Goal: Task Accomplishment & Management: Manage account settings

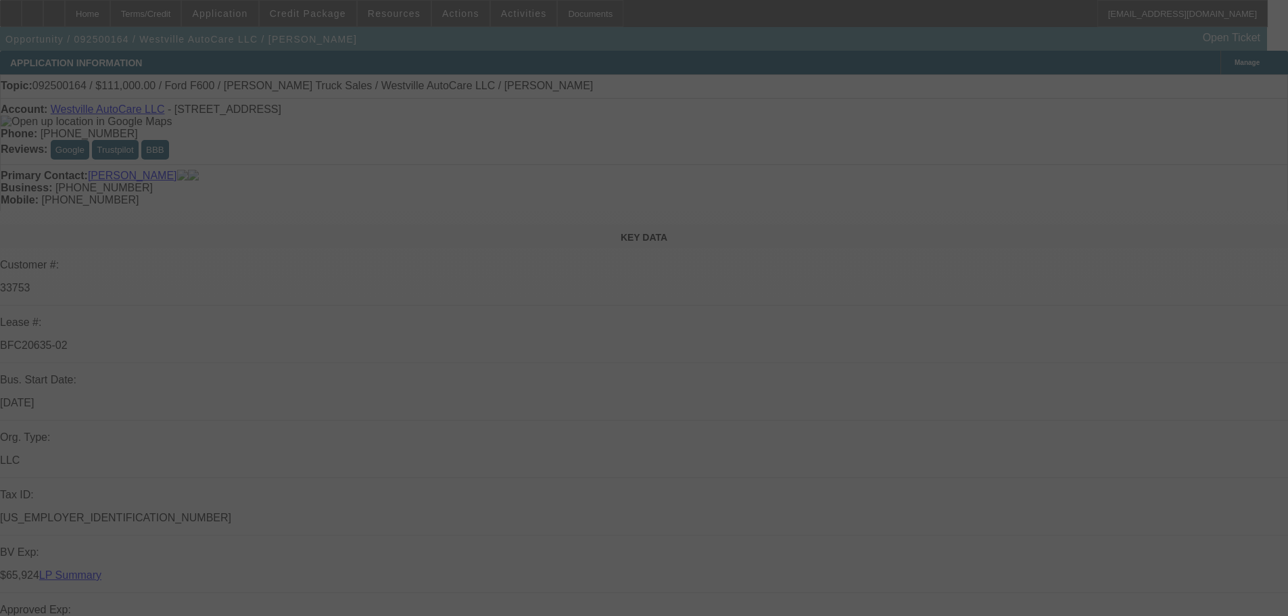
select select "0"
select select "2"
select select "0"
select select "6"
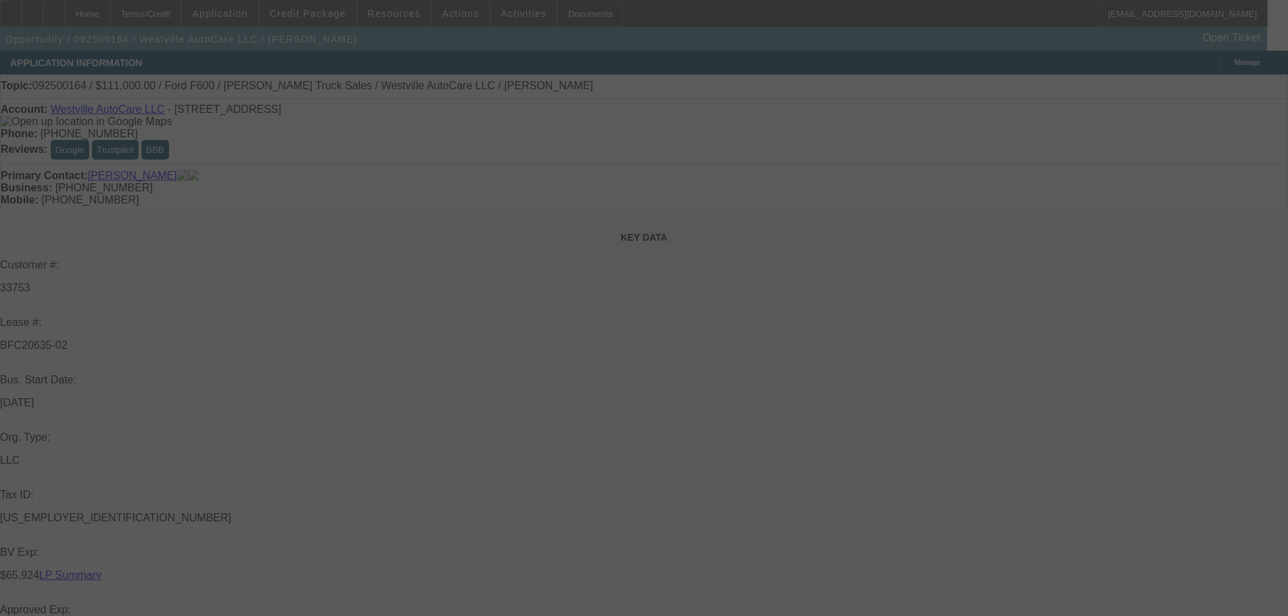
select select "0"
select select "2"
select select "0"
select select "6"
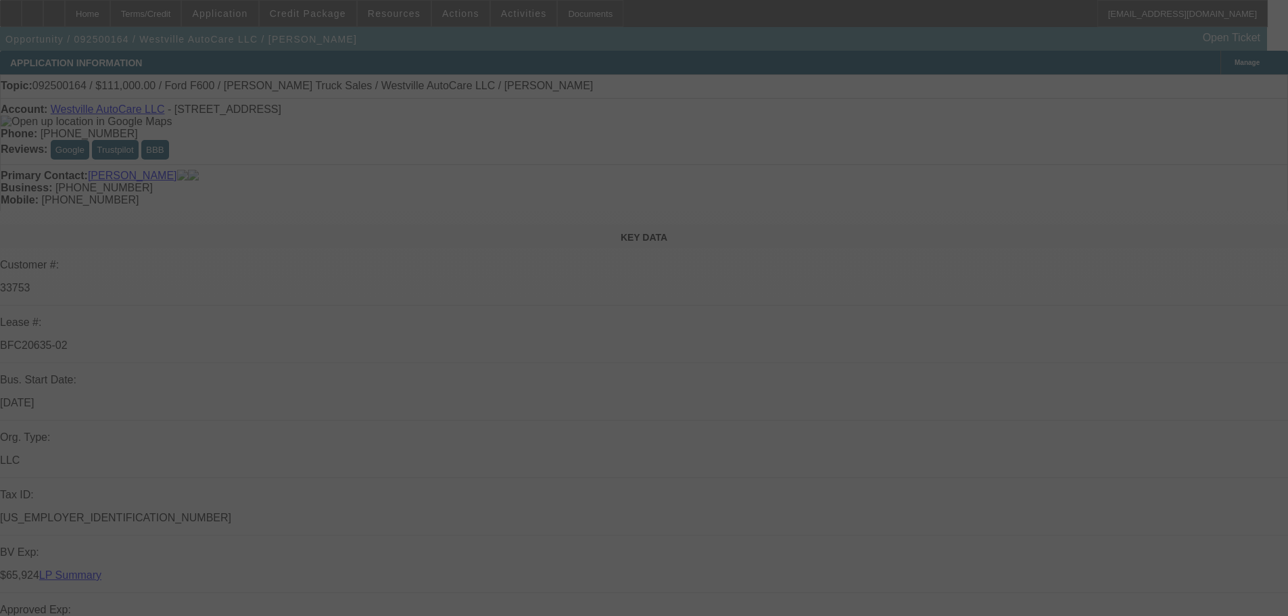
select select "0"
select select "2"
select select "0"
select select "6"
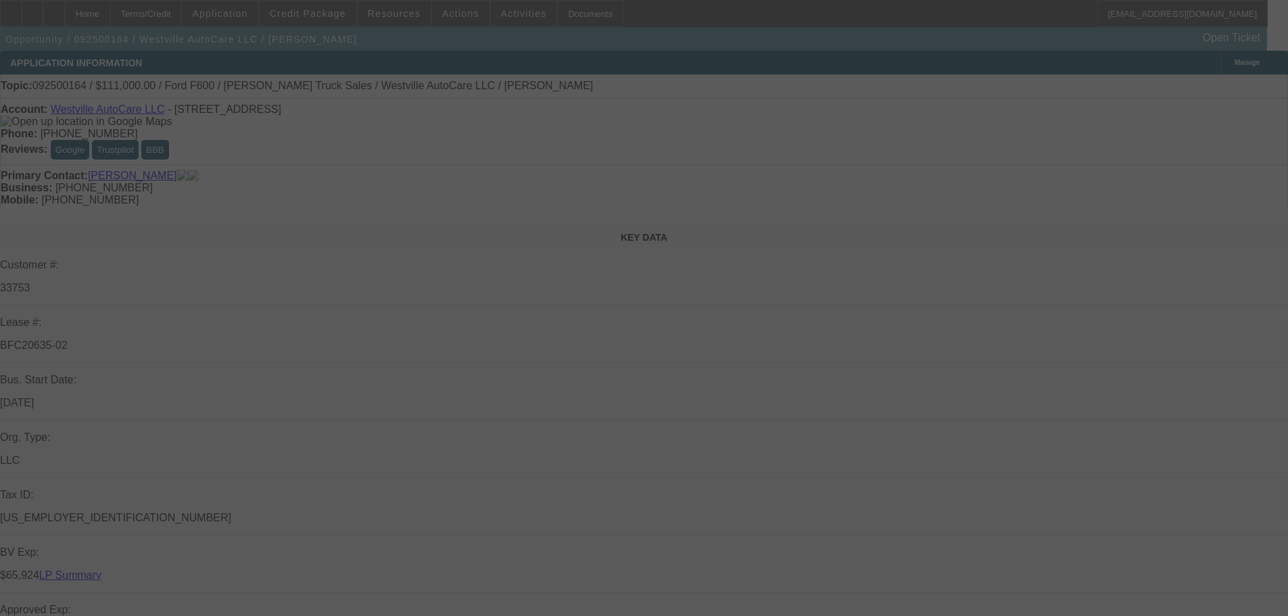
select select "0"
select select "2"
select select "0"
select select "6"
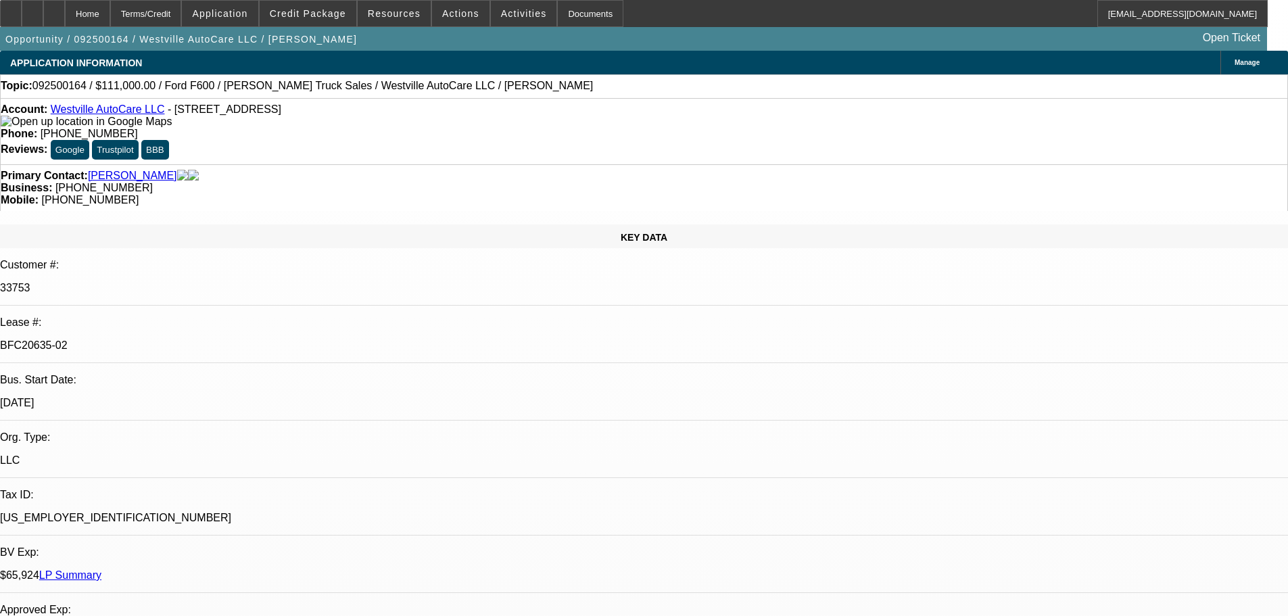
click at [54, 9] on icon at bounding box center [54, 9] width 0 height 0
select select "0"
select select "2"
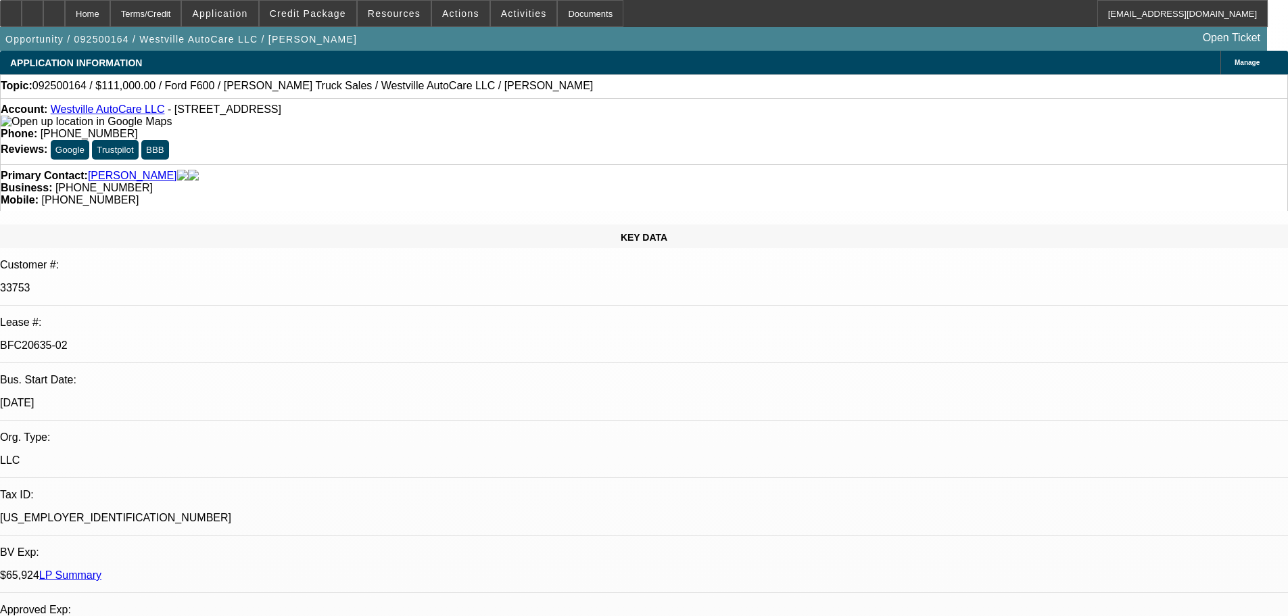
select select "0"
select select "6"
select select "0"
select select "2"
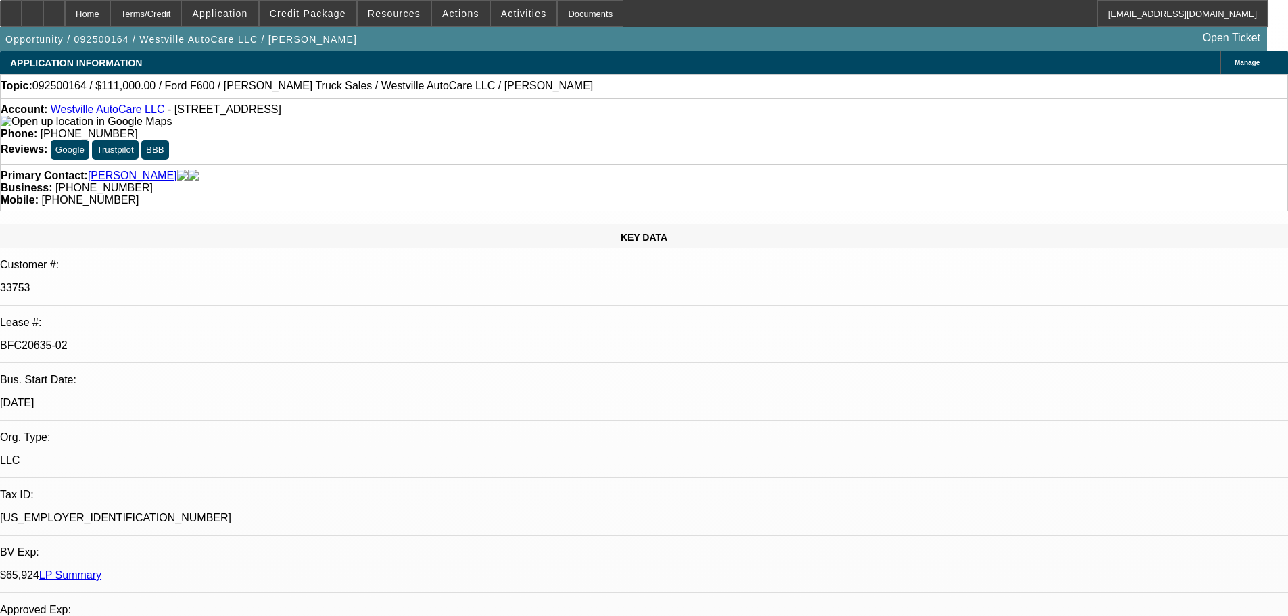
select select "0"
select select "6"
select select "0"
select select "2"
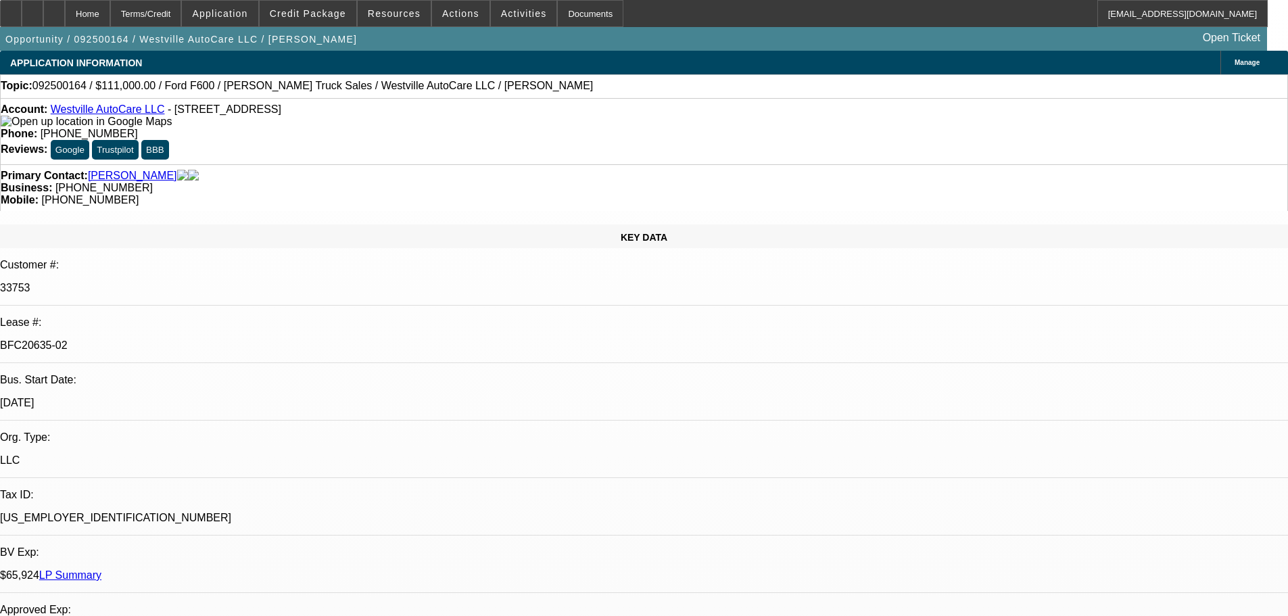
select select "0"
select select "6"
select select "0"
select select "2"
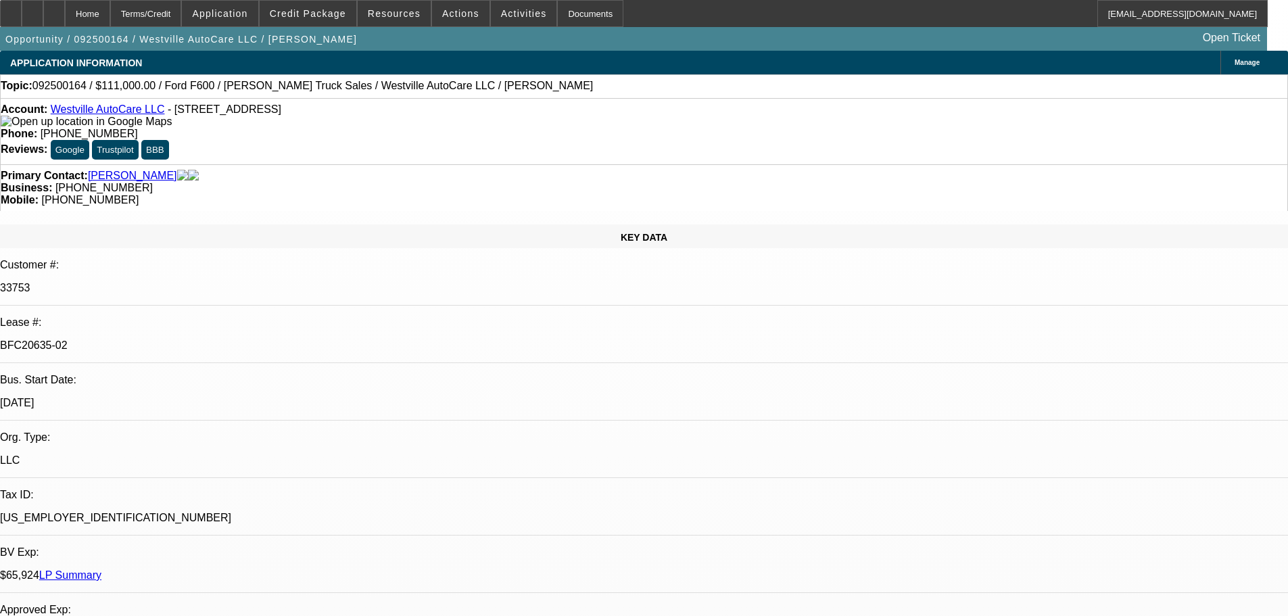
select select "0"
select select "6"
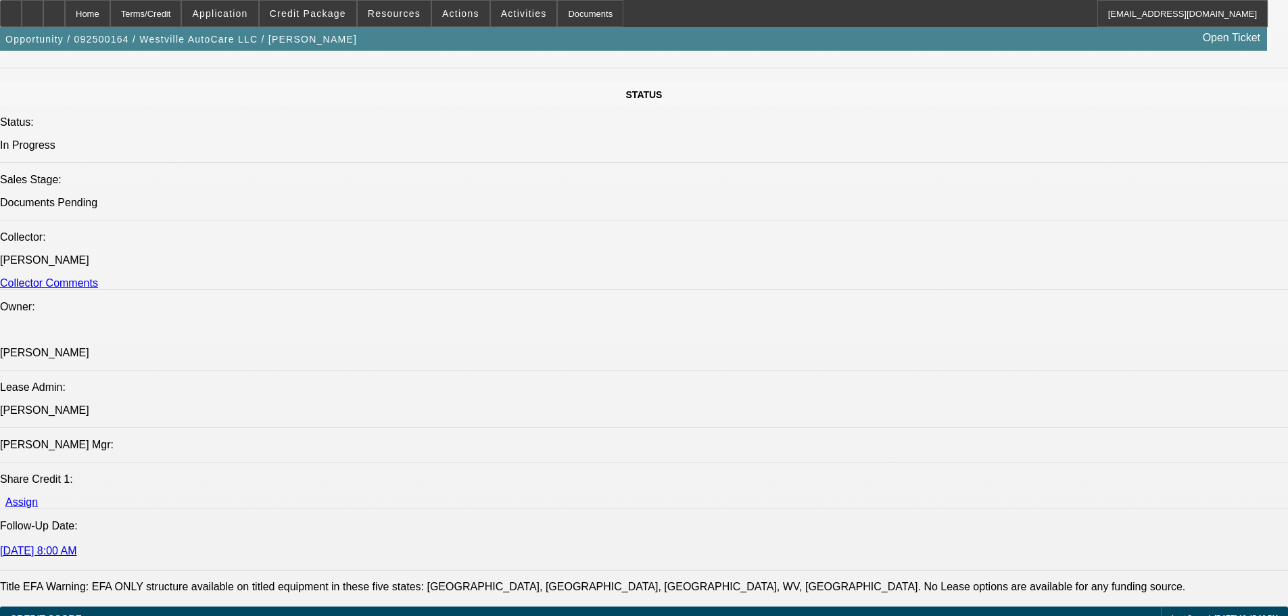
scroll to position [2747, 0]
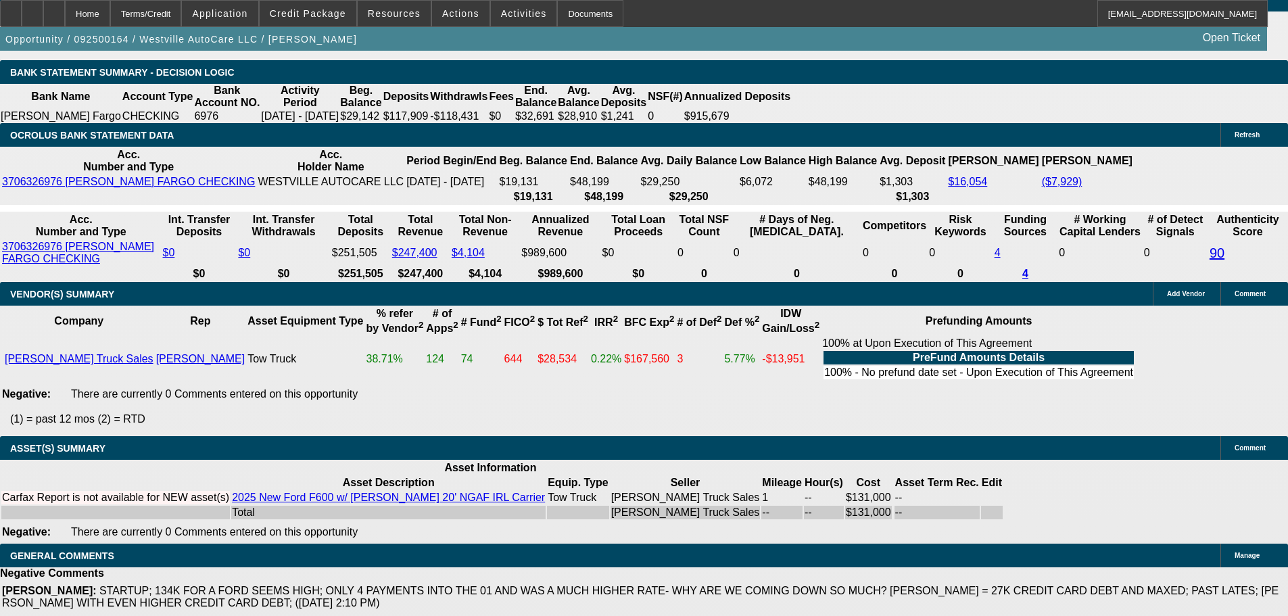
drag, startPoint x: 383, startPoint y: 452, endPoint x: 389, endPoint y: 525, distance: 73.3
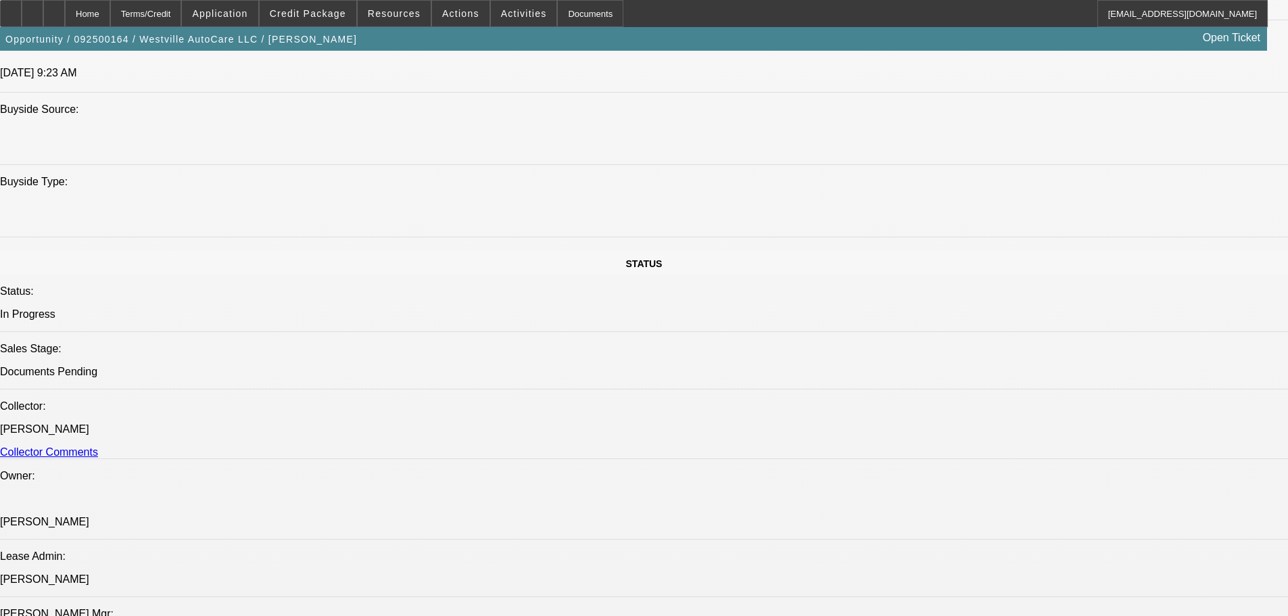
scroll to position [0, 0]
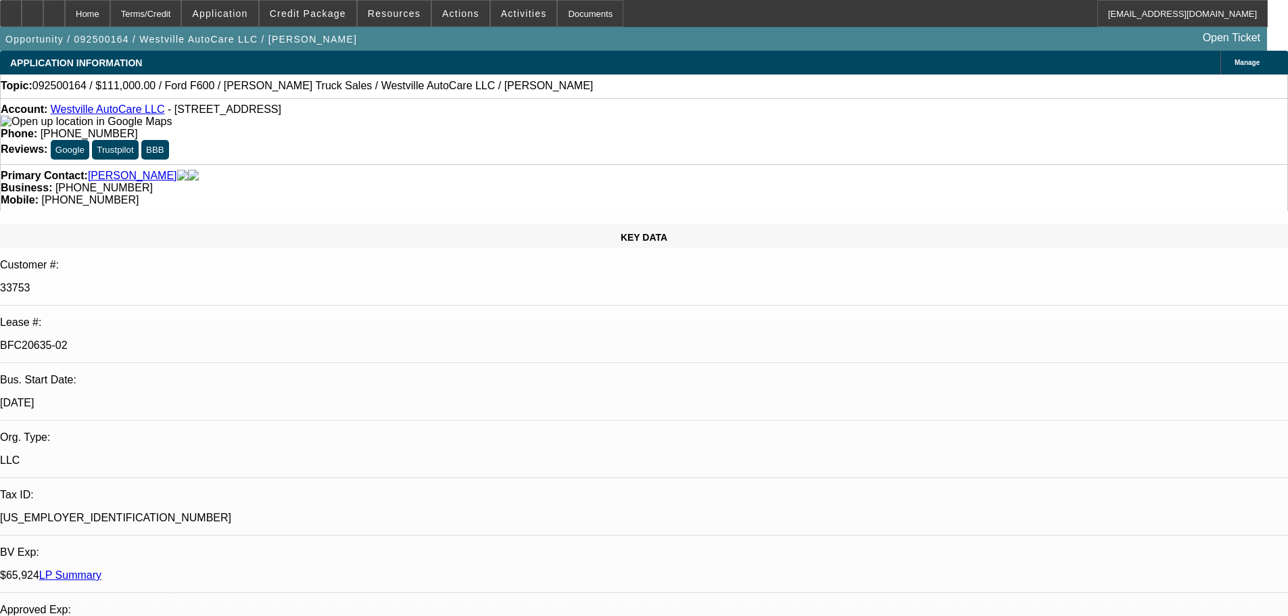
drag, startPoint x: 637, startPoint y: 502, endPoint x: 601, endPoint y: 229, distance: 274.9
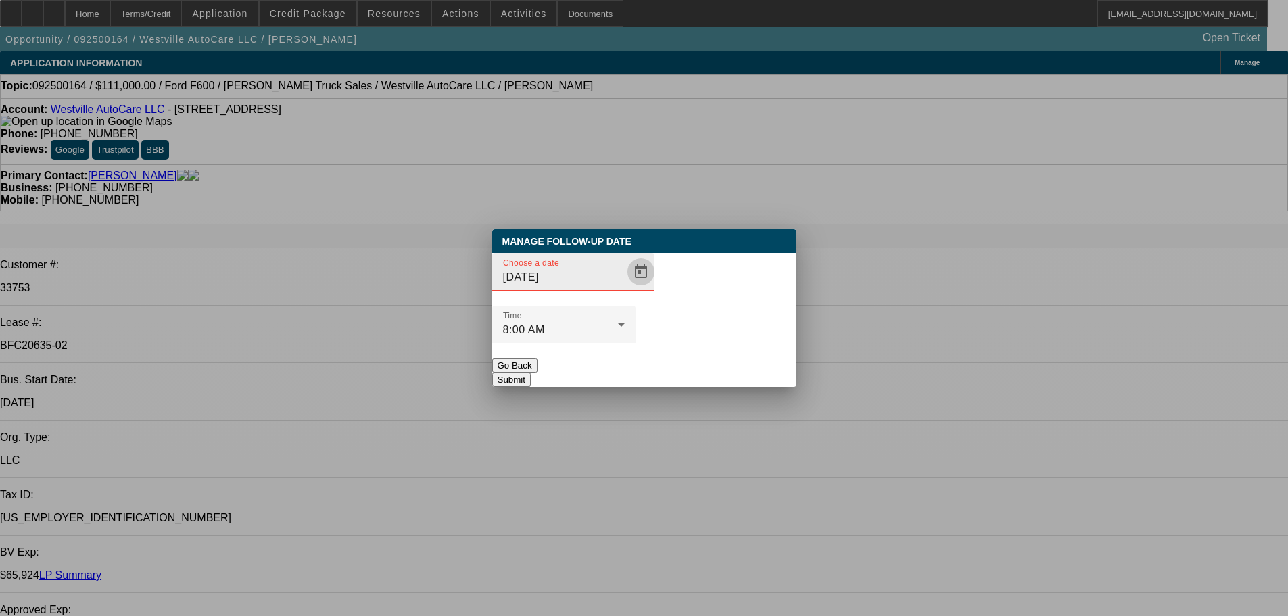
click at [625, 288] on span "Open calendar" at bounding box center [641, 272] width 32 height 32
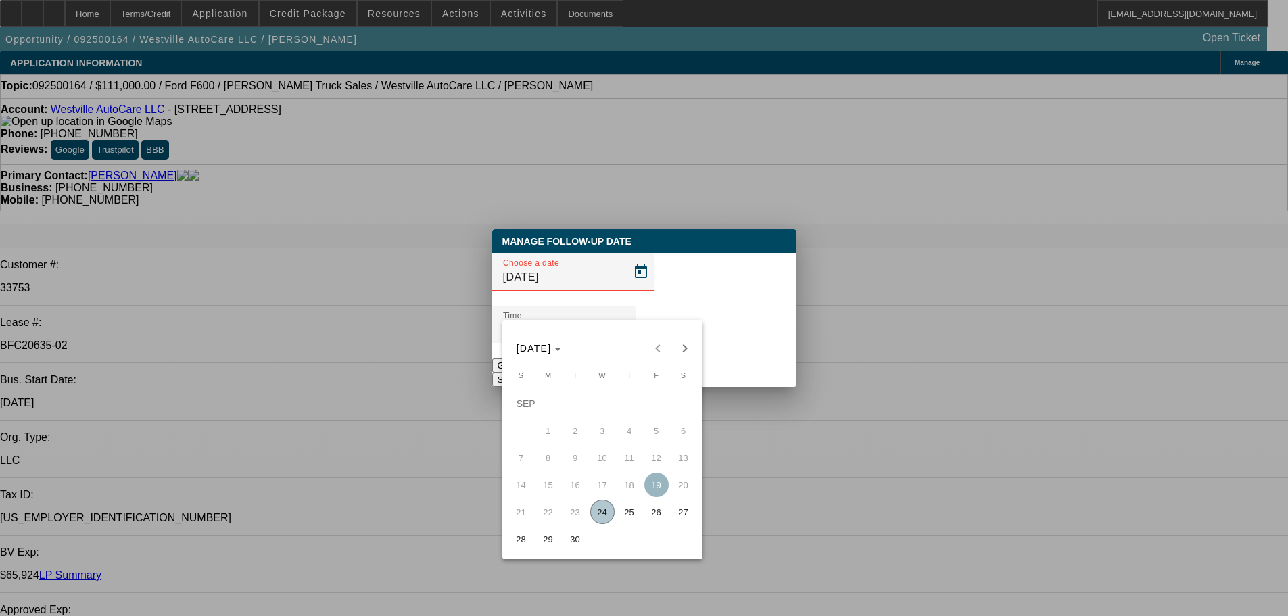
click at [542, 545] on span "29" at bounding box center [548, 539] width 24 height 24
type input "9/29/2025"
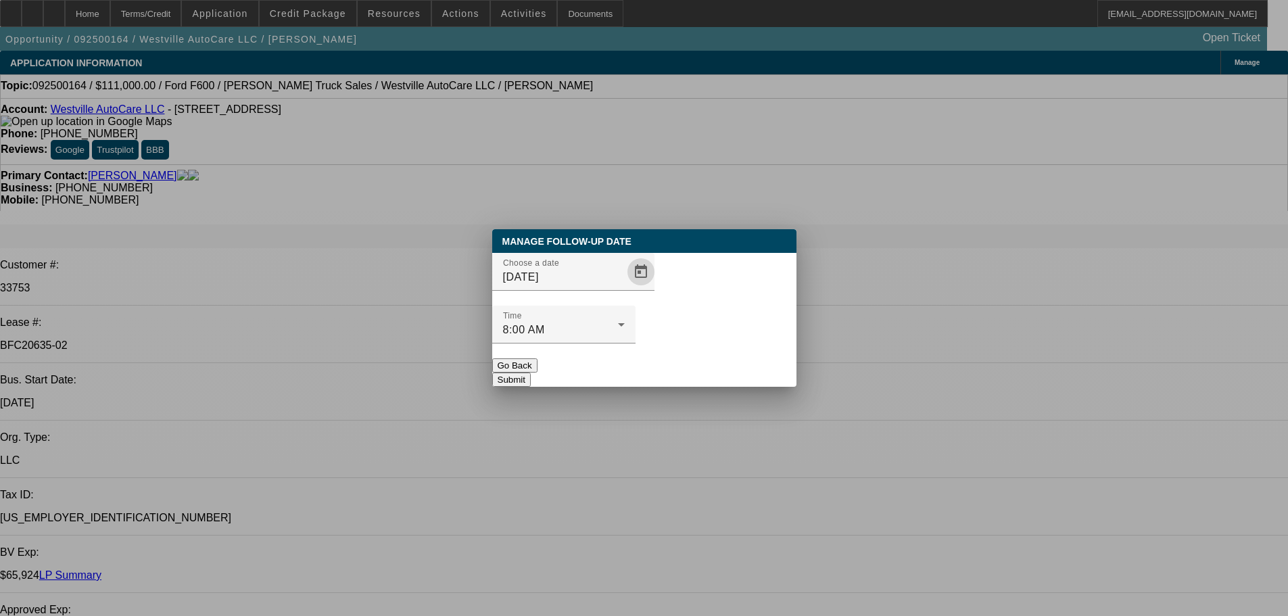
click at [531, 373] on button "Submit" at bounding box center [511, 380] width 39 height 14
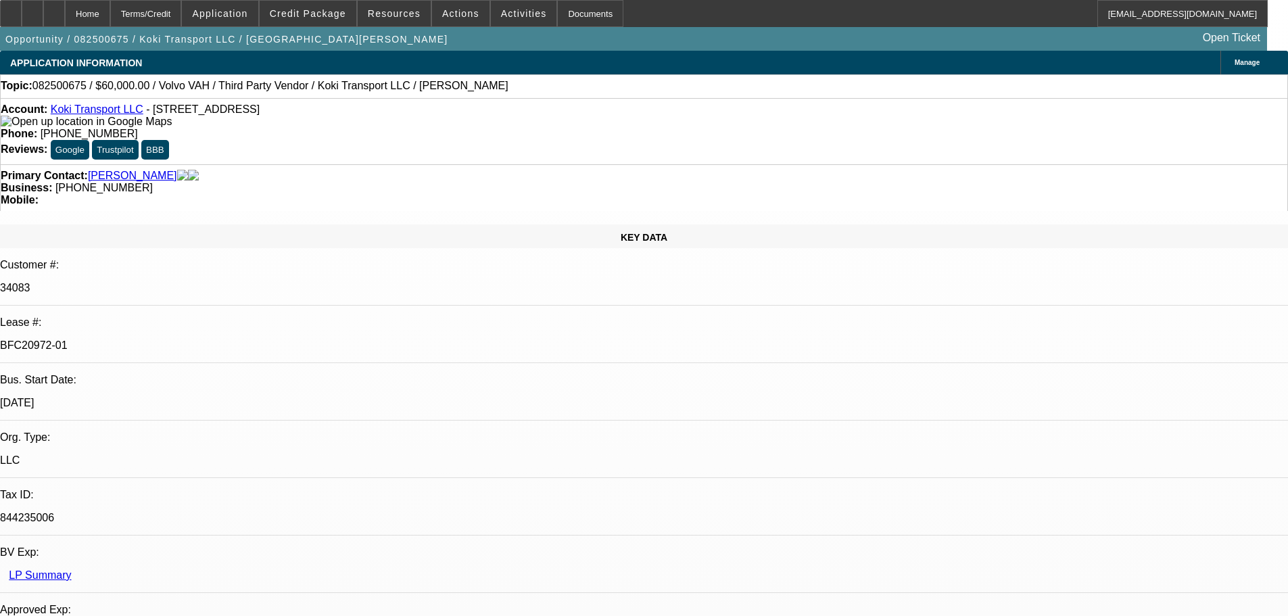
select select "0.2"
select select "2"
select select "0"
select select "6"
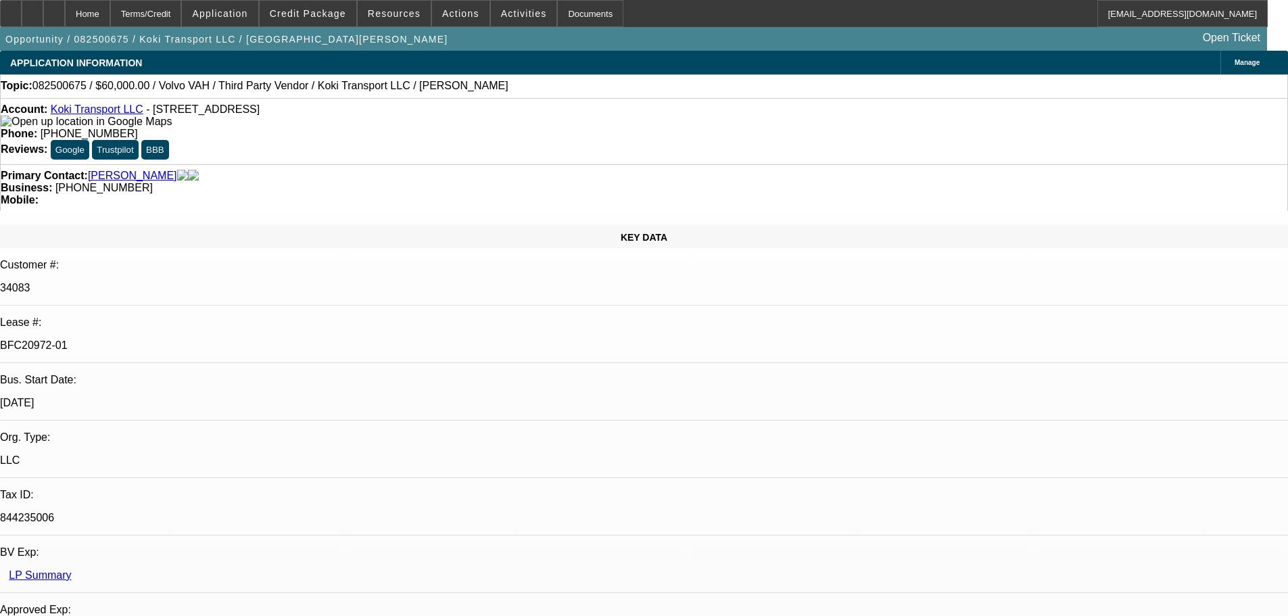
select select "0"
select select "2"
select select "0.1"
select select "4"
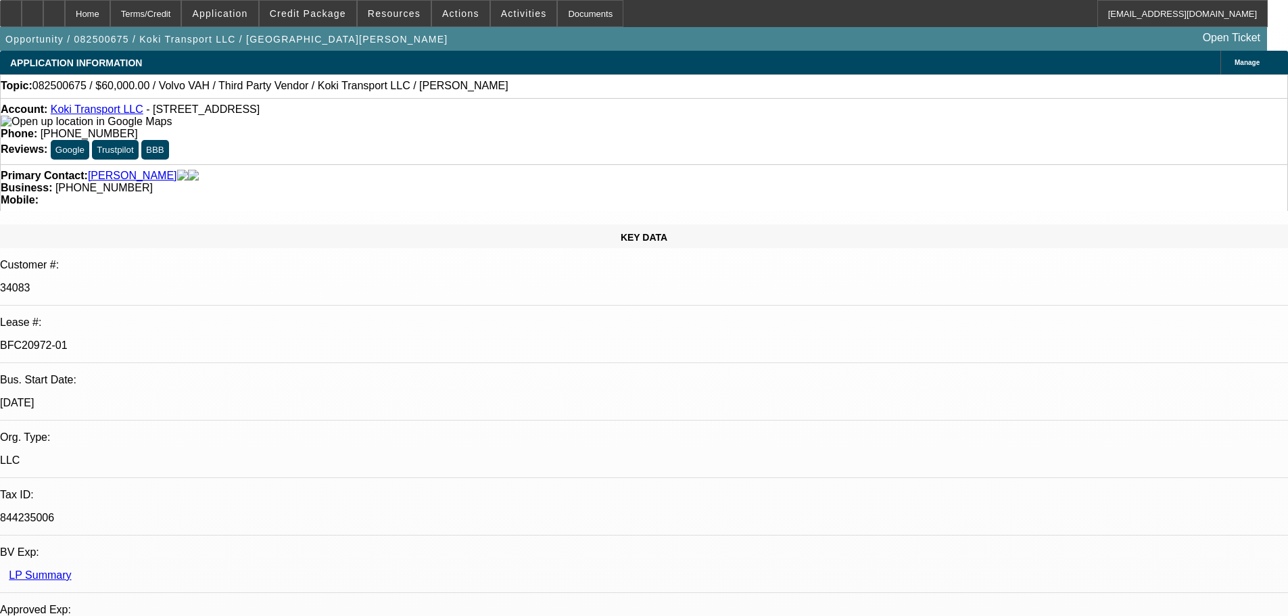
select select "0.2"
select select "2"
select select "0.1"
select select "4"
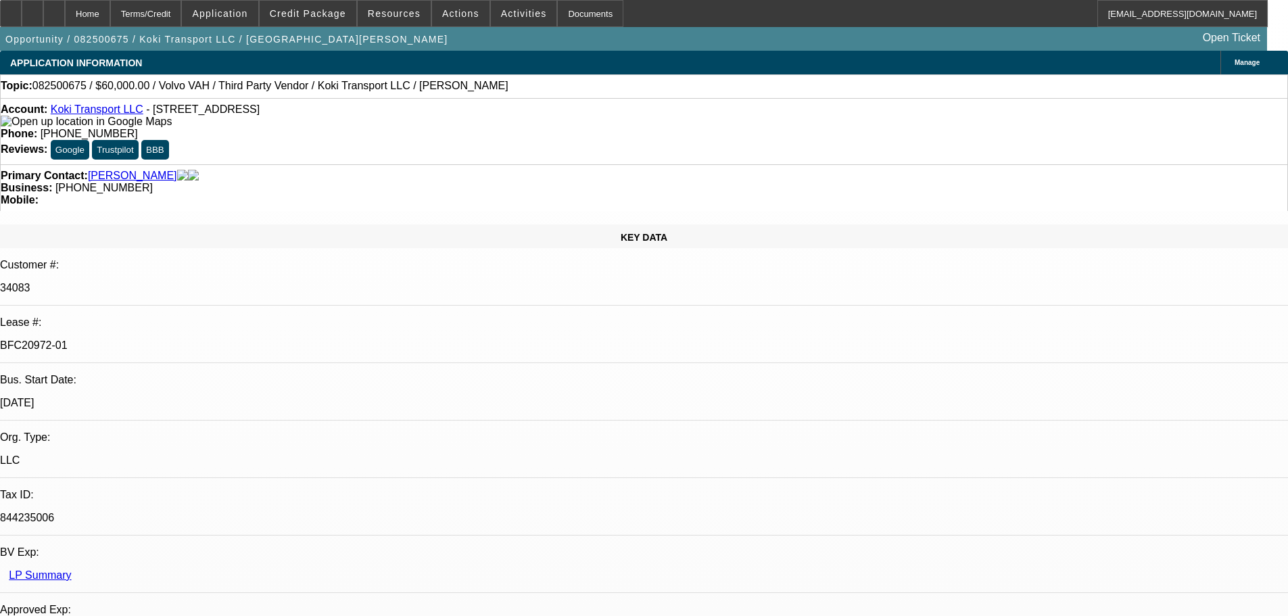
select select "0.15"
select select "2"
select select "0.1"
select select "4"
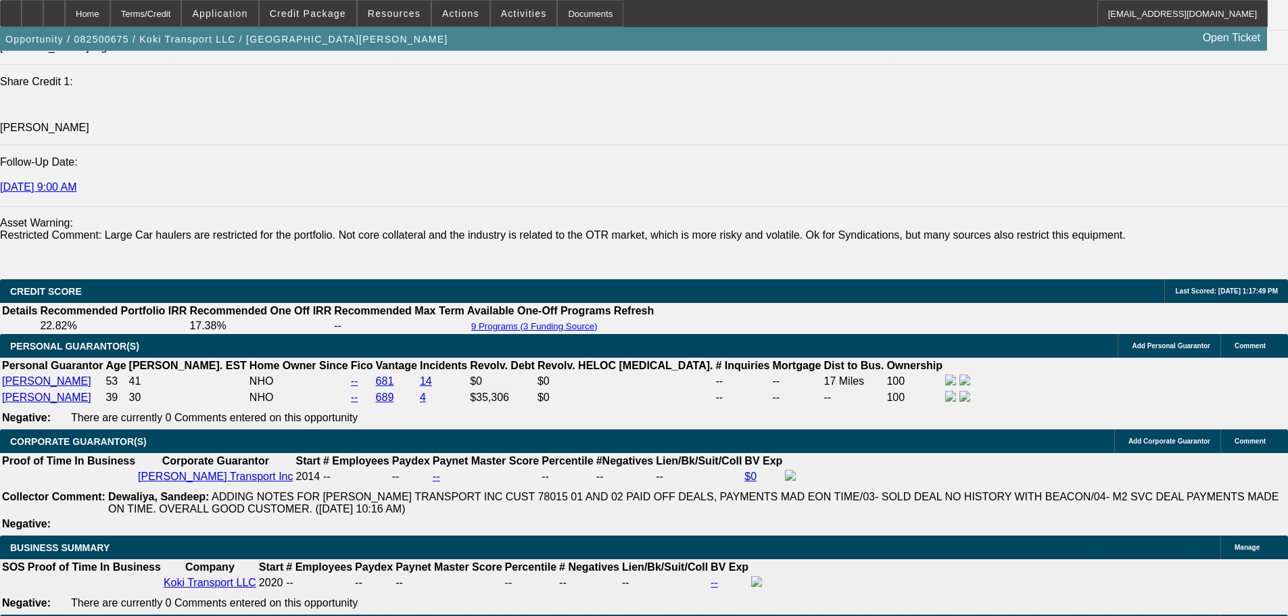
drag, startPoint x: 503, startPoint y: 513, endPoint x: 486, endPoint y: 356, distance: 157.8
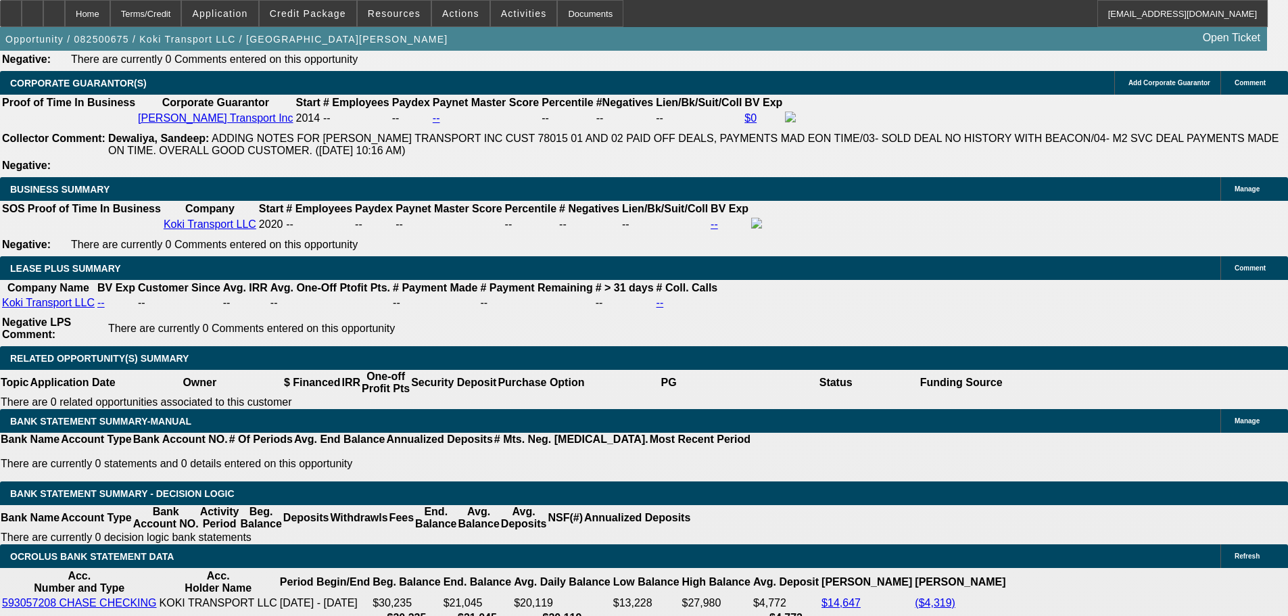
drag, startPoint x: 513, startPoint y: 424, endPoint x: 514, endPoint y: 480, distance: 55.5
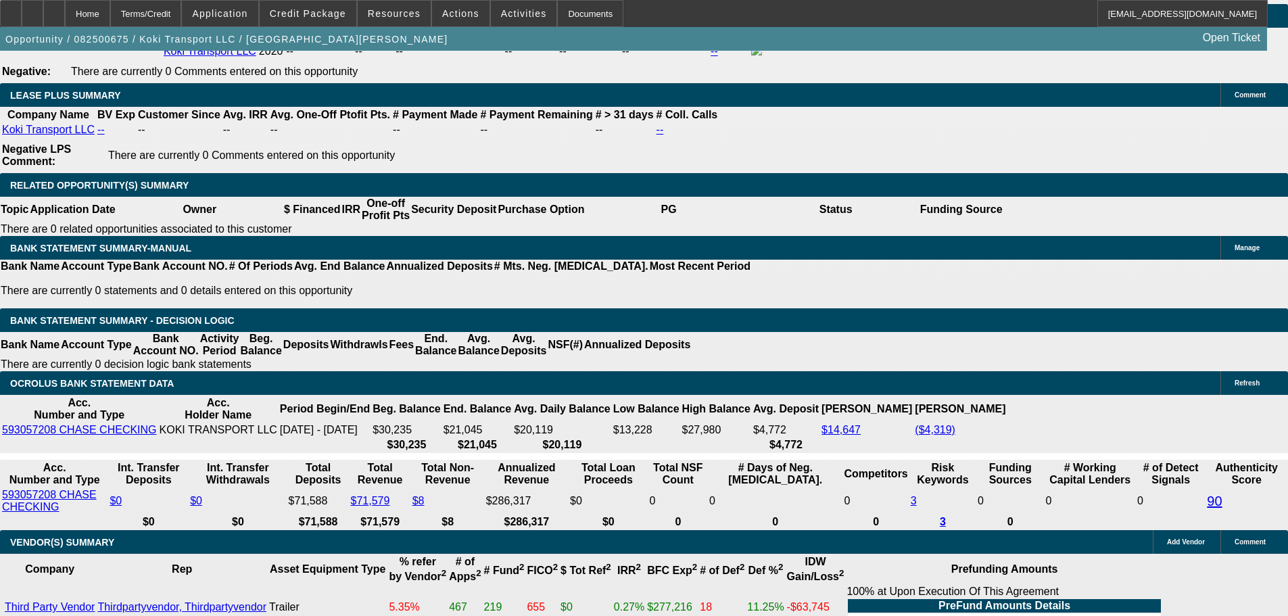
drag, startPoint x: 511, startPoint y: 429, endPoint x: 510, endPoint y: 483, distance: 54.1
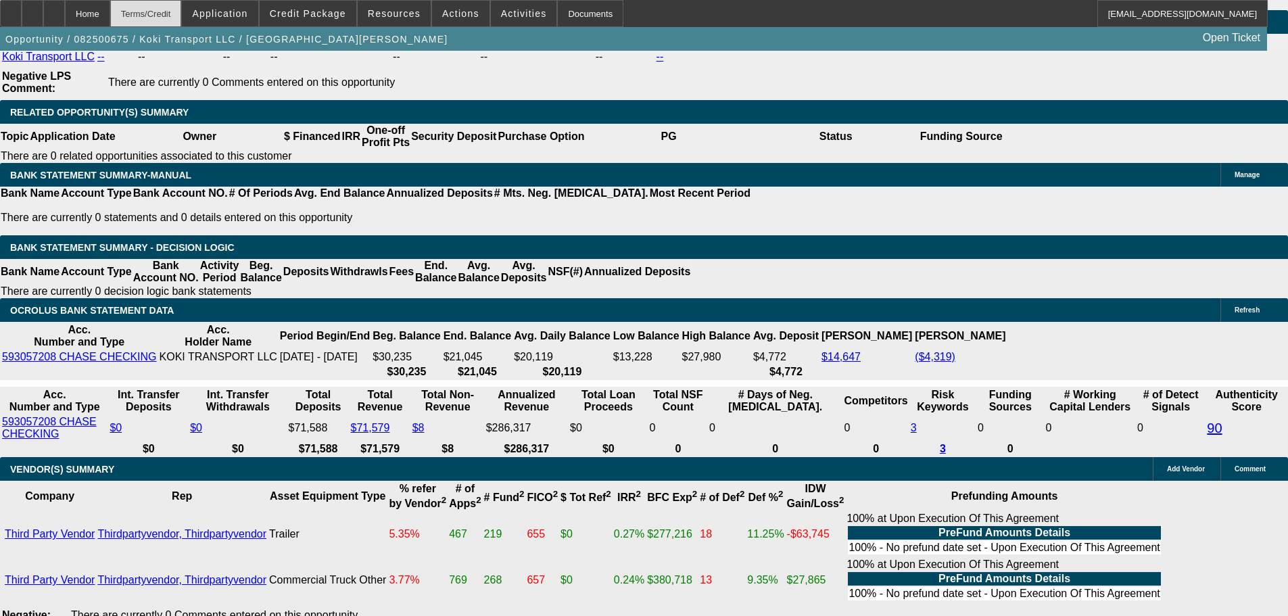
scroll to position [2298, 0]
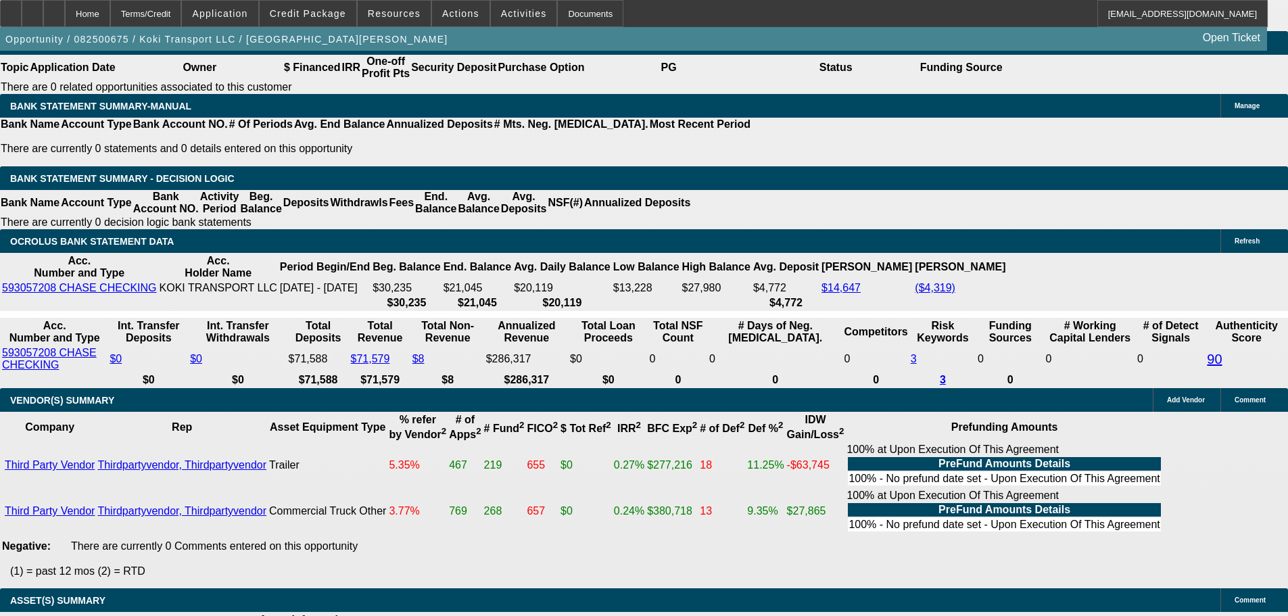
scroll to position [845, 0]
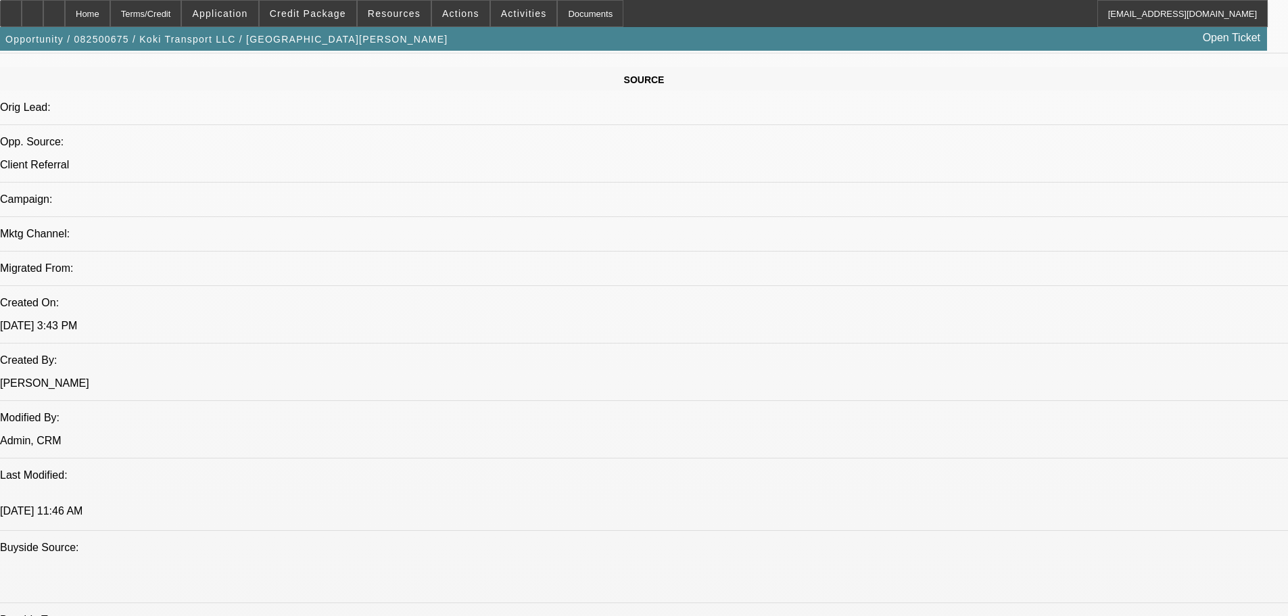
drag, startPoint x: 850, startPoint y: 114, endPoint x: 546, endPoint y: 41, distance: 312.3
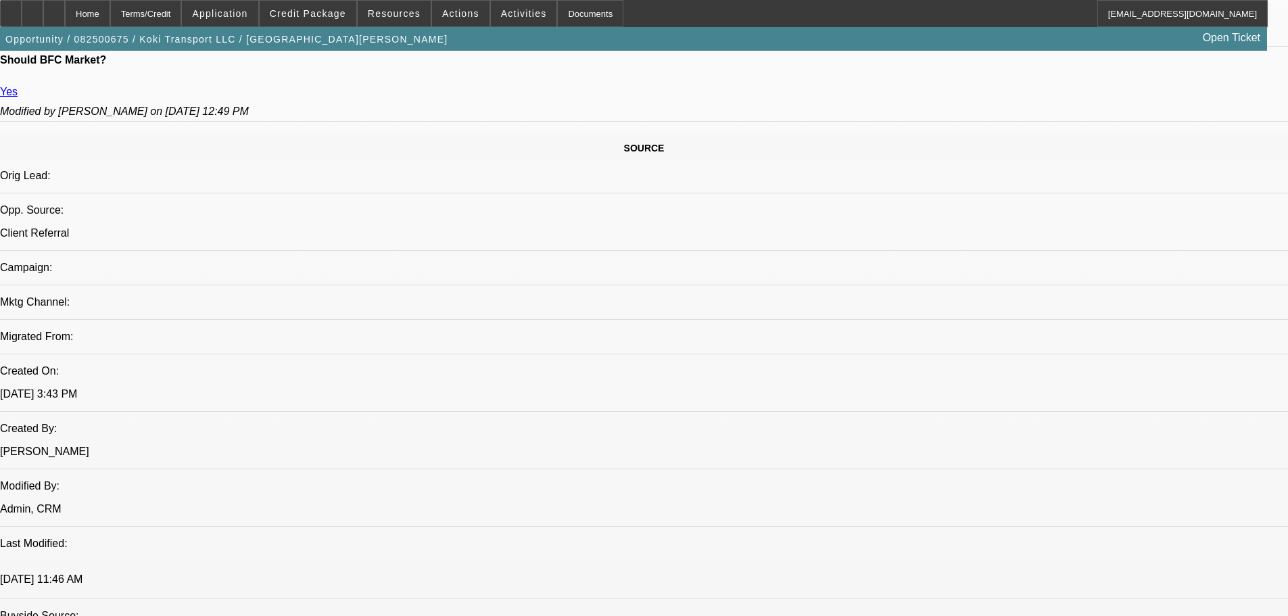
scroll to position [947, 0]
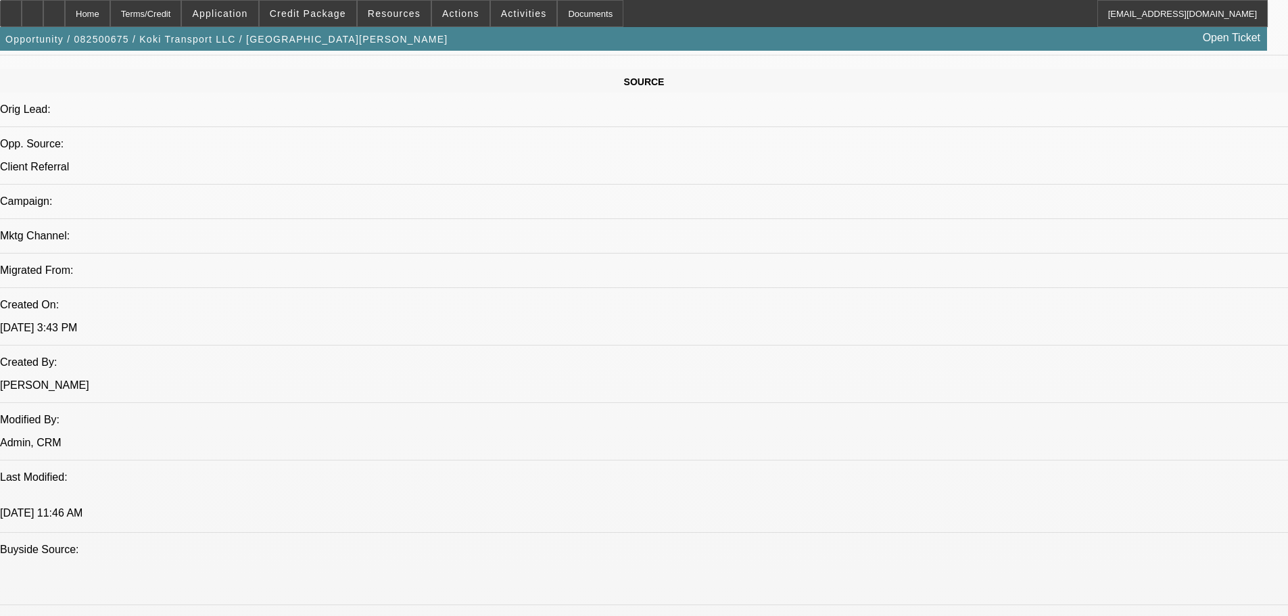
scroll to position [235, 0]
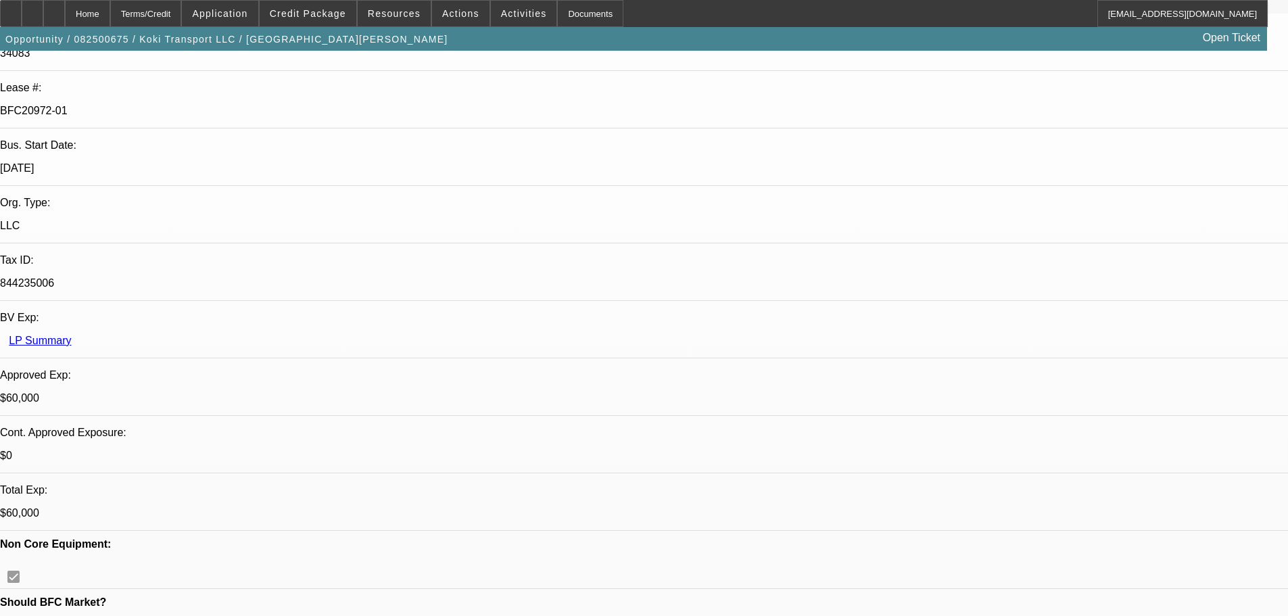
drag, startPoint x: 660, startPoint y: 404, endPoint x: 600, endPoint y: 166, distance: 245.6
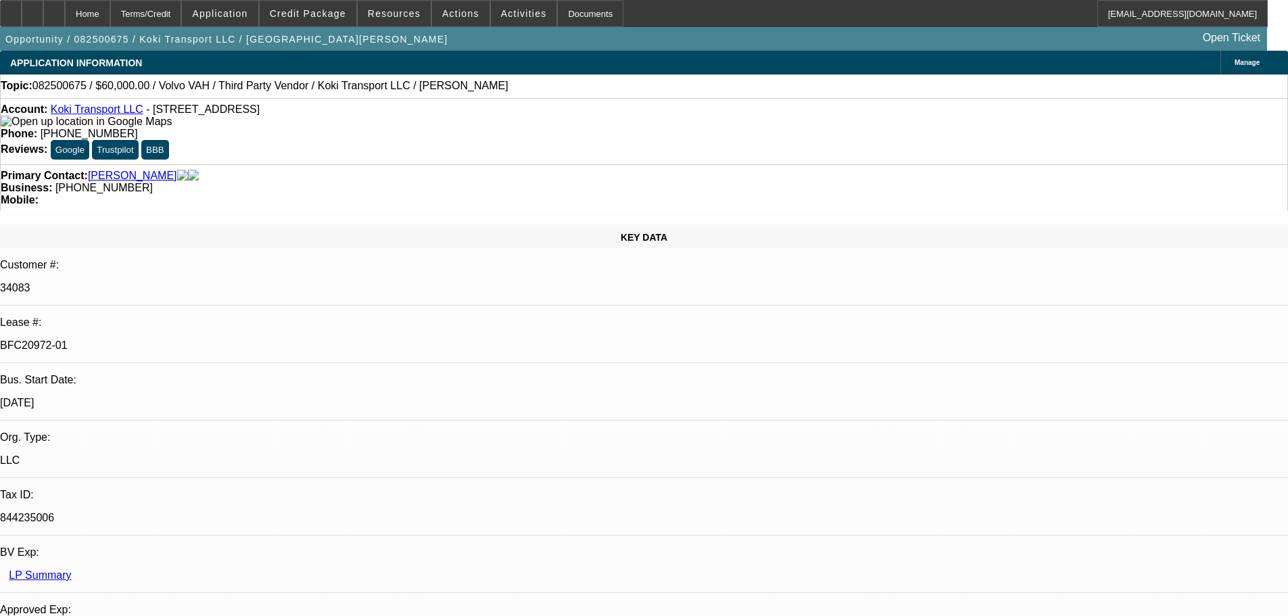
click at [153, 182] on span "(908) 410-6456" at bounding box center [103, 187] width 97 height 11
click at [548, 182] on div "Business: (908) 410-6456" at bounding box center [644, 188] width 1287 height 12
drag, startPoint x: 545, startPoint y: 146, endPoint x: 485, endPoint y: 147, distance: 60.2
click at [485, 182] on div "Business: (908) 410-6456" at bounding box center [644, 188] width 1287 height 12
drag, startPoint x: 497, startPoint y: 149, endPoint x: 505, endPoint y: 154, distance: 9.1
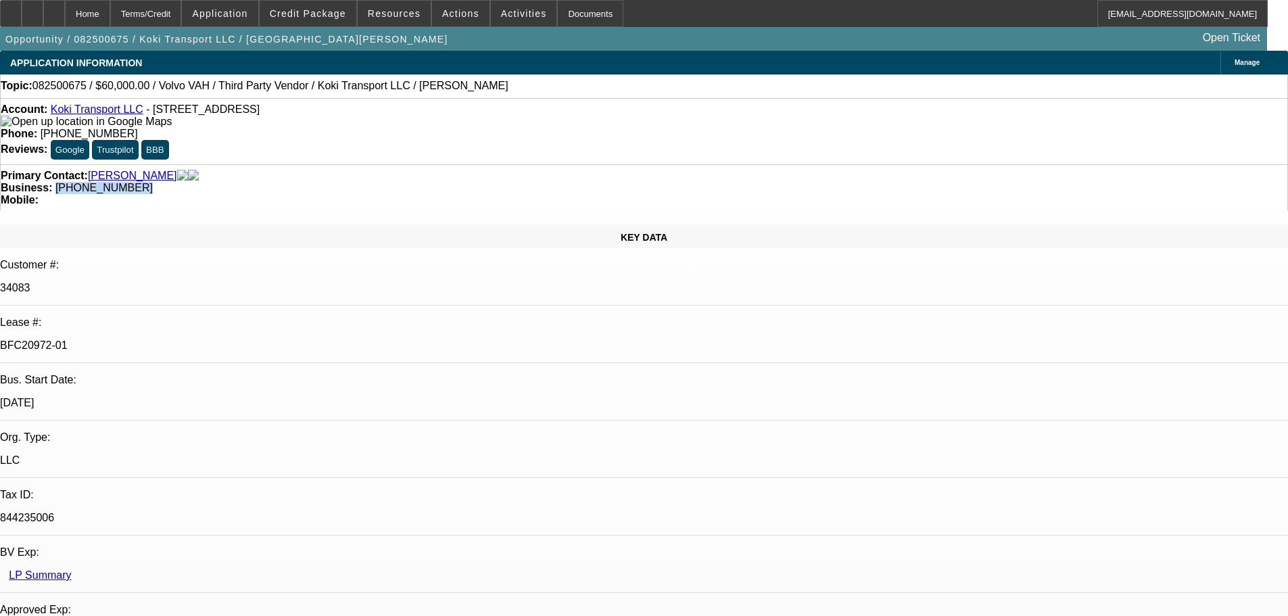
copy span "(908) 410-6456"
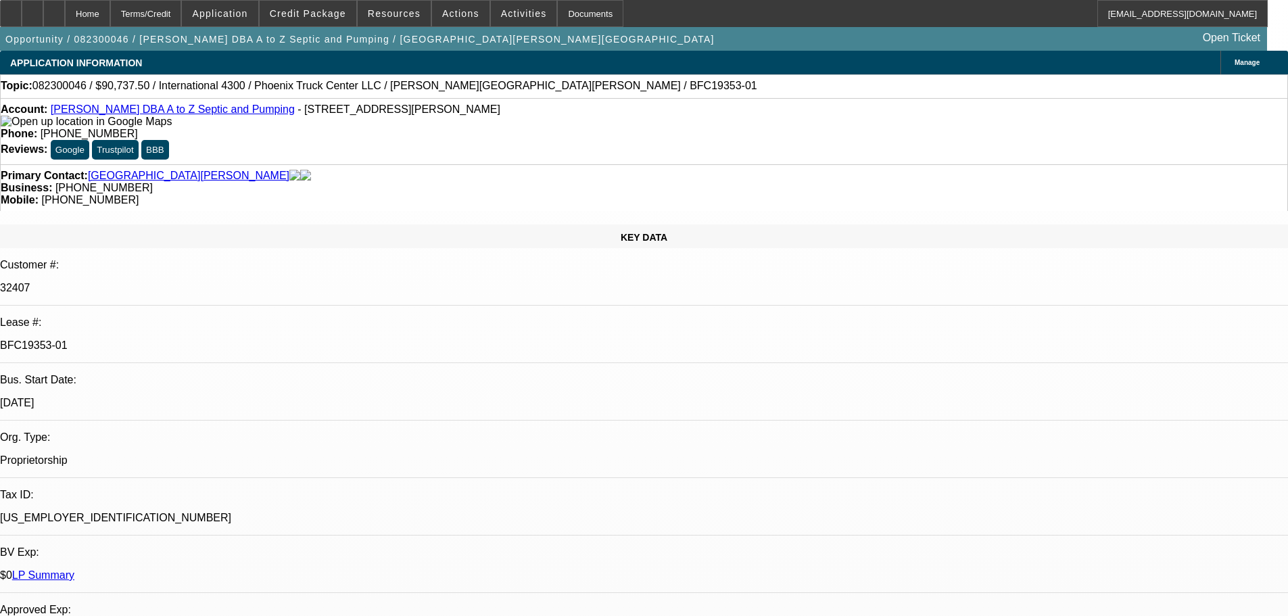
select select "0"
select select "6"
select select "0"
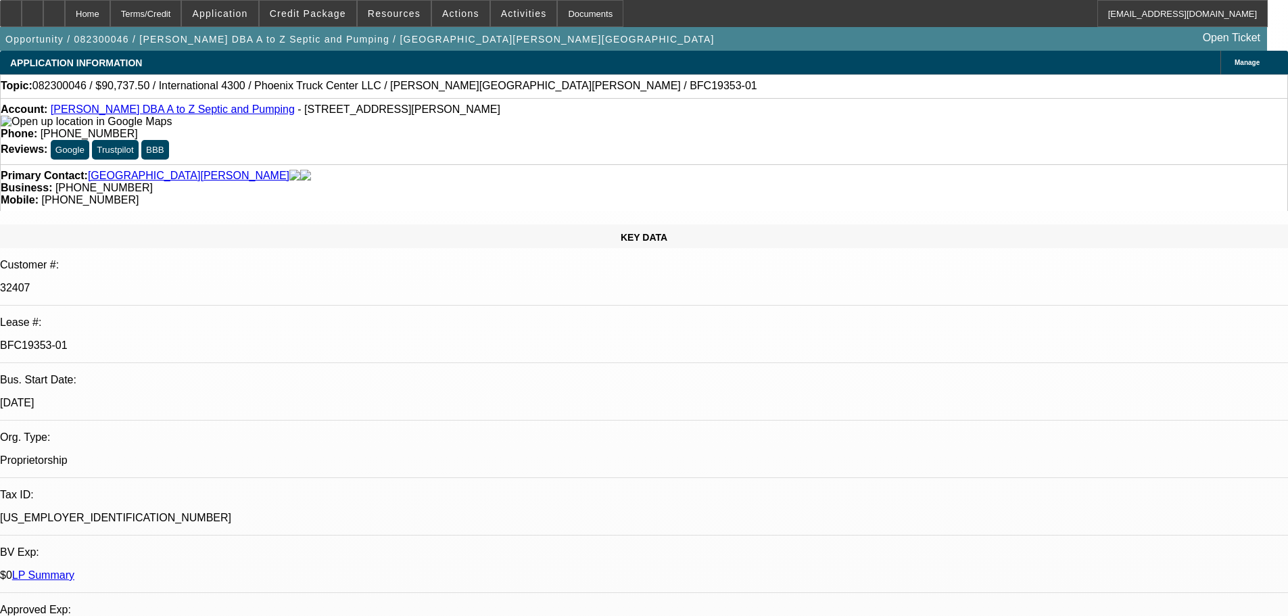
select select "0"
select select "0.1"
select select "4"
select select "0"
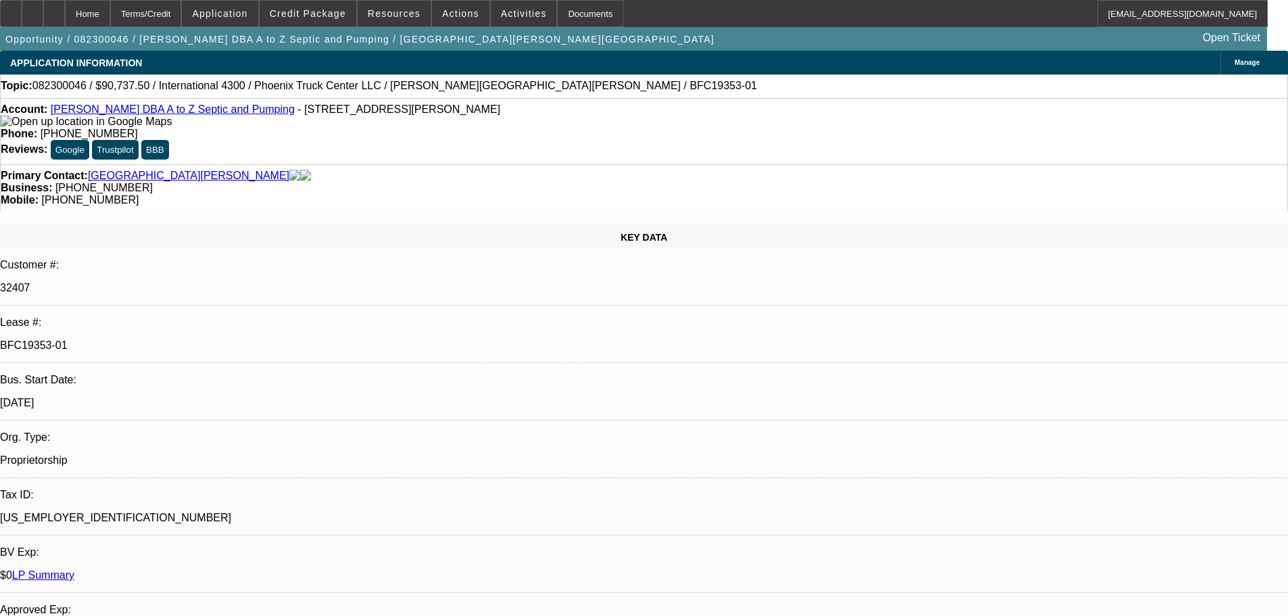
select select "0"
select select "4"
select select "0"
select select "0.1"
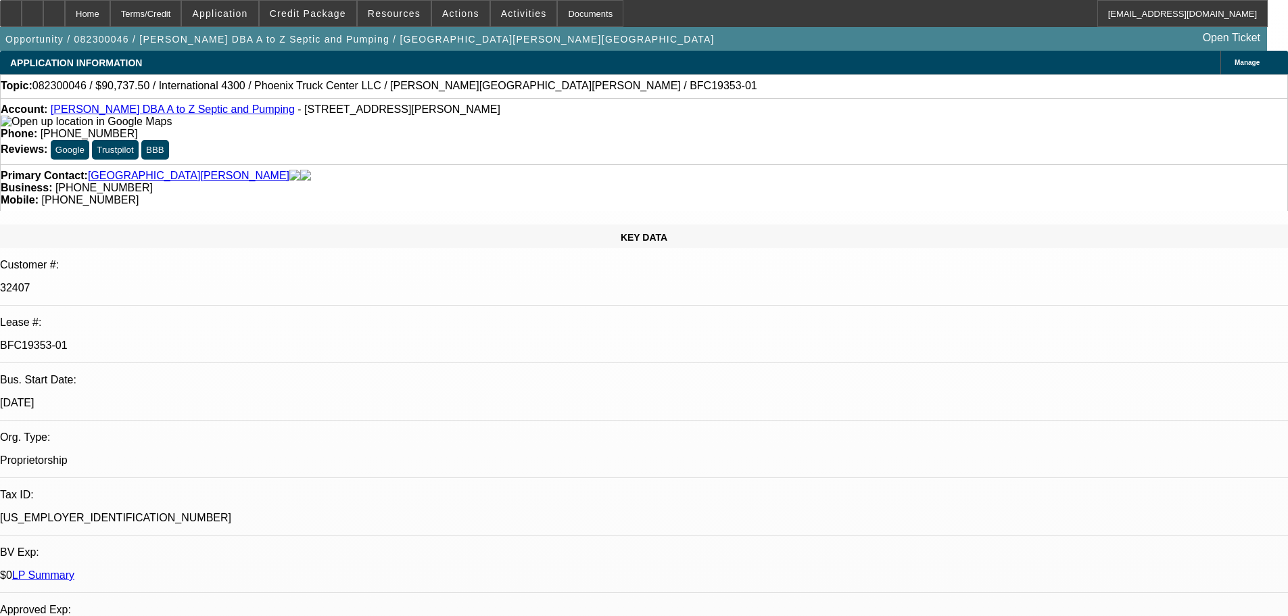
select select "4"
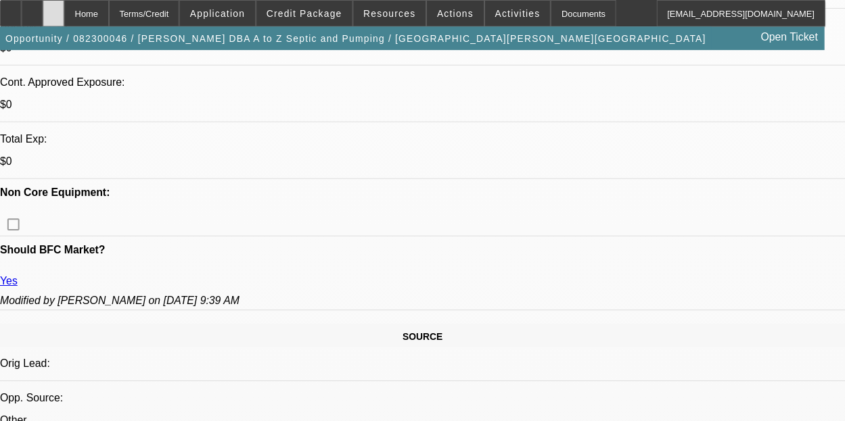
scroll to position [597, 0]
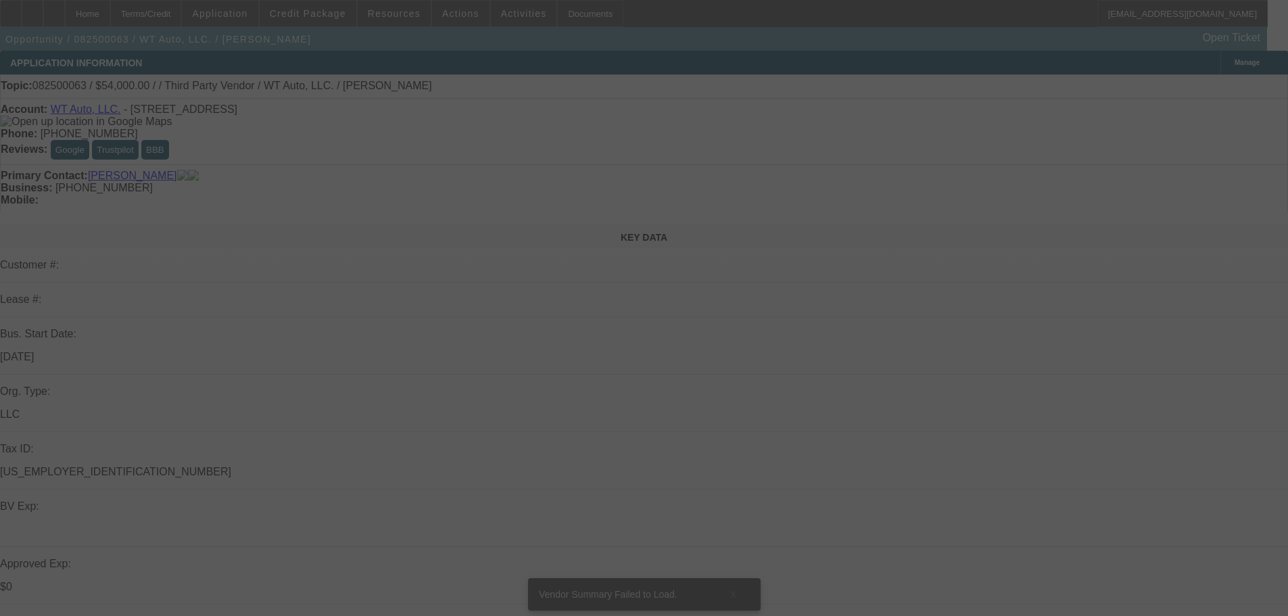
select select "0"
select select "6"
select select "0"
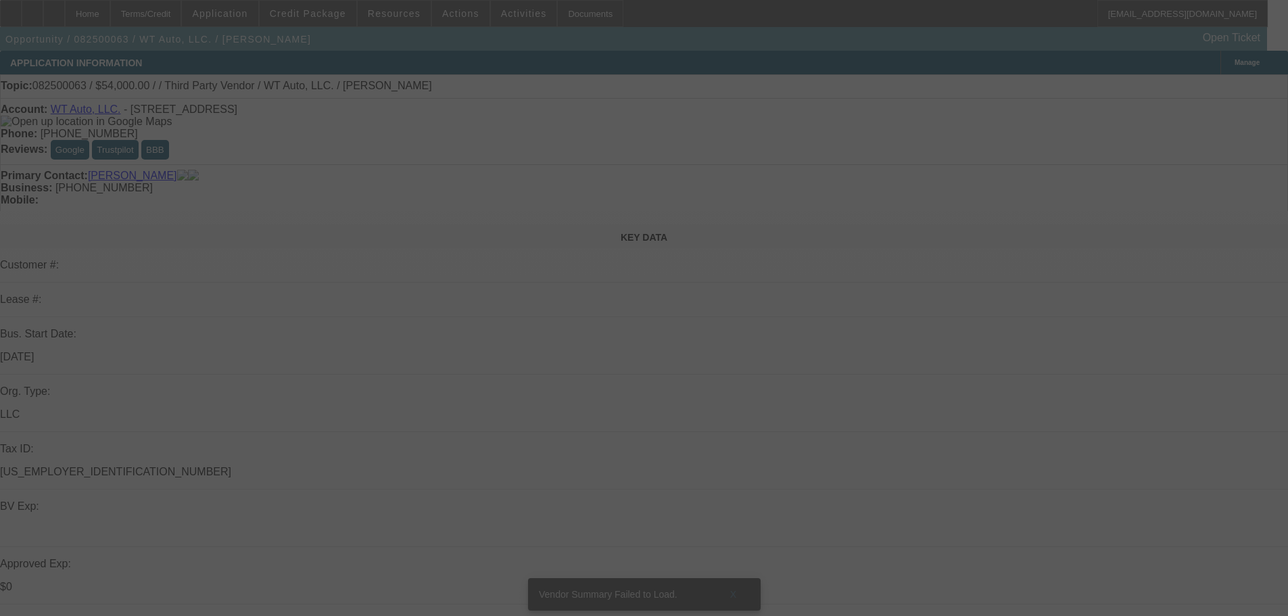
select select "0"
select select "6"
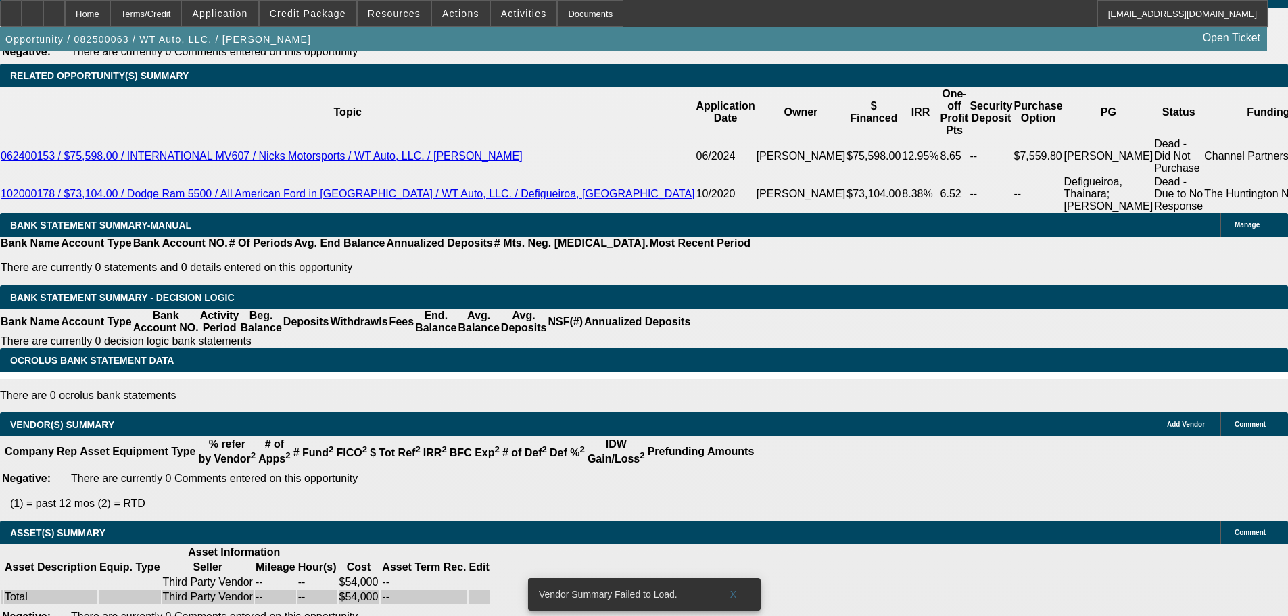
drag, startPoint x: 716, startPoint y: 575, endPoint x: 718, endPoint y: 648, distance: 73.1
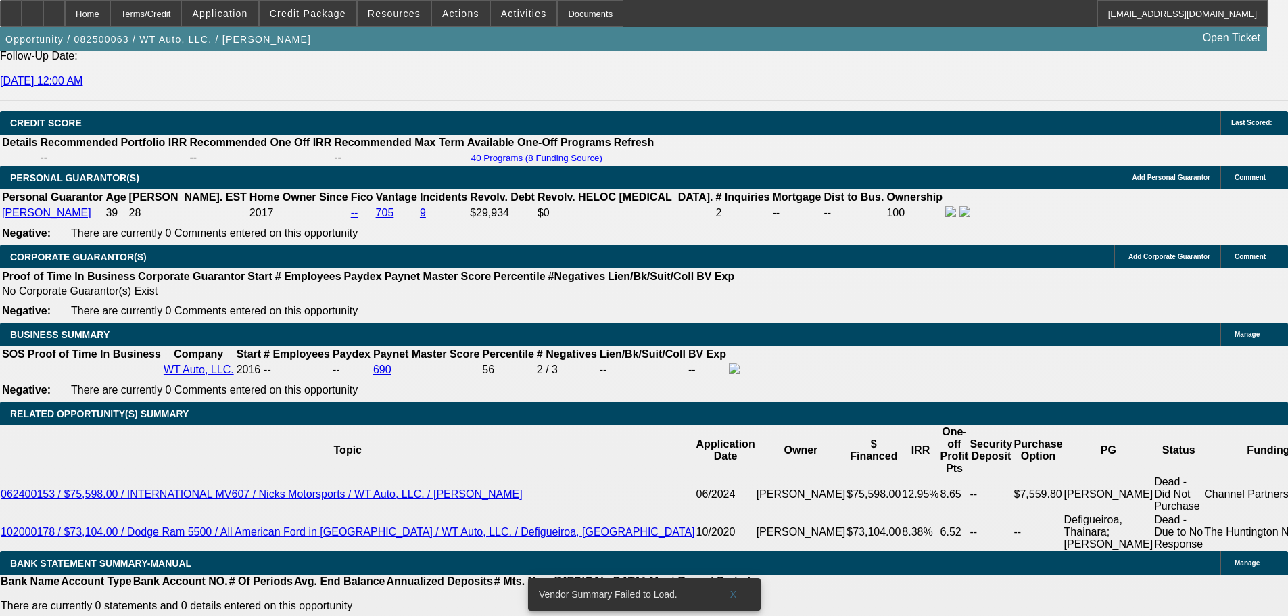
scroll to position [337, 0]
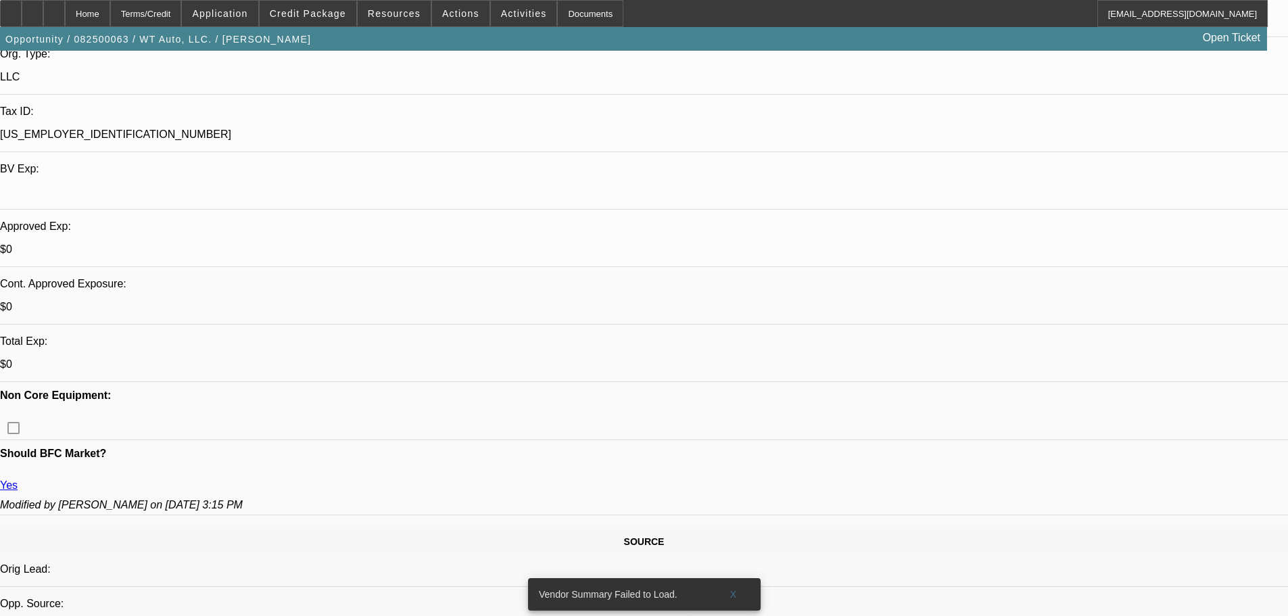
drag, startPoint x: 668, startPoint y: 488, endPoint x: 638, endPoint y: 124, distance: 365.1
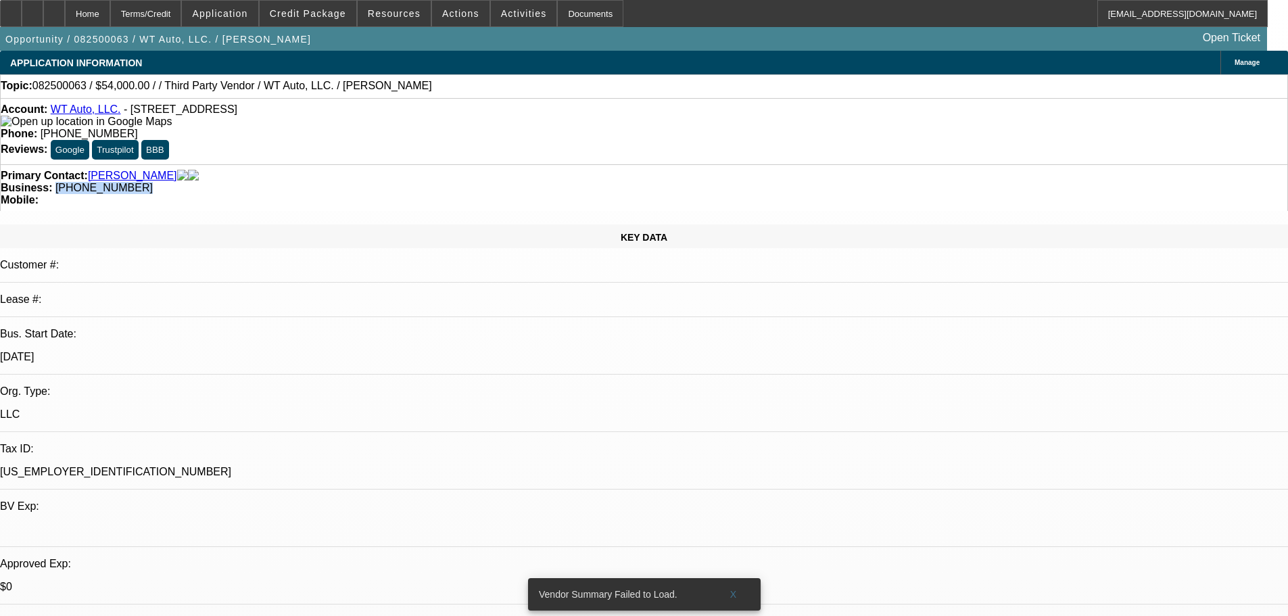
drag, startPoint x: 543, startPoint y: 153, endPoint x: 484, endPoint y: 147, distance: 59.8
click at [484, 182] on div "Business: [PHONE_NUMBER]" at bounding box center [644, 188] width 1287 height 12
copy span "[PHONE_NUMBER]"
click at [329, 128] on div "Account: WT Auto, LLC. - [STREET_ADDRESS]" at bounding box center [644, 115] width 1287 height 24
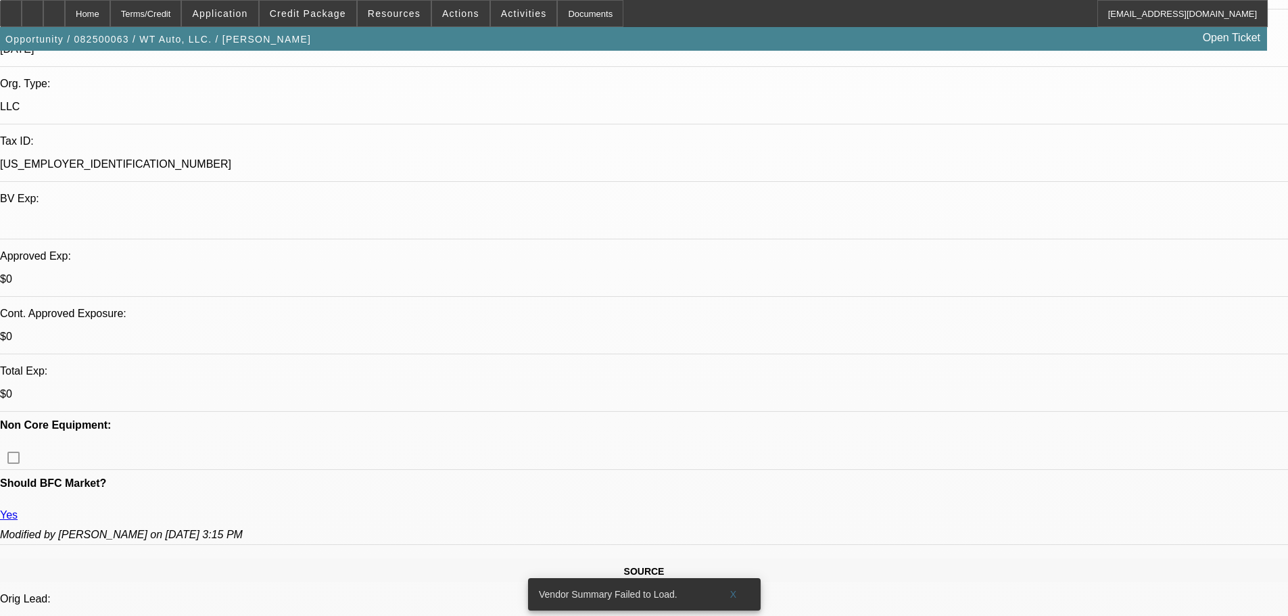
drag, startPoint x: 783, startPoint y: 287, endPoint x: 1029, endPoint y: 262, distance: 246.8
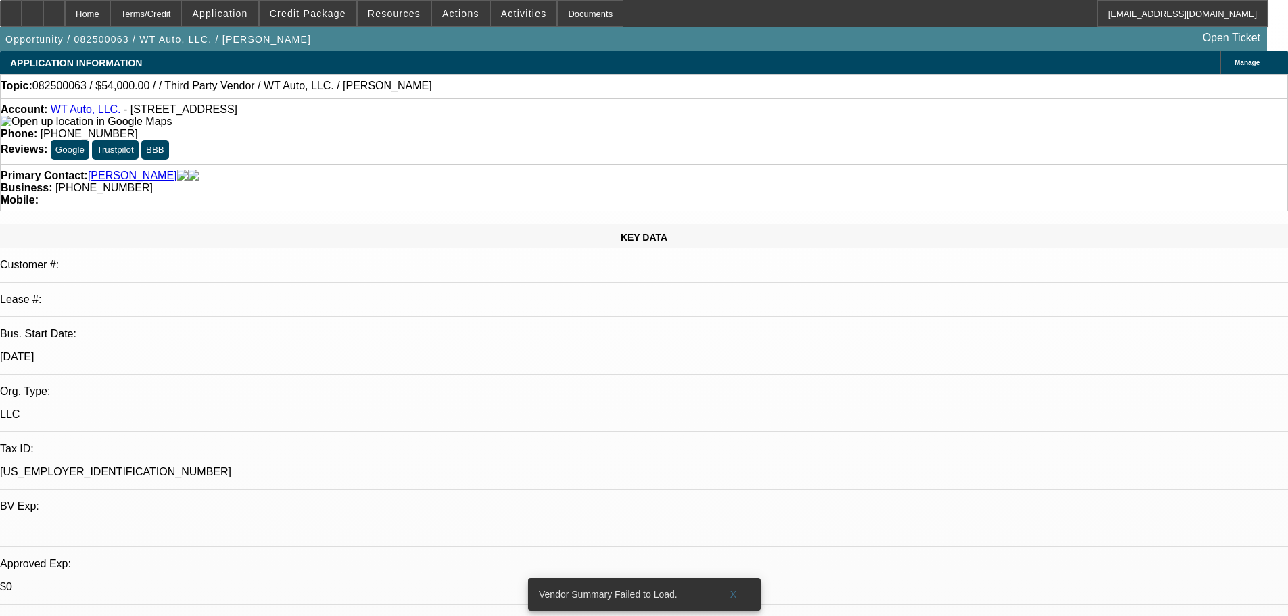
drag, startPoint x: 1183, startPoint y: 513, endPoint x: 872, endPoint y: 444, distance: 318.8
copy div "8/20 TT will, just got back from vacation [DATE]. Let me know that the truck so…"
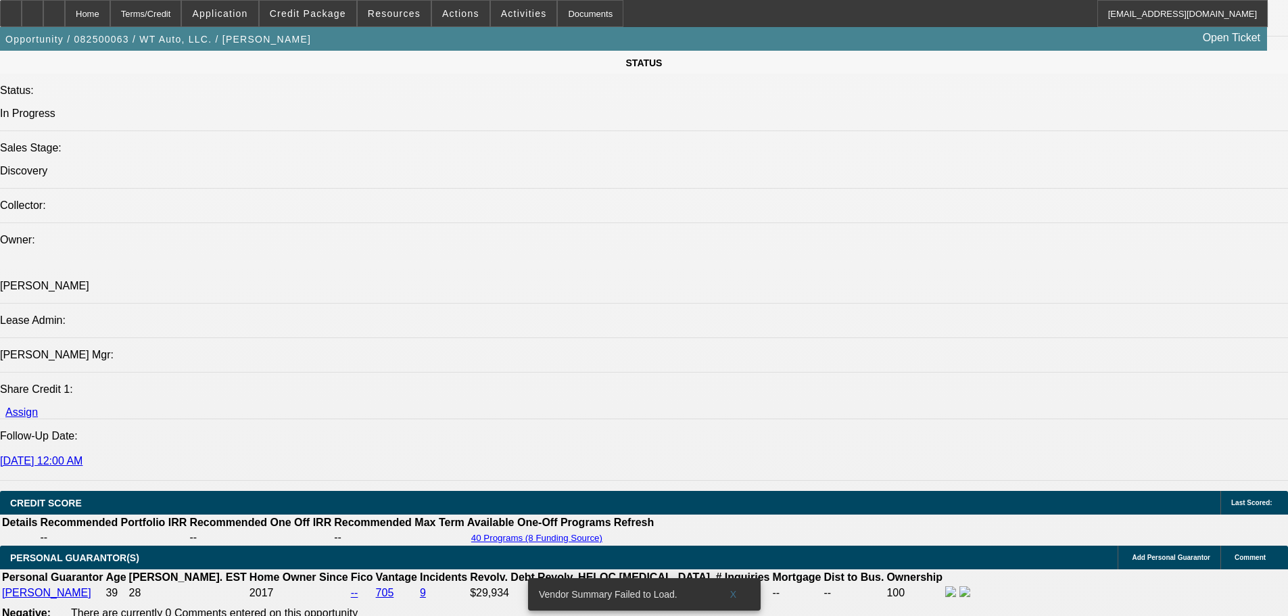
scroll to position [1056, 0]
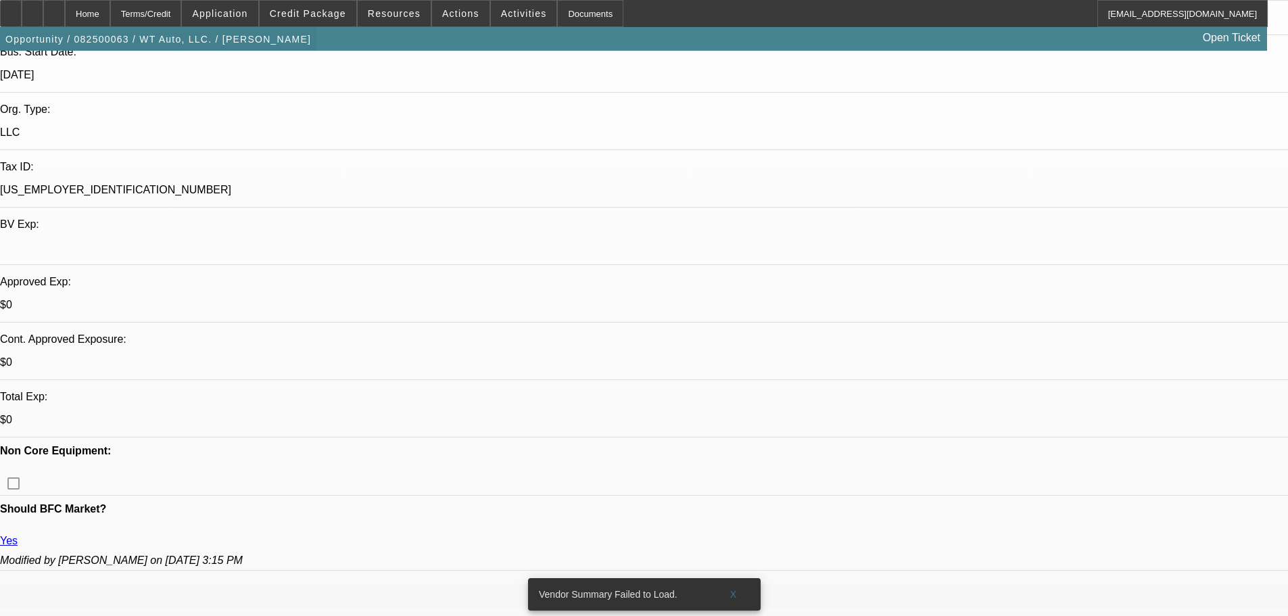
drag, startPoint x: 560, startPoint y: 360, endPoint x: 93, endPoint y: 50, distance: 560.5
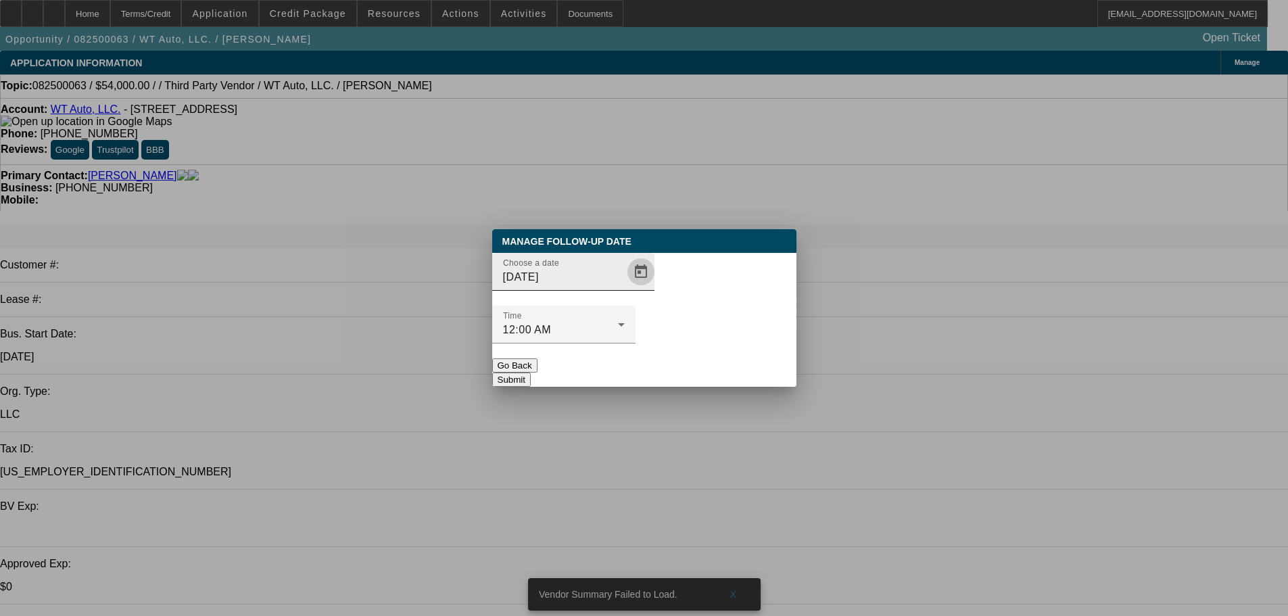
click at [625, 288] on span "Open calendar" at bounding box center [641, 272] width 32 height 32
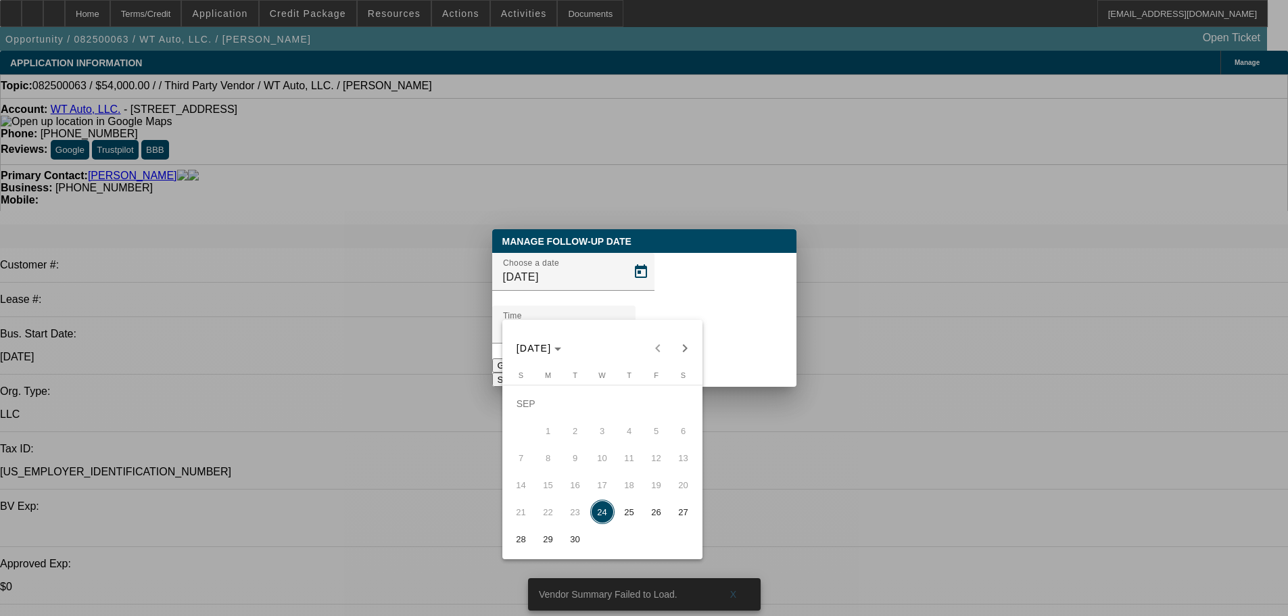
click at [654, 524] on span "26" at bounding box center [657, 512] width 24 height 24
type input "9/26/2025"
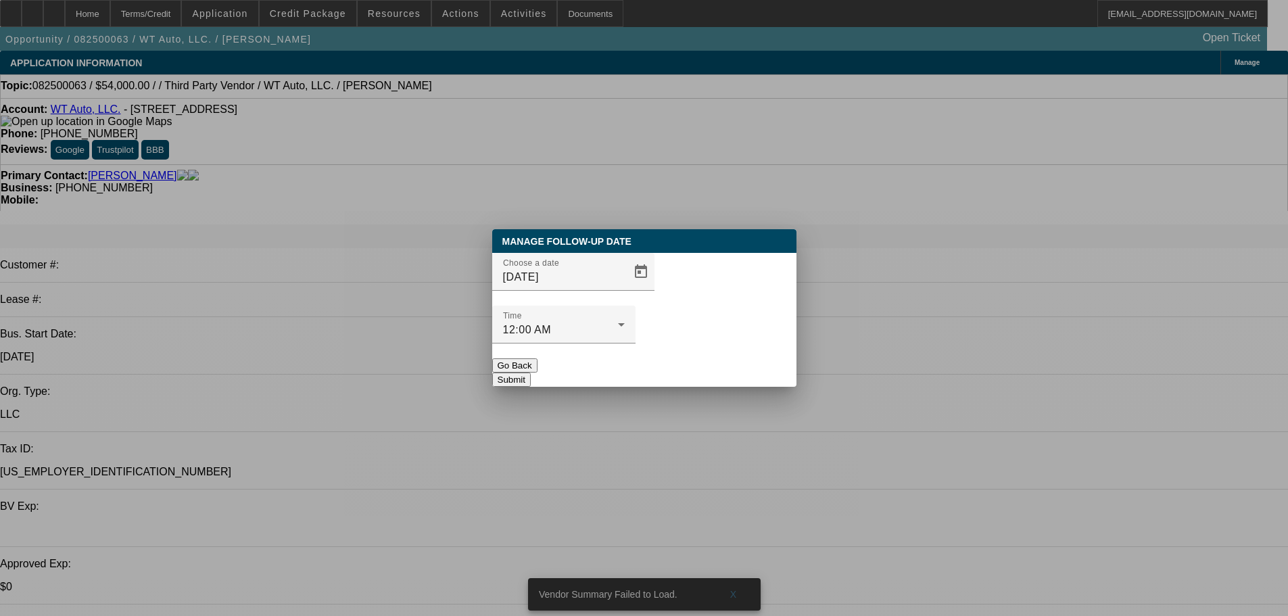
drag, startPoint x: 688, startPoint y: 344, endPoint x: 555, endPoint y: 354, distance: 133.6
click at [531, 373] on button "Submit" at bounding box center [511, 380] width 39 height 14
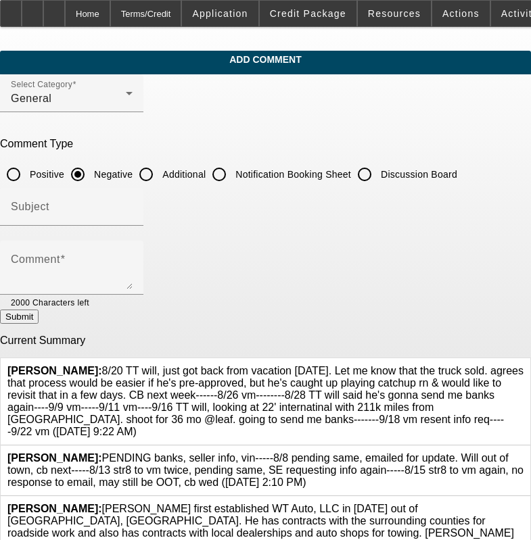
click at [409, 169] on label "Discussion Board" at bounding box center [417, 175] width 79 height 14
click at [378, 169] on input "Discussion Board" at bounding box center [364, 174] width 27 height 27
radio input "true"
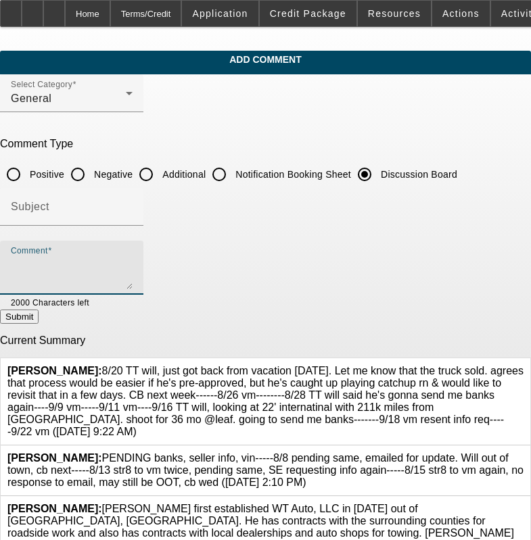
click at [133, 260] on textarea "Comment" at bounding box center [72, 273] width 122 height 32
paste textarea "8/20 TT will, just got back from vacation today. Let me know that the truck sol…"
type textarea "8/20 TT will, just got back from vacation today. Let me know that the truck sol…"
click at [39, 324] on button "Submit" at bounding box center [19, 317] width 39 height 14
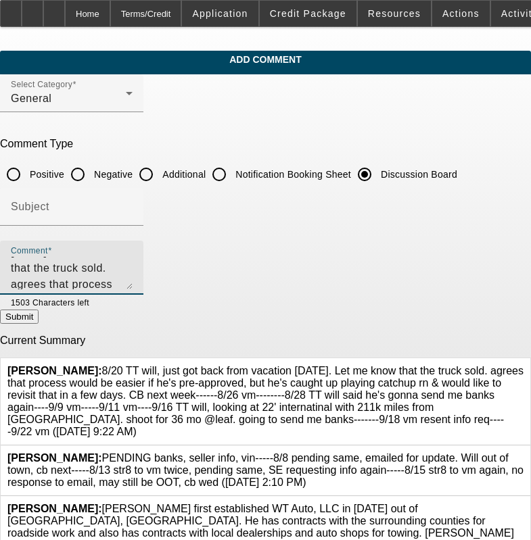
radio input "true"
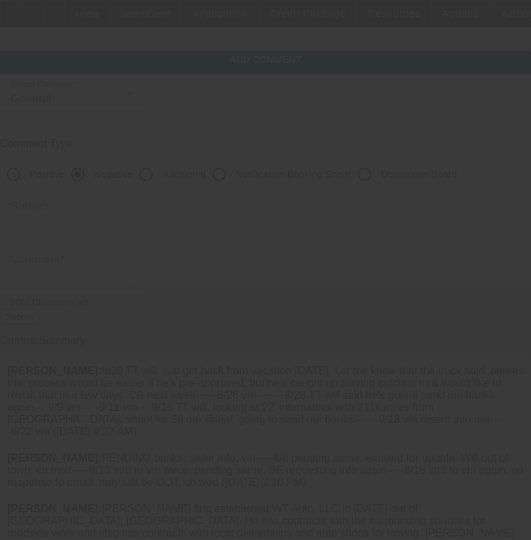
scroll to position [0, 0]
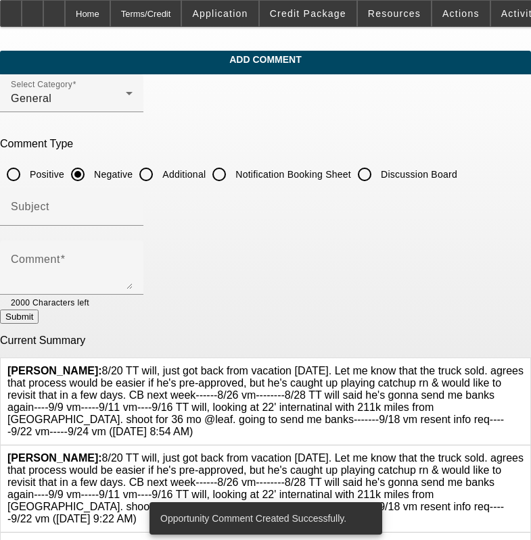
click at [523, 452] on icon at bounding box center [523, 452] width 0 height 0
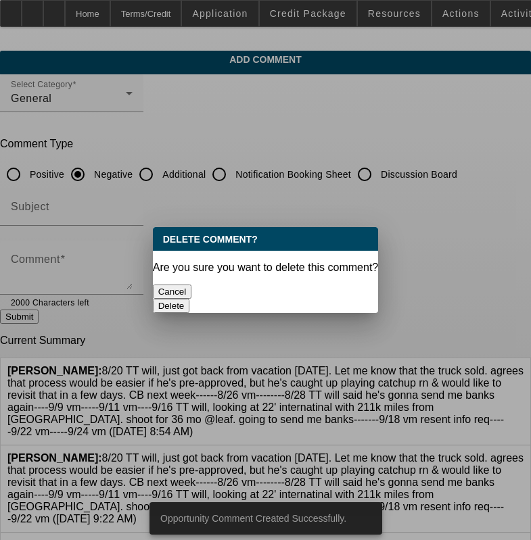
click at [190, 299] on button "Delete" at bounding box center [171, 306] width 37 height 14
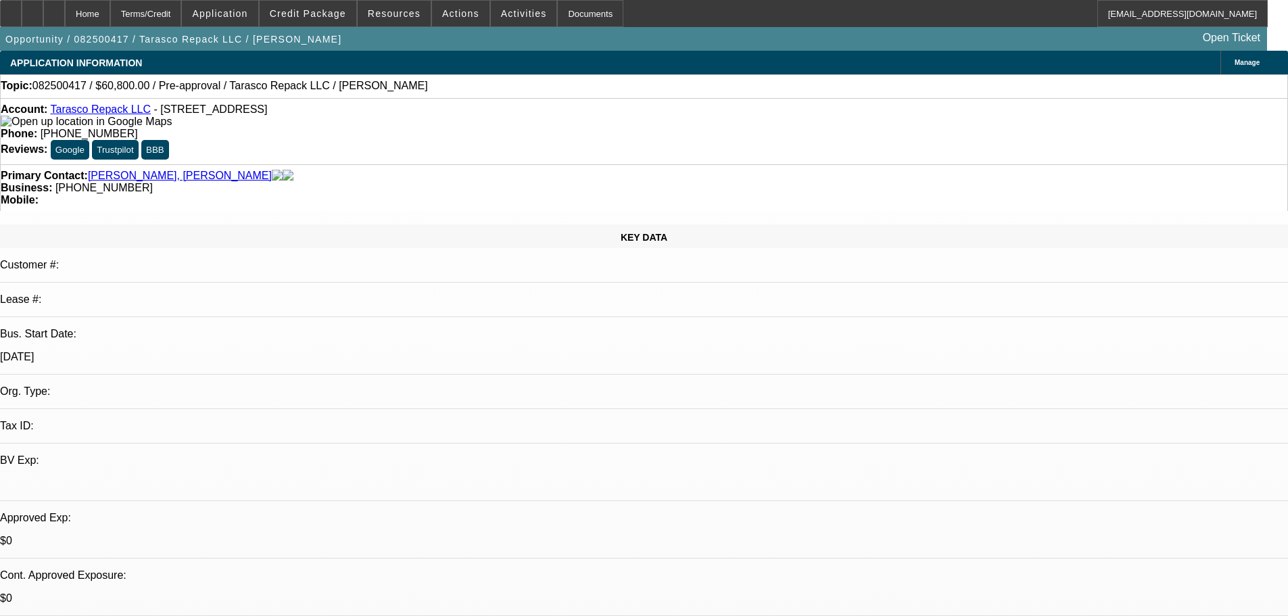
select select "0"
select select "6"
click at [248, 259] on div "Customer #:" at bounding box center [644, 271] width 1288 height 24
drag, startPoint x: 339, startPoint y: 489, endPoint x: 431, endPoint y: 152, distance: 349.1
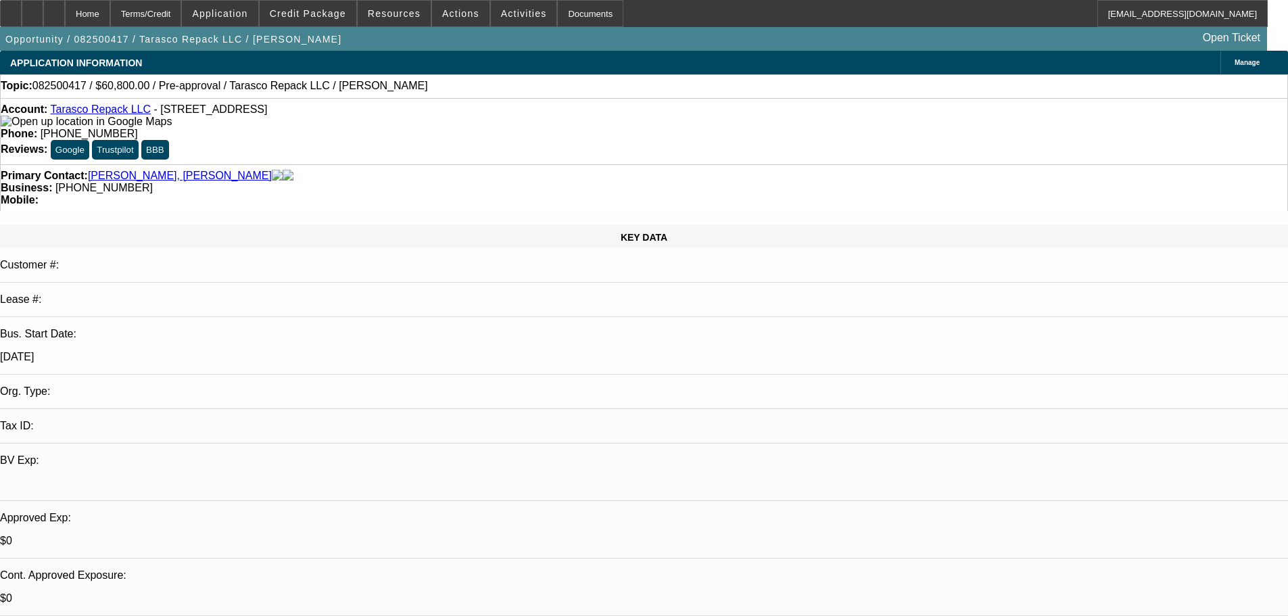
drag, startPoint x: 1149, startPoint y: 467, endPoint x: 871, endPoint y: 452, distance: 278.4
copy div "9/8 SE to D&E fu---------9/10 tt [PERSON_NAME], going to sit on the thought of …"
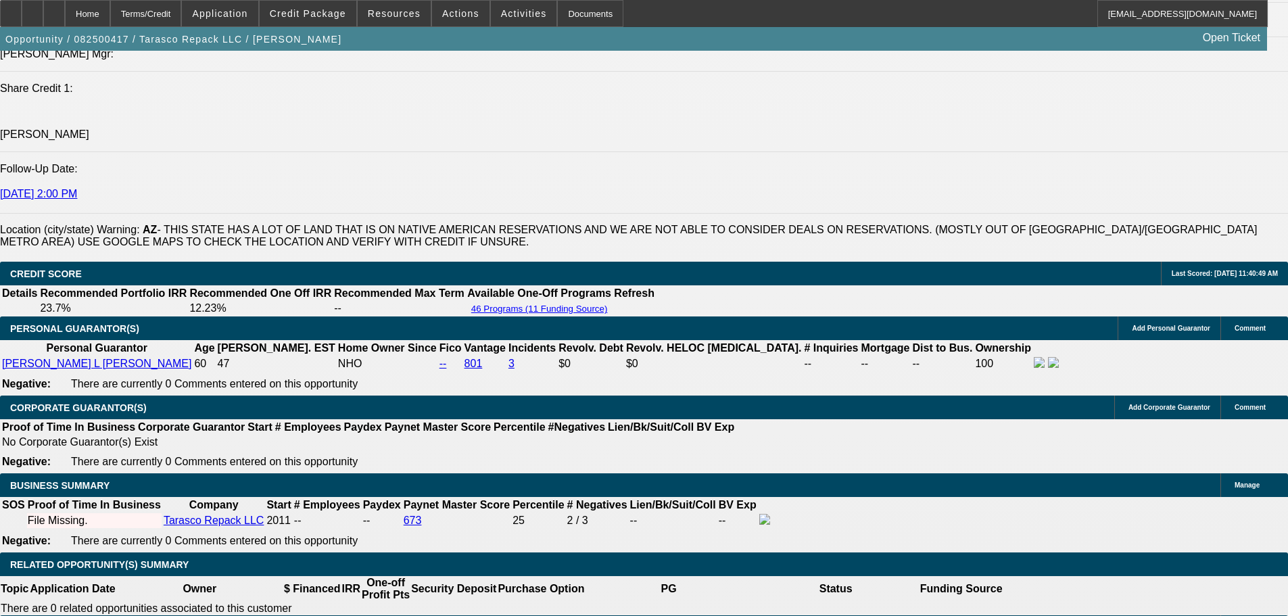
drag, startPoint x: 469, startPoint y: 570, endPoint x: 463, endPoint y: 592, distance: 23.0
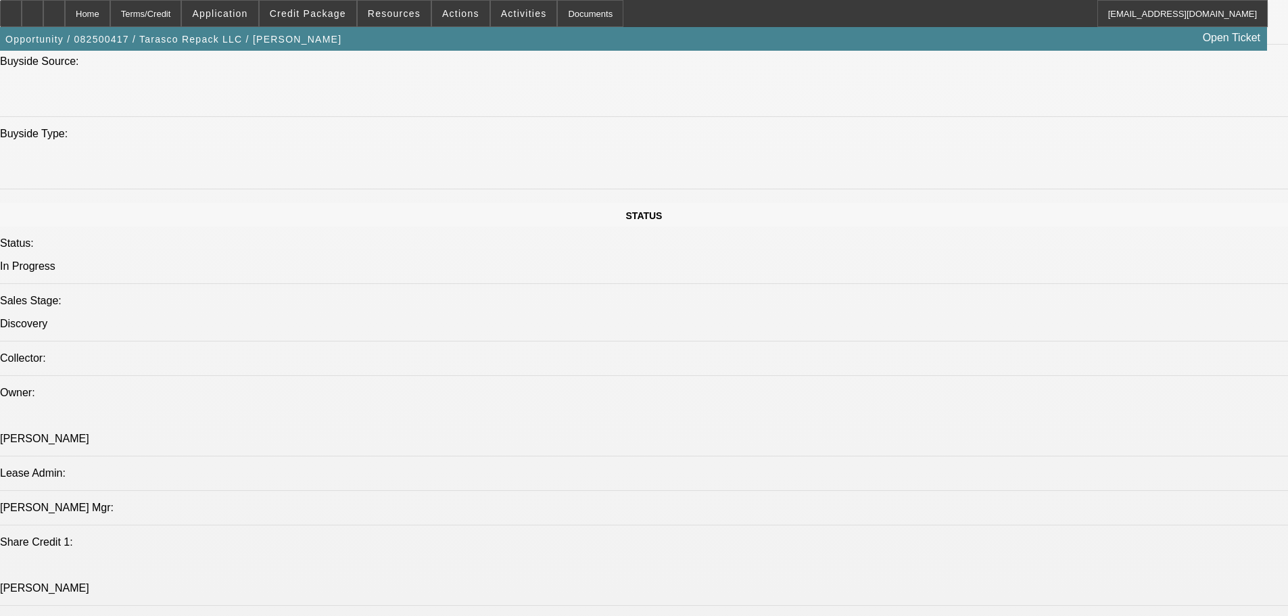
scroll to position [1088, 0]
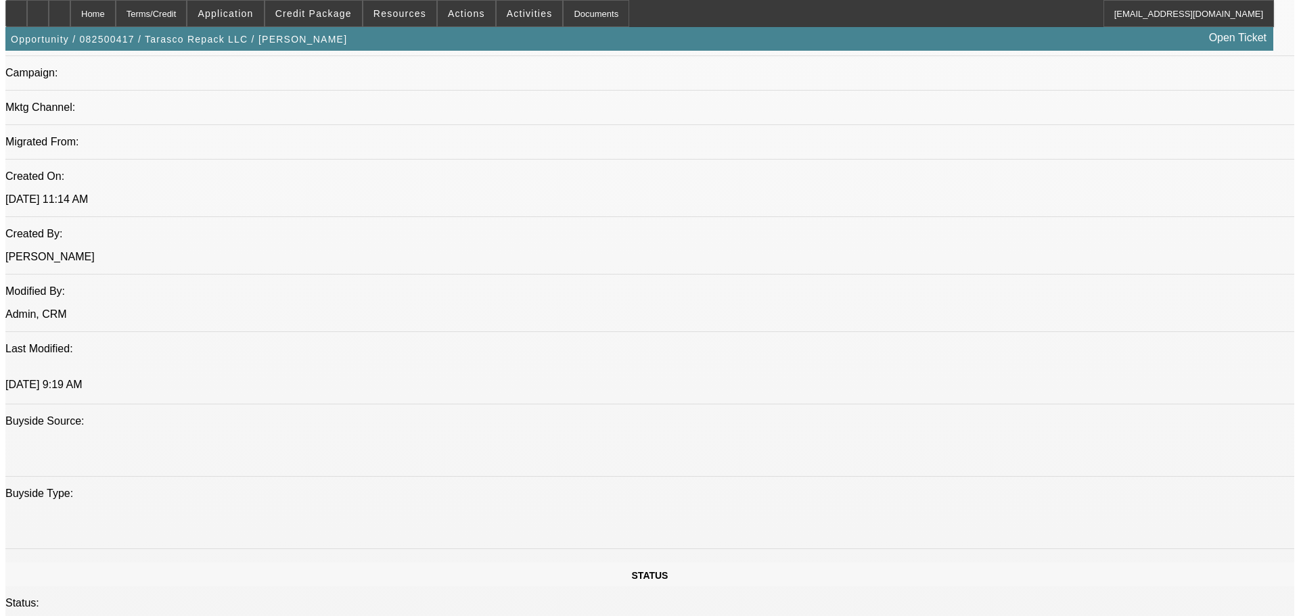
scroll to position [0, 0]
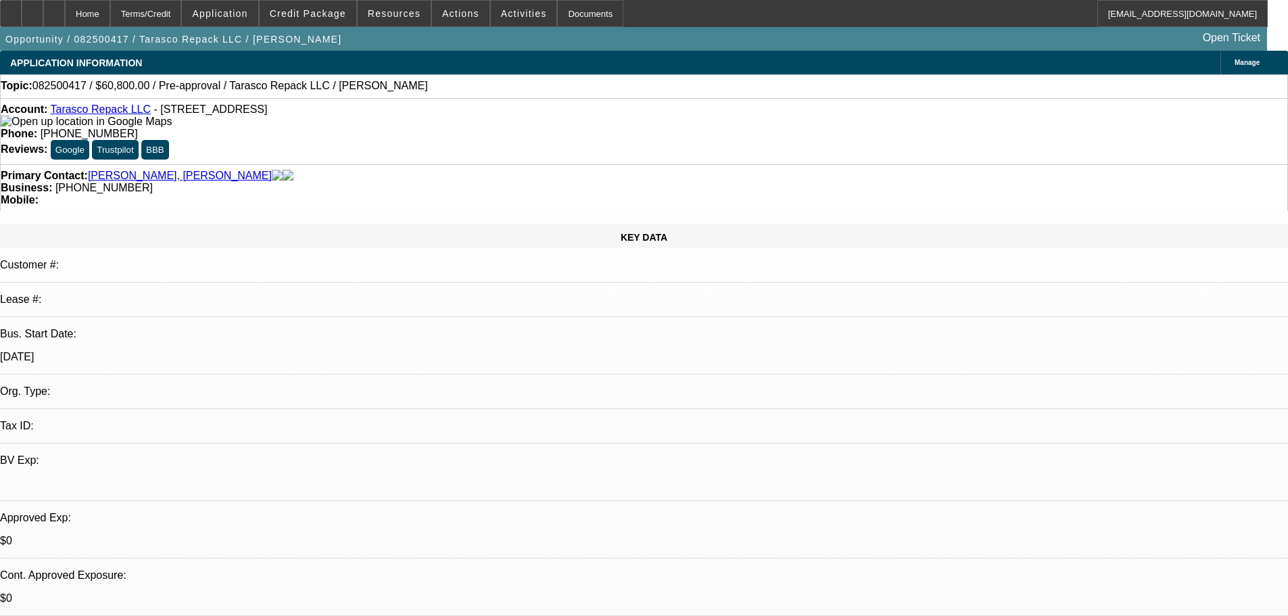
drag, startPoint x: 578, startPoint y: 454, endPoint x: 548, endPoint y: 154, distance: 301.8
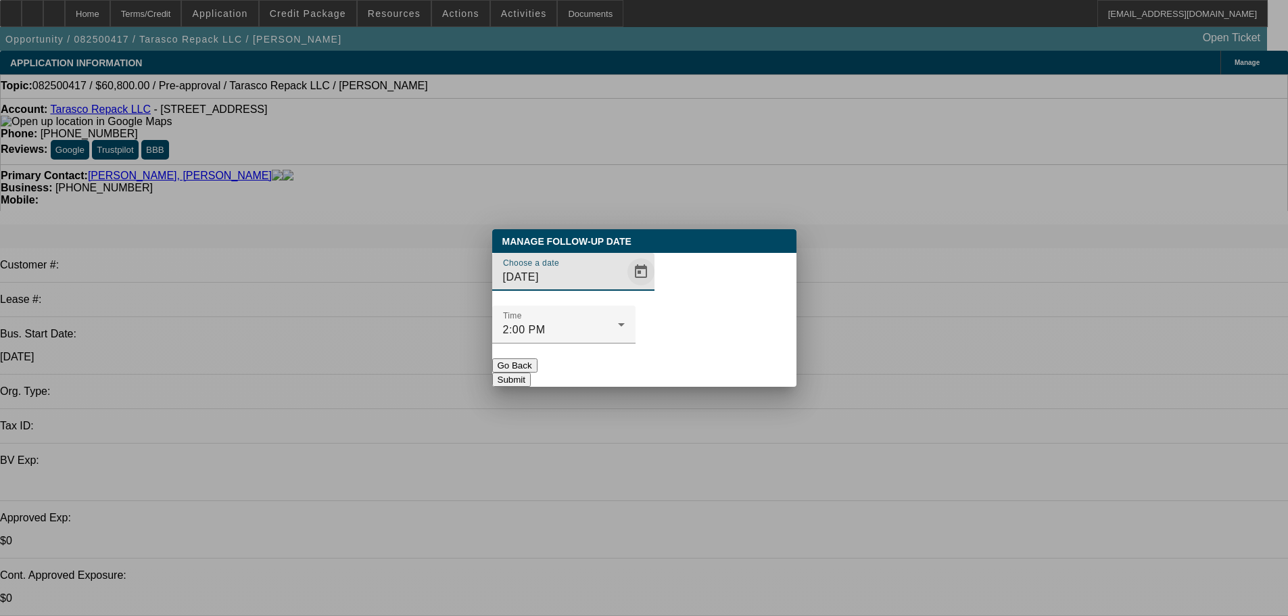
click at [626, 288] on span "Open calendar" at bounding box center [641, 272] width 32 height 32
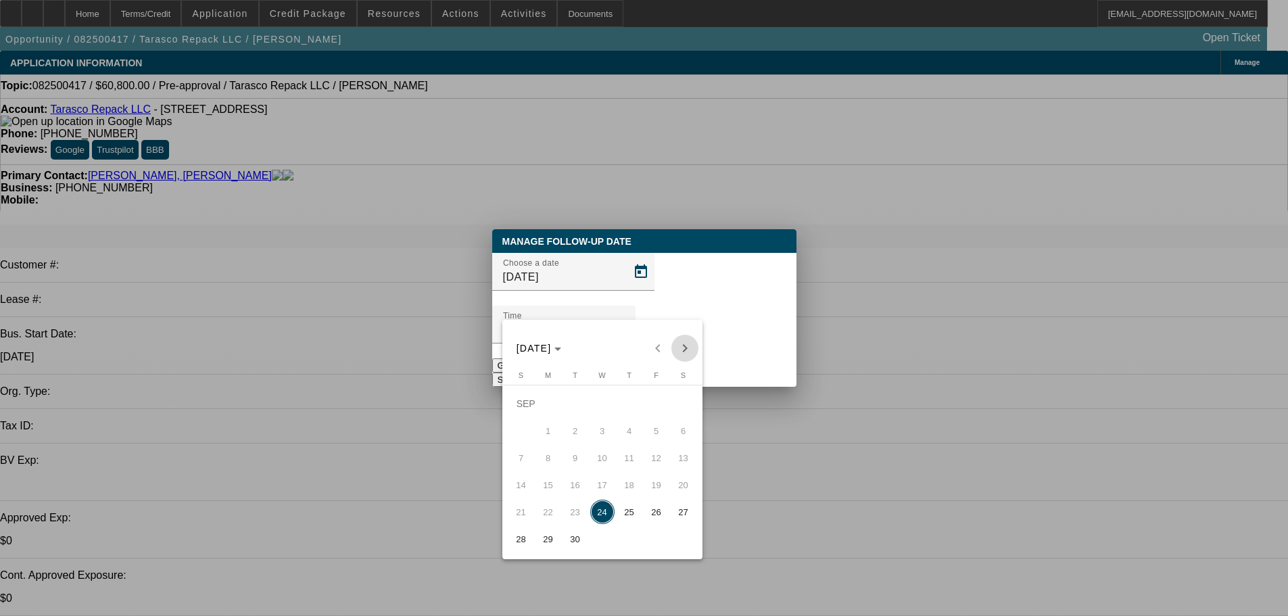
click at [682, 346] on span "Next month" at bounding box center [685, 348] width 27 height 27
click at [661, 497] on span "24" at bounding box center [657, 485] width 24 height 24
type input "10/24/2025"
click at [703, 418] on div at bounding box center [644, 308] width 1288 height 616
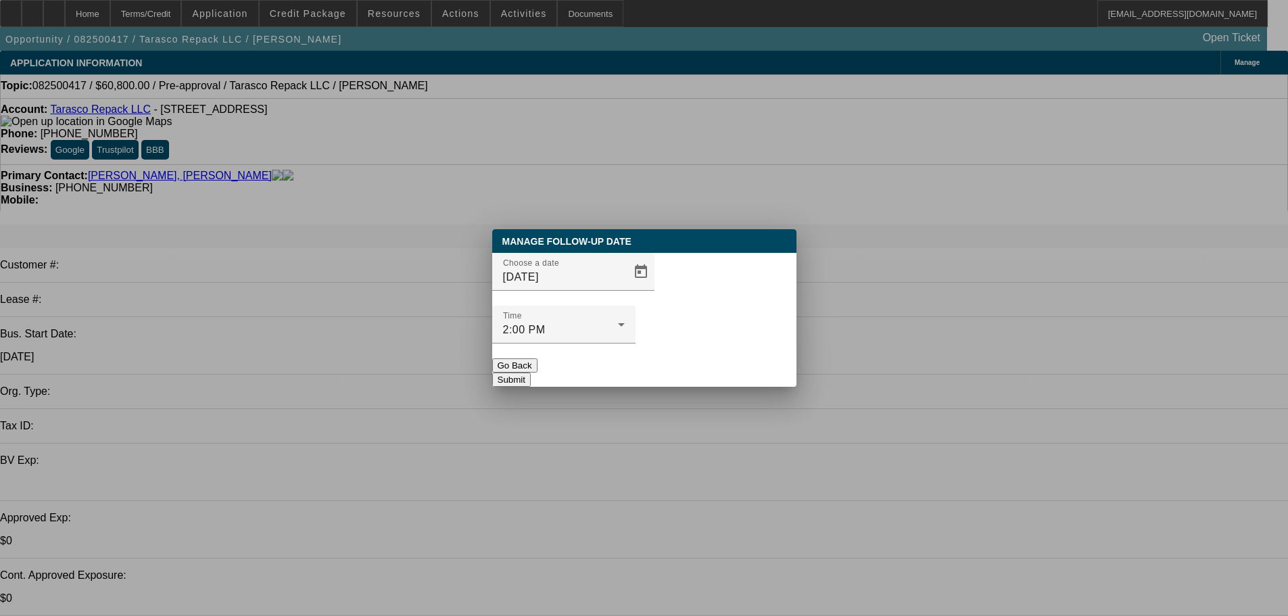
click at [531, 373] on button "Submit" at bounding box center [511, 380] width 39 height 14
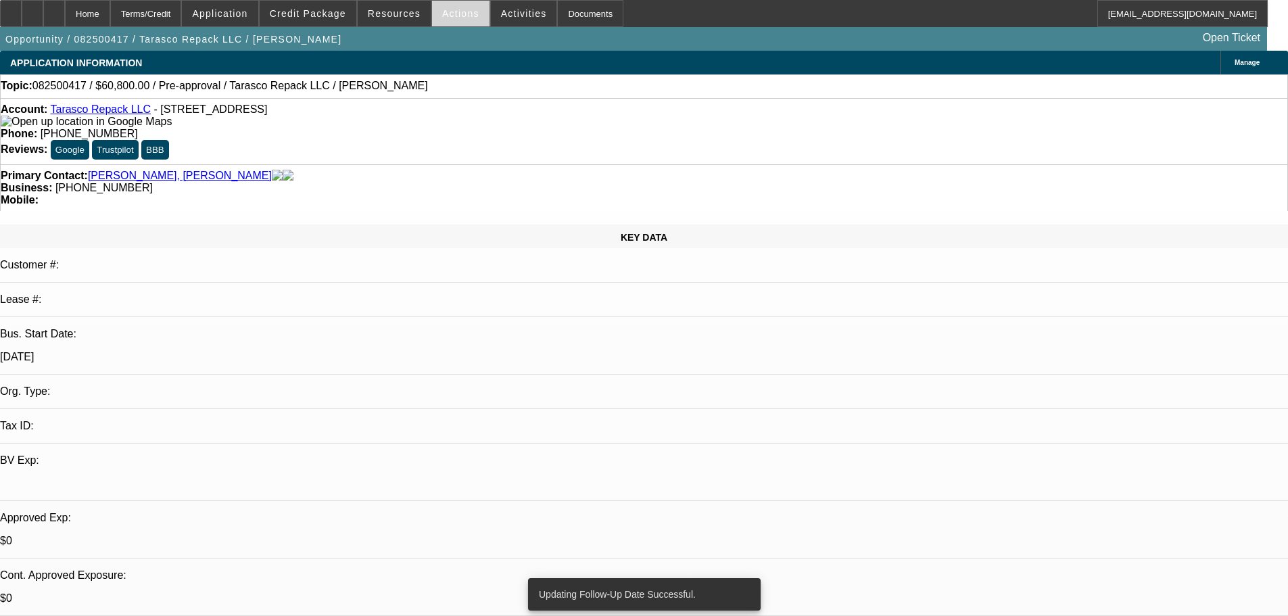
click at [457, 18] on span "Actions" at bounding box center [460, 13] width 37 height 11
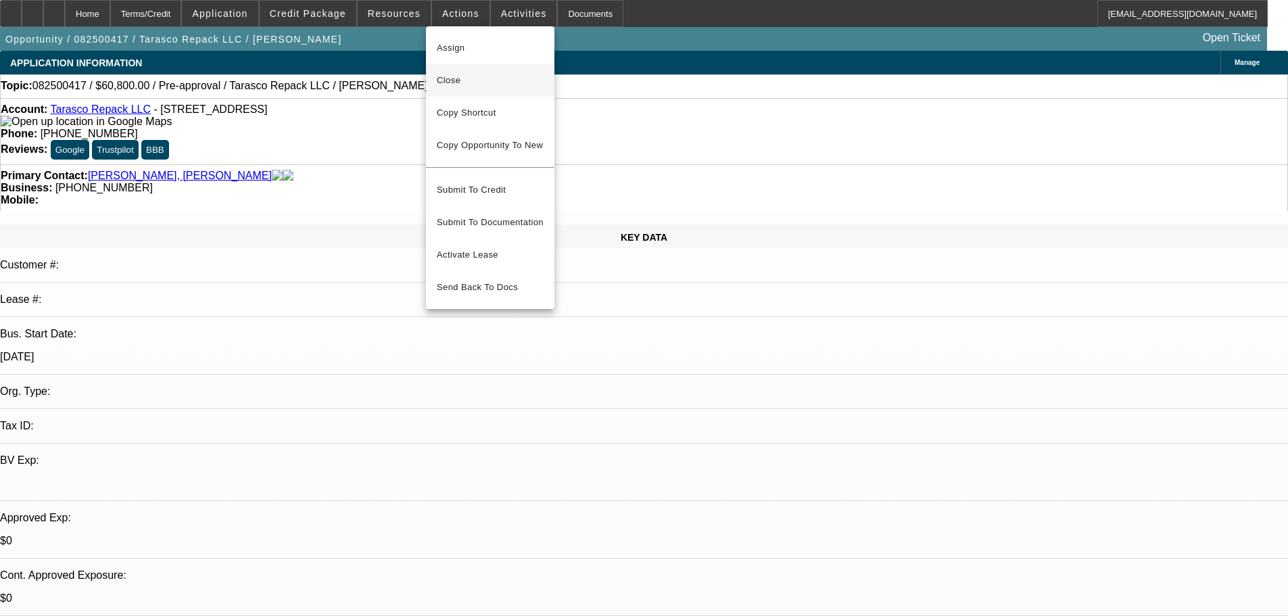
click at [525, 72] on button "Close" at bounding box center [490, 80] width 129 height 32
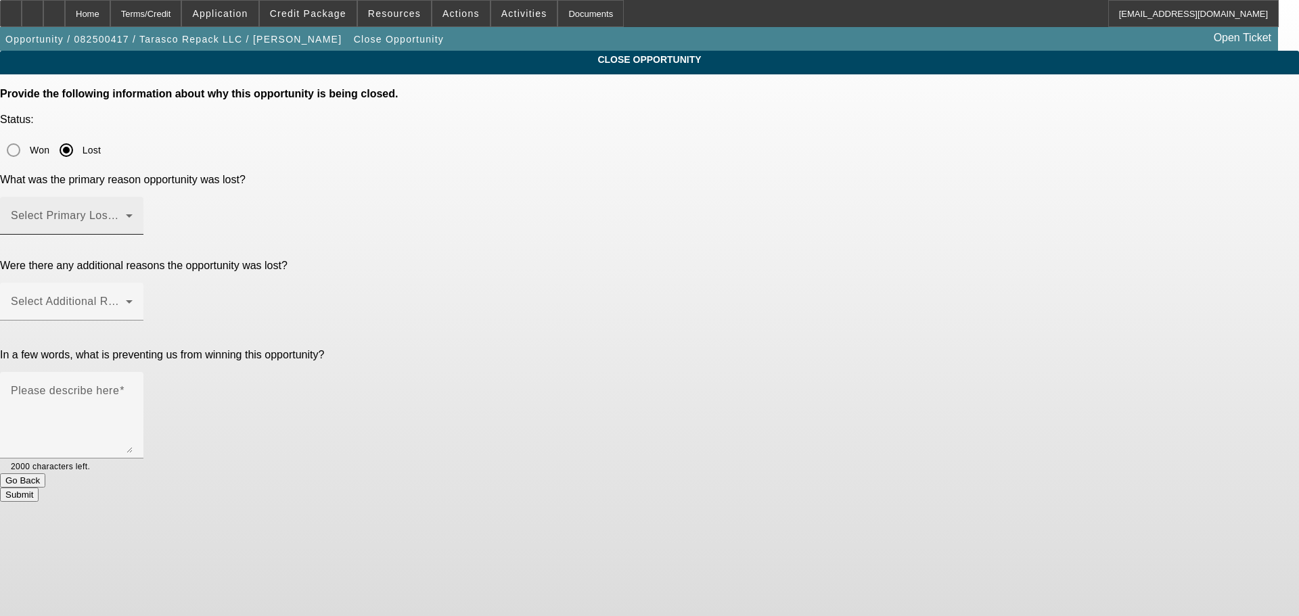
click at [126, 213] on span at bounding box center [68, 221] width 115 height 16
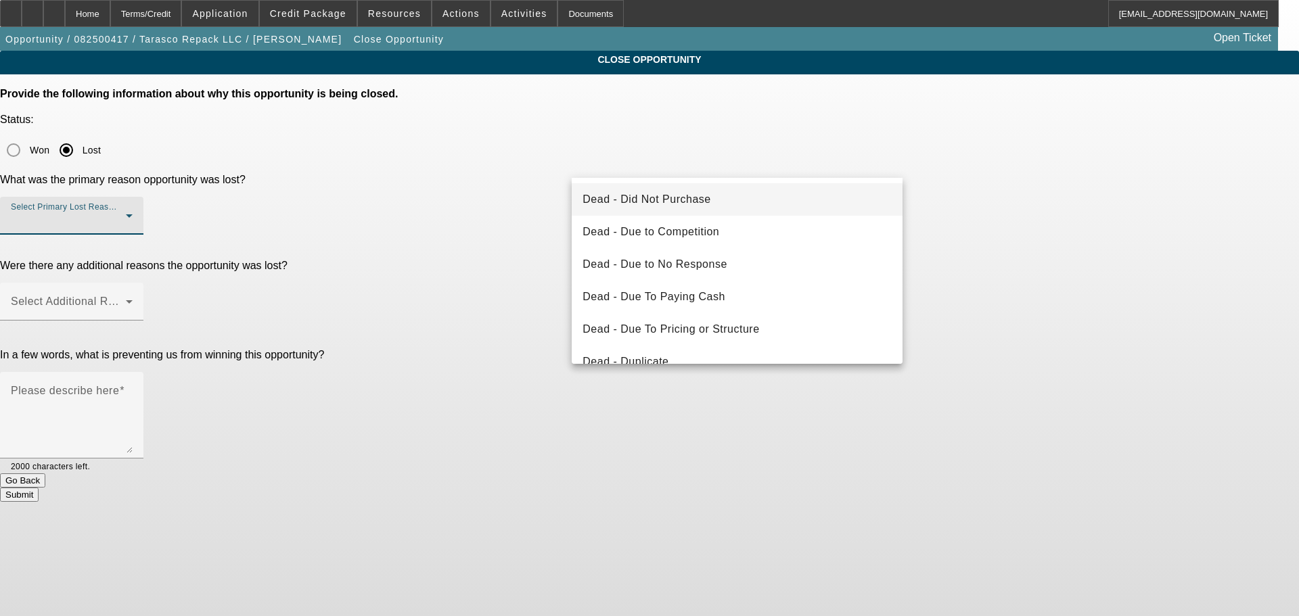
click at [721, 200] on mat-option "Dead - Did Not Purchase" at bounding box center [736, 199] width 331 height 32
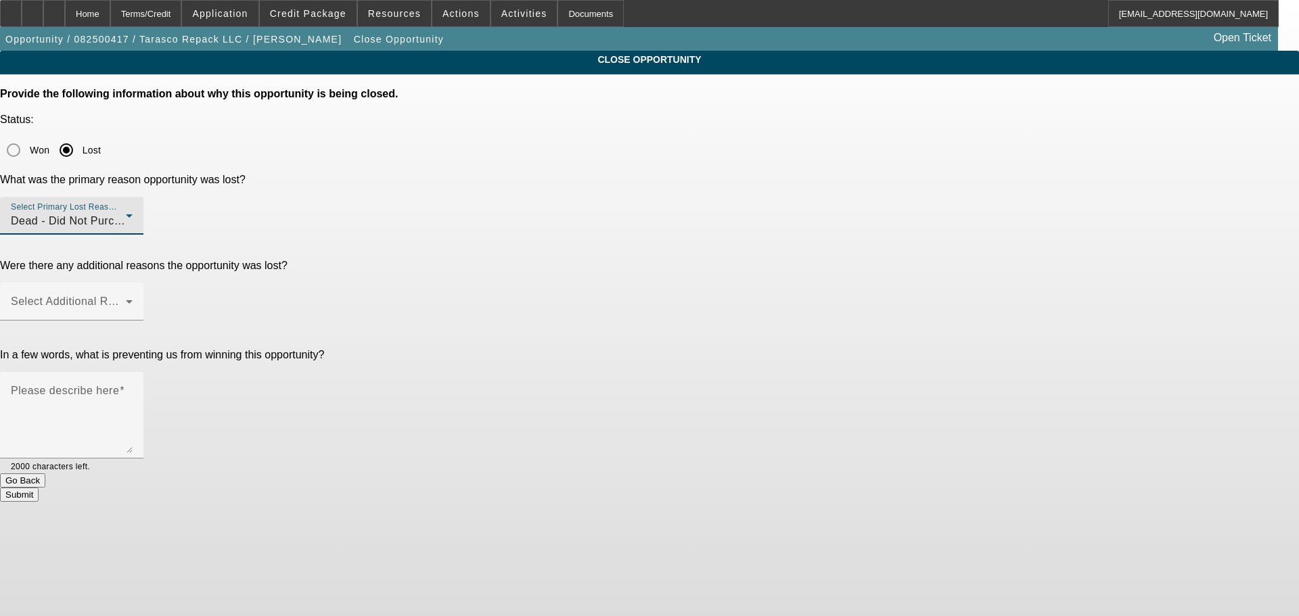
drag, startPoint x: 1002, startPoint y: 183, endPoint x: 804, endPoint y: 189, distance: 198.3
click at [1003, 184] on div "CLOSE OPPORTUNITY Provide the following information about why this opportunity …" at bounding box center [649, 276] width 1299 height 451
click at [143, 235] on div at bounding box center [71, 242] width 143 height 15
click at [133, 283] on div "Select Additional Reasons" at bounding box center [72, 302] width 122 height 38
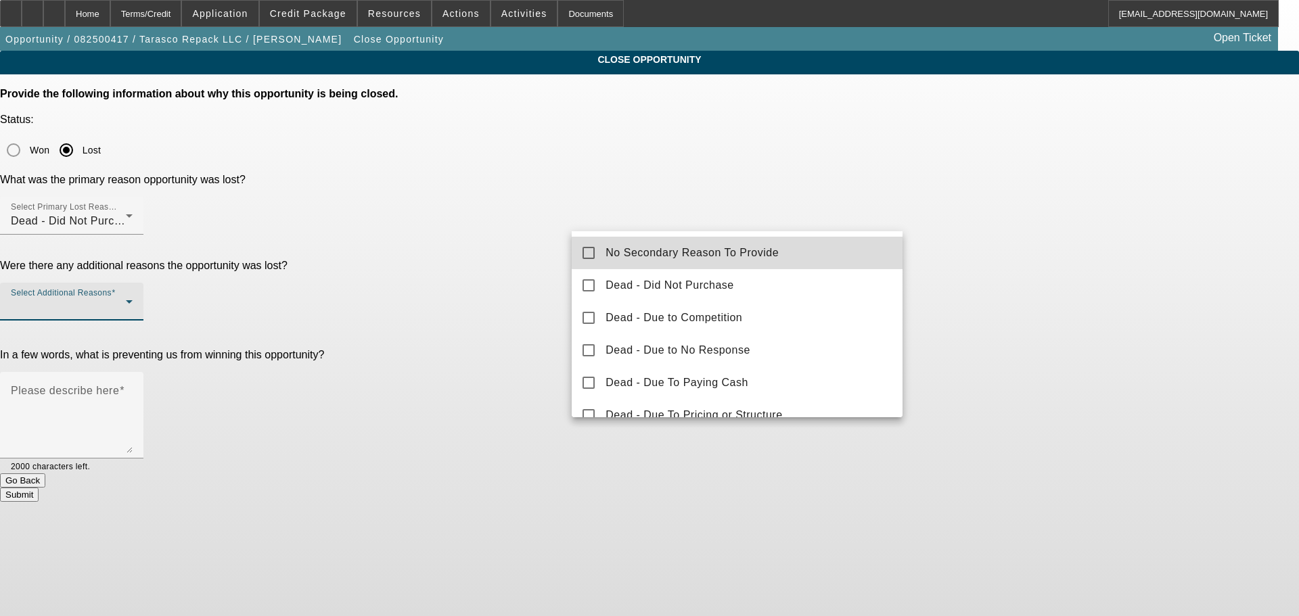
click at [822, 250] on mat-option "No Secondary Reason To Provide" at bounding box center [736, 253] width 331 height 32
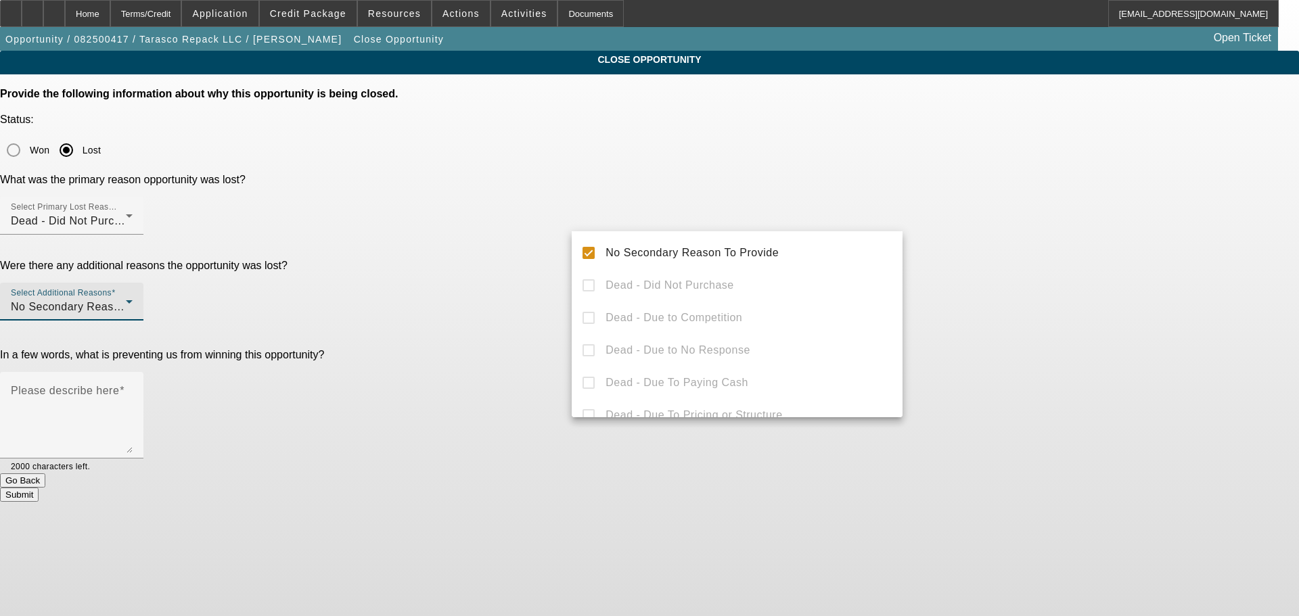
click at [1017, 250] on div at bounding box center [649, 308] width 1299 height 616
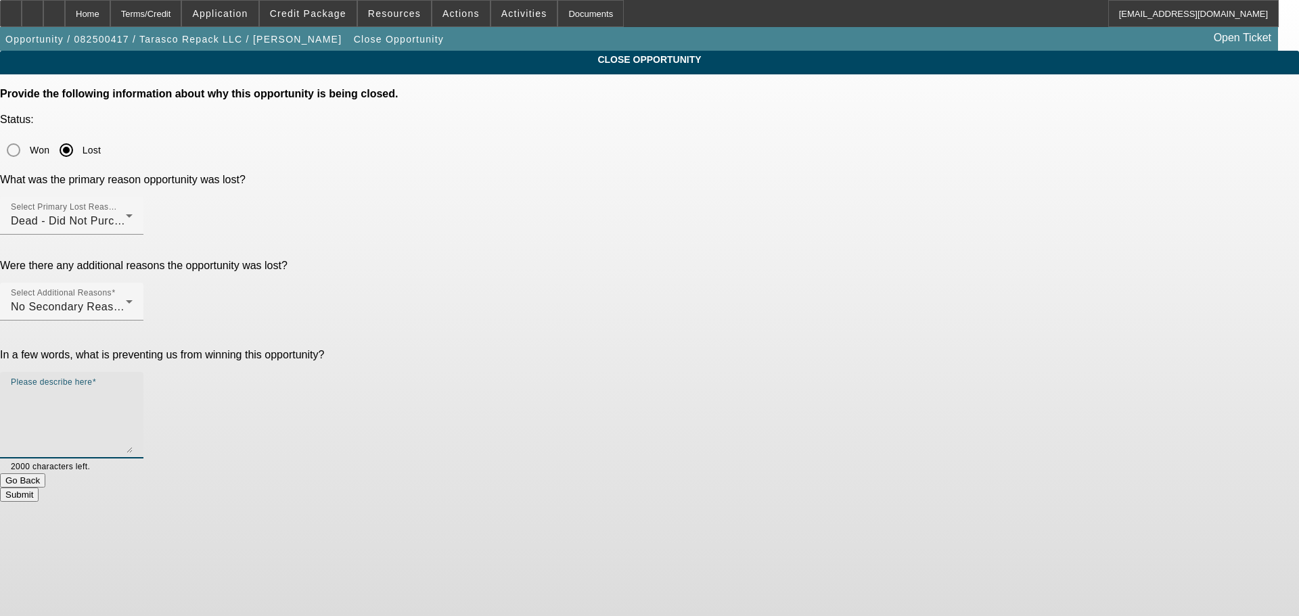
click at [133, 388] on textarea "Please describe here" at bounding box center [72, 420] width 122 height 65
type textarea "W"
click at [133, 388] on textarea "Applied for our EU flatbed machine, however no longer interested as it likely n…" at bounding box center [72, 420] width 122 height 65
click at [133, 388] on textarea "Applied for our EU flatbed printer, however no longer interested as it likely n…" at bounding box center [72, 420] width 122 height 65
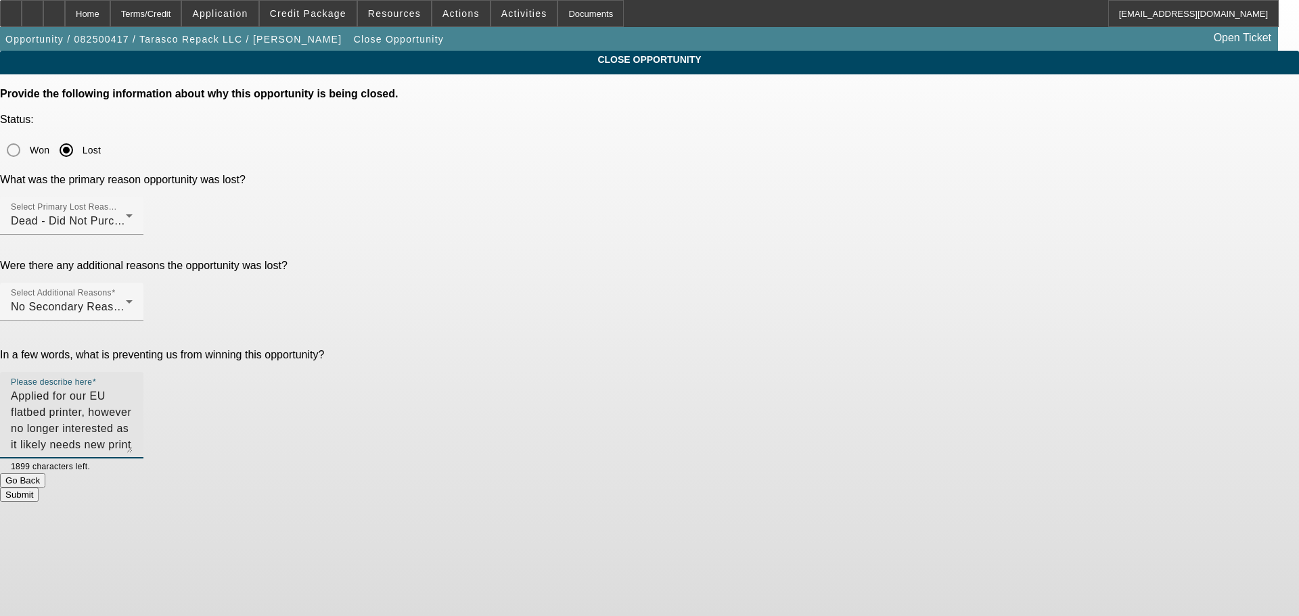
type textarea "Applied for our EU flatbed printer, however no longer interested as it likely n…"
click at [39, 488] on button "Submit" at bounding box center [19, 495] width 39 height 14
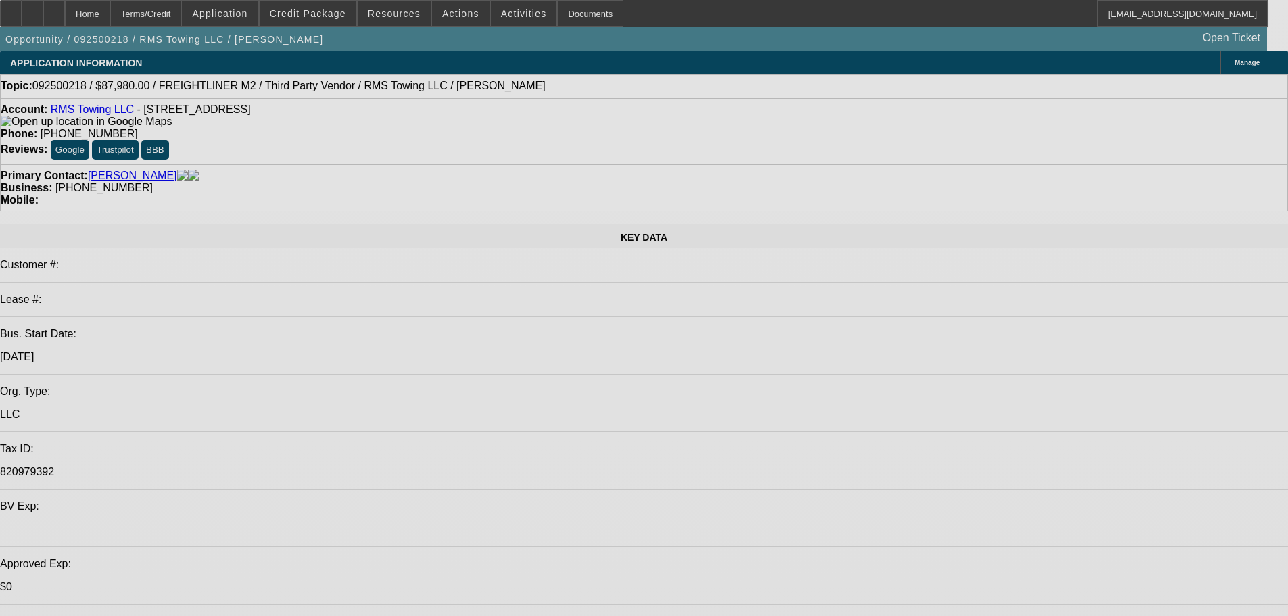
select select "0"
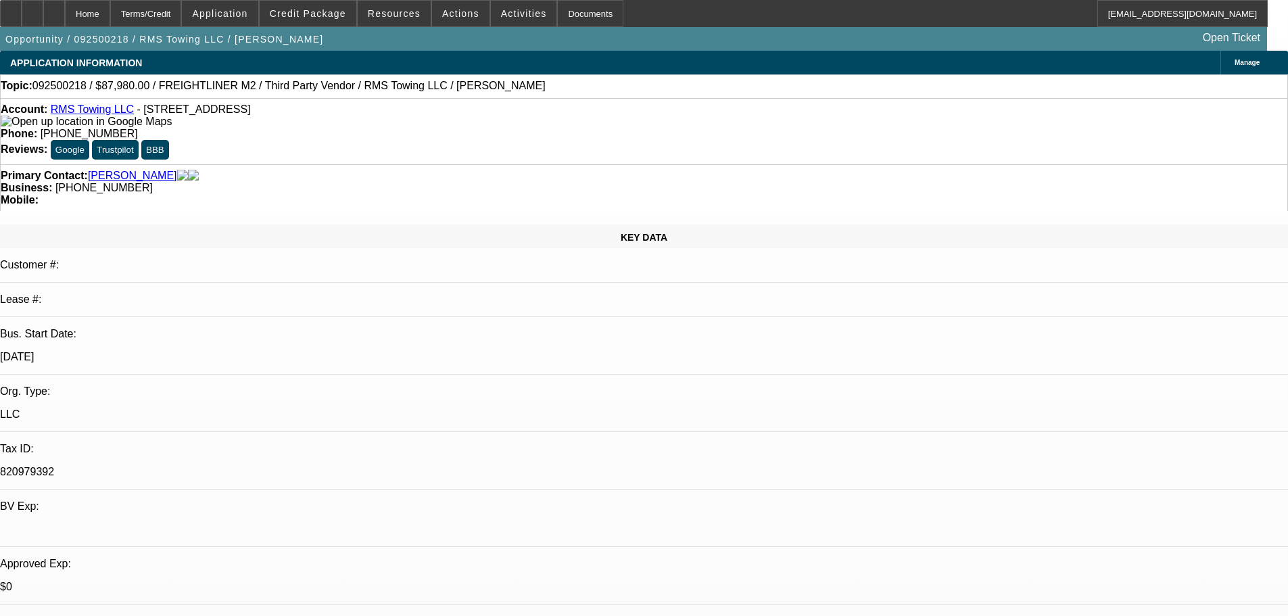
select select "0"
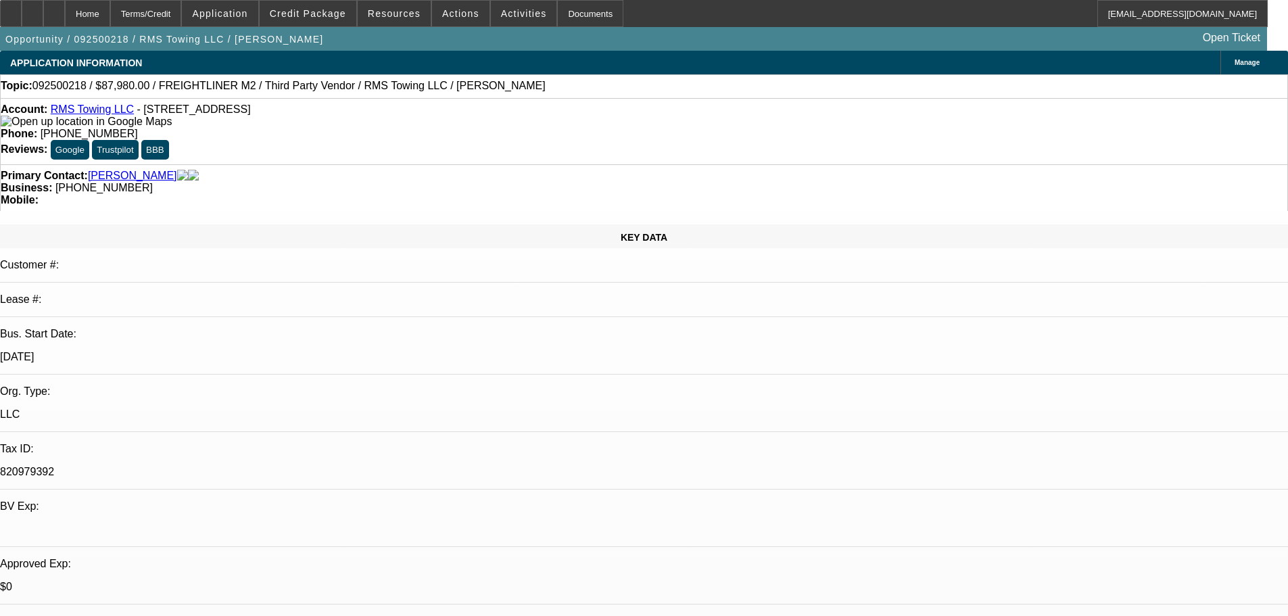
select select "1"
select select "3"
select select "6"
select select "1"
select select "3"
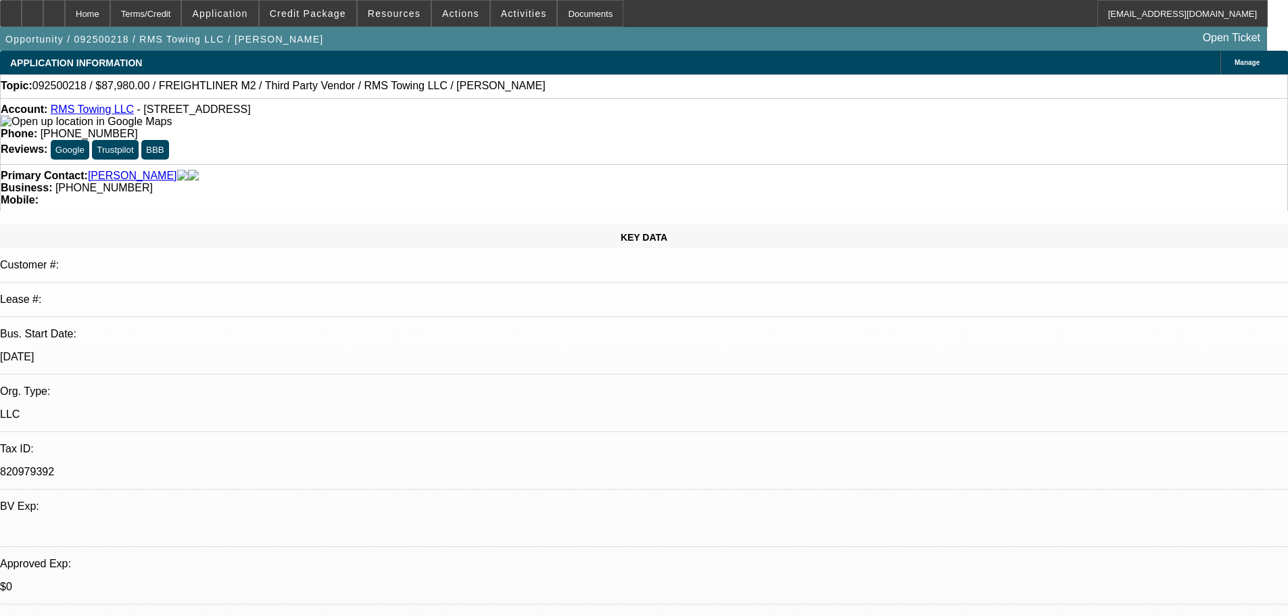
select select "6"
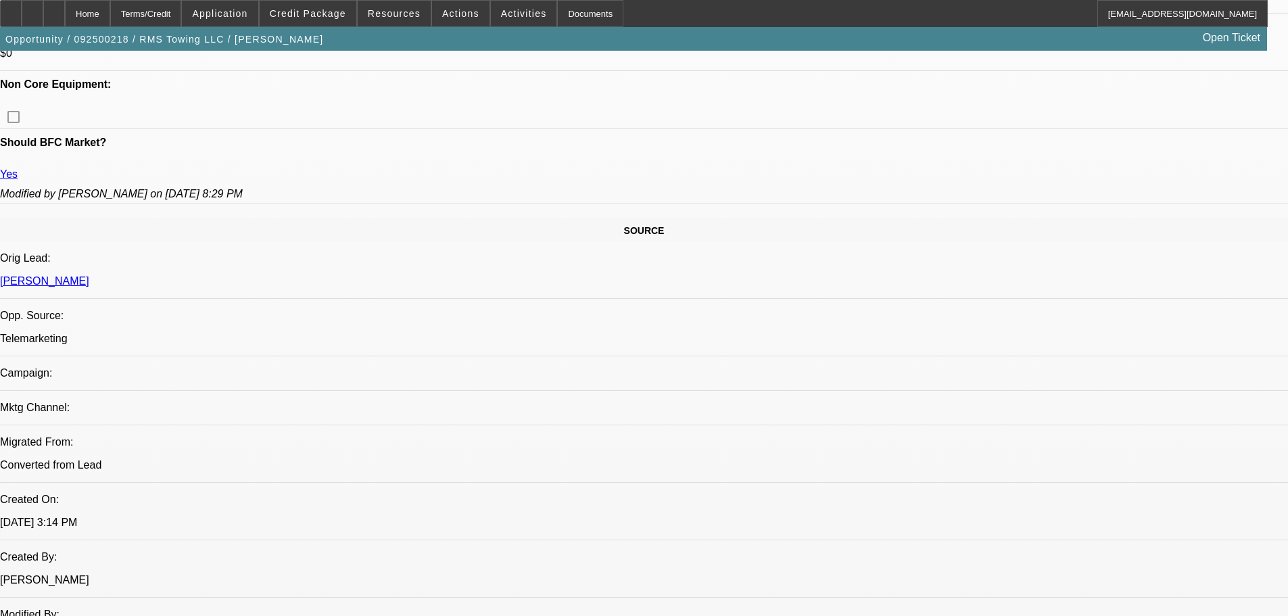
drag, startPoint x: 577, startPoint y: 341, endPoint x: 599, endPoint y: 549, distance: 209.4
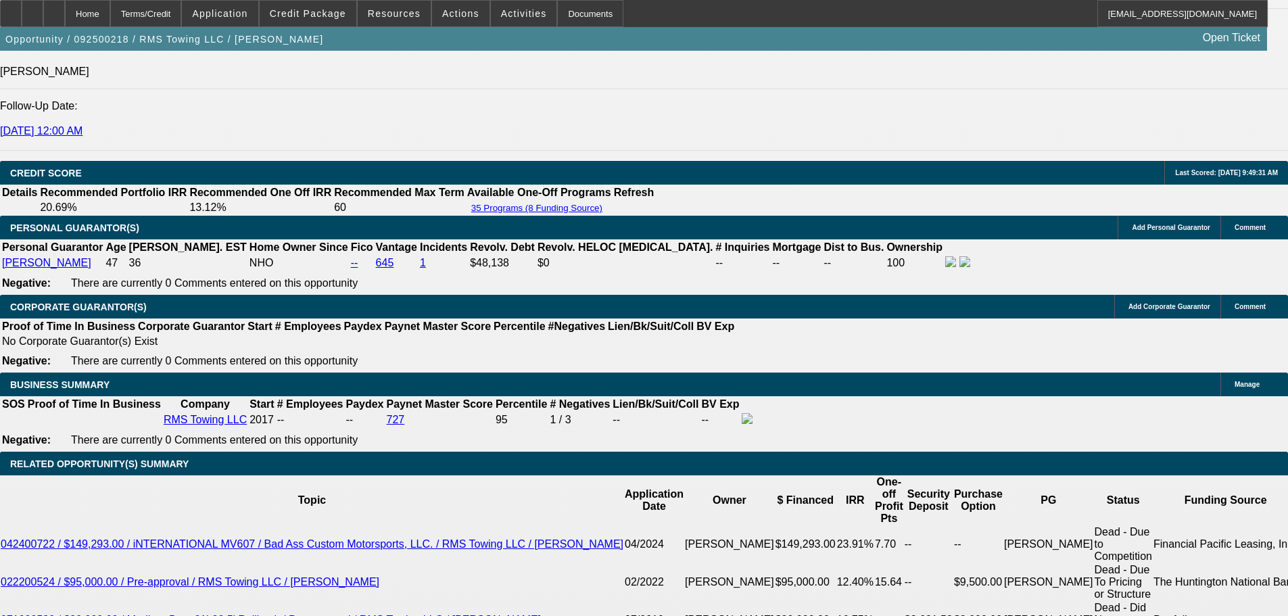
scroll to position [1733, 0]
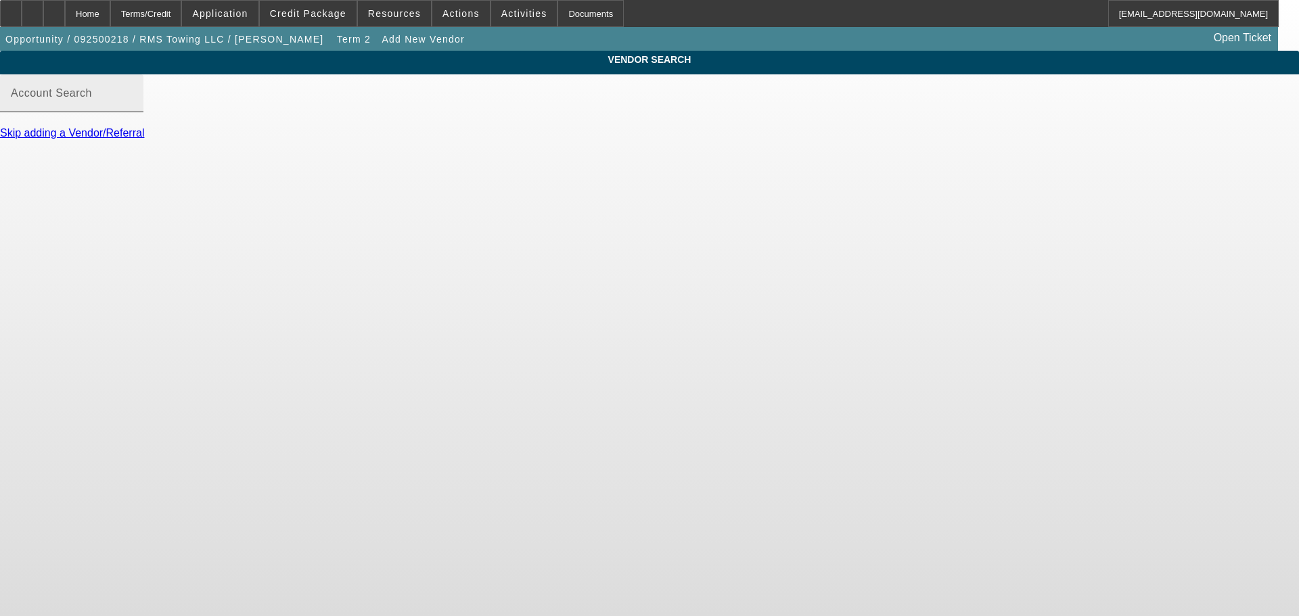
click at [133, 107] on input "Account Search" at bounding box center [72, 99] width 122 height 16
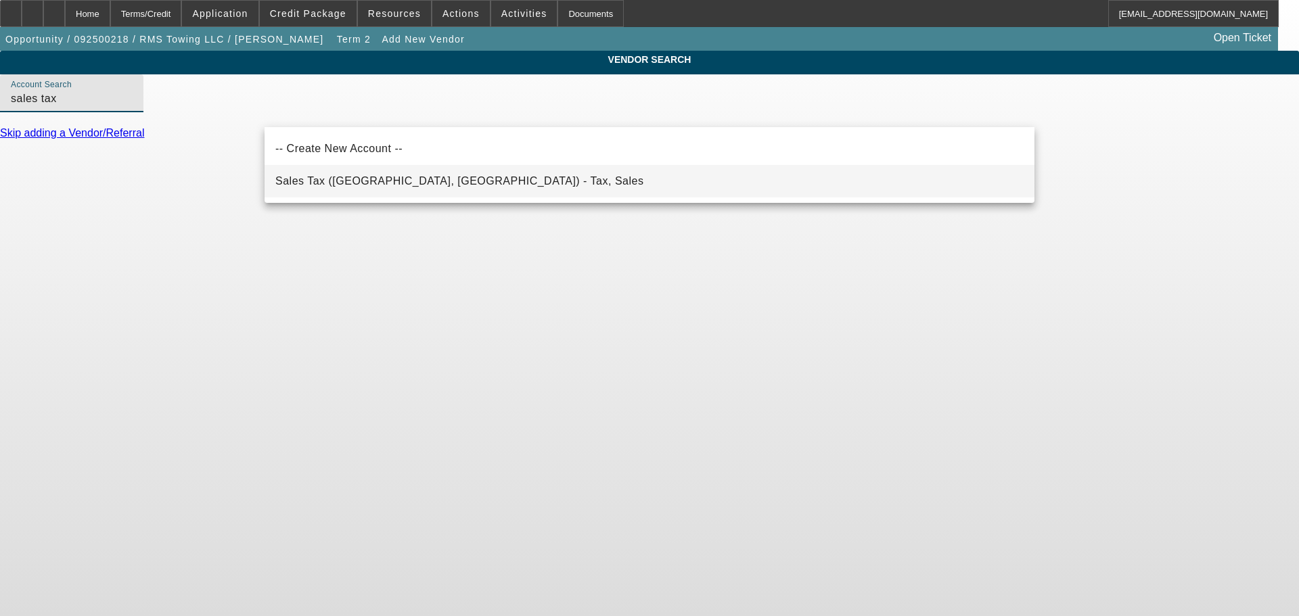
click at [471, 187] on mat-option "Sales Tax ([GEOGRAPHIC_DATA], [GEOGRAPHIC_DATA]) - Tax, Sales" at bounding box center [649, 181] width 770 height 32
type input "Sales Tax ([GEOGRAPHIC_DATA], [GEOGRAPHIC_DATA]) - Tax, Sales"
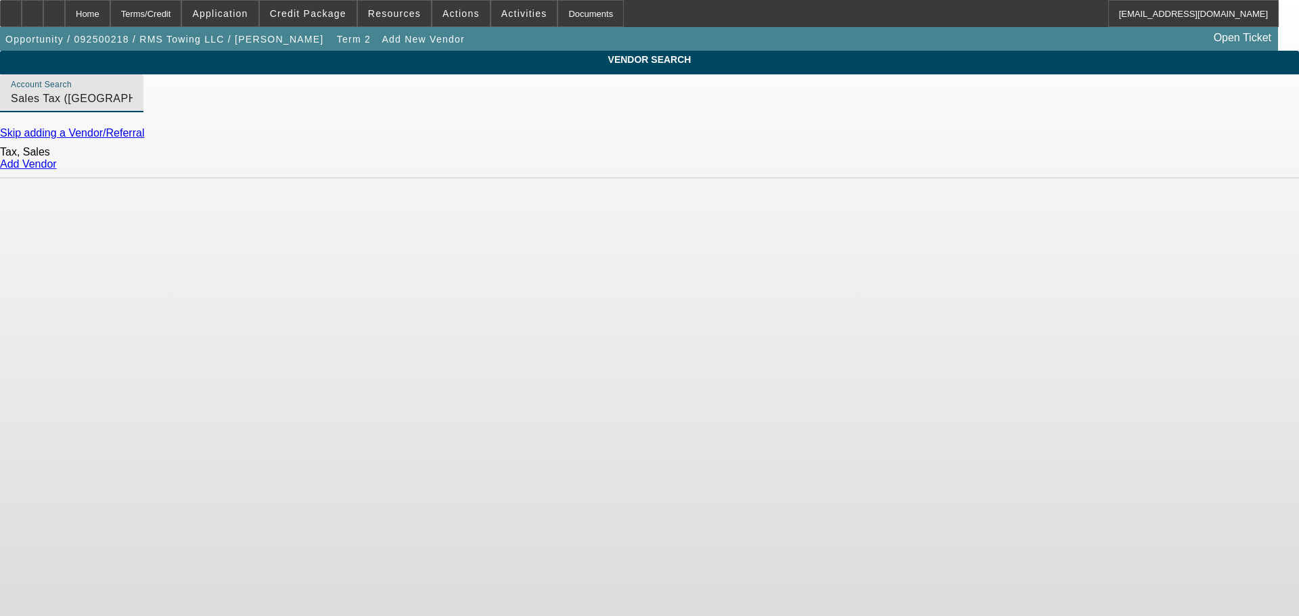
click at [57, 170] on link "Add Vendor" at bounding box center [28, 163] width 57 height 11
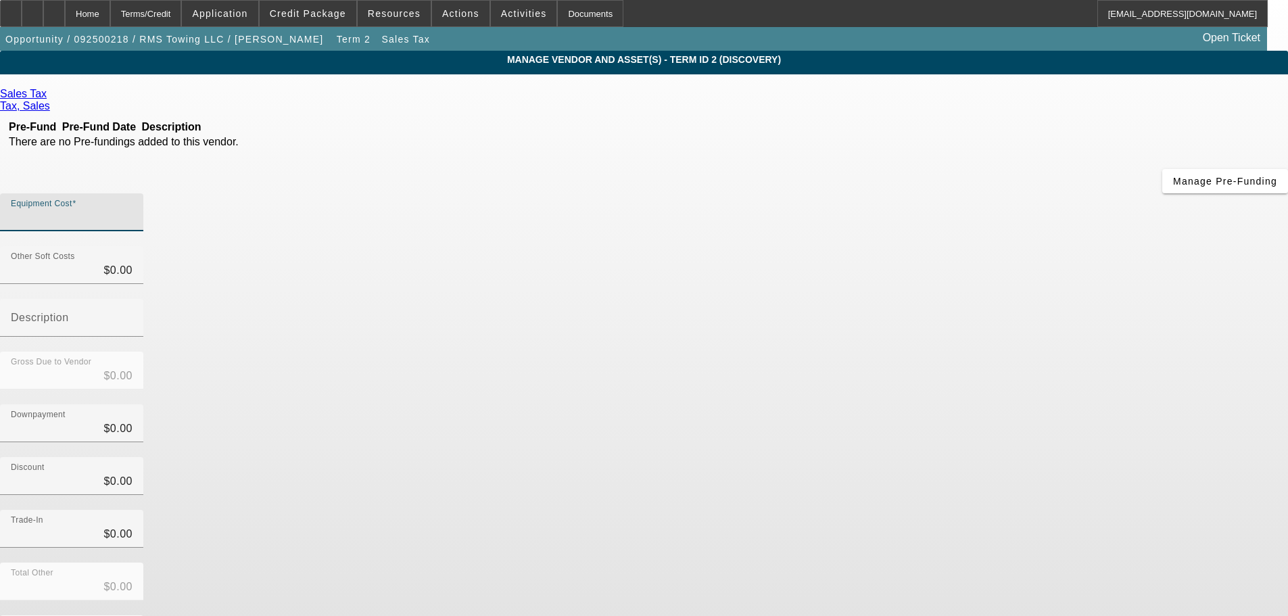
click at [133, 210] on input "Equipment Cost" at bounding box center [72, 218] width 122 height 16
type input "4"
type input "$4.00"
type input "49"
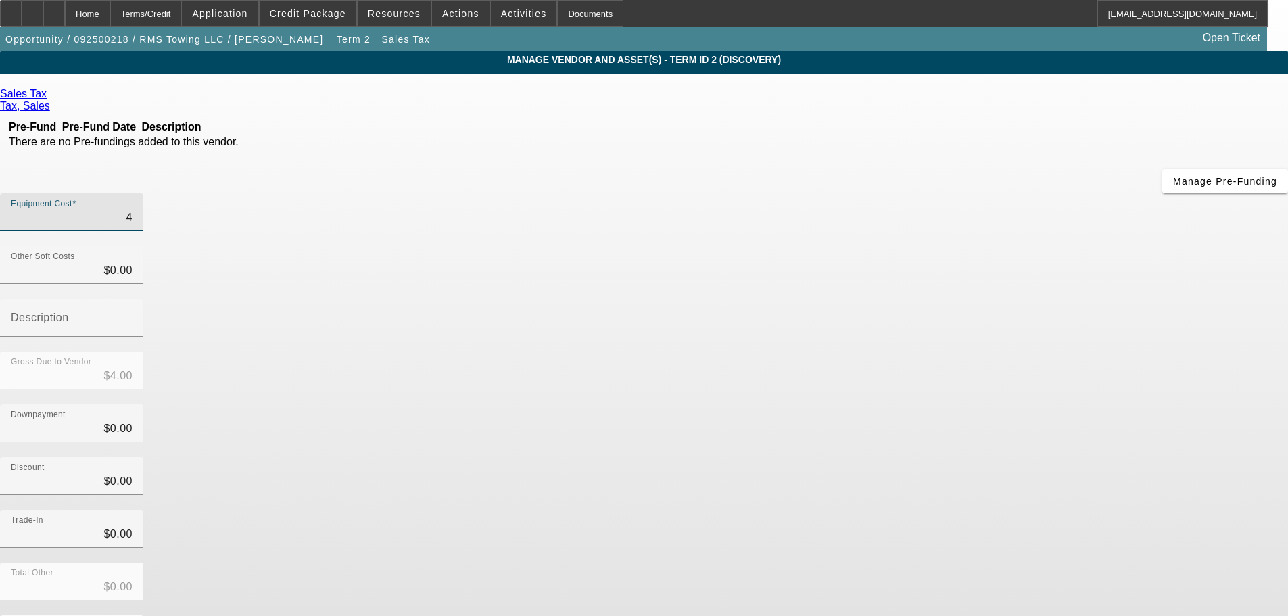
type input "$49.00"
type input "498"
type input "$498.00"
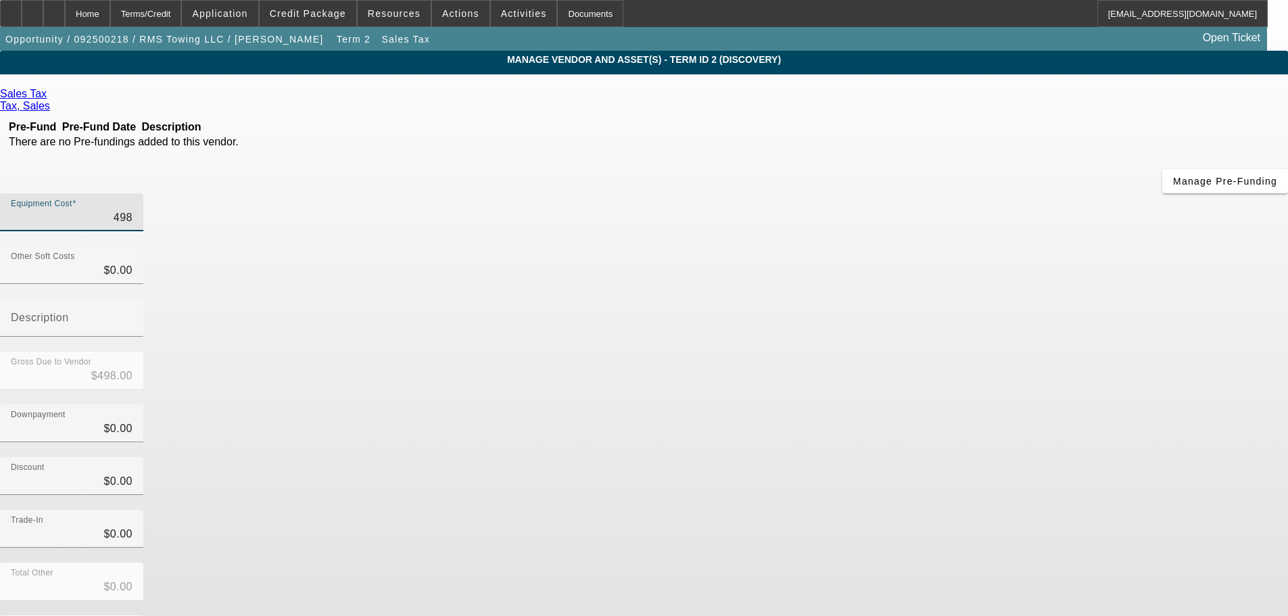
type input "4980"
type input "$4,980.00"
drag, startPoint x: 874, startPoint y: 300, endPoint x: 1040, endPoint y: 499, distance: 259.8
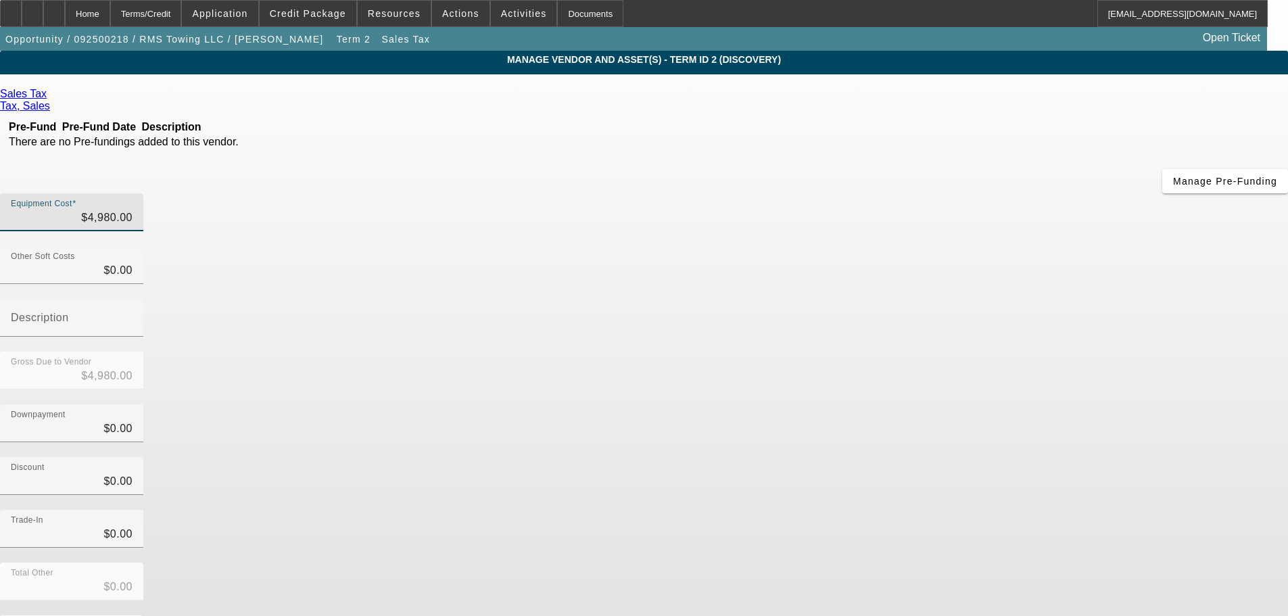
click at [876, 404] on div "Downpayment $0.00" at bounding box center [644, 430] width 1288 height 53
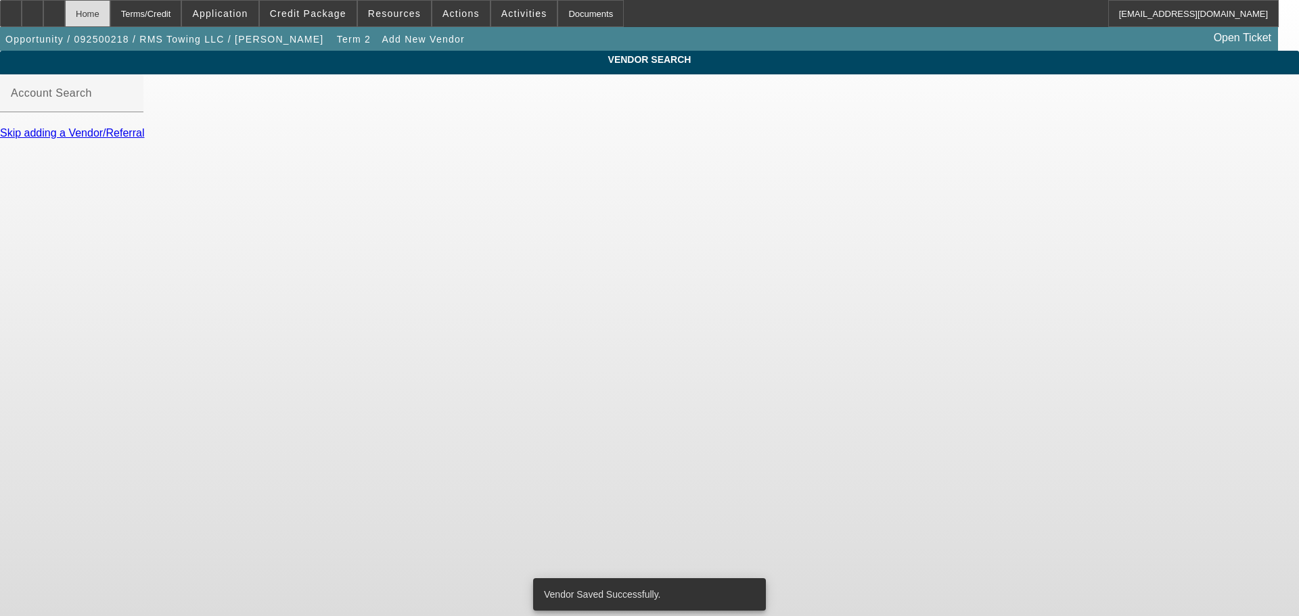
click at [110, 23] on div "Home" at bounding box center [87, 13] width 45 height 27
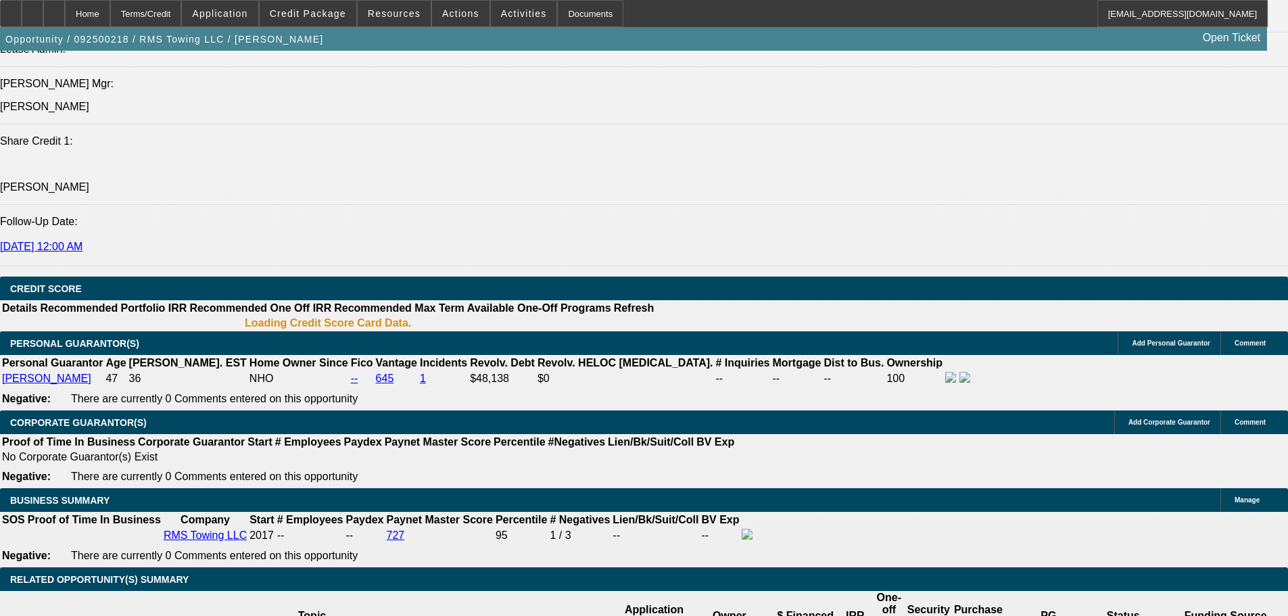
select select "0"
select select "3"
select select "0"
select select "6"
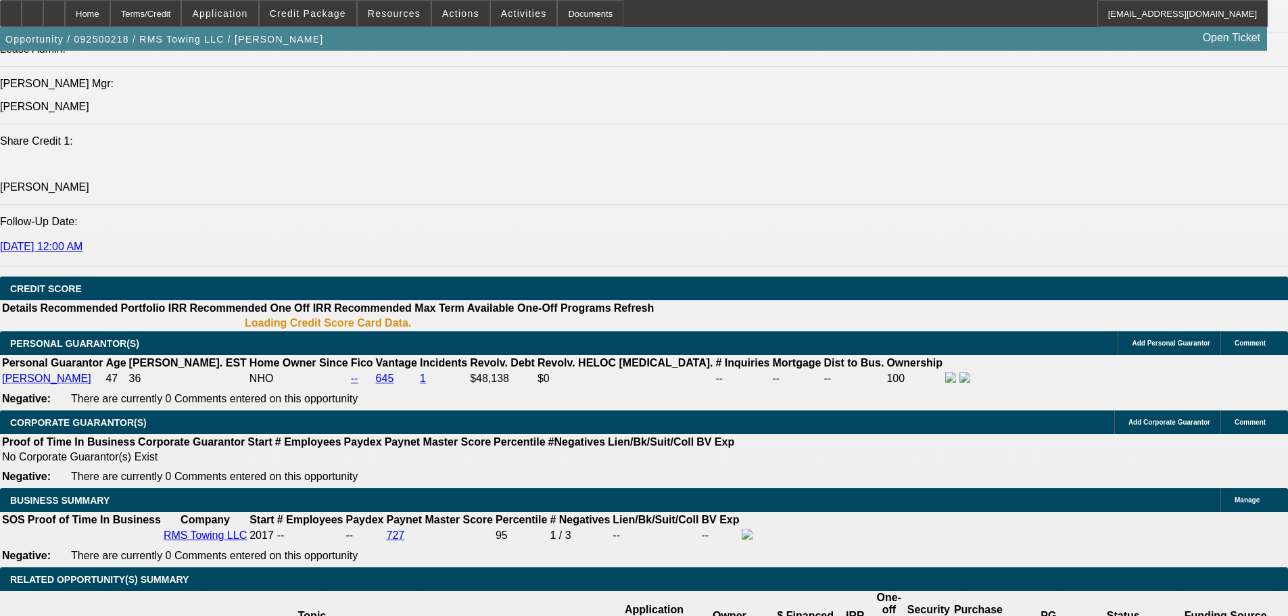
select select "0"
select select "3"
select select "0"
select select "6"
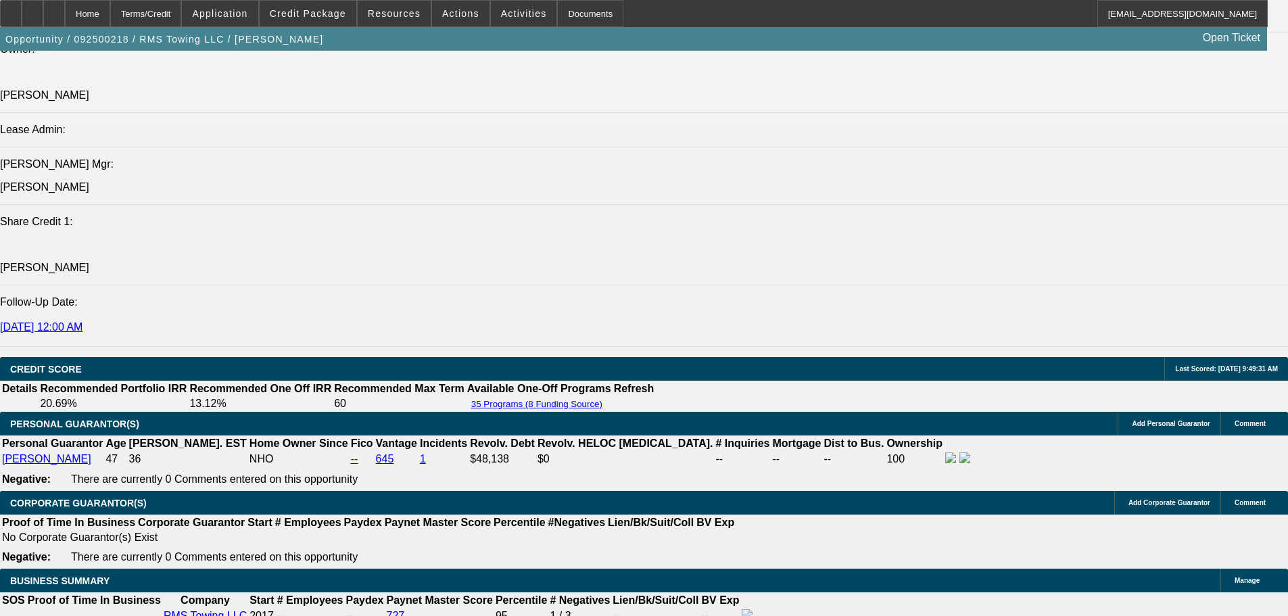
scroll to position [1721, 0]
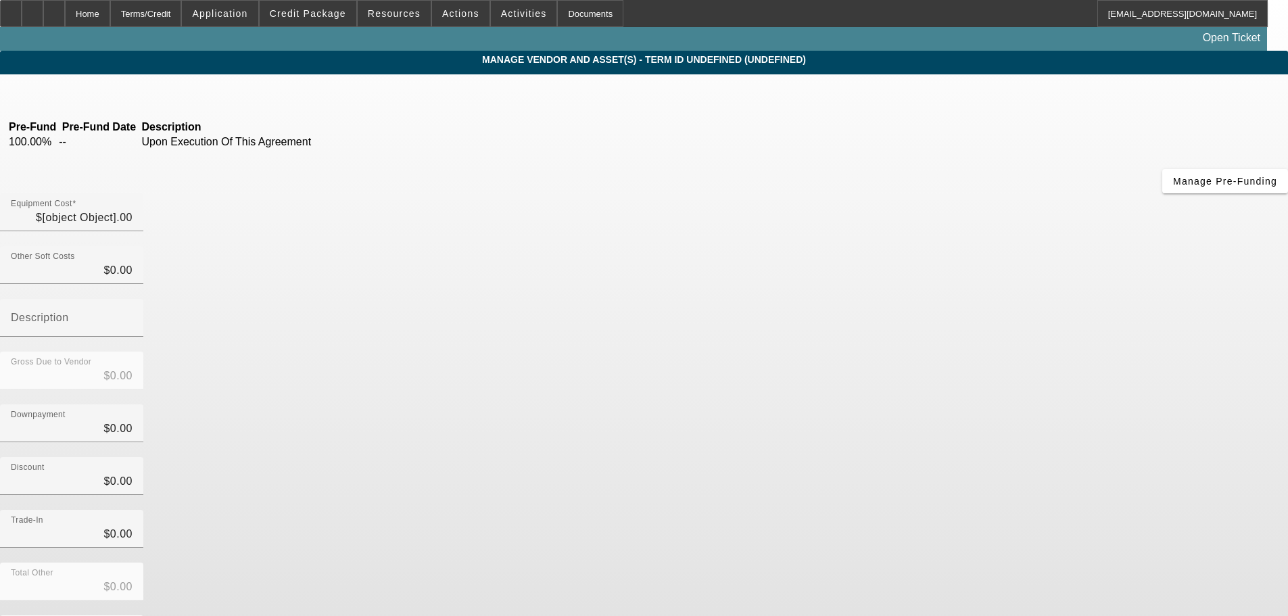
type input "$83,000.00"
type input "$4,980.00"
type input "$87,980.00"
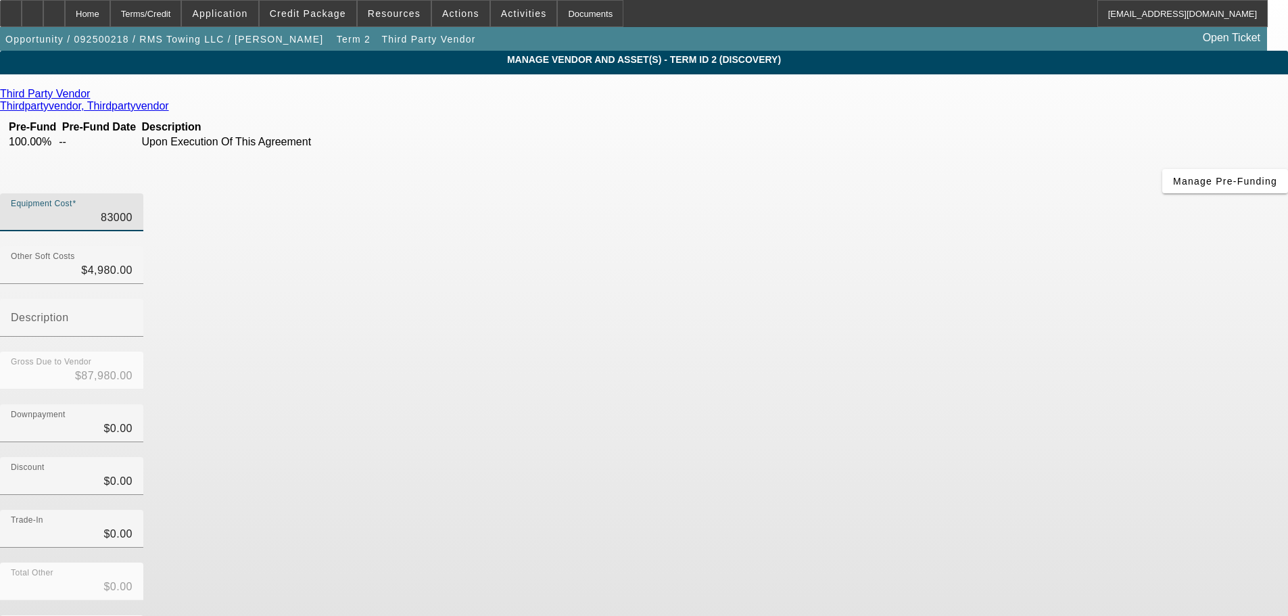
click at [133, 210] on input "83000" at bounding box center [72, 218] width 122 height 16
type input "$83,000.00"
click at [133, 246] on div "Other Soft Costs $4,980.00" at bounding box center [72, 265] width 122 height 38
type input "4980"
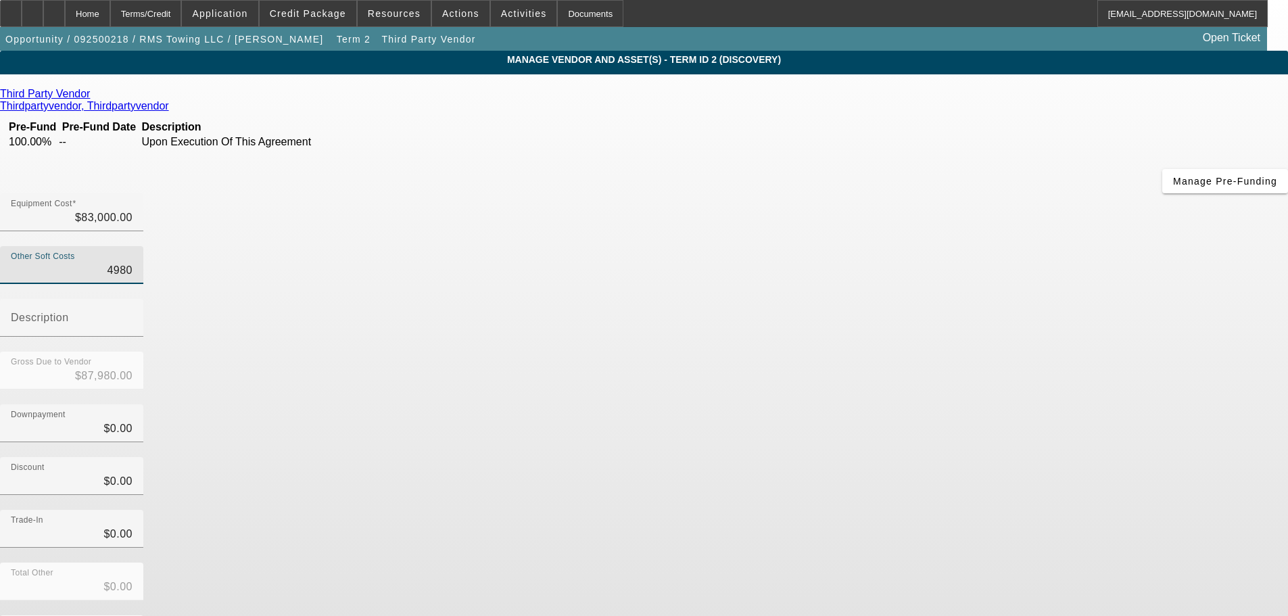
click at [133, 262] on input "4980" at bounding box center [72, 270] width 122 height 16
type input "$83,000.00"
click at [900, 457] on div "Discount $0.00" at bounding box center [644, 483] width 1288 height 53
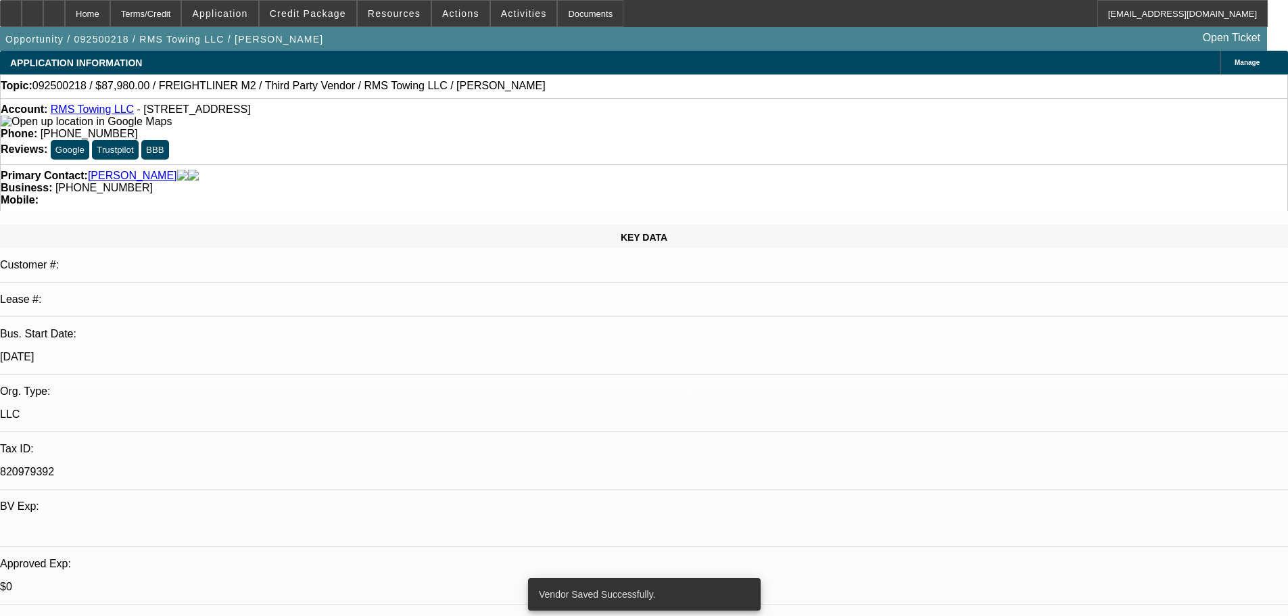
select select "0"
select select "3"
select select "0"
select select "6"
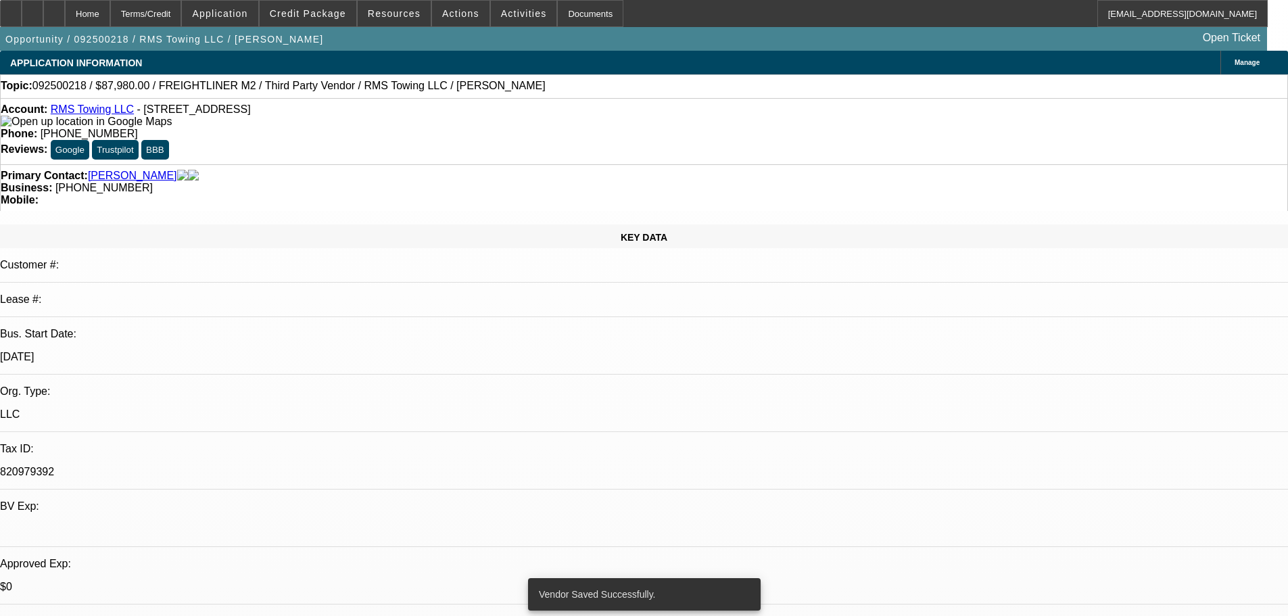
select select "0"
select select "3"
select select "0"
select select "6"
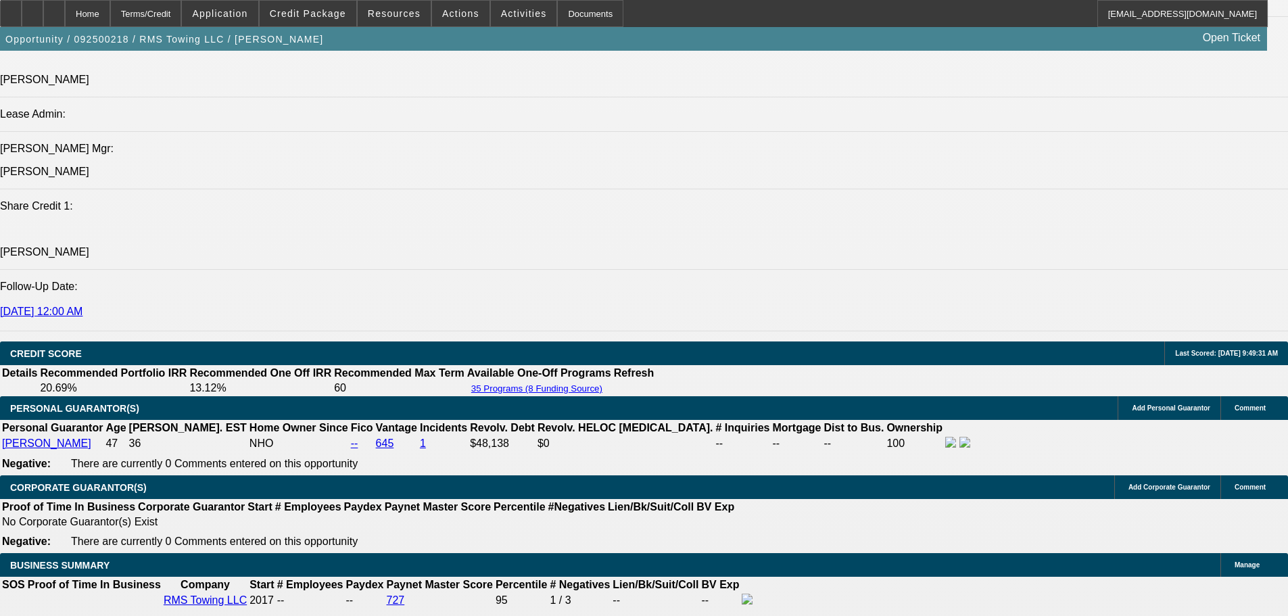
scroll to position [2029, 0]
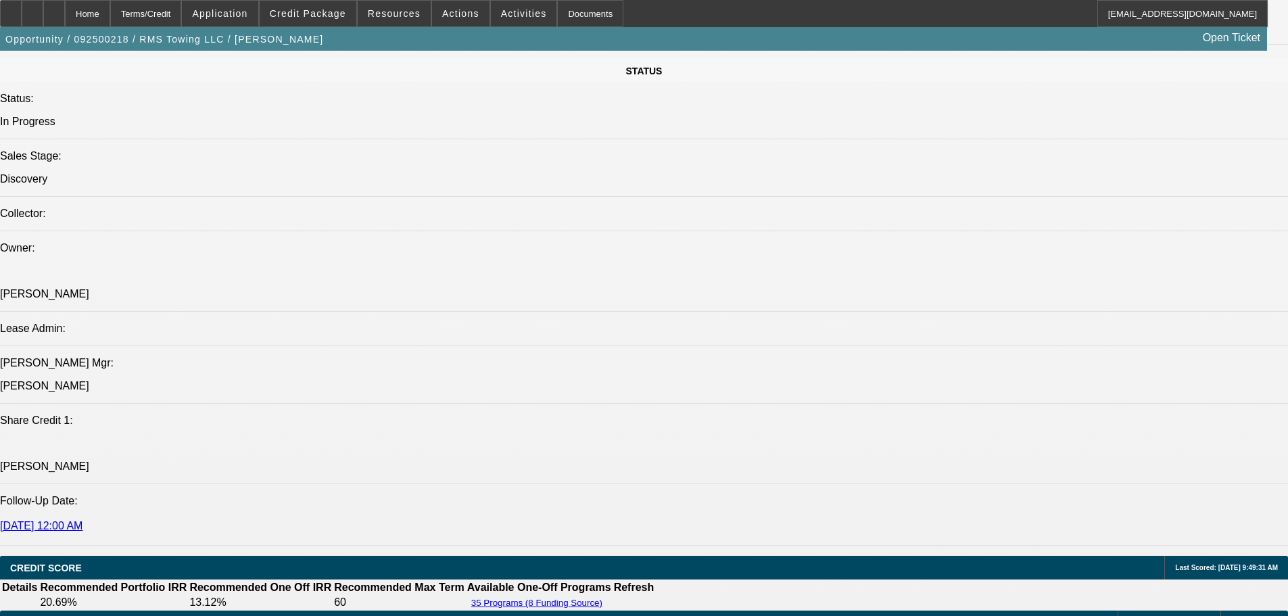
drag, startPoint x: 864, startPoint y: 223, endPoint x: 866, endPoint y: 163, distance: 60.2
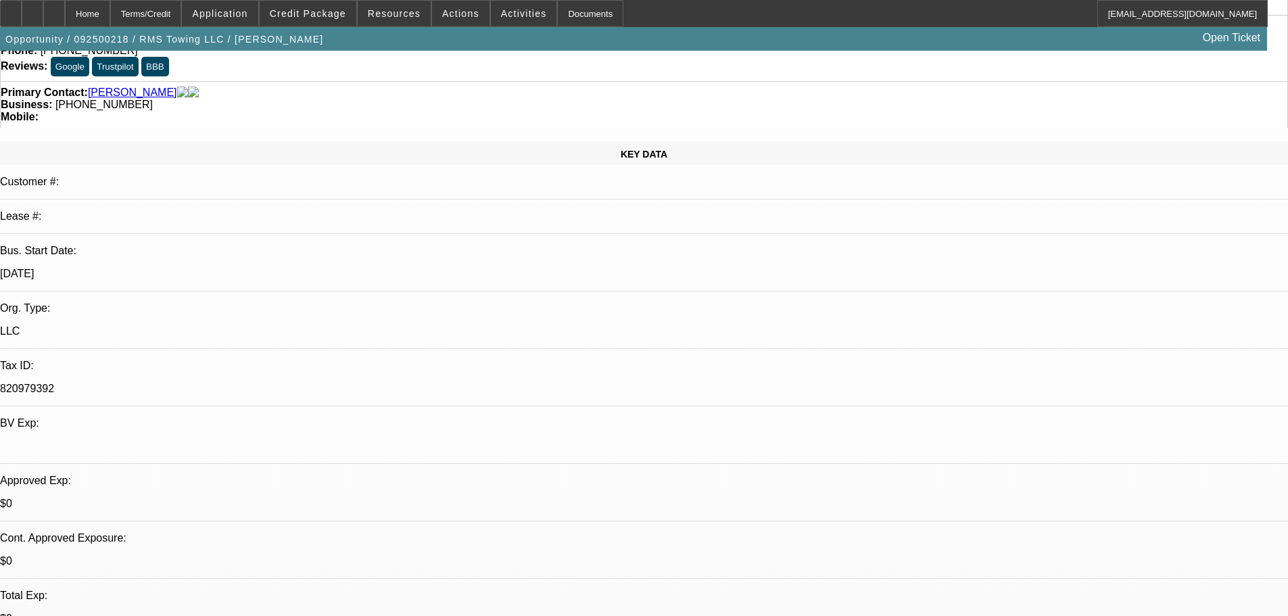
scroll to position [0, 0]
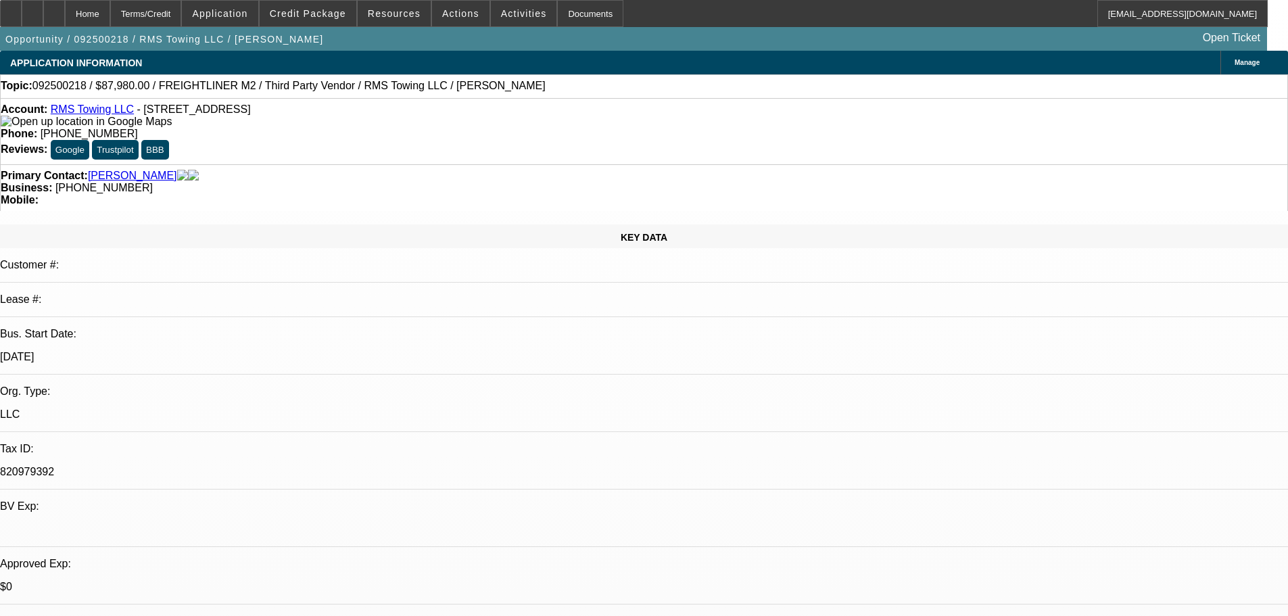
drag, startPoint x: 603, startPoint y: 64, endPoint x: 607, endPoint y: 20, distance: 44.2
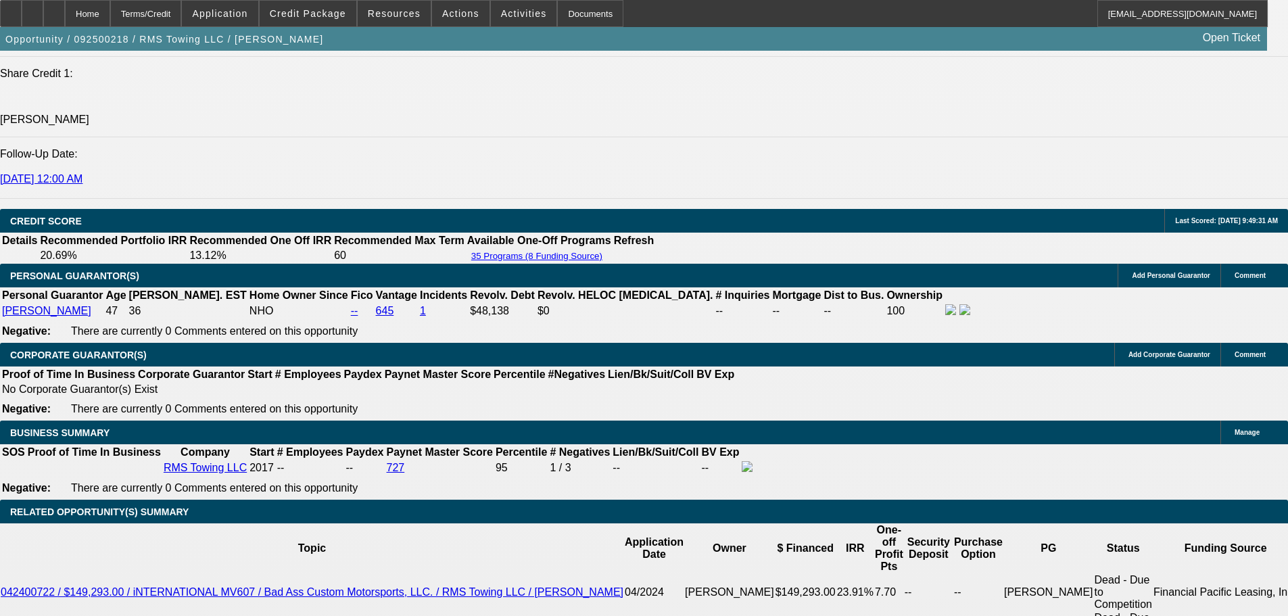
scroll to position [1961, 0]
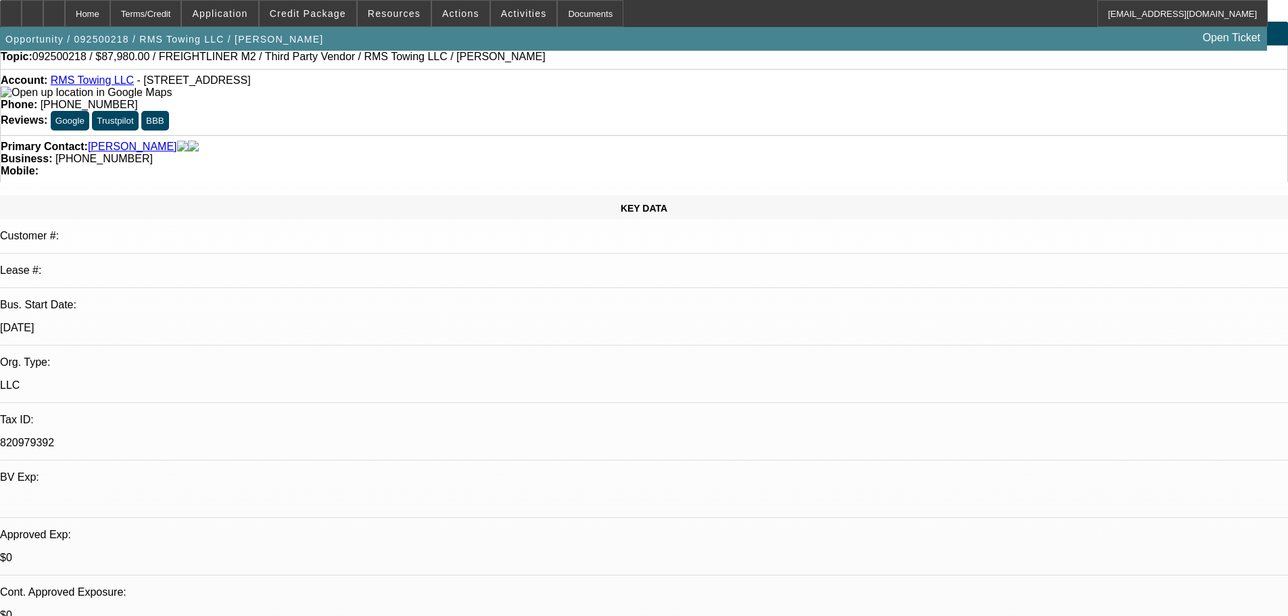
scroll to position [0, 0]
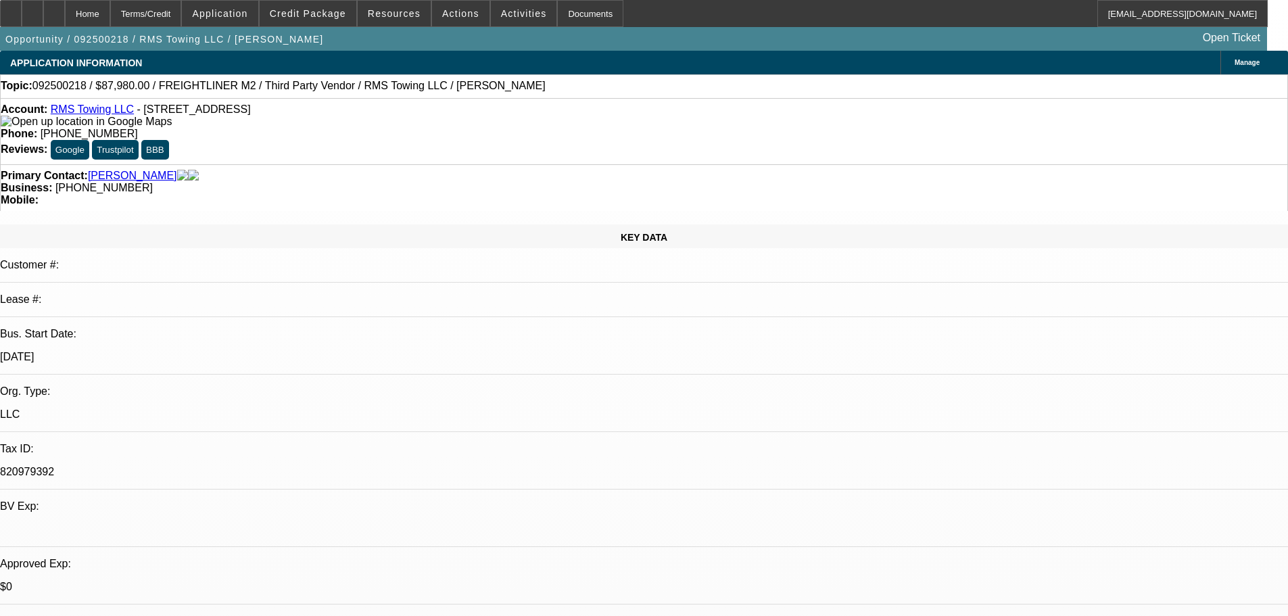
drag, startPoint x: 613, startPoint y: 419, endPoint x: 551, endPoint y: 239, distance: 190.6
click at [65, 4] on div at bounding box center [54, 13] width 22 height 27
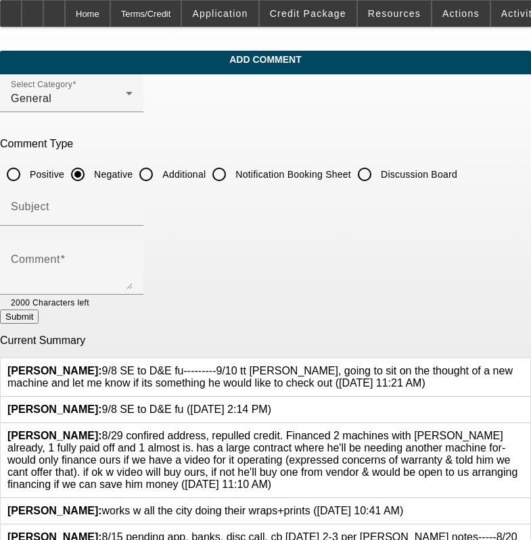
drag, startPoint x: 387, startPoint y: 172, endPoint x: 337, endPoint y: 241, distance: 85.8
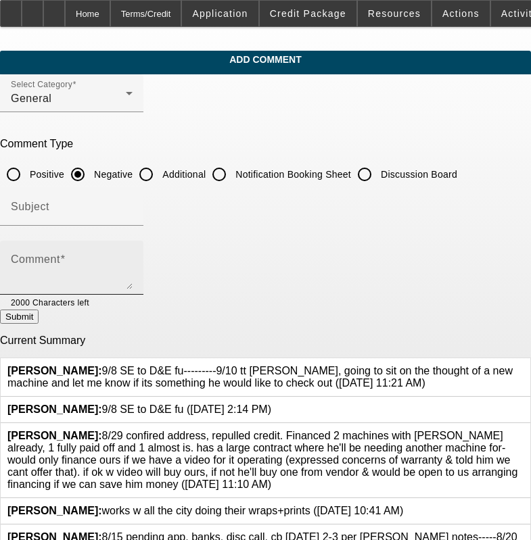
click at [378, 173] on input "Discussion Board" at bounding box center [364, 174] width 27 height 27
radio input "true"
click at [133, 259] on textarea "Comment" at bounding box center [72, 273] width 122 height 32
paste textarea "9/8 SE to D&E fu---------9/10 tt rafael, going to sit on the thought of a new m…"
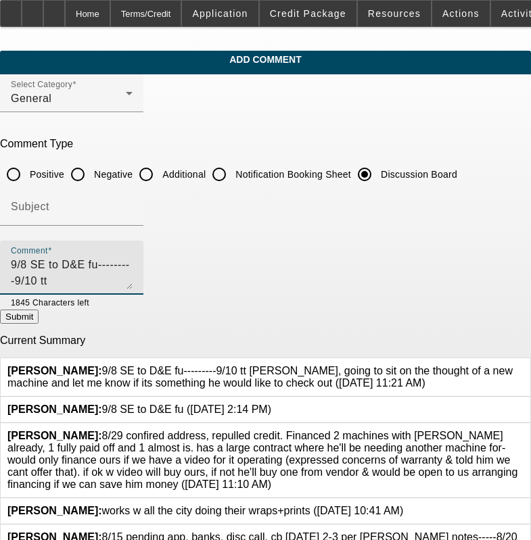
type textarea "9/8 SE to D&E fu---------9/10 tt rafael, going to sit on the thought of a new m…"
click at [39, 319] on button "Submit" at bounding box center [19, 317] width 39 height 14
radio input "true"
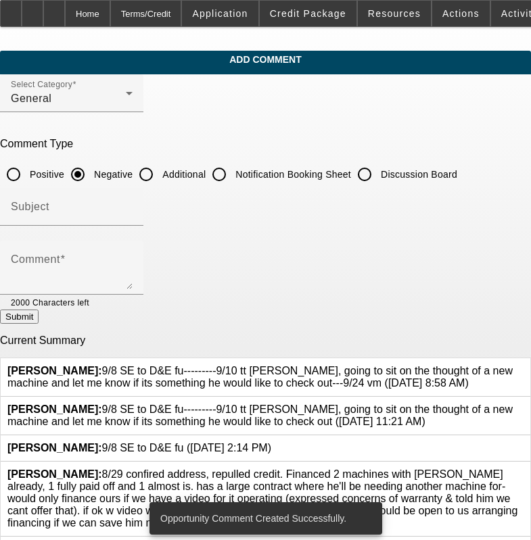
click at [523, 404] on icon at bounding box center [523, 404] width 0 height 0
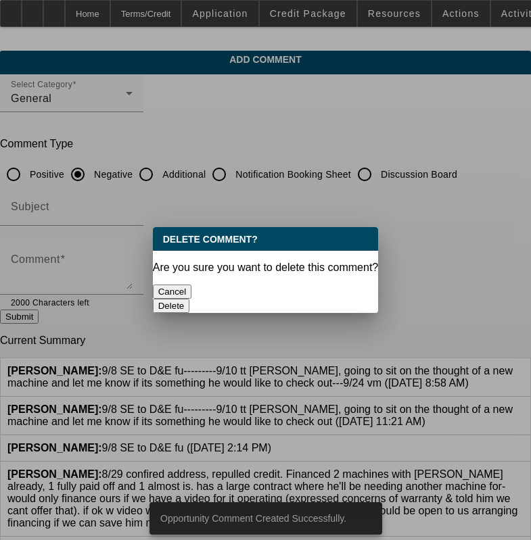
click at [190, 299] on button "Delete" at bounding box center [171, 306] width 37 height 14
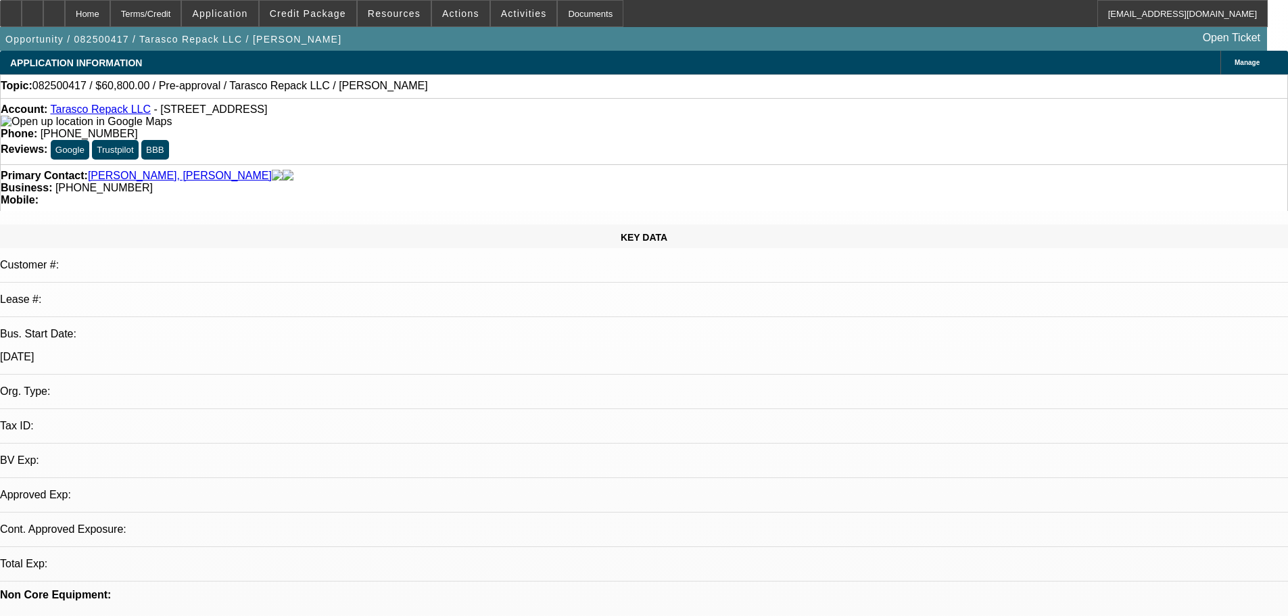
select select "0"
select select "6"
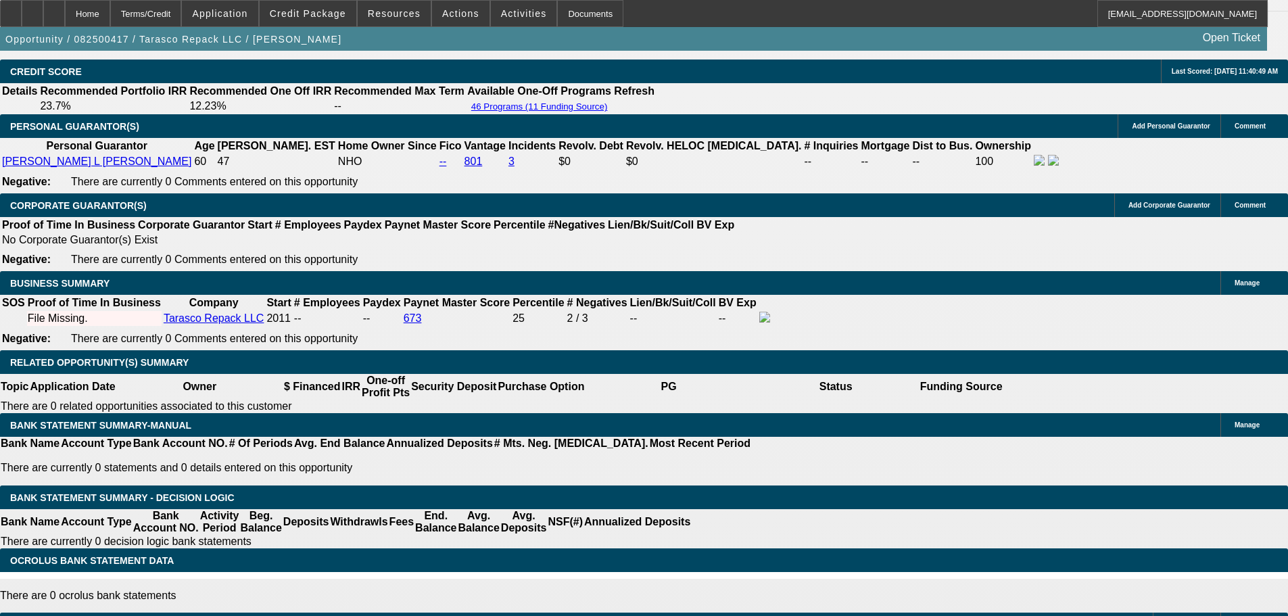
scroll to position [2180, 0]
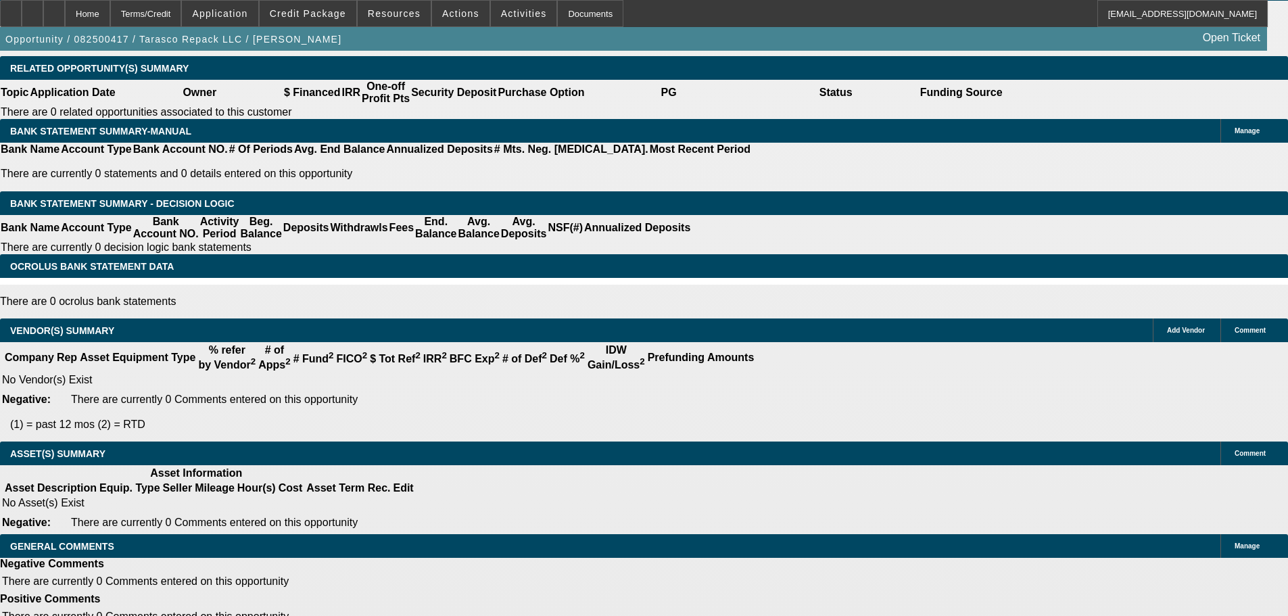
drag, startPoint x: 607, startPoint y: 458, endPoint x: 614, endPoint y: 501, distance: 43.9
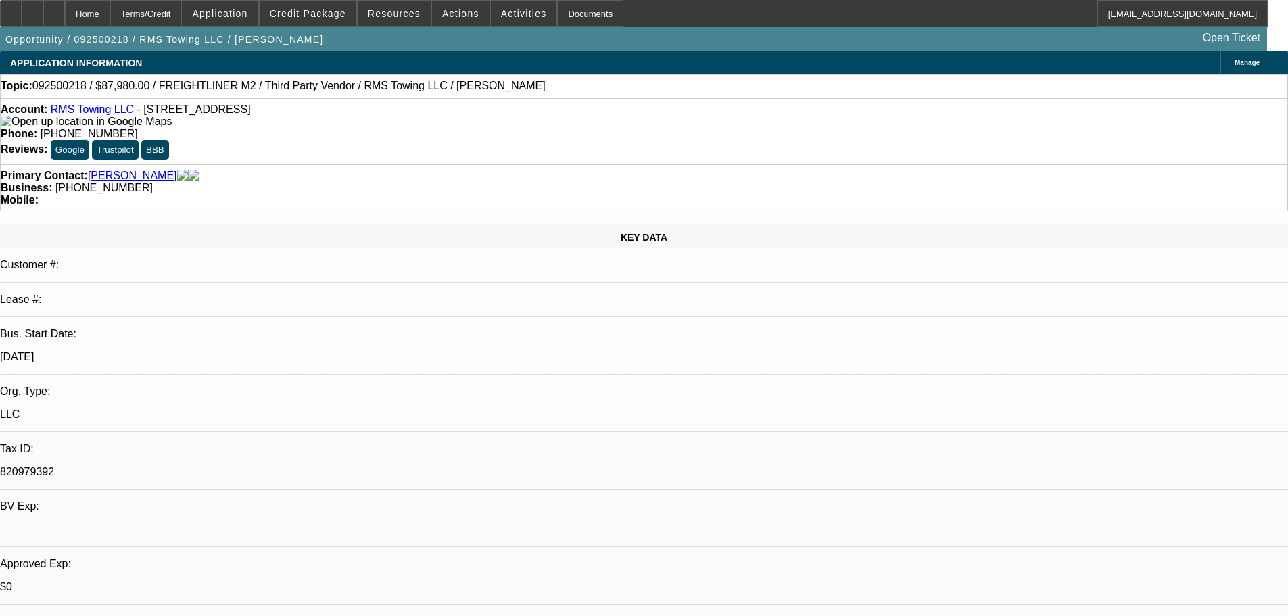
select select "0"
select select "3"
select select "0"
select select "6"
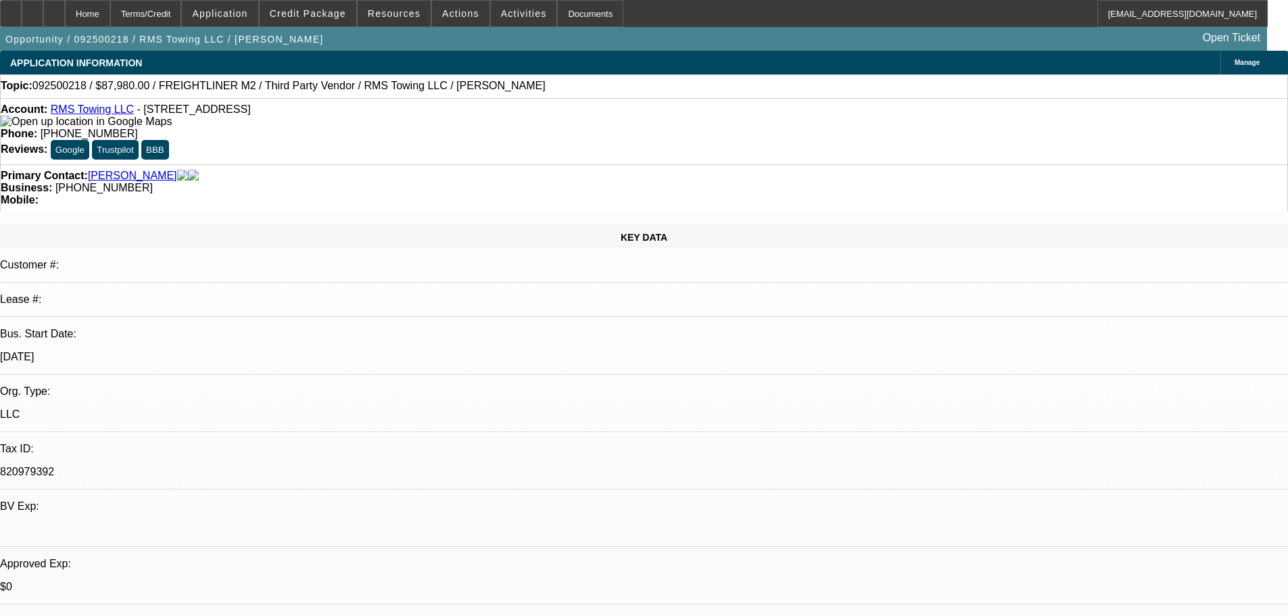
select select "0"
select select "3"
select select "0"
select select "6"
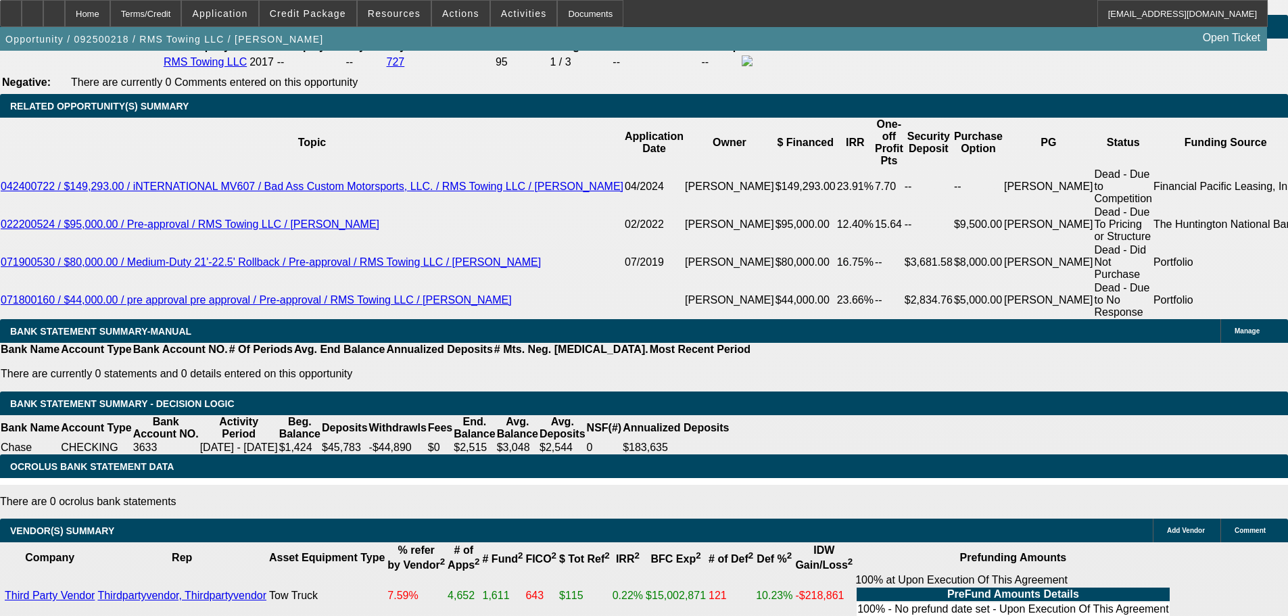
scroll to position [2327, 0]
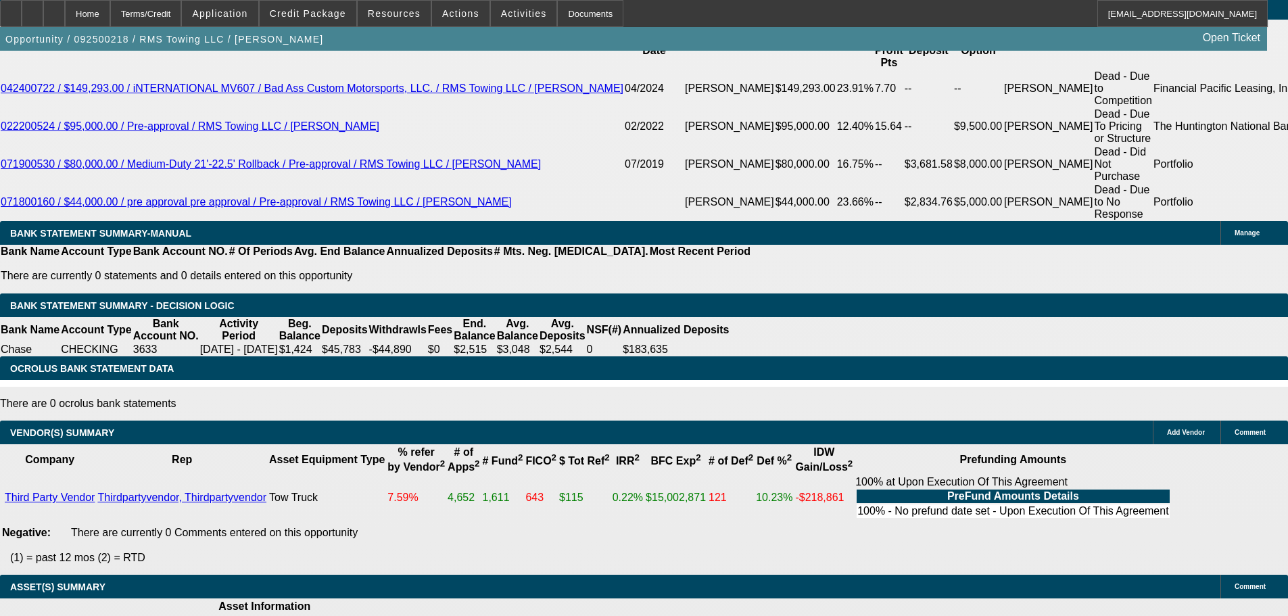
drag, startPoint x: 505, startPoint y: 369, endPoint x: 571, endPoint y: 545, distance: 187.7
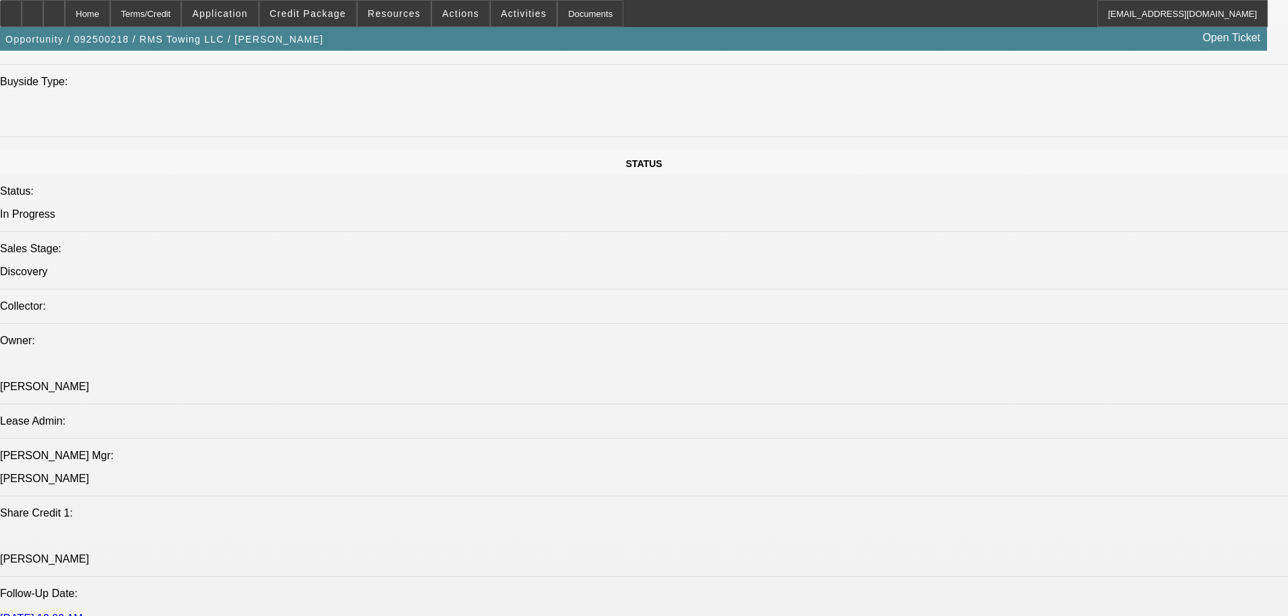
scroll to position [0, 0]
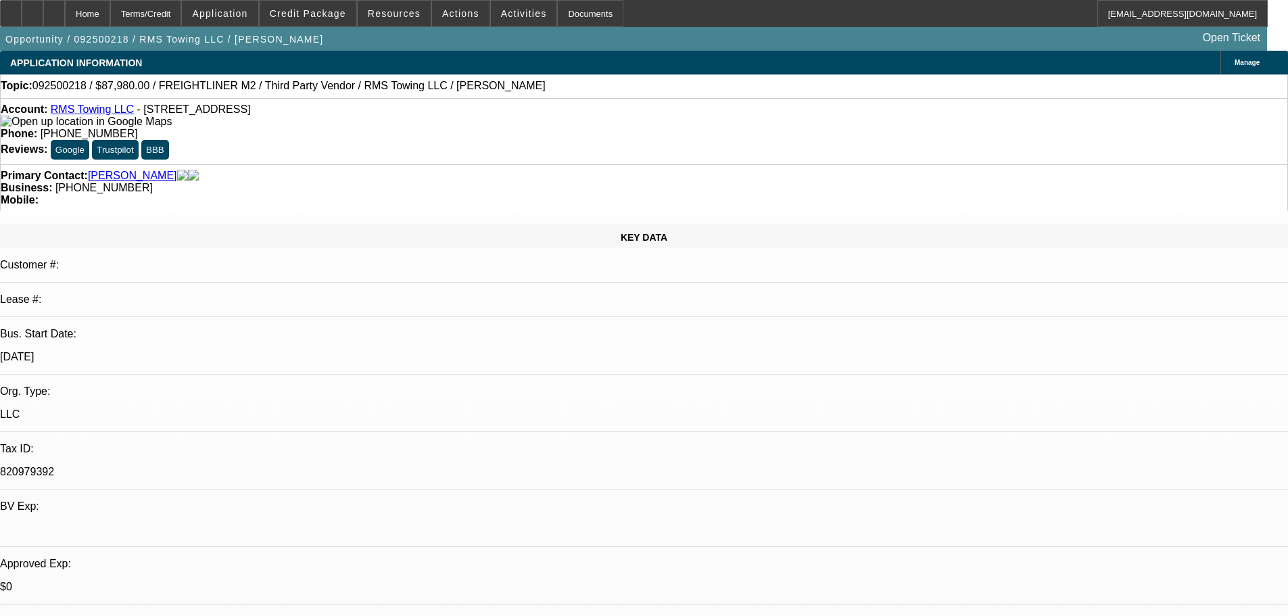
drag, startPoint x: 559, startPoint y: 428, endPoint x: 613, endPoint y: 38, distance: 394.1
drag, startPoint x: 1191, startPoint y: 435, endPoint x: 868, endPoint y: 434, distance: 323.3
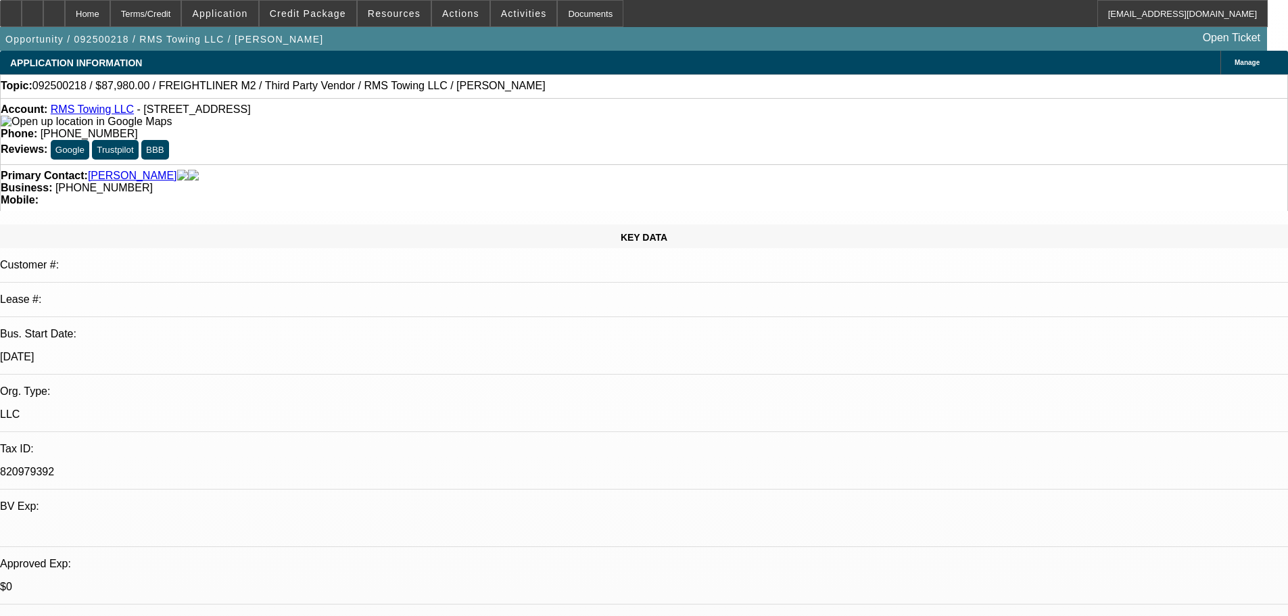
copy div "9/23 tt ray, new truck, have pics-pending seller invoice for channel"
drag, startPoint x: 570, startPoint y: 387, endPoint x: 555, endPoint y: 385, distance: 15.7
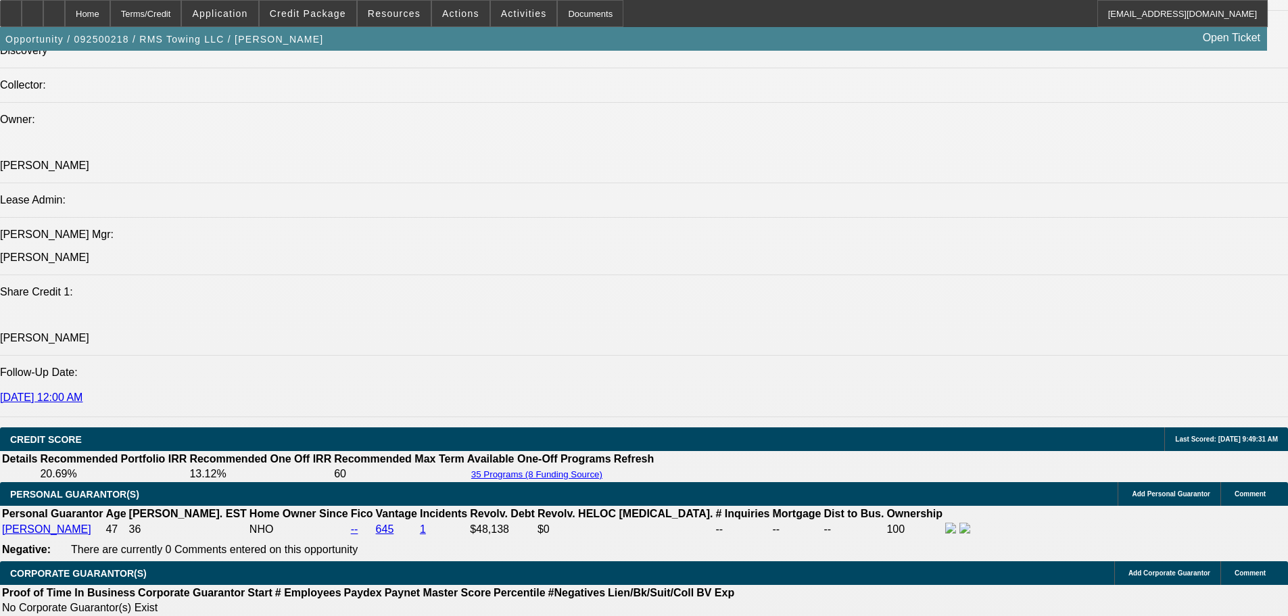
scroll to position [1448, 0]
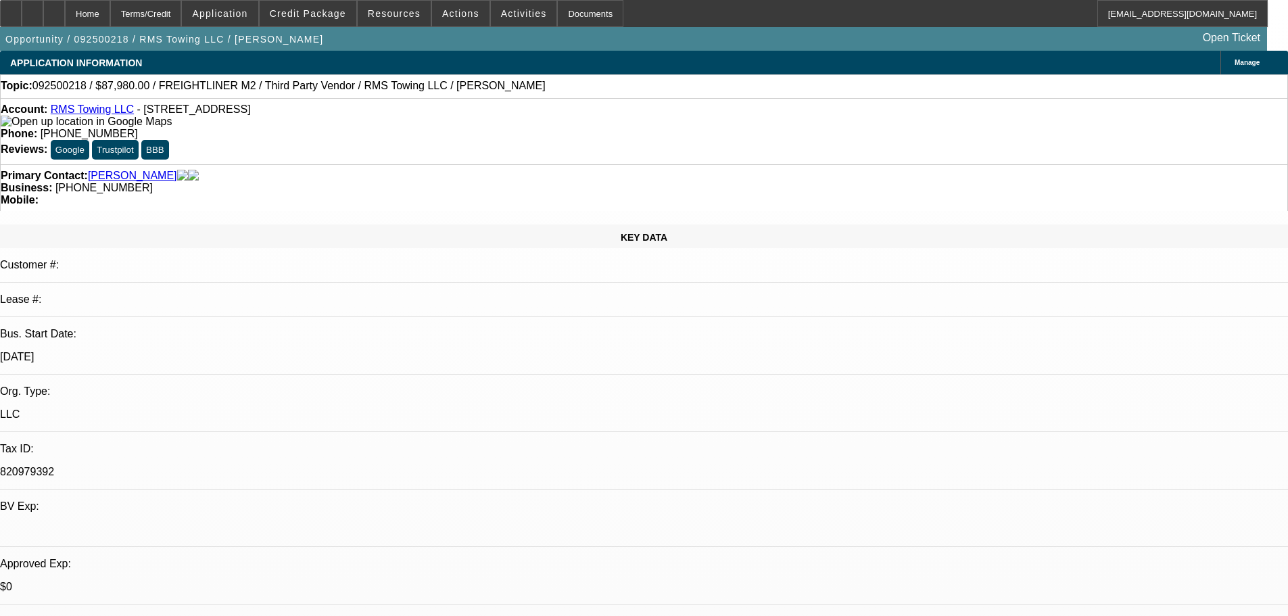
scroll to position [2327, 0]
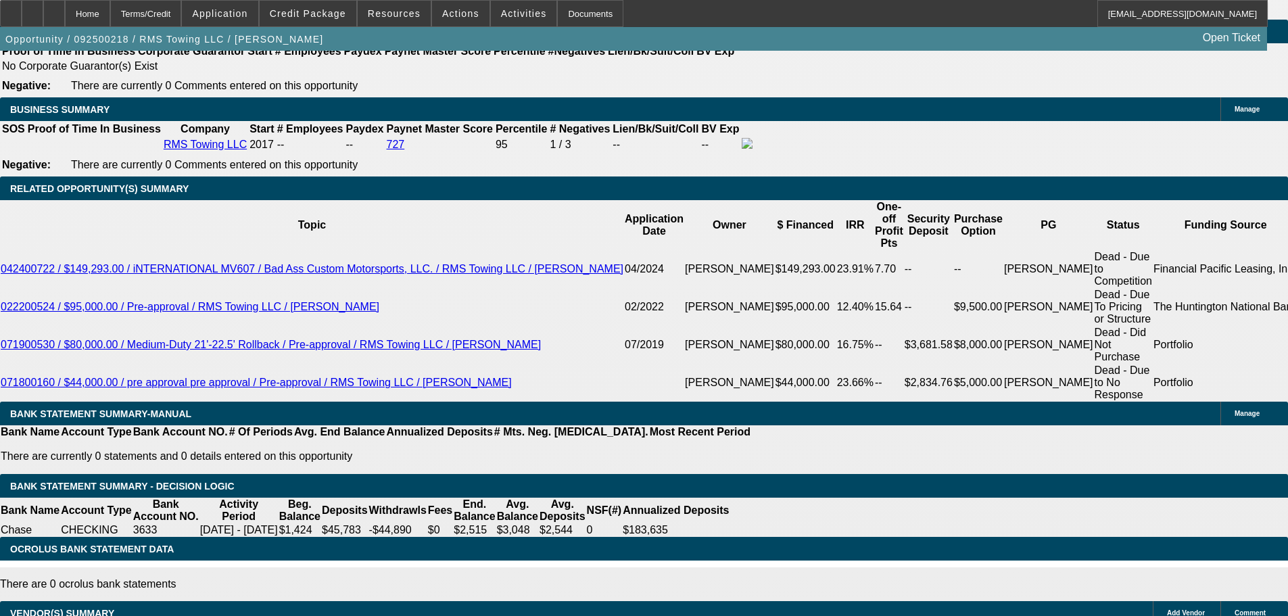
drag, startPoint x: 534, startPoint y: 577, endPoint x: 534, endPoint y: 613, distance: 36.5
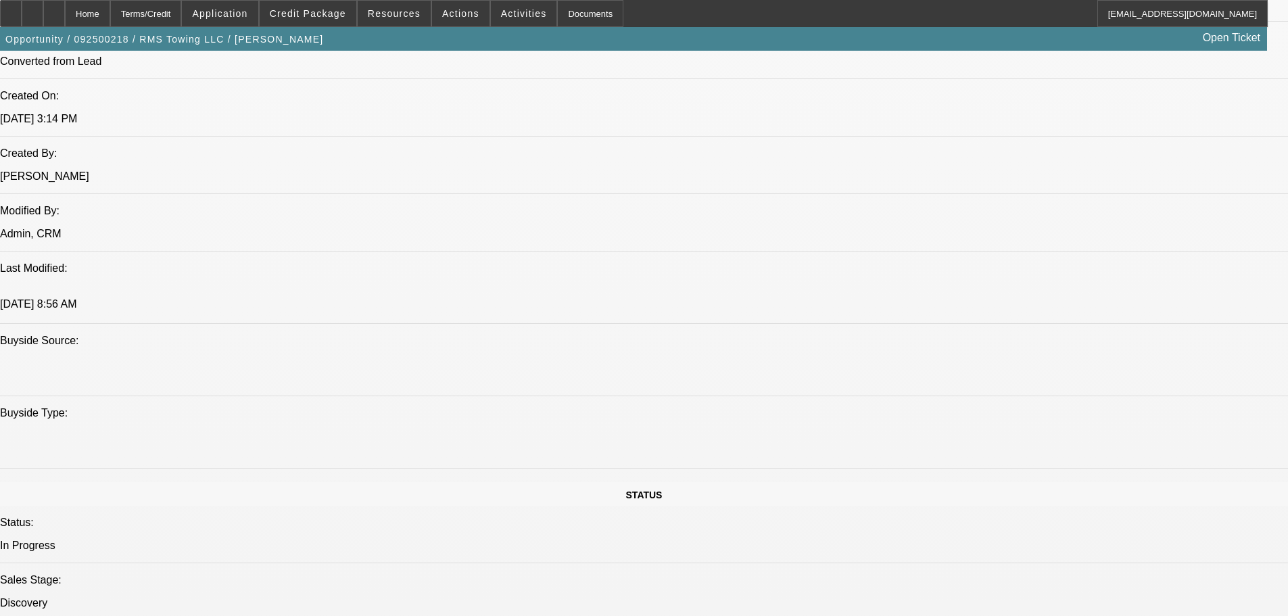
scroll to position [0, 0]
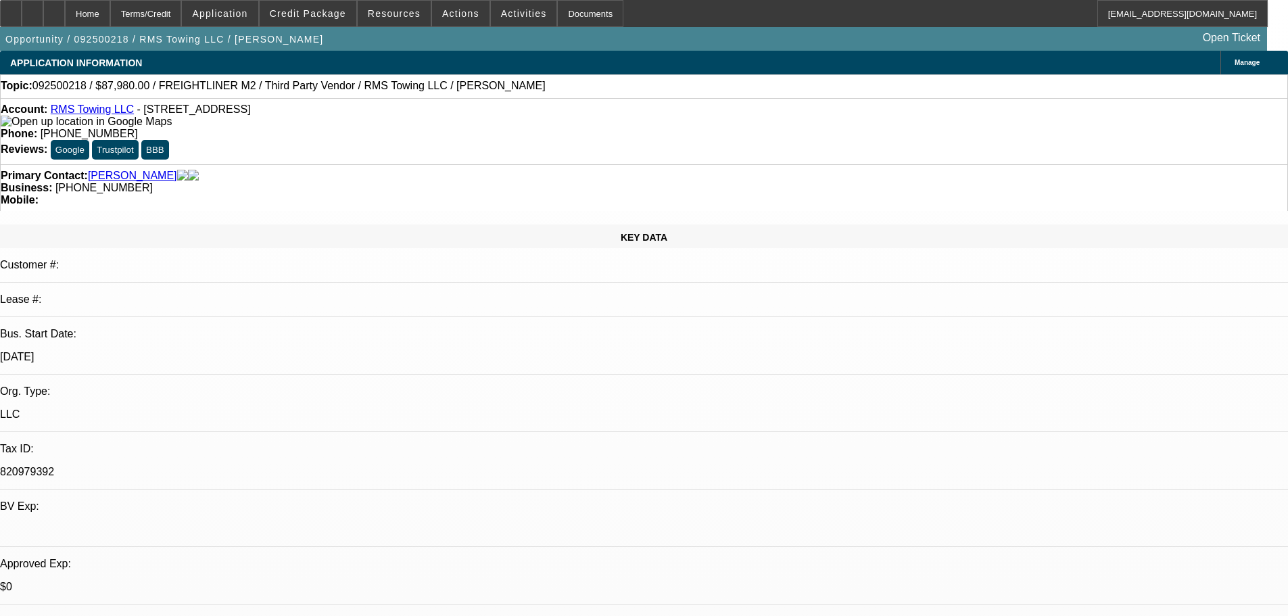
drag, startPoint x: 731, startPoint y: 415, endPoint x: 645, endPoint y: 130, distance: 297.4
drag, startPoint x: 261, startPoint y: 115, endPoint x: 197, endPoint y: 112, distance: 63.7
click at [197, 112] on span "- 1565 Reo Ave, Lincoln Park, MI 48146" at bounding box center [194, 108] width 114 height 11
copy span "Lincoln Park, MI"
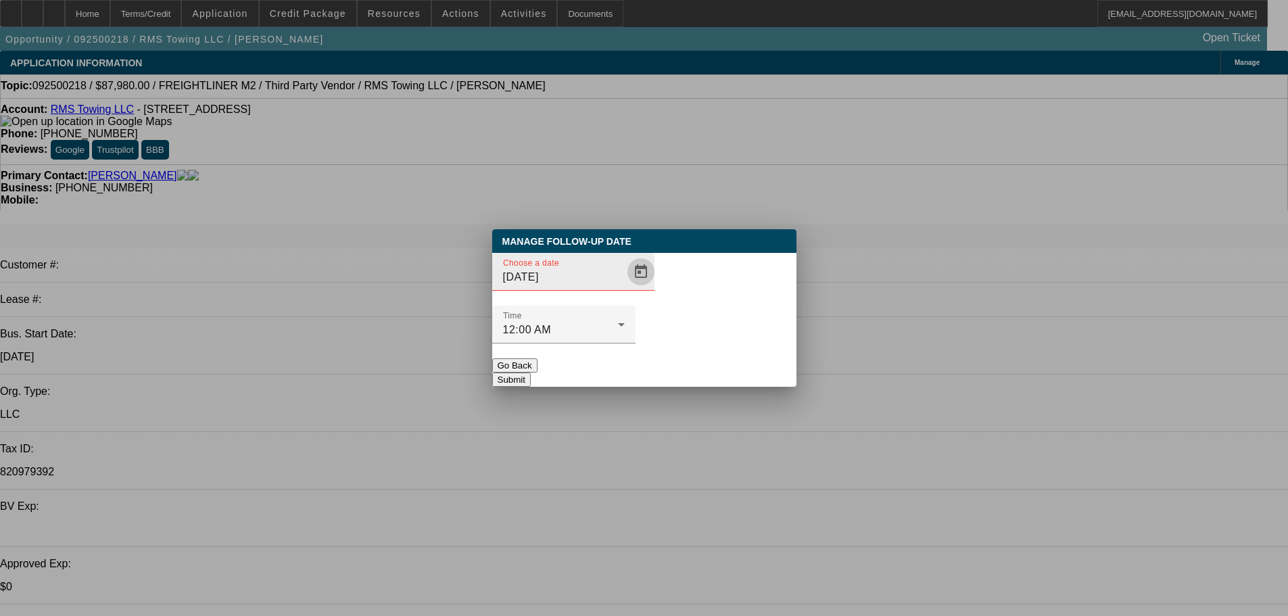
click at [625, 288] on span "Open calendar" at bounding box center [641, 272] width 32 height 32
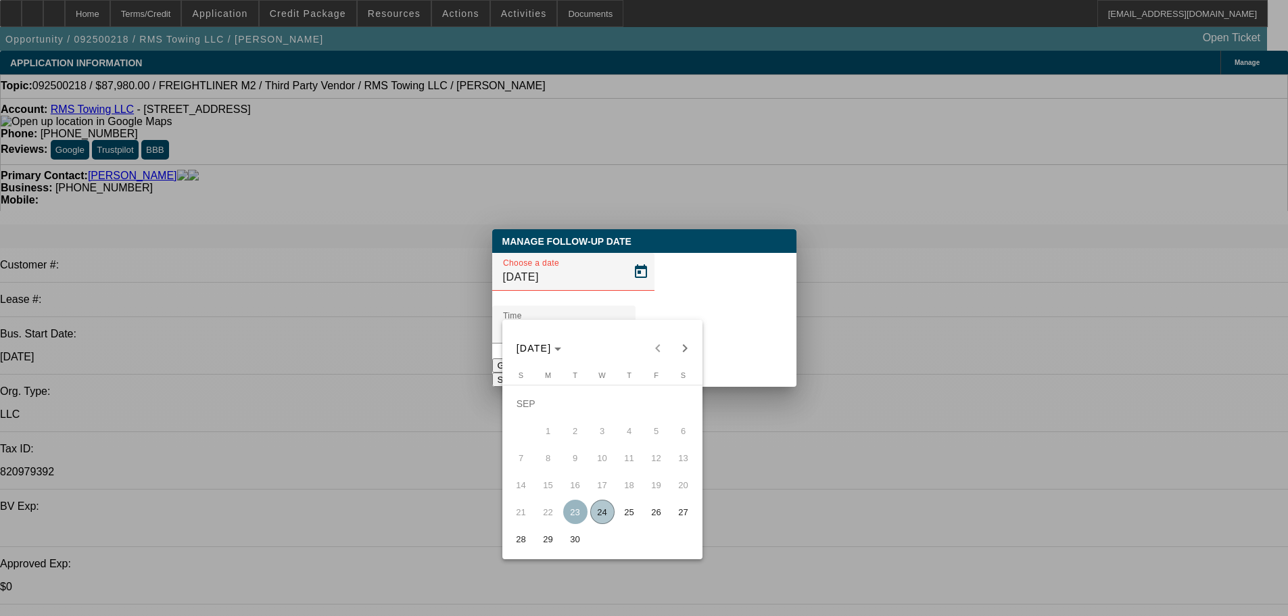
click at [647, 524] on span "26" at bounding box center [657, 512] width 24 height 24
type input "9/26/2025"
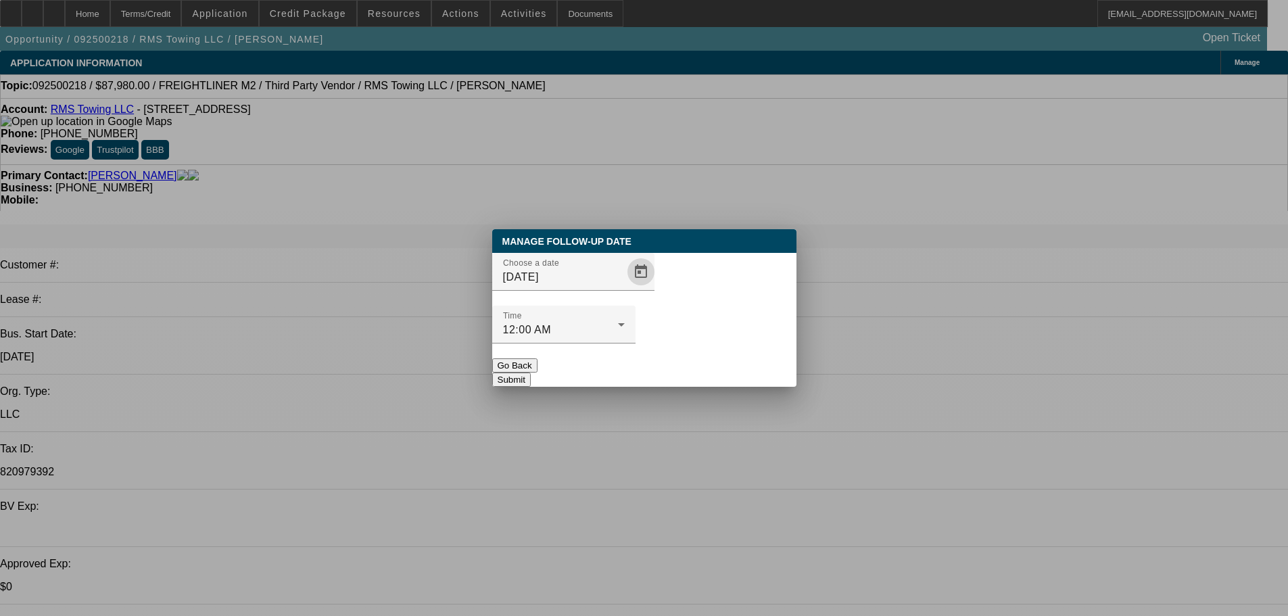
click at [531, 373] on button "Submit" at bounding box center [511, 380] width 39 height 14
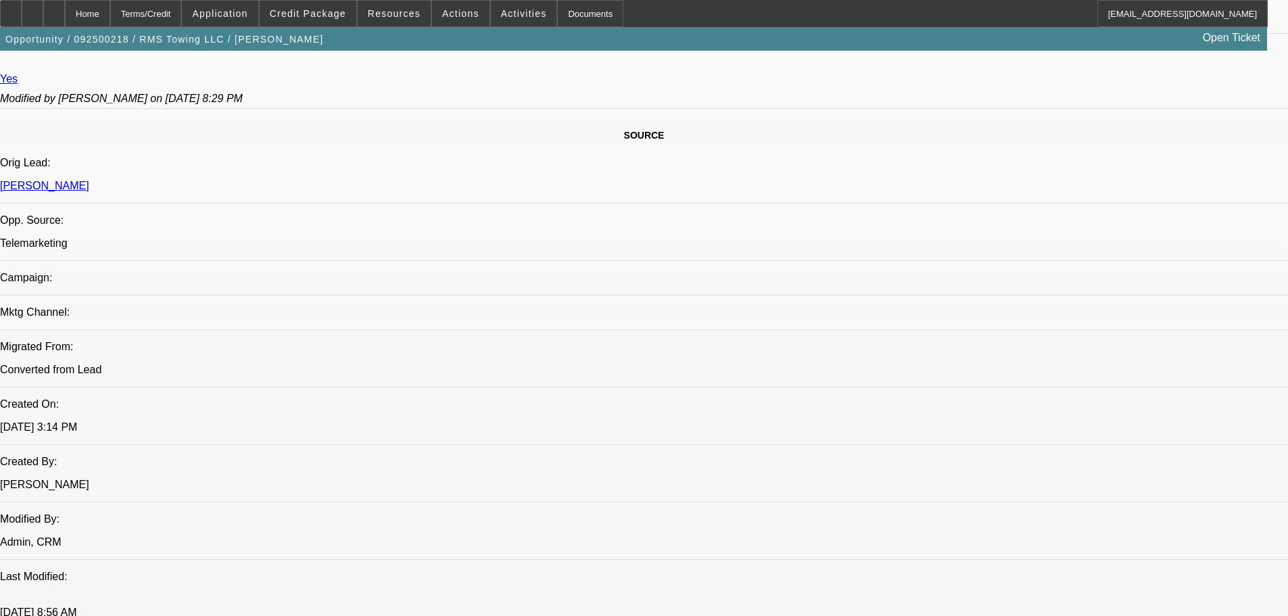
drag, startPoint x: 486, startPoint y: 273, endPoint x: 504, endPoint y: 423, distance: 151.9
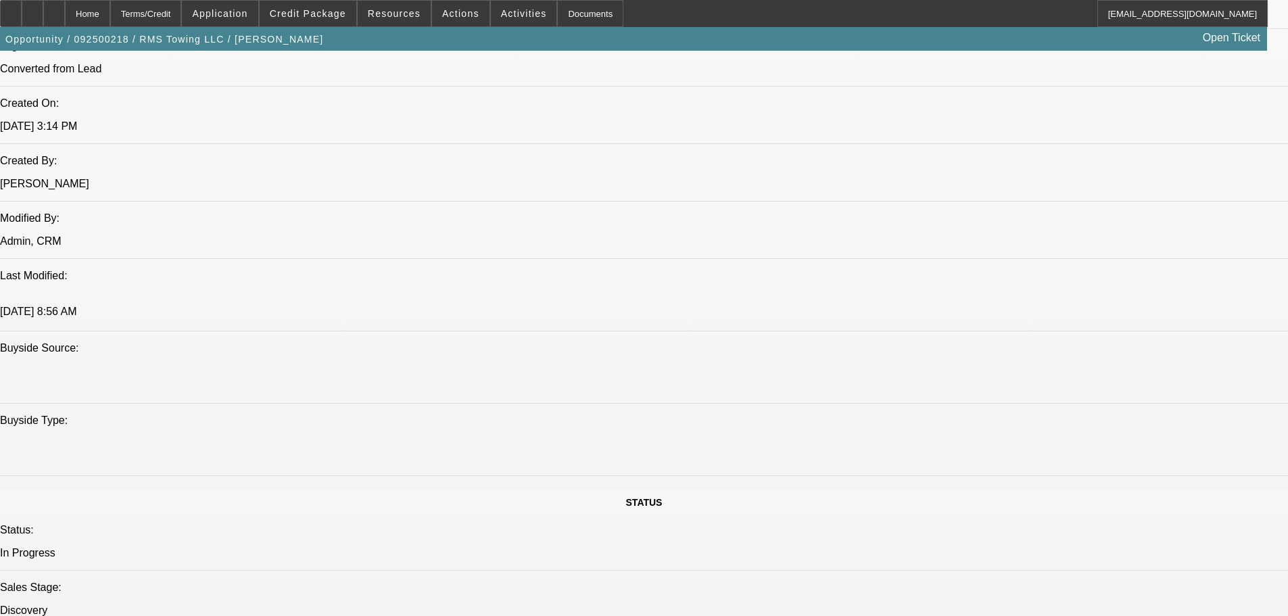
scroll to position [562, 0]
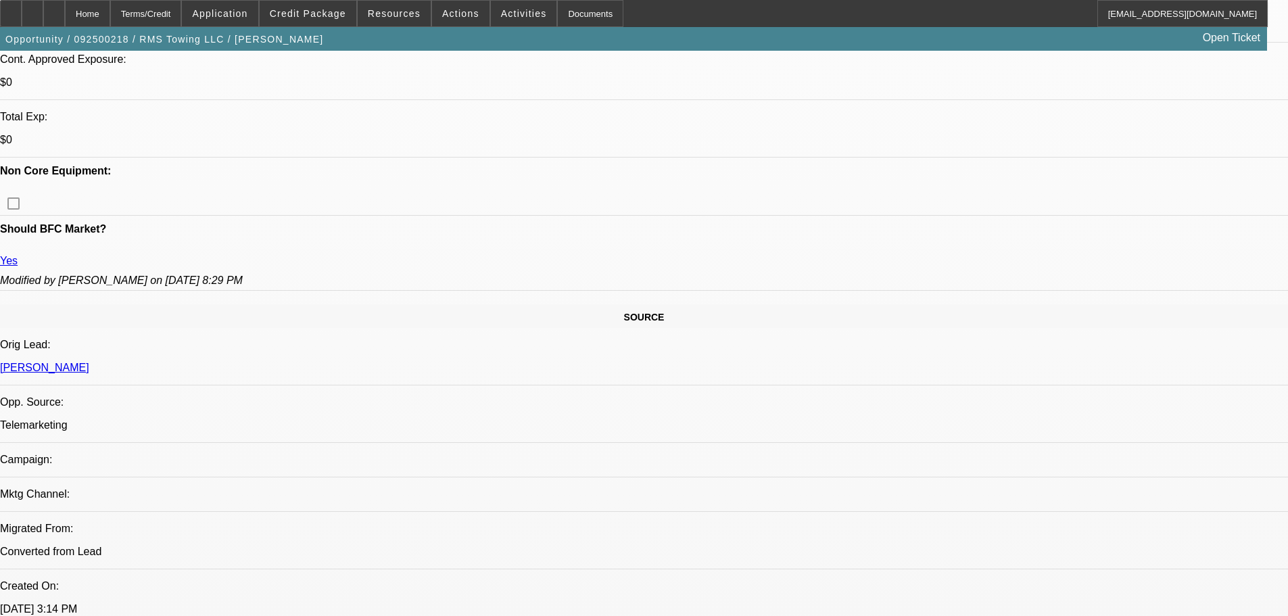
drag, startPoint x: 513, startPoint y: 424, endPoint x: 507, endPoint y: 198, distance: 226.0
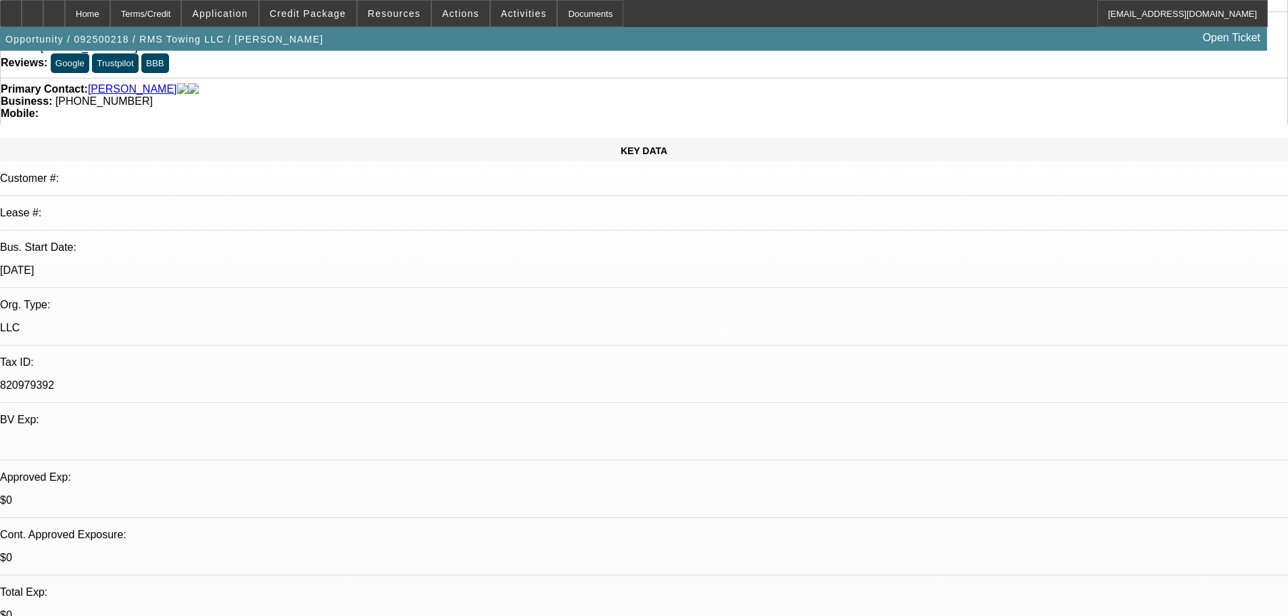
scroll to position [0, 0]
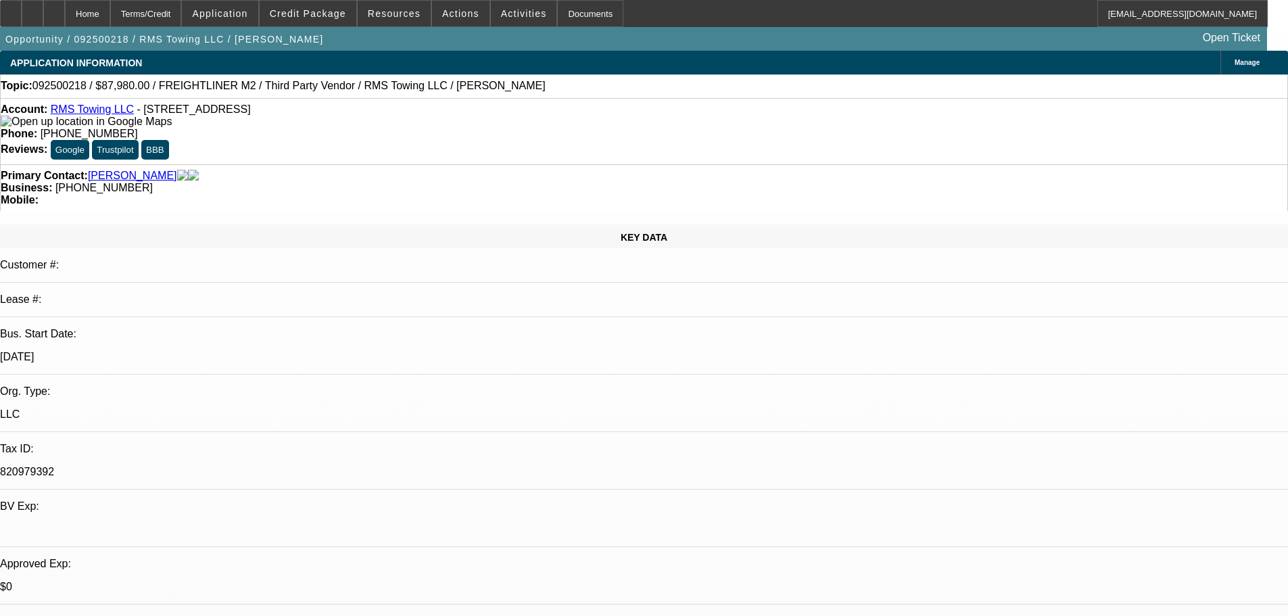
drag, startPoint x: 469, startPoint y: 344, endPoint x: 491, endPoint y: 106, distance: 239.7
drag, startPoint x: 661, startPoint y: 189, endPoint x: 590, endPoint y: 114, distance: 102.4
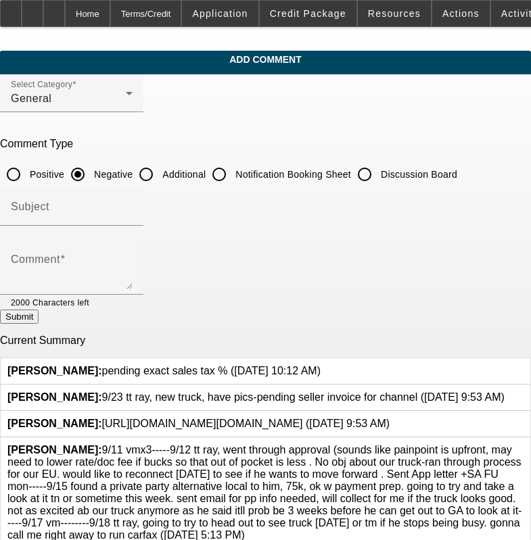
click at [321, 365] on icon at bounding box center [321, 365] width 0 height 0
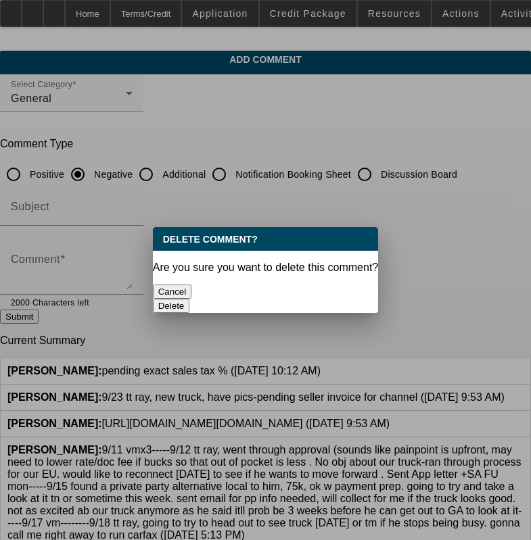
click at [190, 299] on button "Delete" at bounding box center [171, 306] width 37 height 14
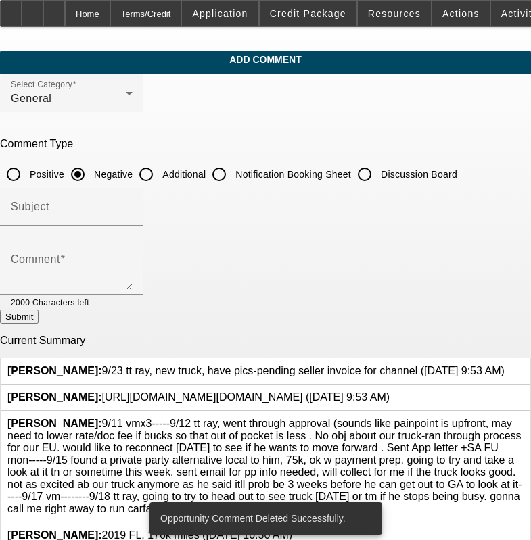
click at [505, 365] on div at bounding box center [505, 371] width 0 height 12
click at [505, 365] on icon at bounding box center [505, 365] width 0 height 0
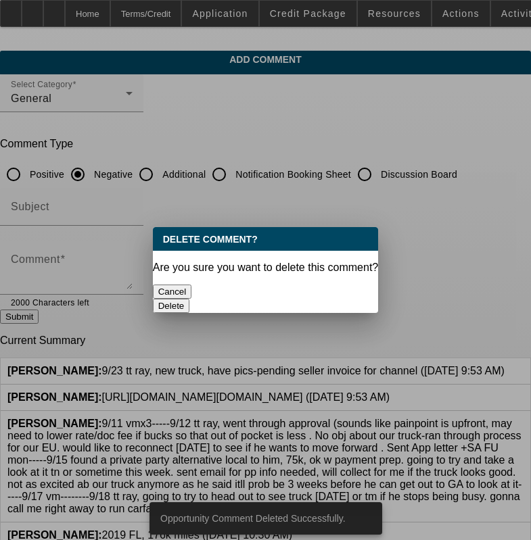
click at [331, 299] on div "Delete" at bounding box center [266, 306] width 226 height 14
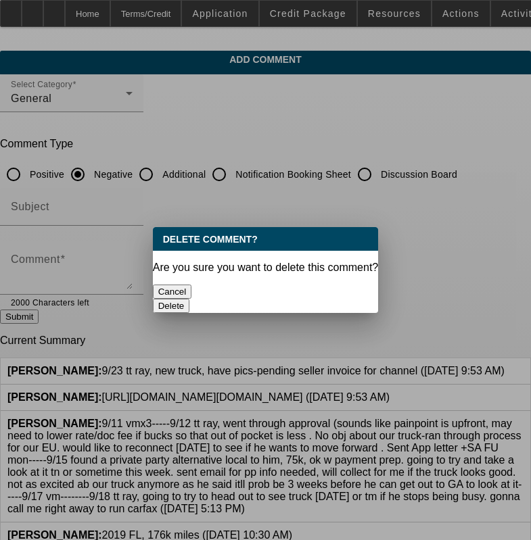
click at [190, 299] on button "Delete" at bounding box center [171, 306] width 37 height 14
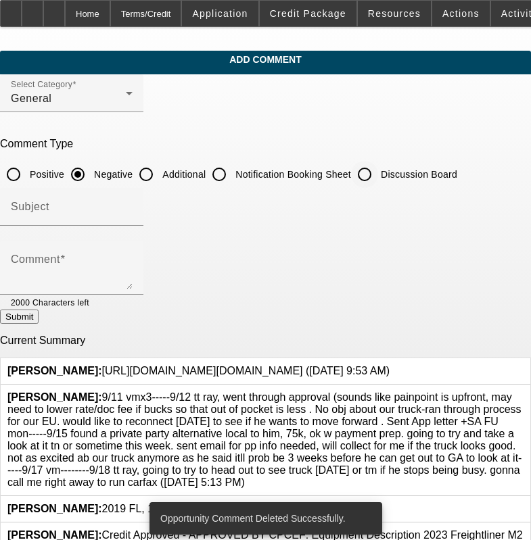
click at [378, 171] on input "Discussion Board" at bounding box center [364, 174] width 27 height 27
radio input "true"
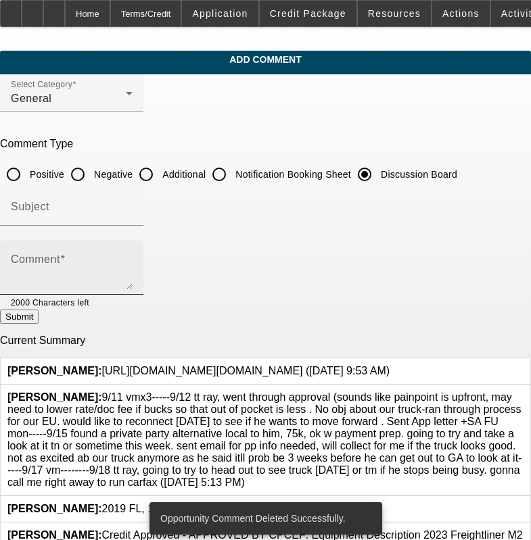
drag, startPoint x: 309, startPoint y: 254, endPoint x: 308, endPoint y: 262, distance: 7.5
click at [133, 256] on div "Comment" at bounding box center [72, 268] width 122 height 54
paste textarea "9/23 tt ray, new truck, have pics-pending seller invoice for channel"
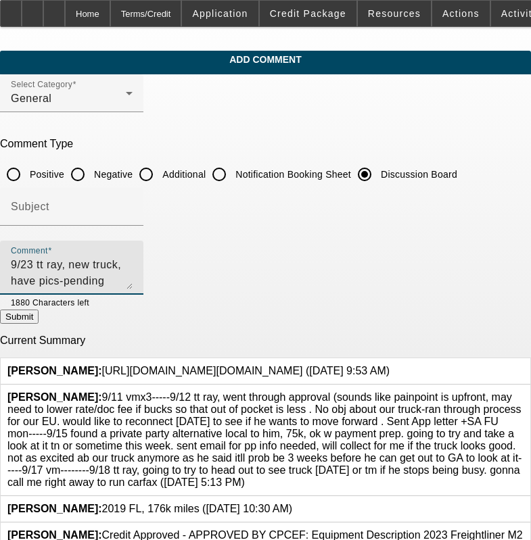
type textarea "9/23 tt ray, new truck, have pics-pending seller invoice for channel-----9/24 t…"
click at [39, 319] on button "Submit" at bounding box center [19, 317] width 39 height 14
radio input "true"
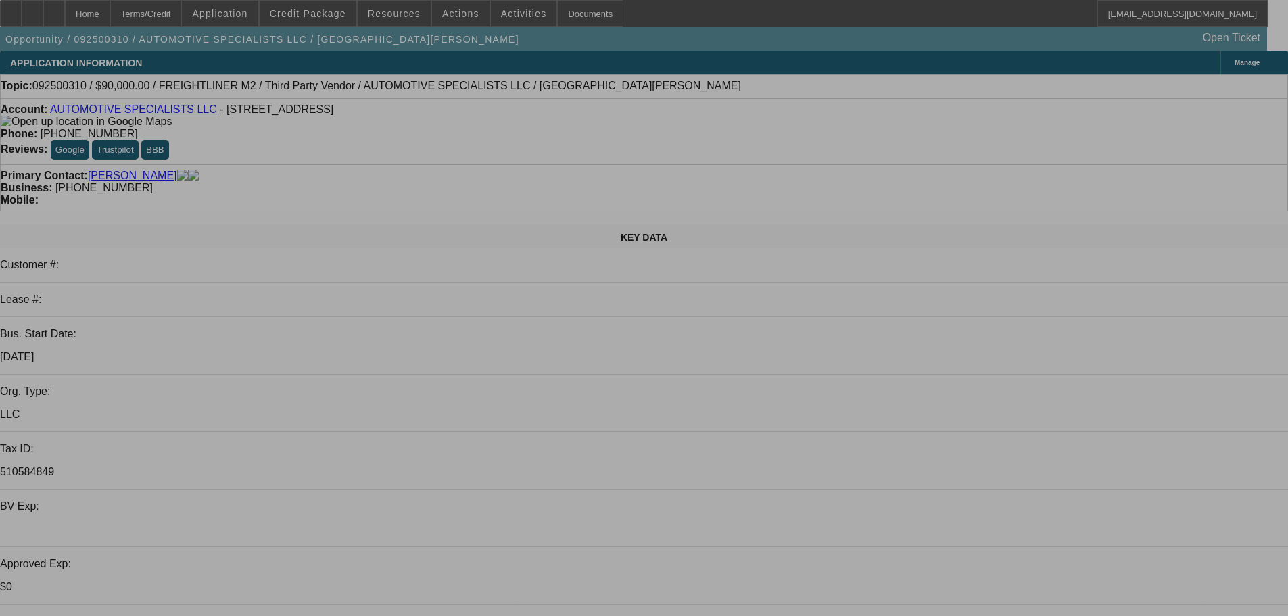
select select "0"
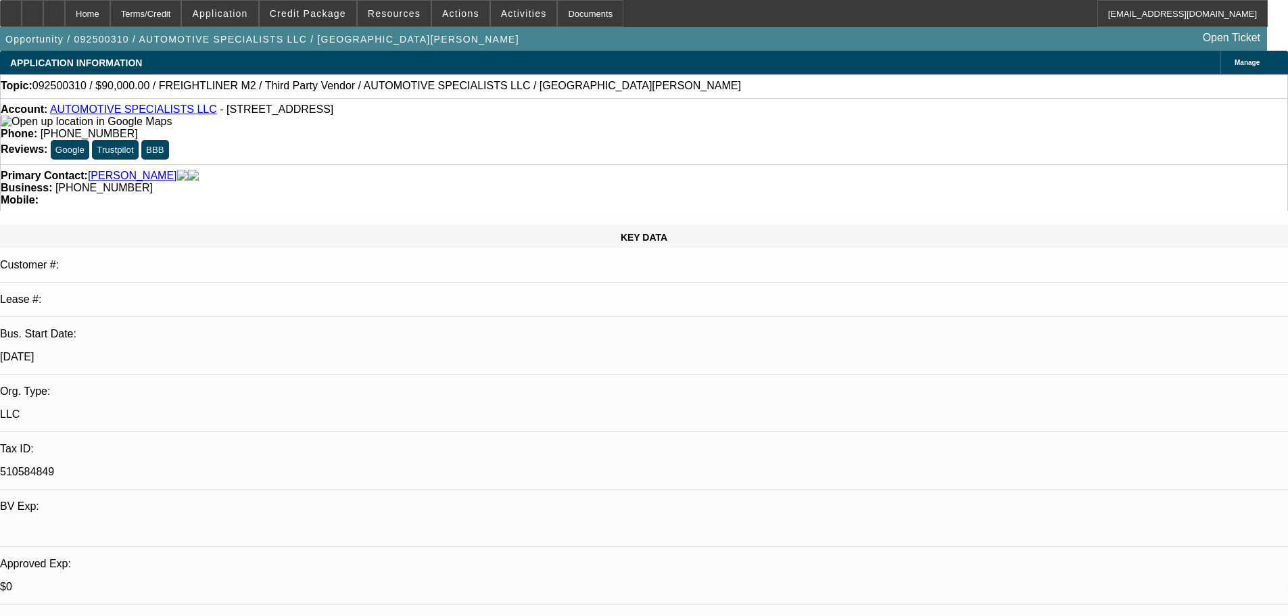
select select "2"
select select "0.1"
select select "4"
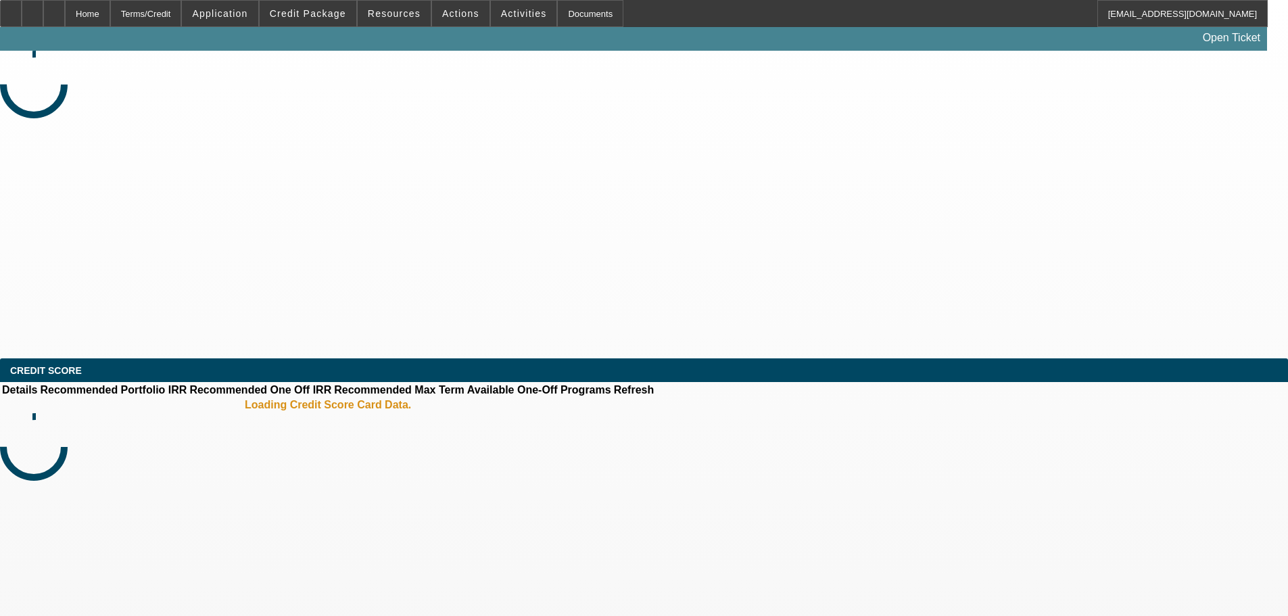
select select "0"
select select "2"
select select "0.1"
select select "4"
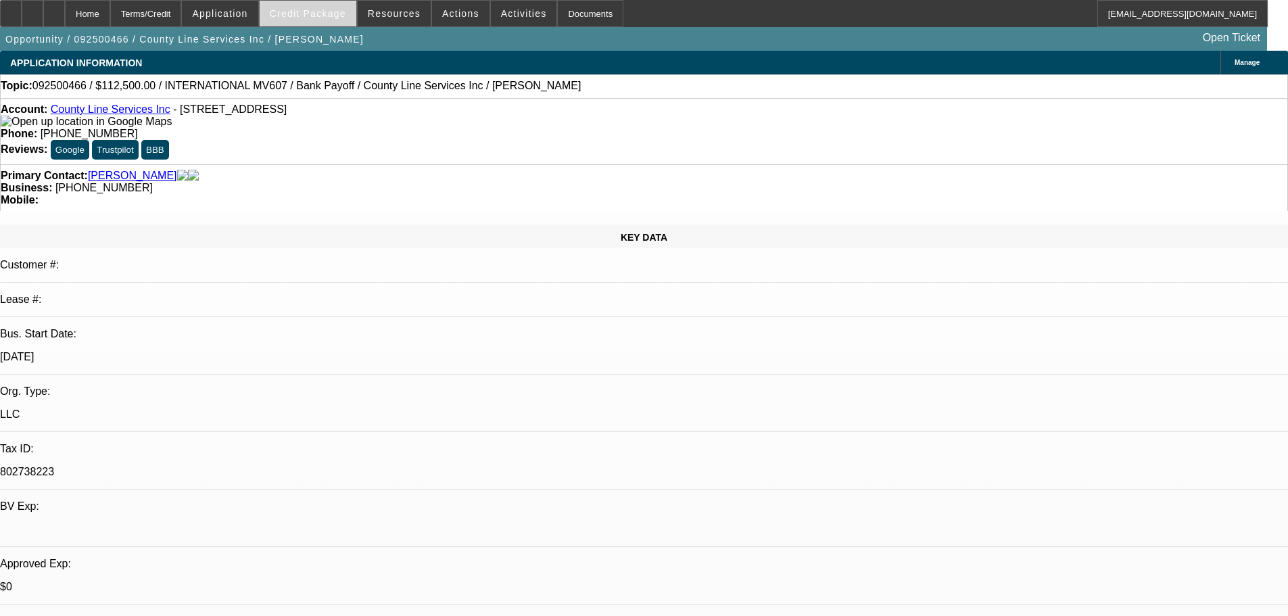
click at [342, 26] on span at bounding box center [308, 13] width 97 height 32
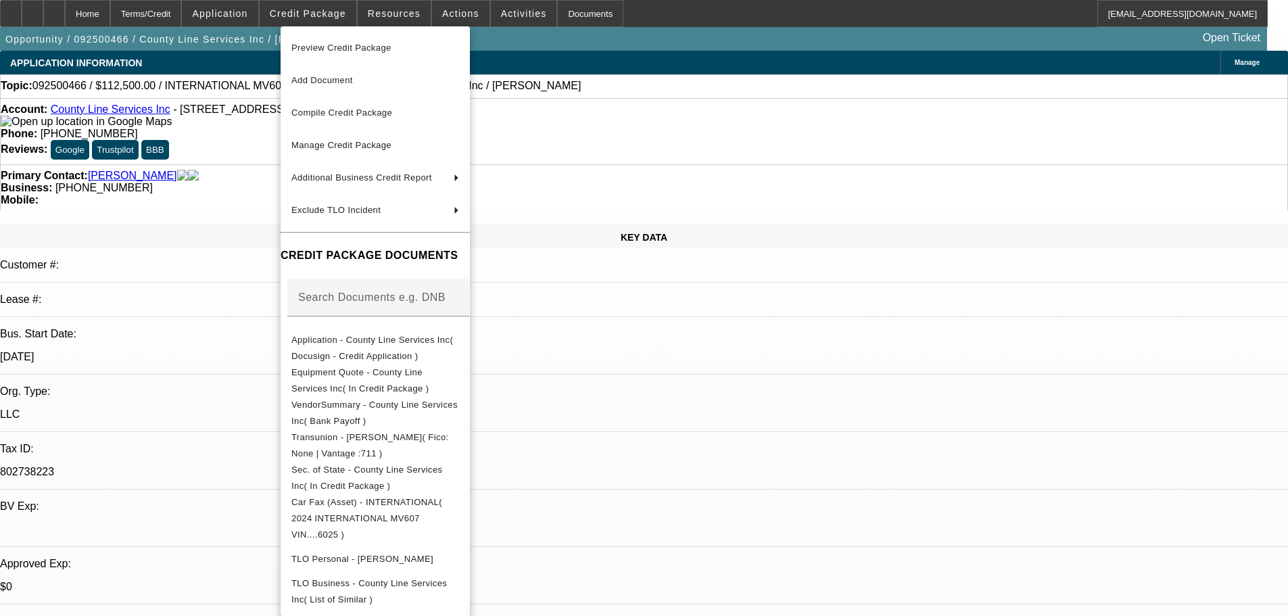
click at [808, 415] on div at bounding box center [644, 308] width 1288 height 616
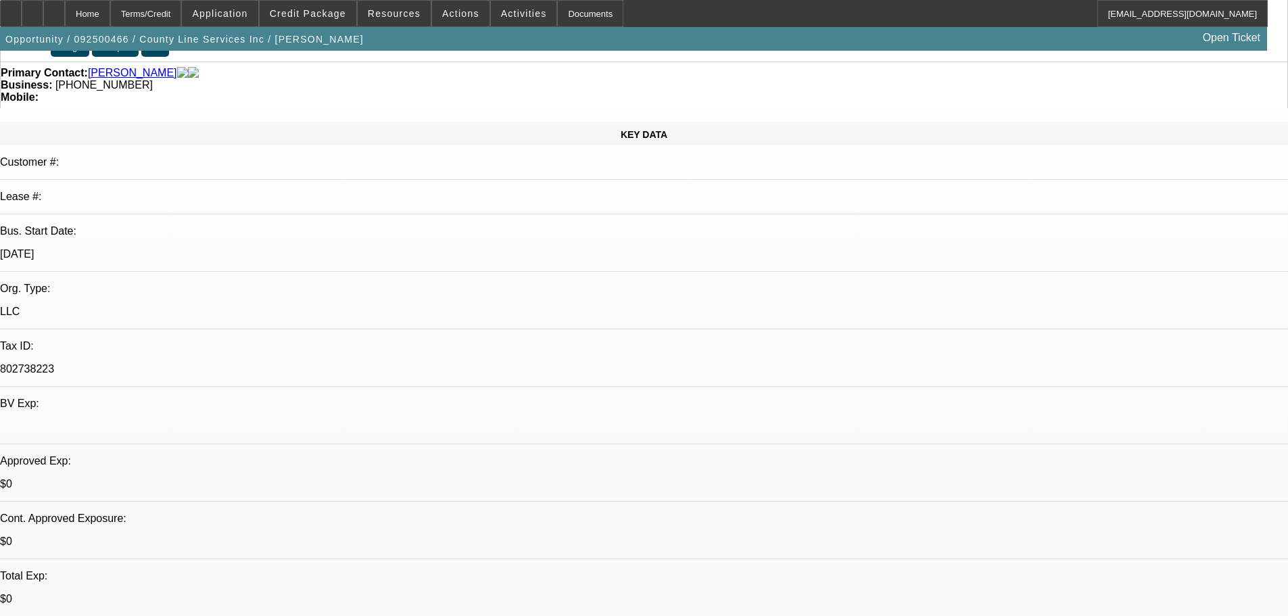
scroll to position [203, 0]
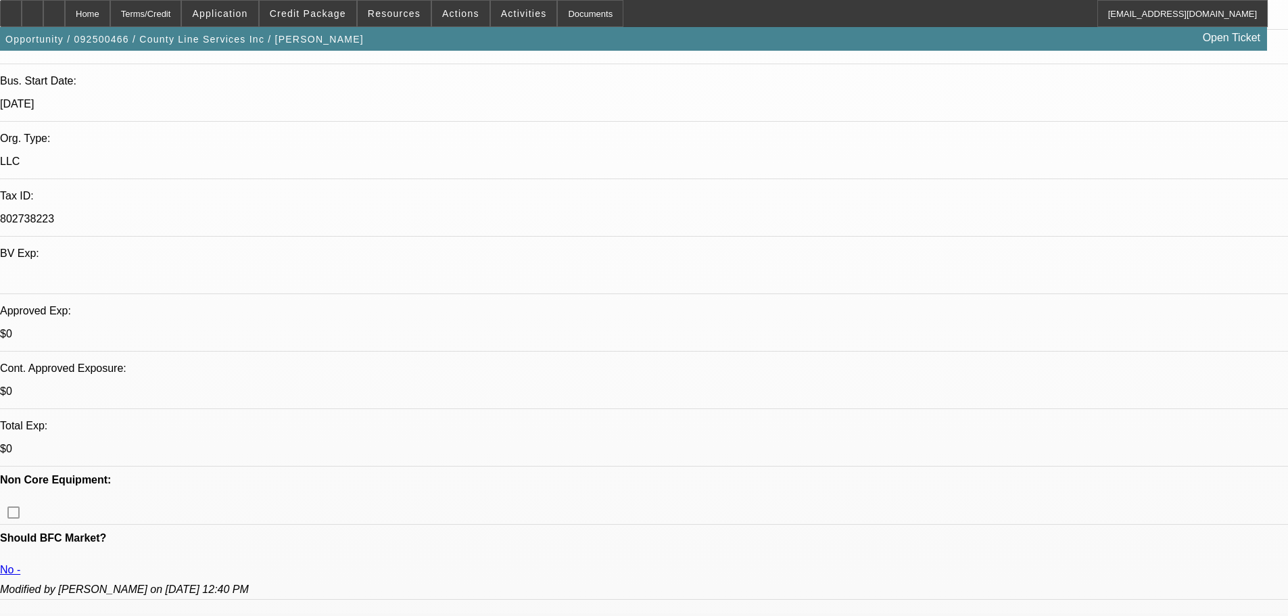
scroll to position [338, 0]
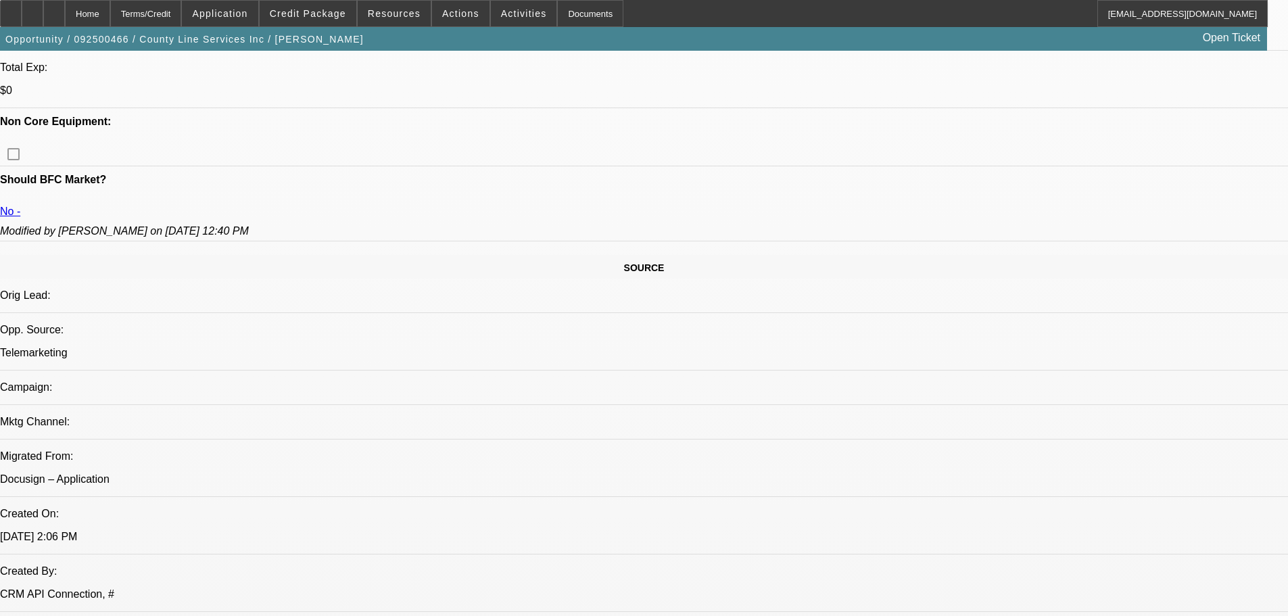
drag, startPoint x: 467, startPoint y: 452, endPoint x: 542, endPoint y: 572, distance: 141.3
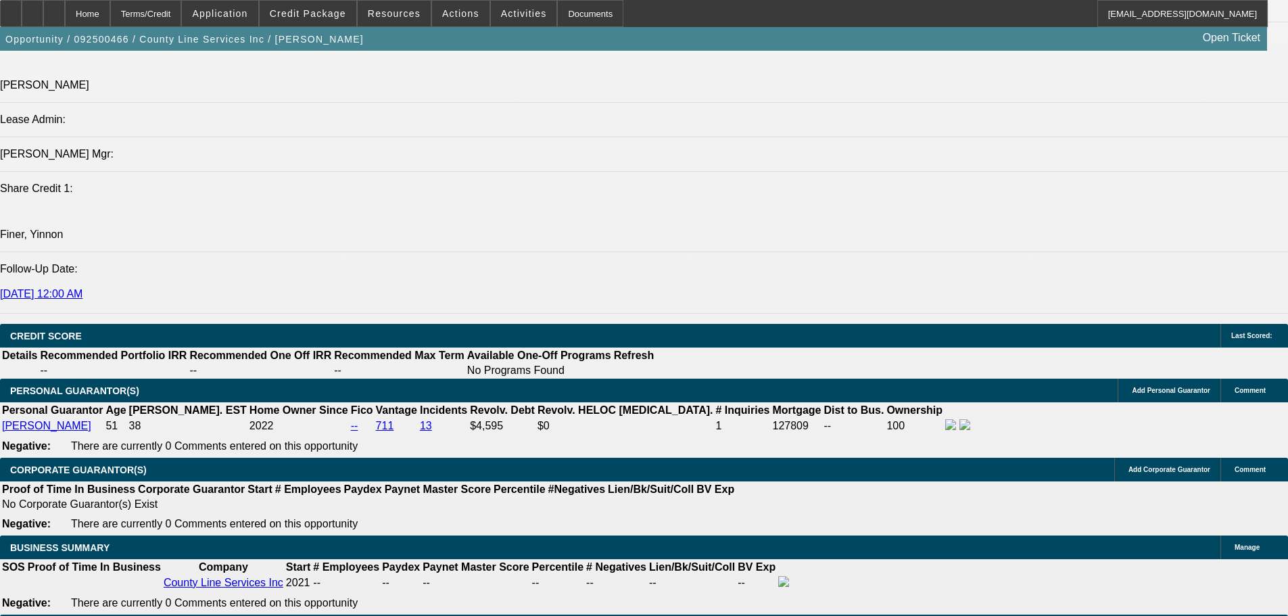
drag, startPoint x: 606, startPoint y: 463, endPoint x: 601, endPoint y: 434, distance: 29.6
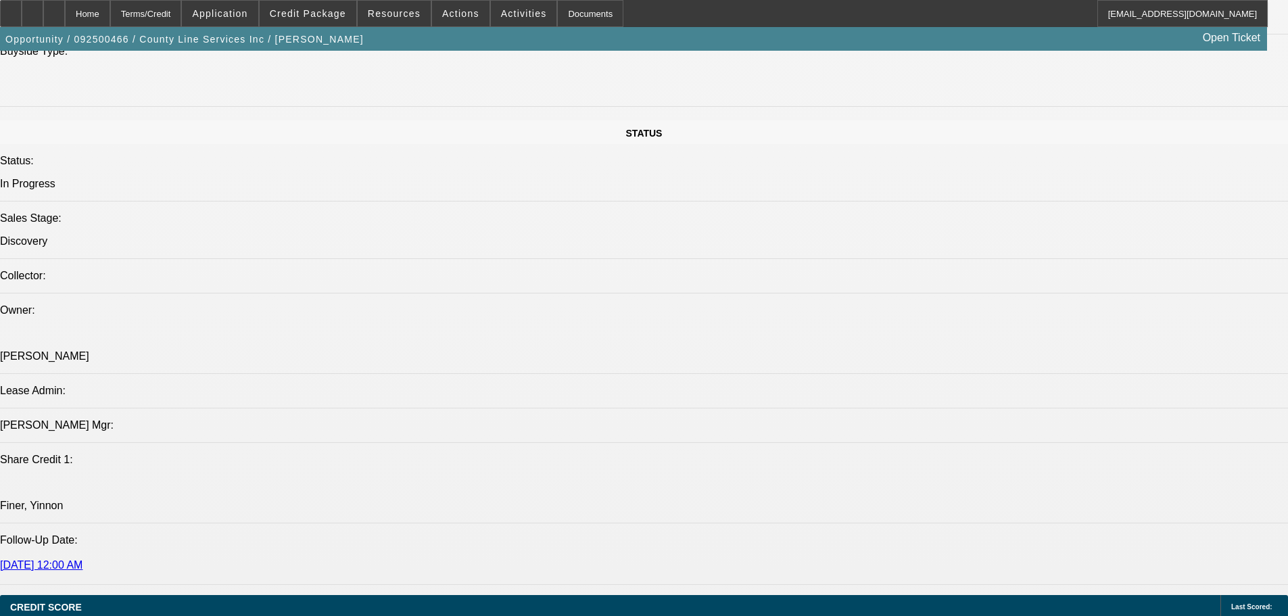
drag, startPoint x: 607, startPoint y: 559, endPoint x: 601, endPoint y: 414, distance: 144.9
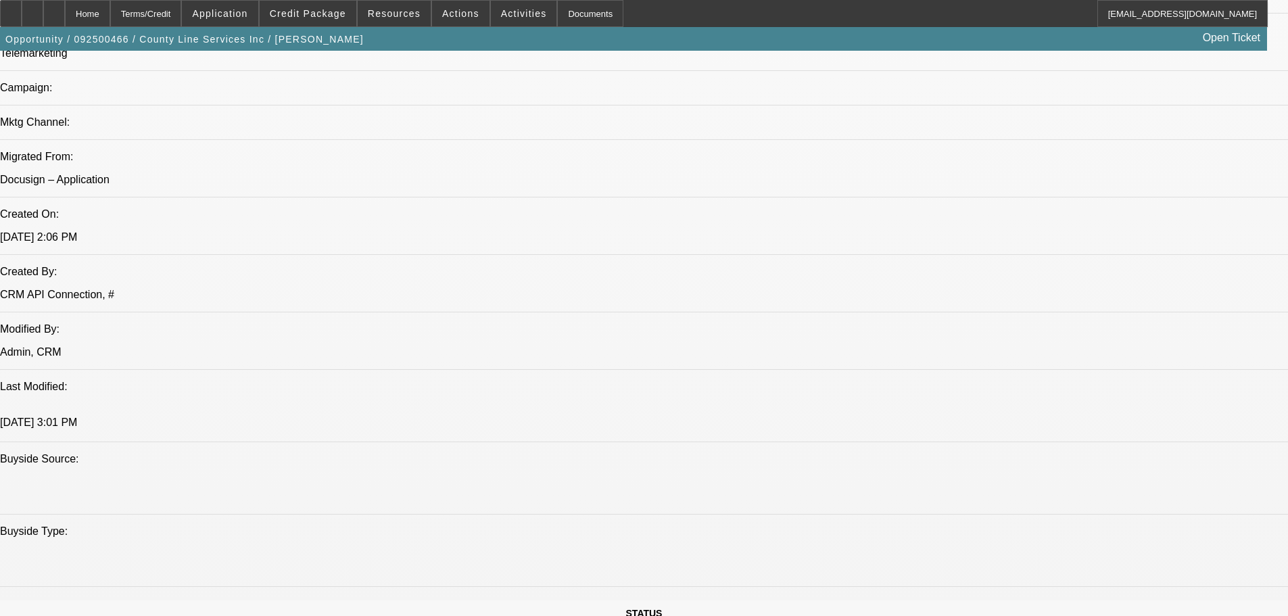
scroll to position [0, 0]
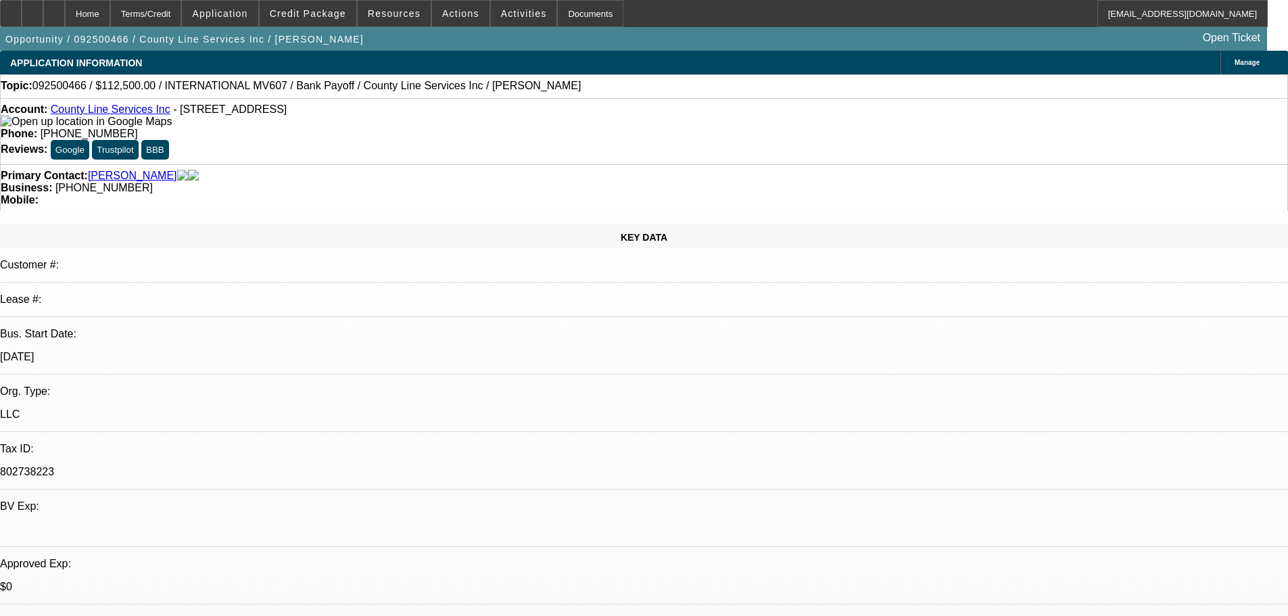
drag, startPoint x: 372, startPoint y: 357, endPoint x: 442, endPoint y: 113, distance: 253.9
drag, startPoint x: 969, startPoint y: 177, endPoint x: 974, endPoint y: 162, distance: 16.3
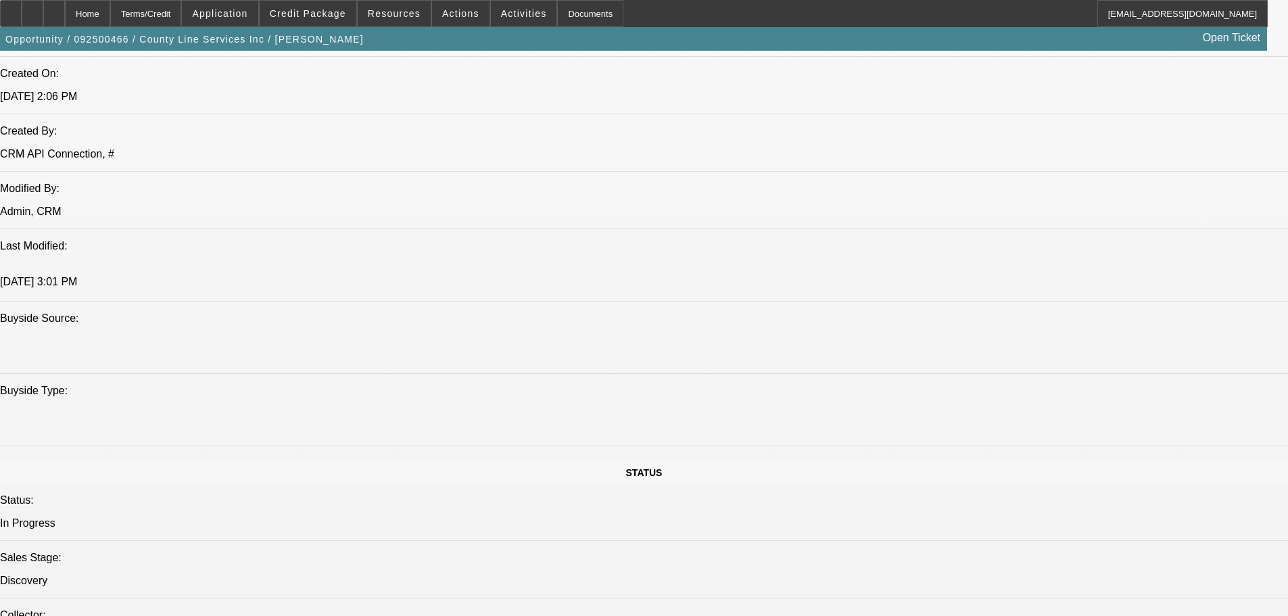
drag, startPoint x: 474, startPoint y: 611, endPoint x: 482, endPoint y: 633, distance: 22.9
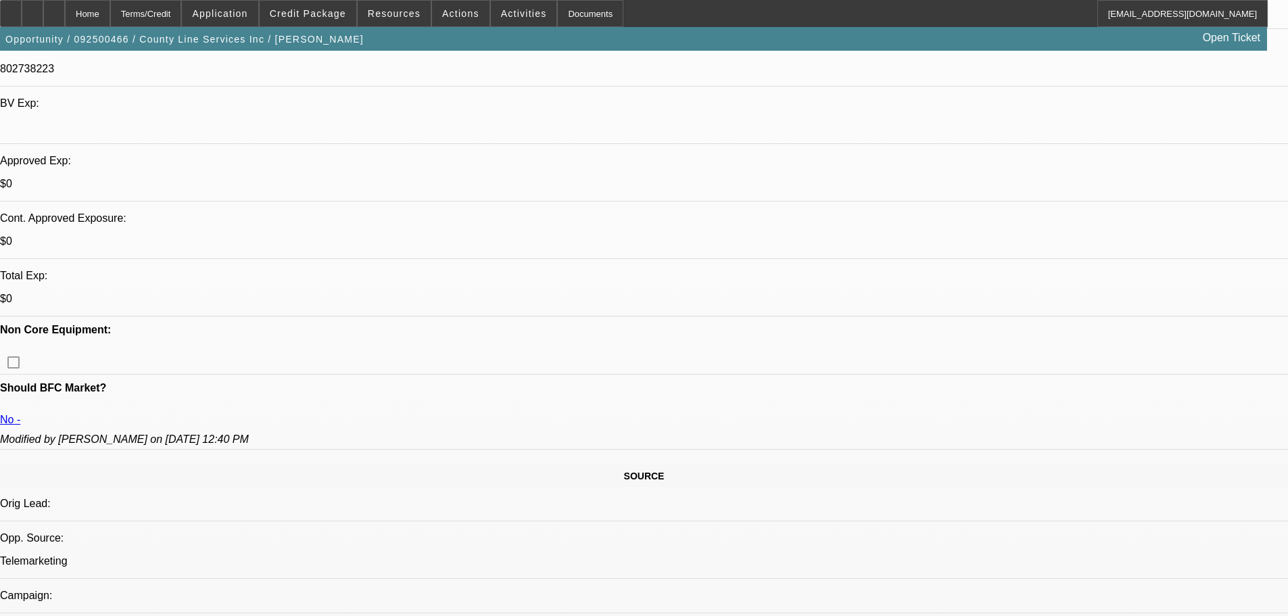
scroll to position [236, 0]
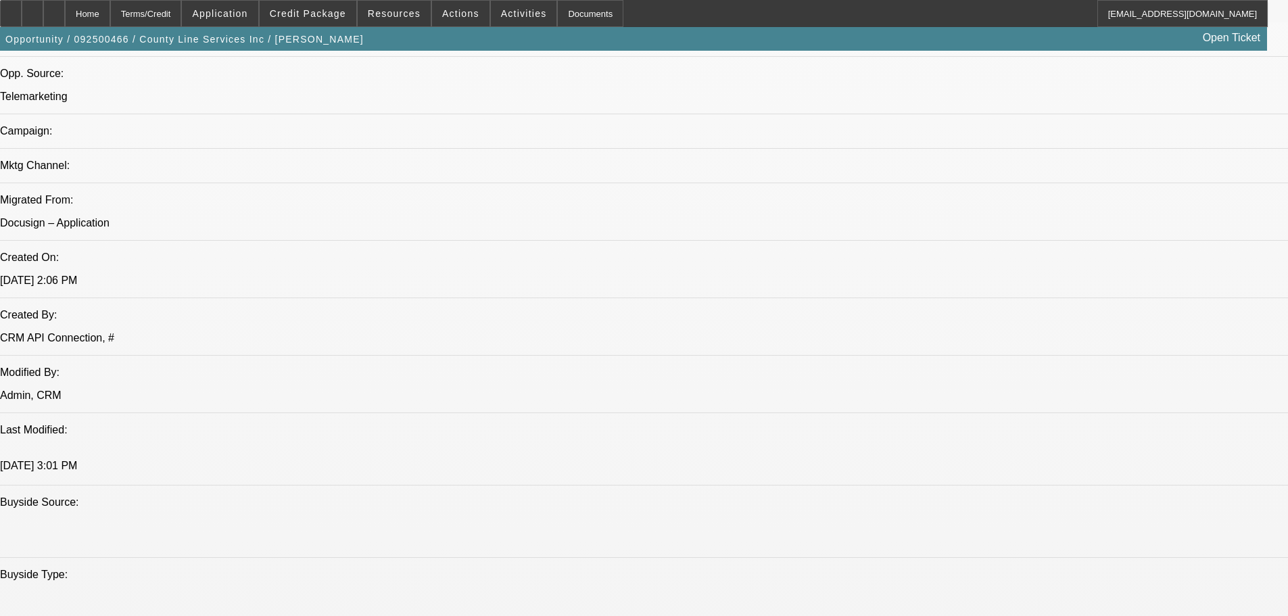
drag, startPoint x: 471, startPoint y: 350, endPoint x: 431, endPoint y: 479, distance: 135.4
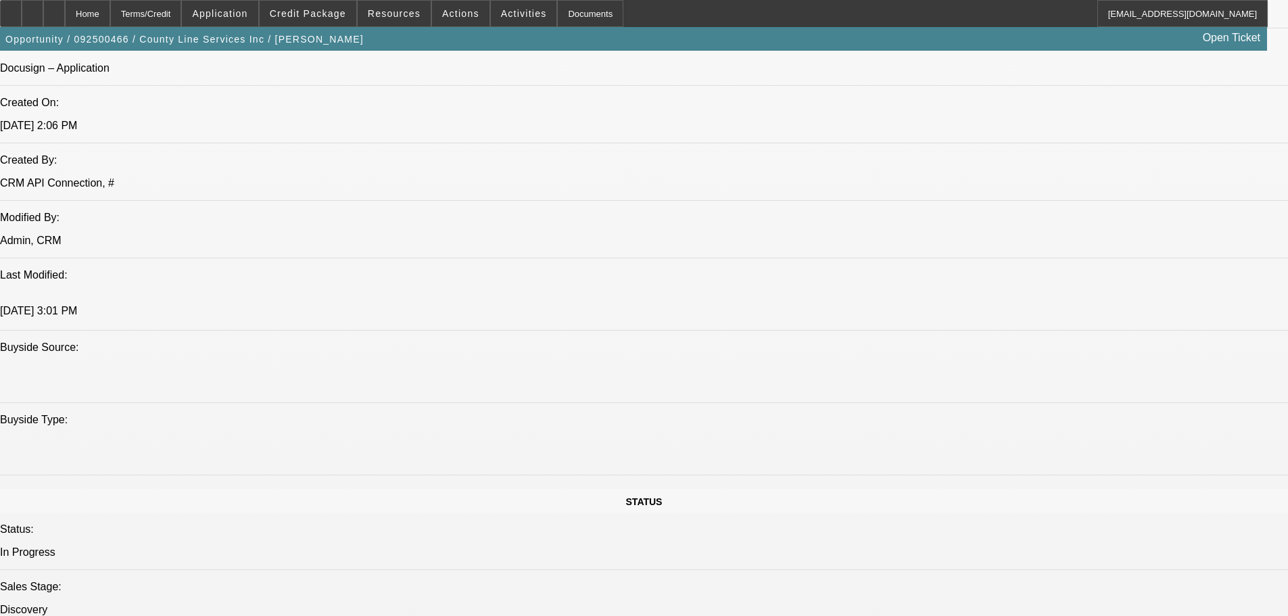
scroll to position [859, 0]
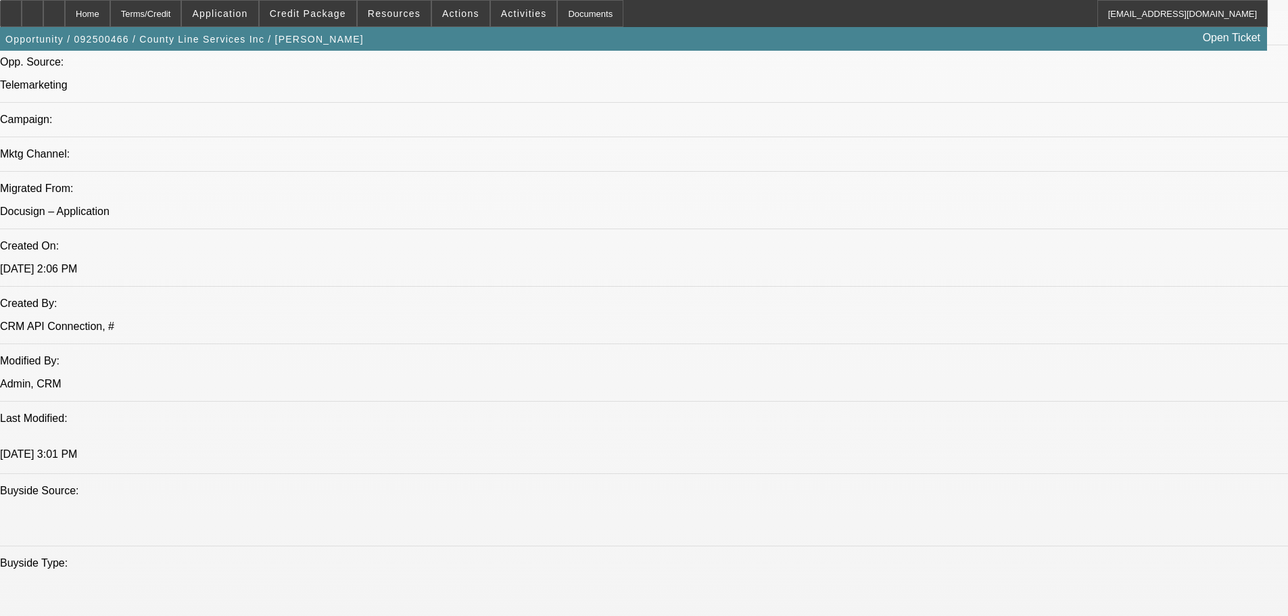
drag, startPoint x: 457, startPoint y: 388, endPoint x: 467, endPoint y: 278, distance: 110.0
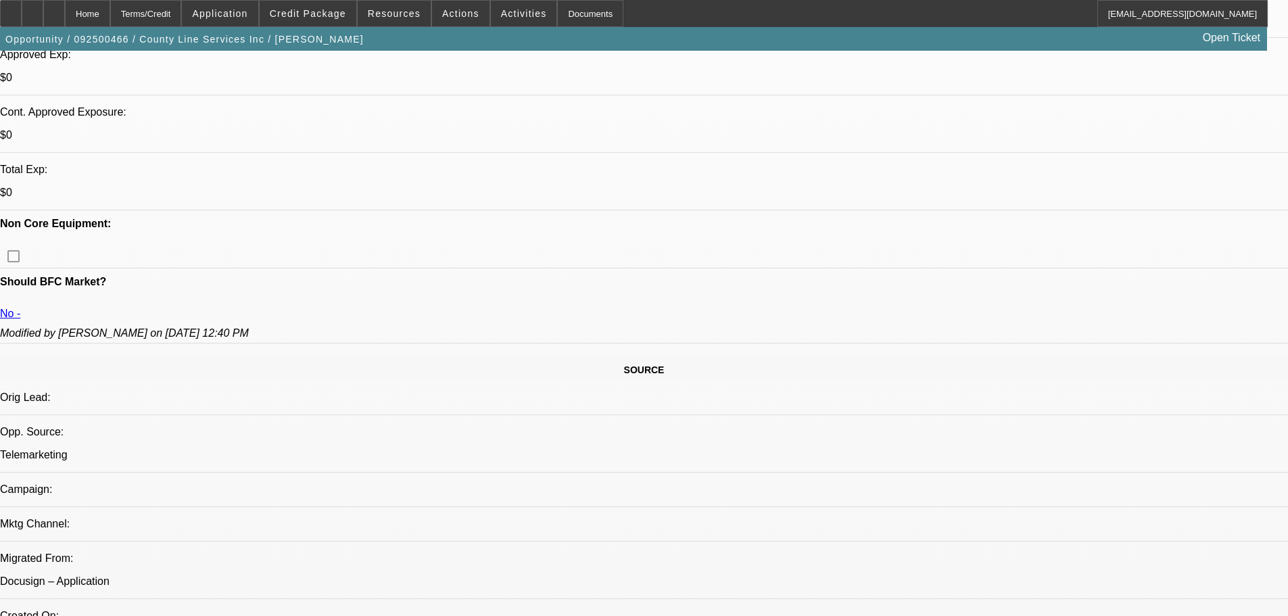
drag, startPoint x: 446, startPoint y: 365, endPoint x: 465, endPoint y: 176, distance: 189.6
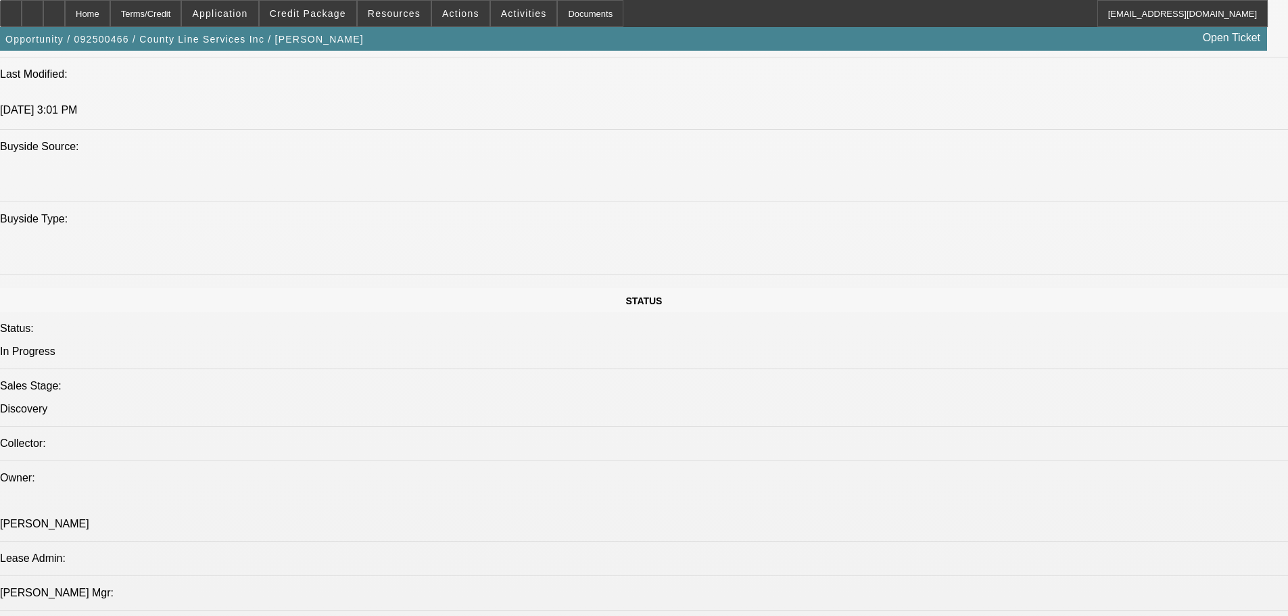
scroll to position [2149, 0]
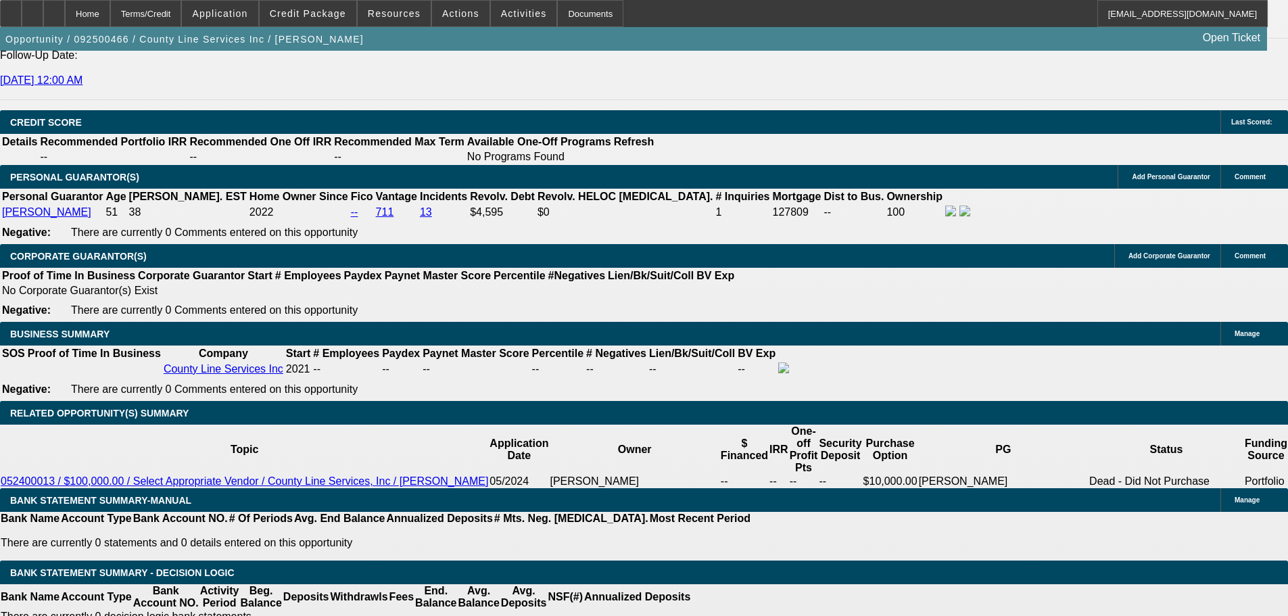
drag, startPoint x: 539, startPoint y: 596, endPoint x: 539, endPoint y: 617, distance: 21.6
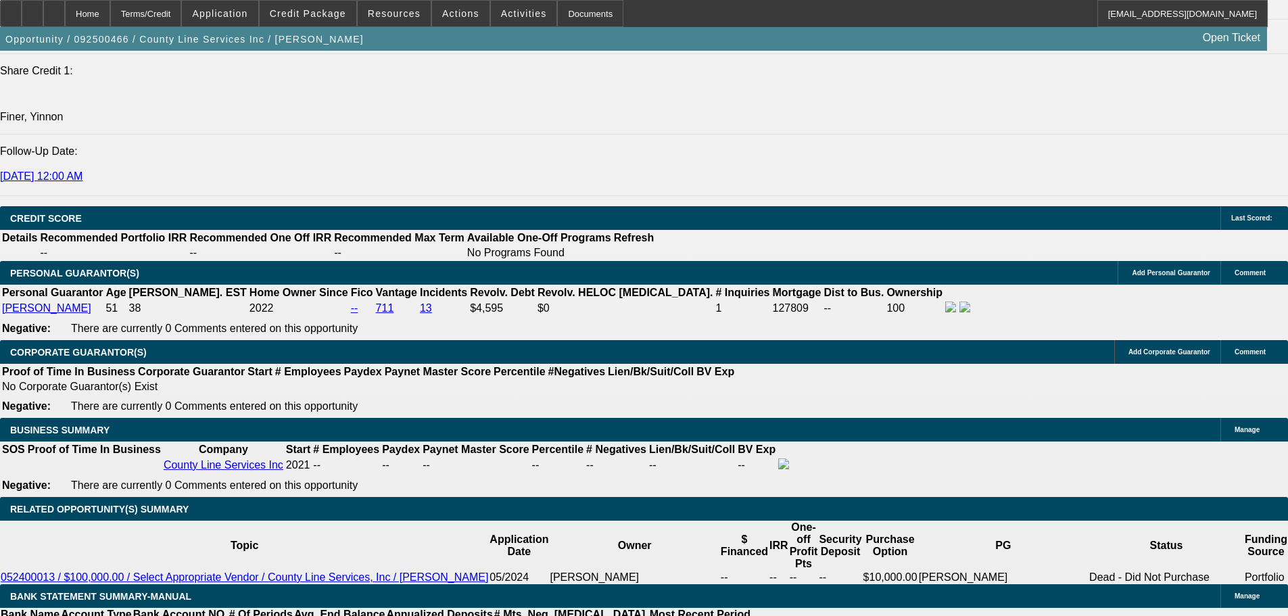
scroll to position [1608, 0]
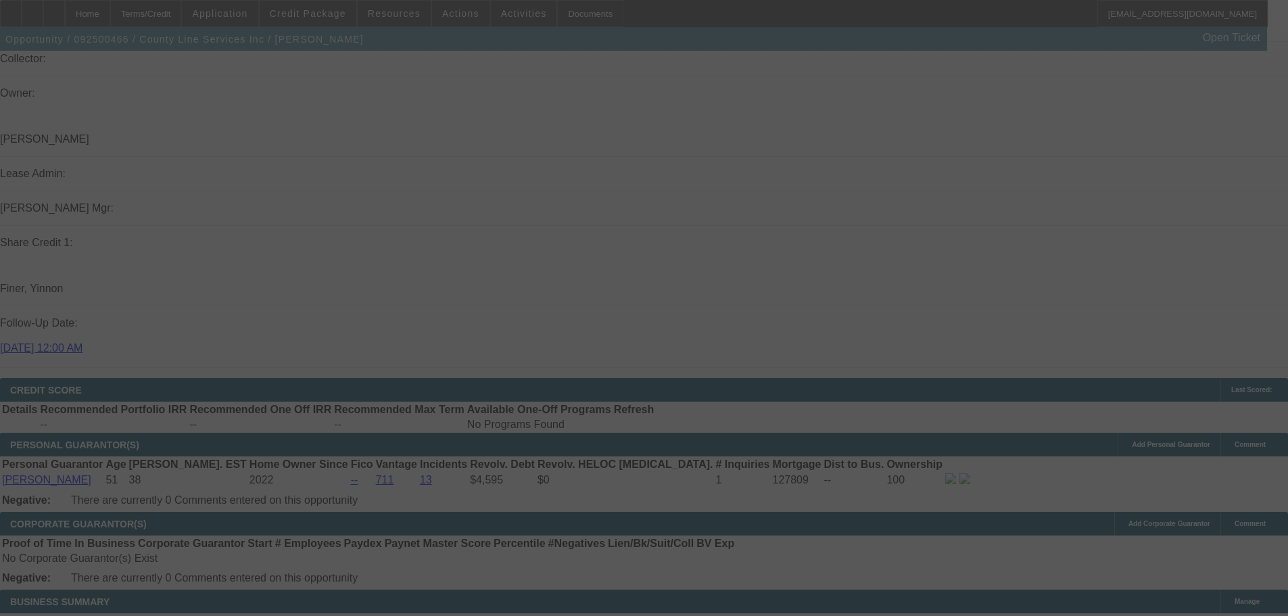
scroll to position [0, 0]
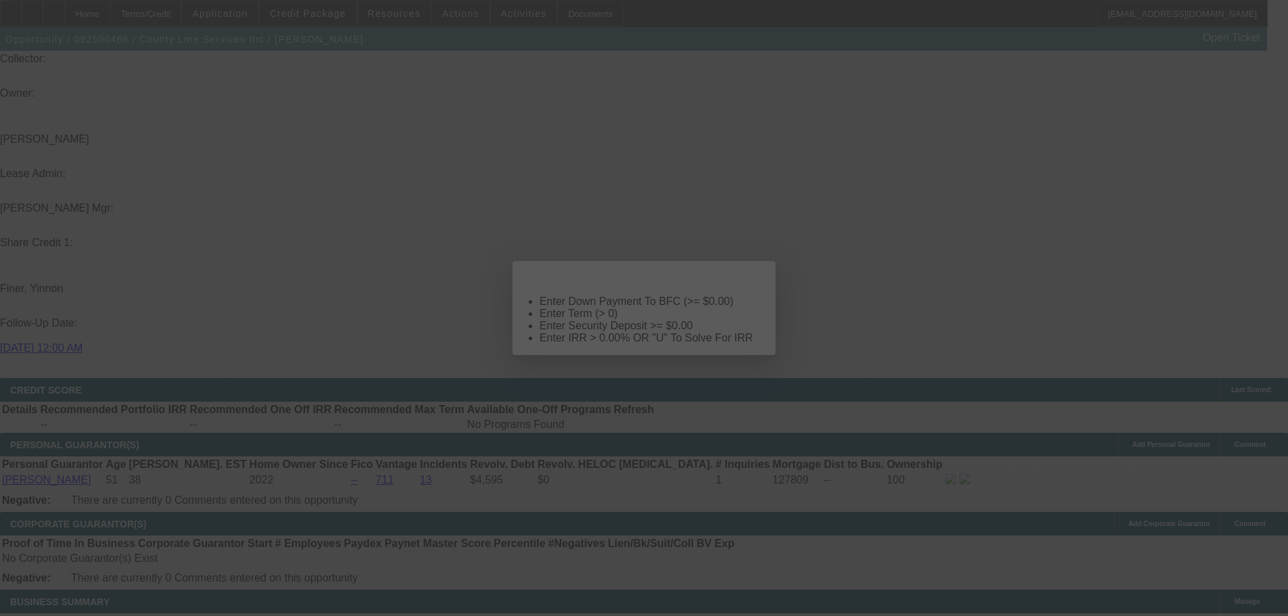
select select "0"
select select "2"
select select "0.1"
select select "4"
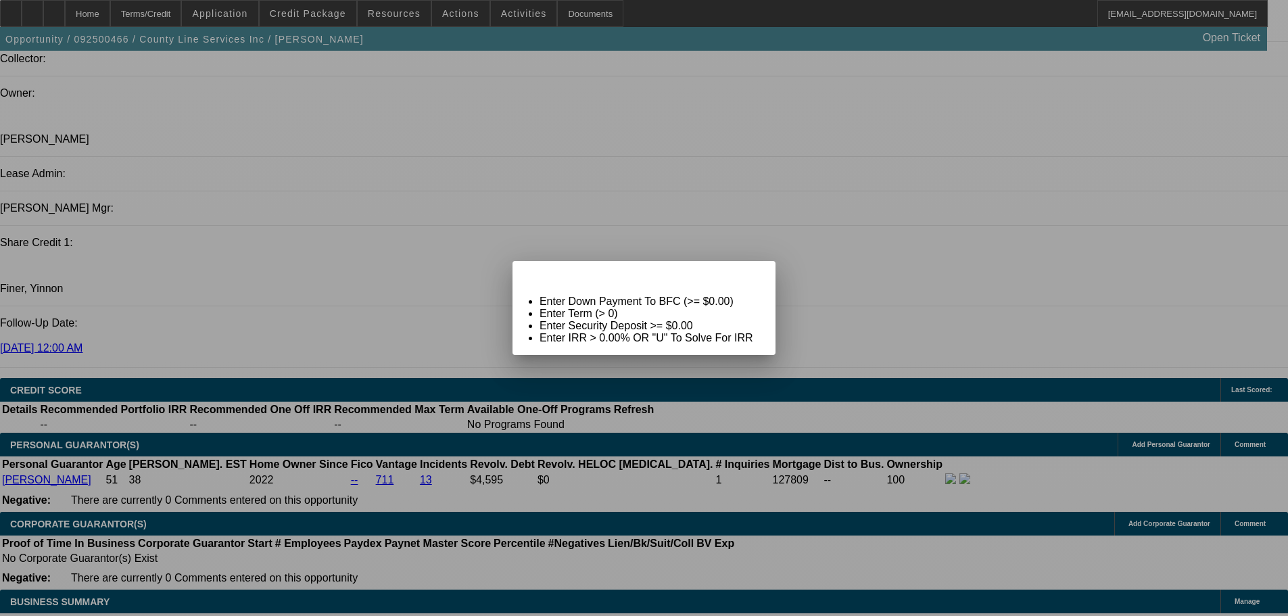
click at [767, 277] on div "Close" at bounding box center [761, 269] width 30 height 16
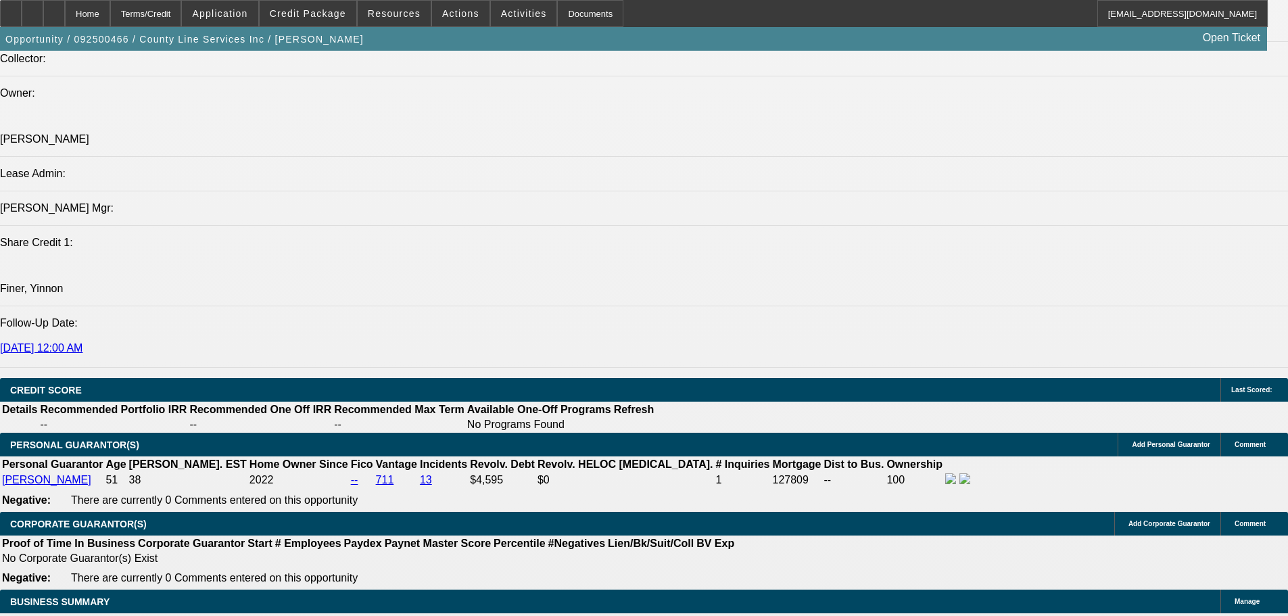
scroll to position [1608, 0]
type input "$0.00"
type input "UNKNOWN"
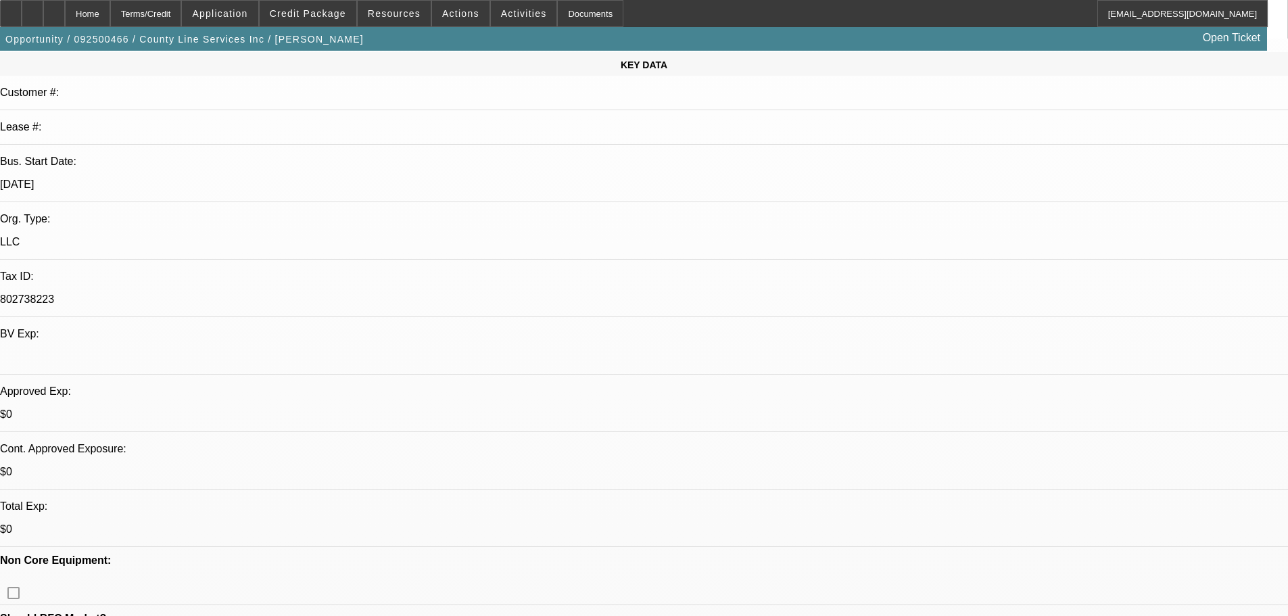
scroll to position [120, 0]
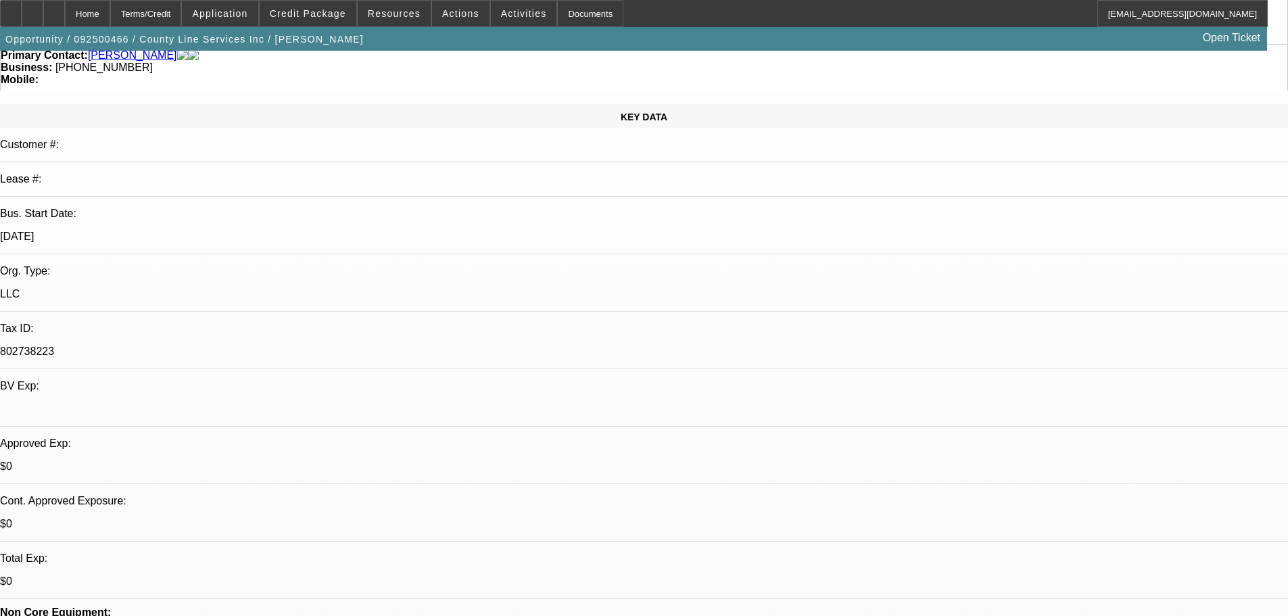
type input "$0.00"
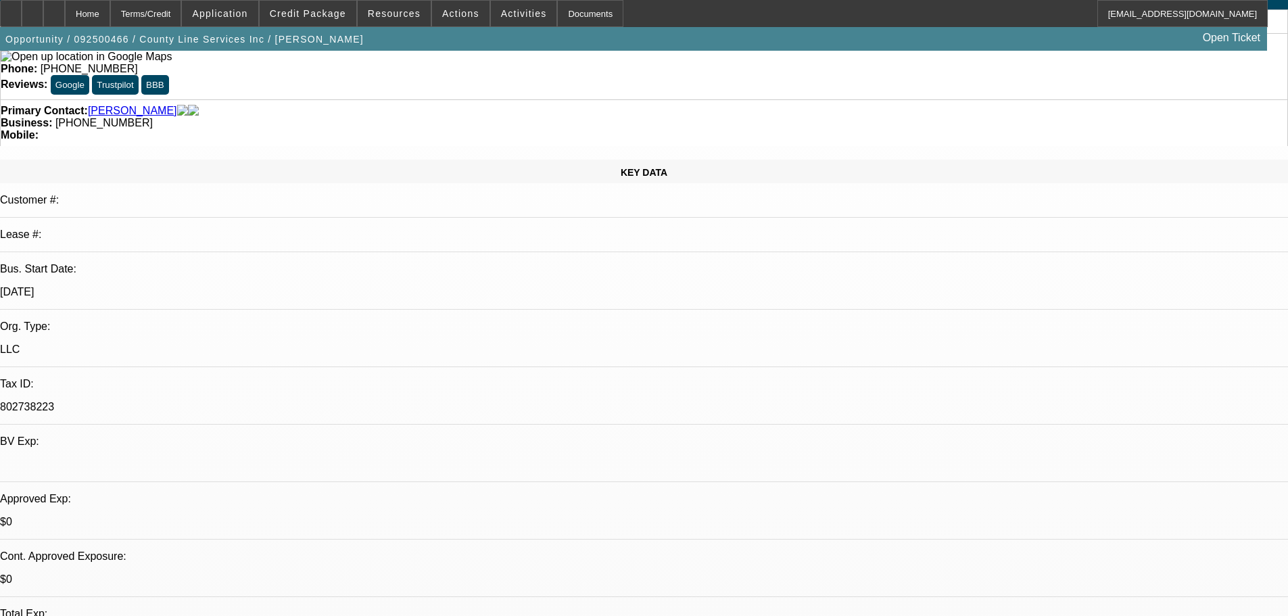
scroll to position [0, 0]
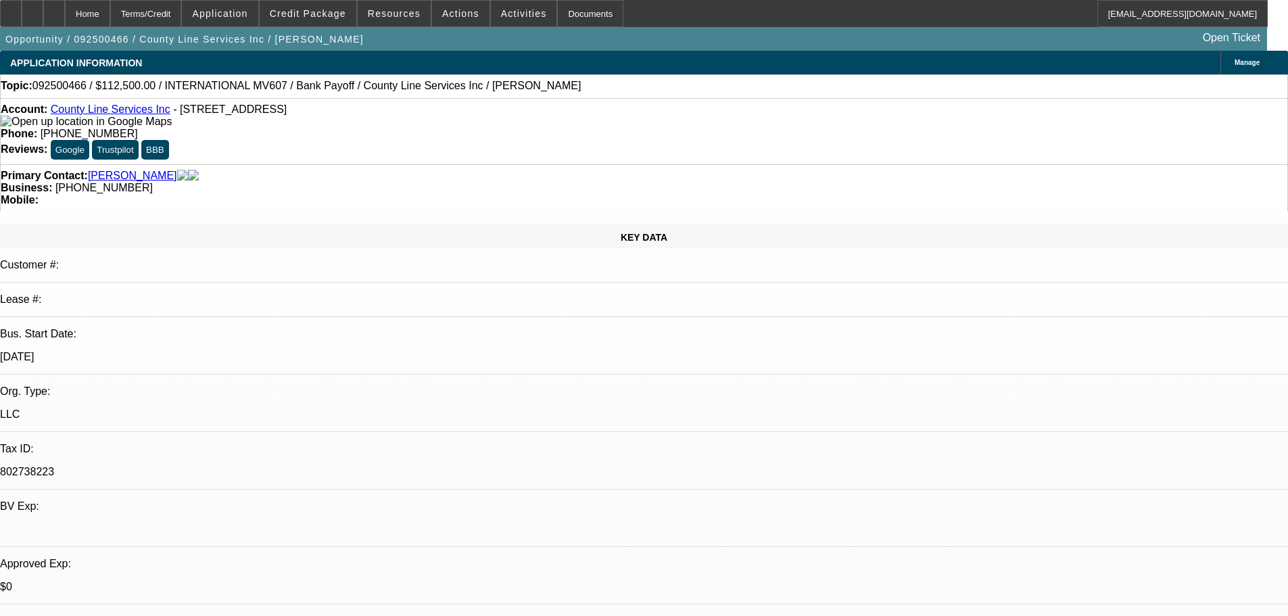
radio input "true"
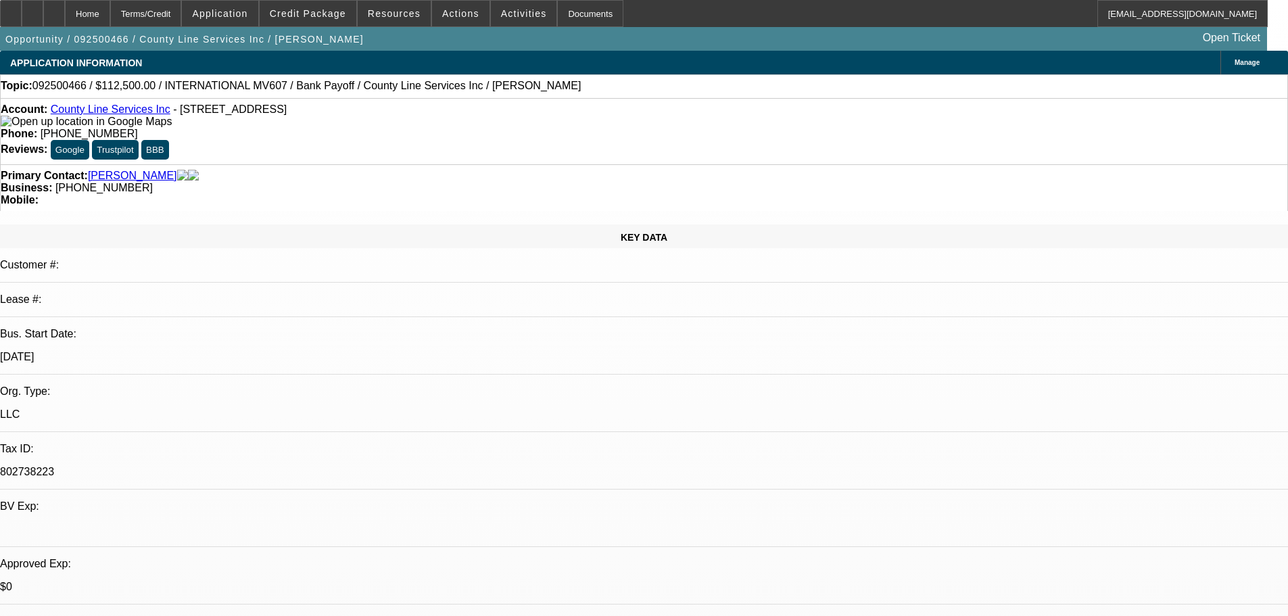
type textarea "9/24 For finpac, need credit reference from zips in order to execute this trans…"
radio input "true"
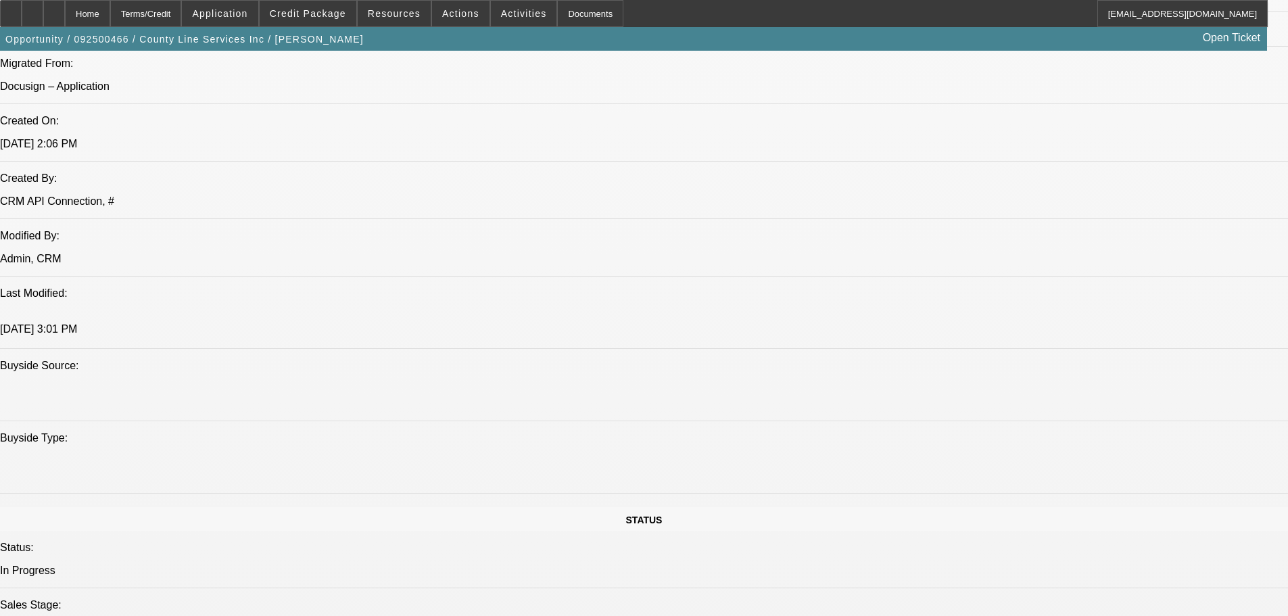
scroll to position [1217, 0]
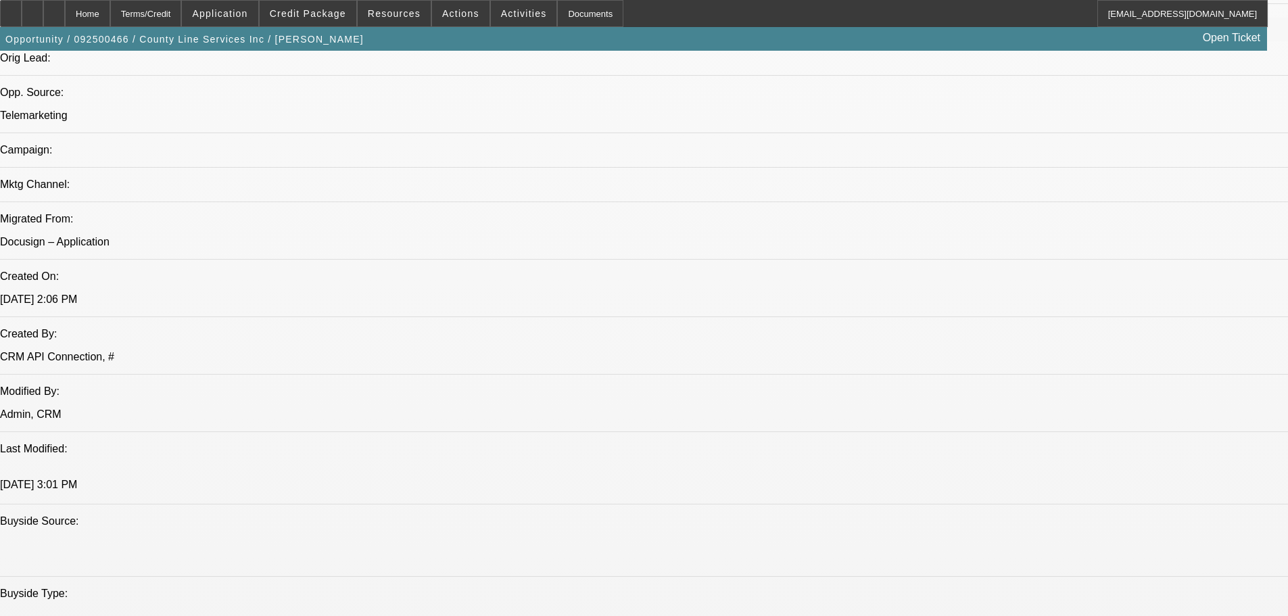
drag, startPoint x: 597, startPoint y: 252, endPoint x: 583, endPoint y: 260, distance: 16.4
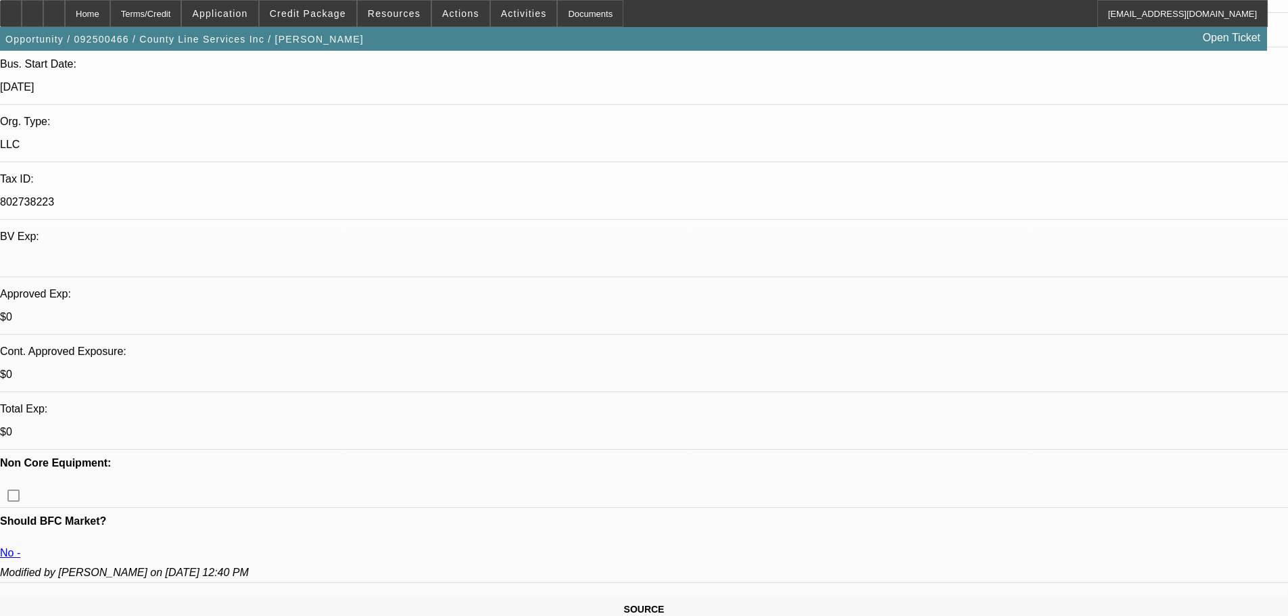
scroll to position [268, 0]
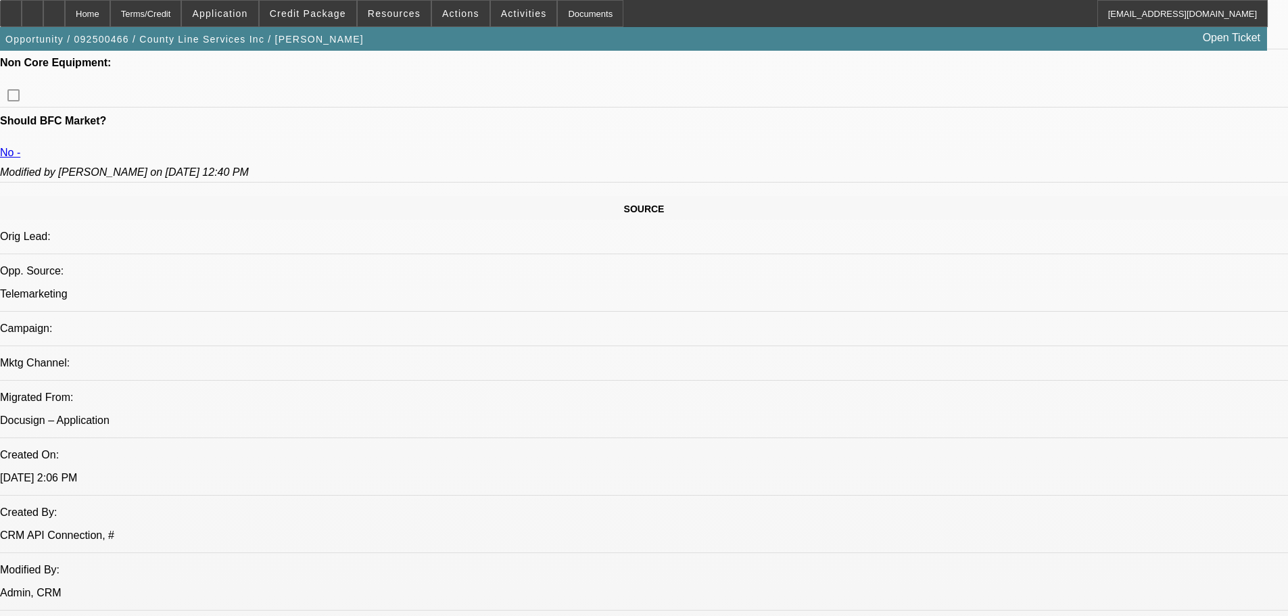
drag, startPoint x: 532, startPoint y: 238, endPoint x: 558, endPoint y: 342, distance: 107.3
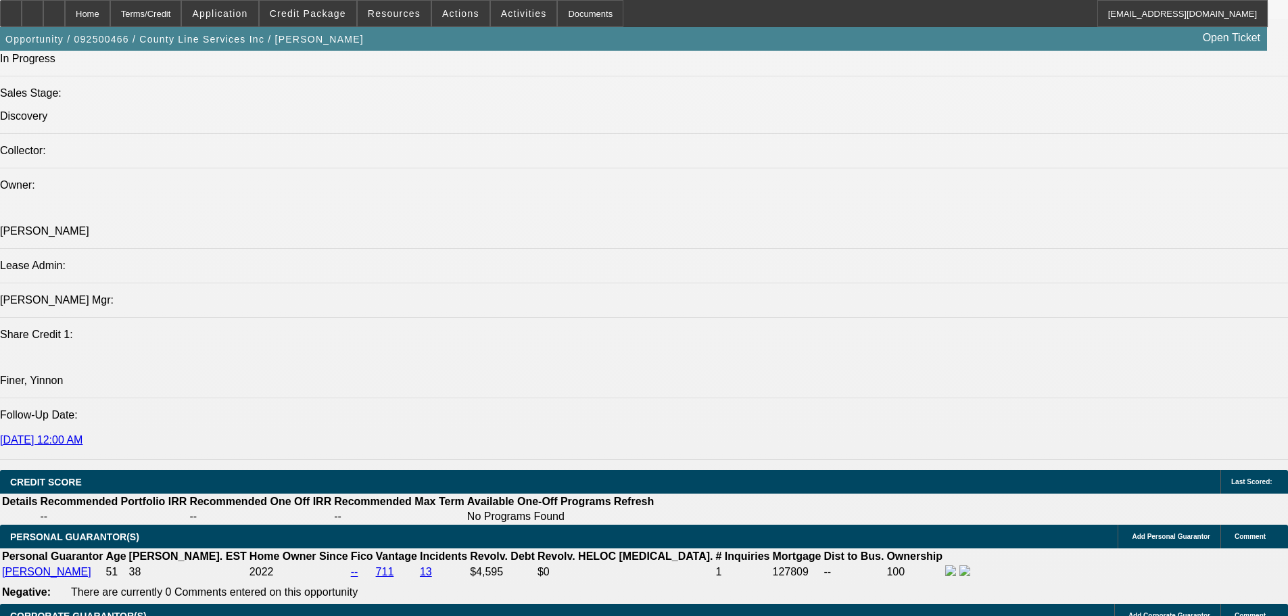
drag, startPoint x: 563, startPoint y: 436, endPoint x: 563, endPoint y: 415, distance: 21.0
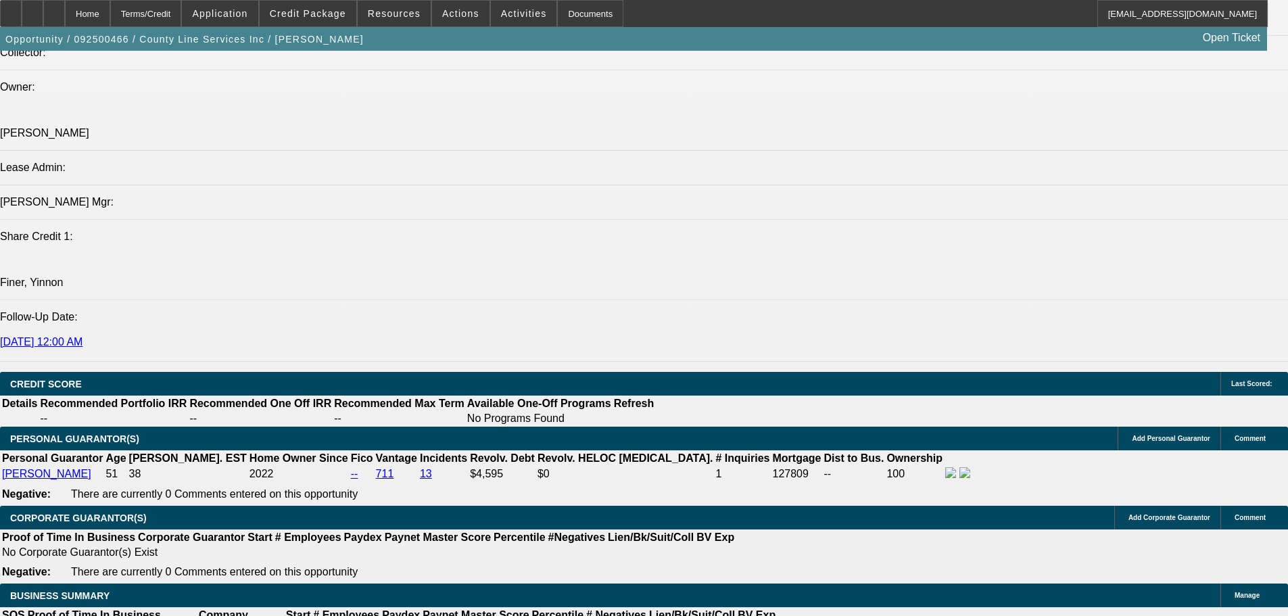
type input "60"
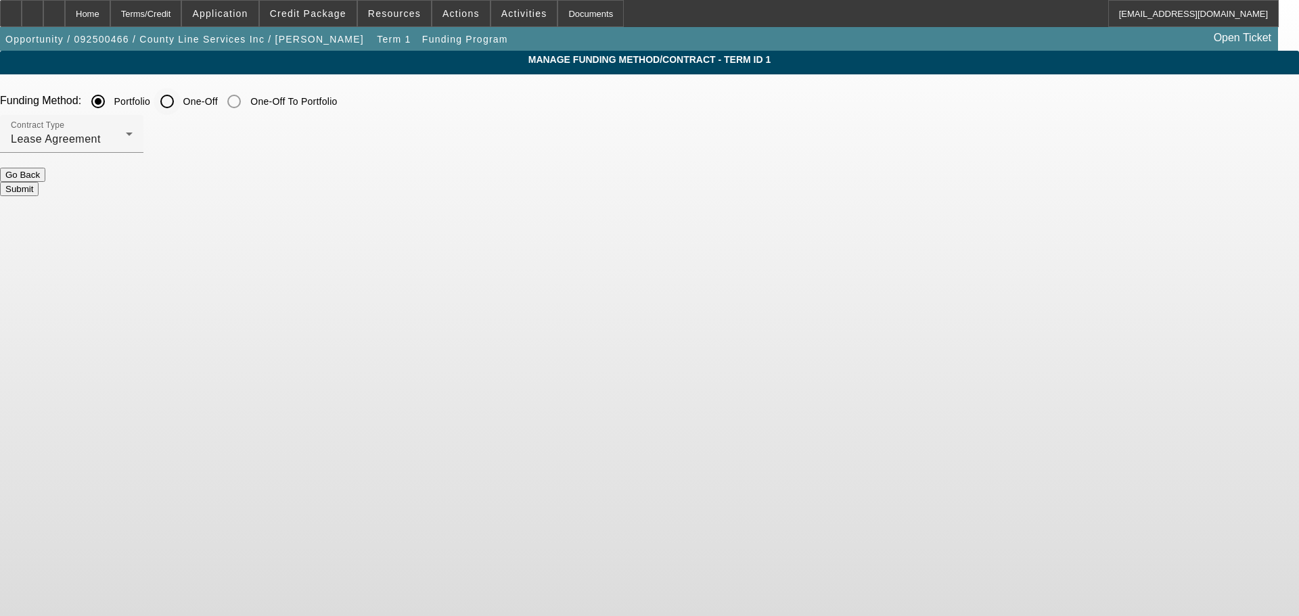
click at [181, 96] on input "One-Off" at bounding box center [167, 101] width 27 height 27
radio input "true"
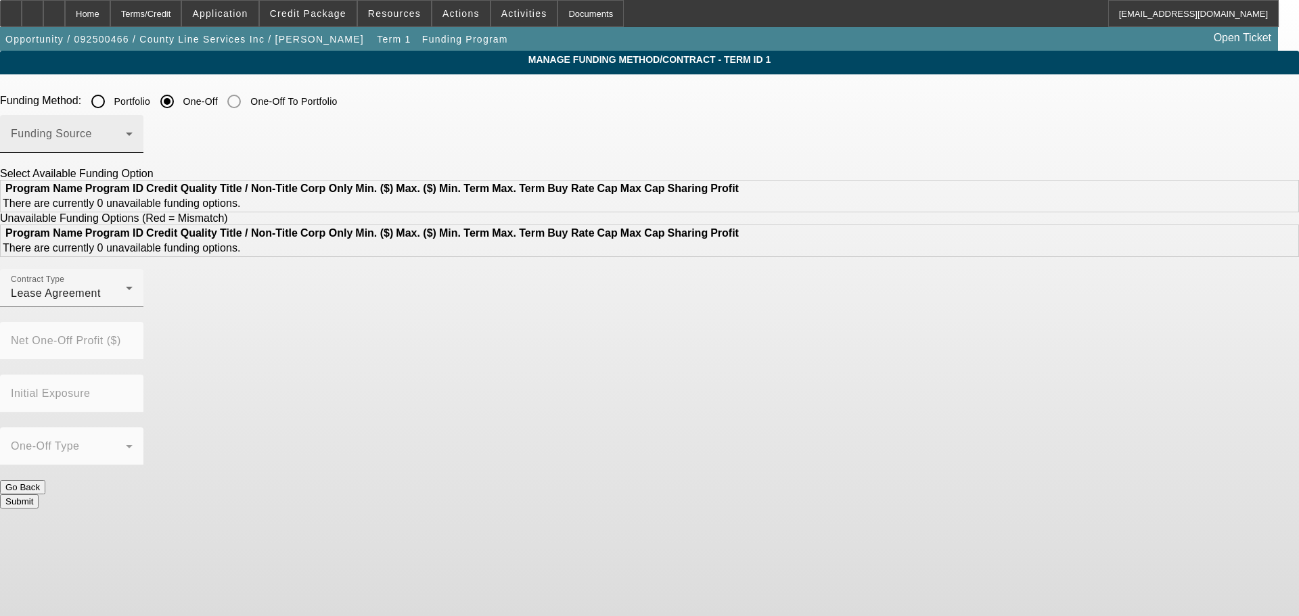
click at [126, 137] on span at bounding box center [68, 139] width 115 height 16
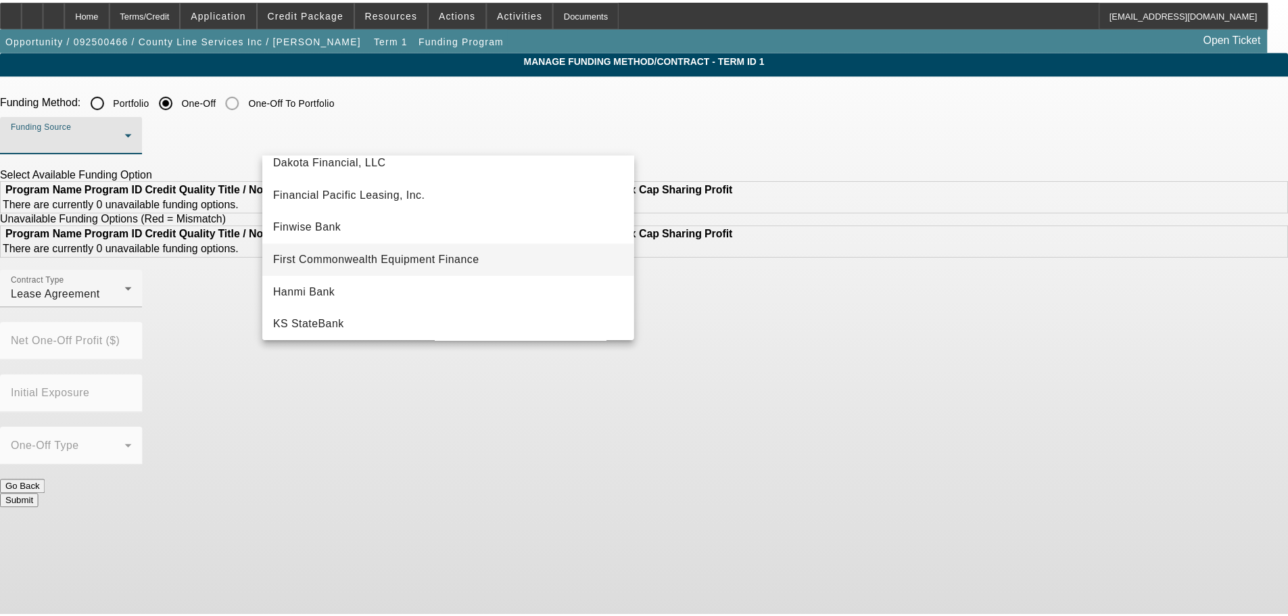
scroll to position [68, 0]
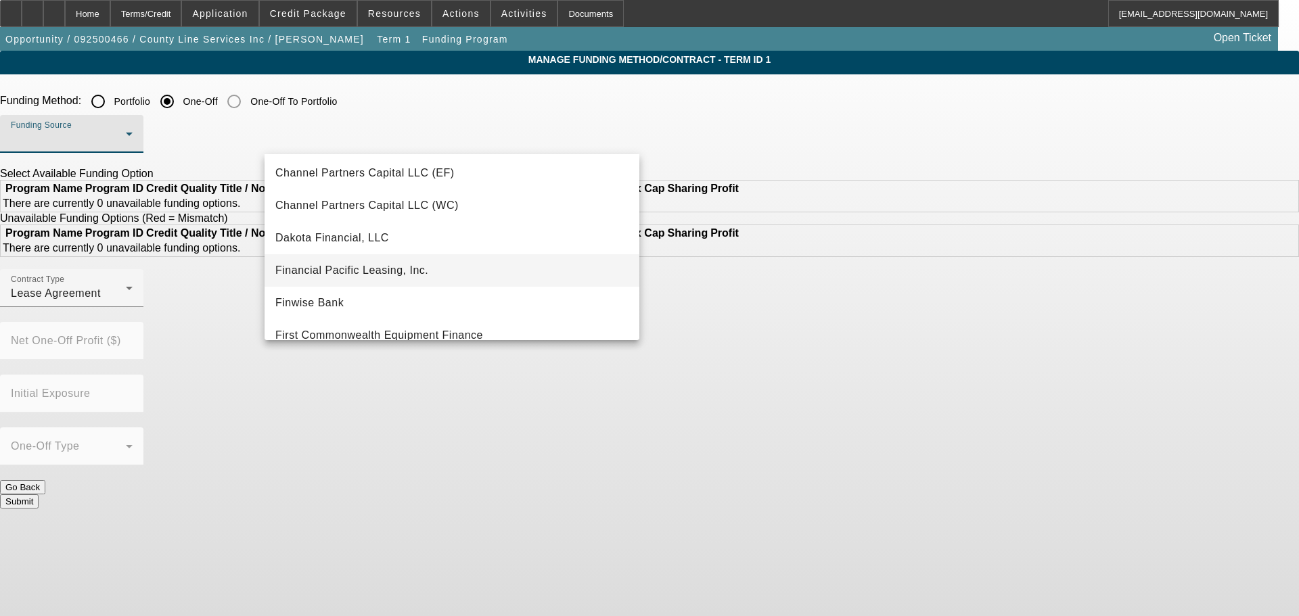
click at [491, 271] on mat-option "Financial Pacific Leasing, Inc." at bounding box center [451, 270] width 375 height 32
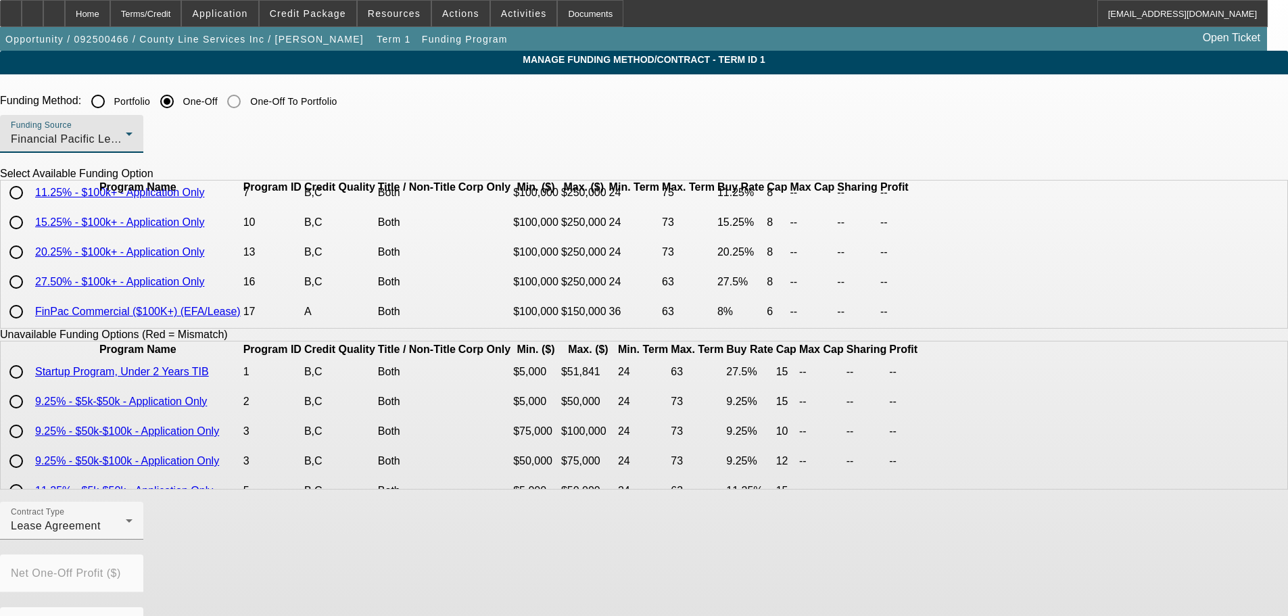
click at [30, 266] on input "radio" at bounding box center [16, 252] width 27 height 27
radio input "true"
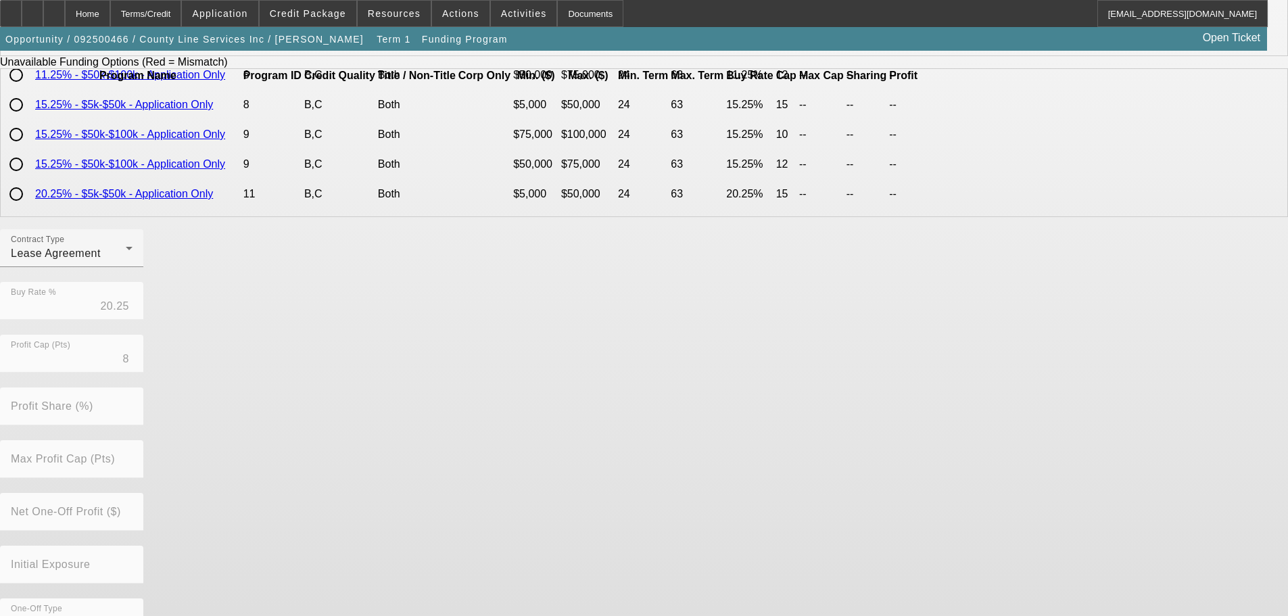
scroll to position [307, 0]
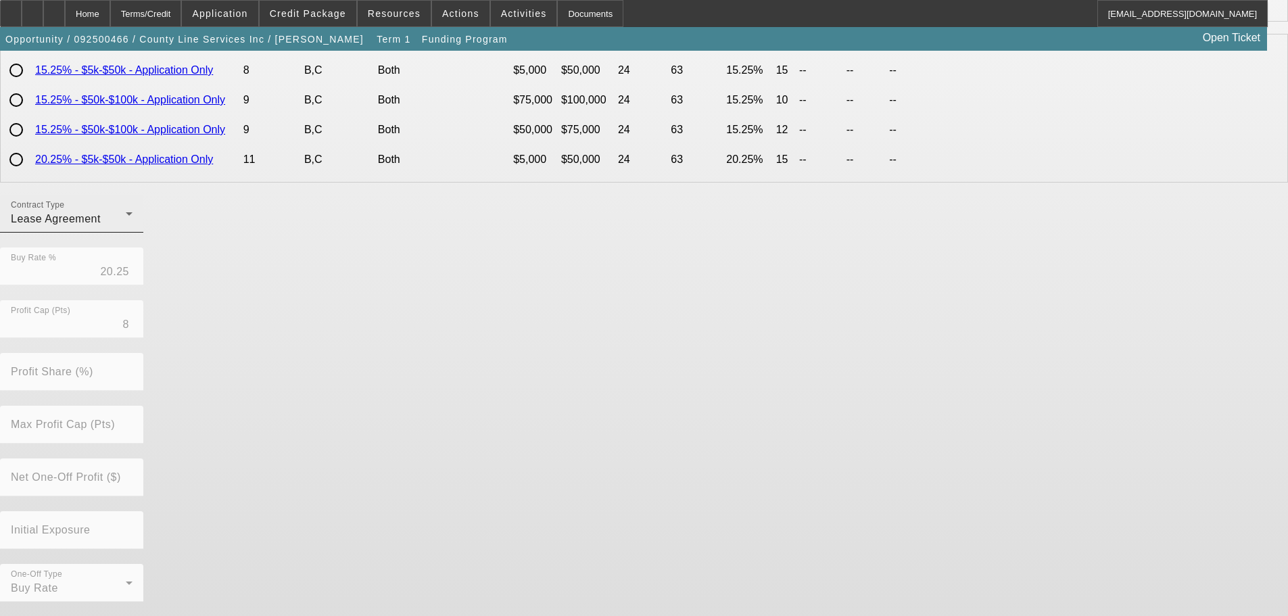
click at [126, 225] on div "Lease Agreement" at bounding box center [68, 219] width 115 height 16
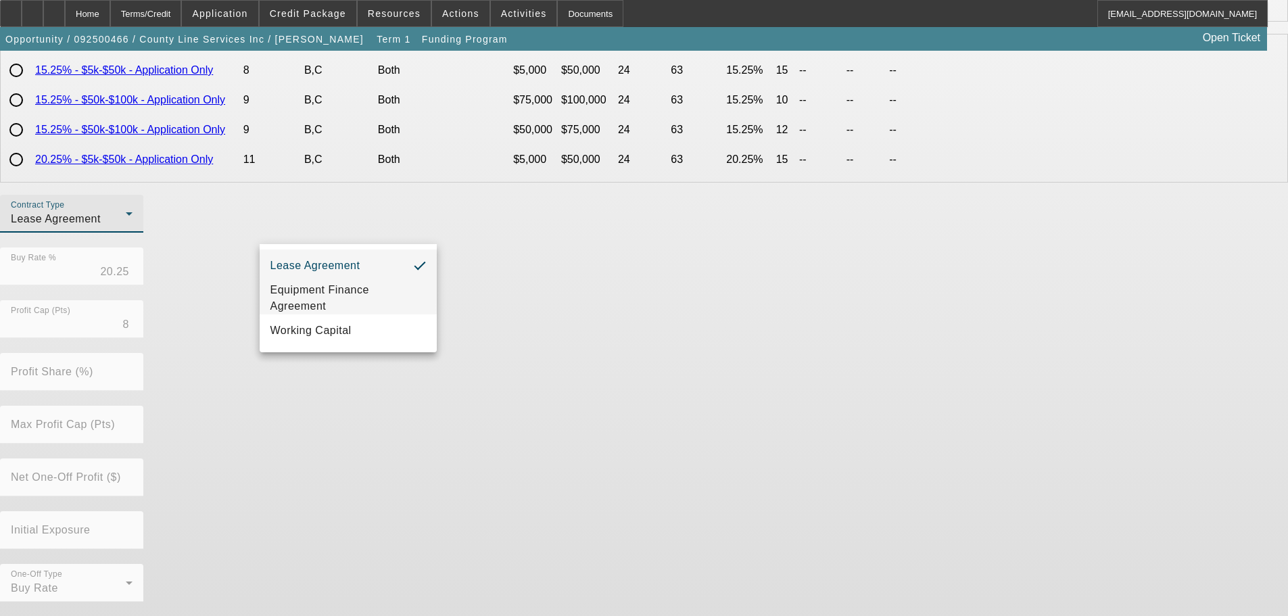
click at [368, 294] on span "Equipment Finance Agreement" at bounding box center [349, 298] width 156 height 32
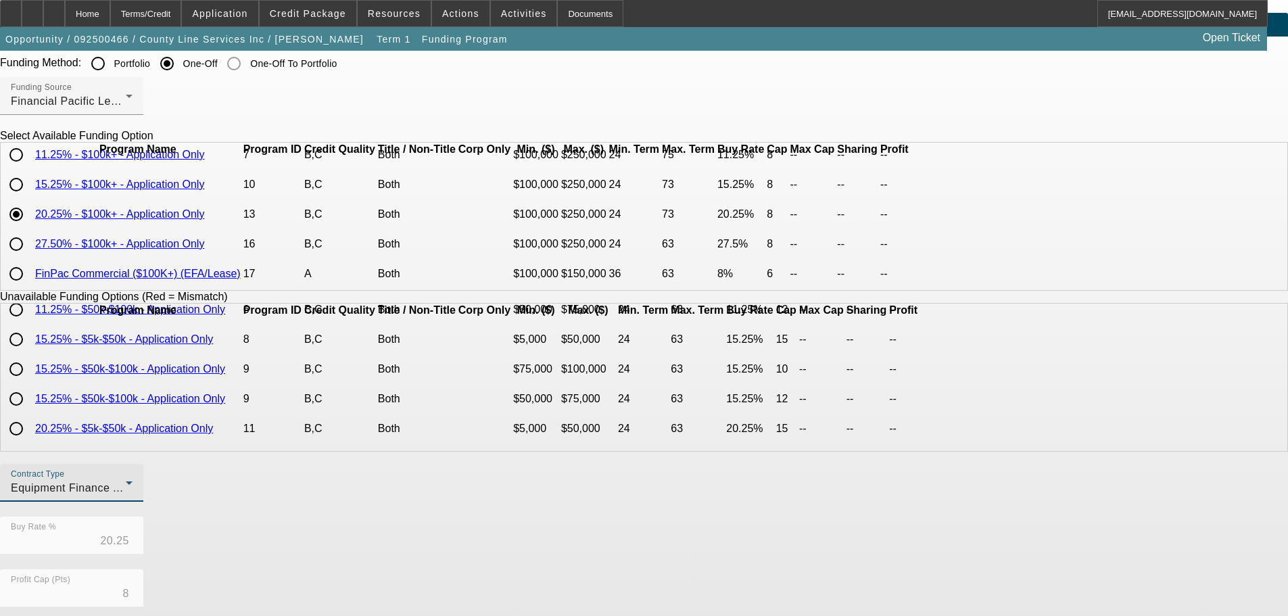
scroll to position [37, 0]
click at [30, 246] on input "radio" at bounding box center [16, 245] width 27 height 27
radio input "true"
type input "27.50"
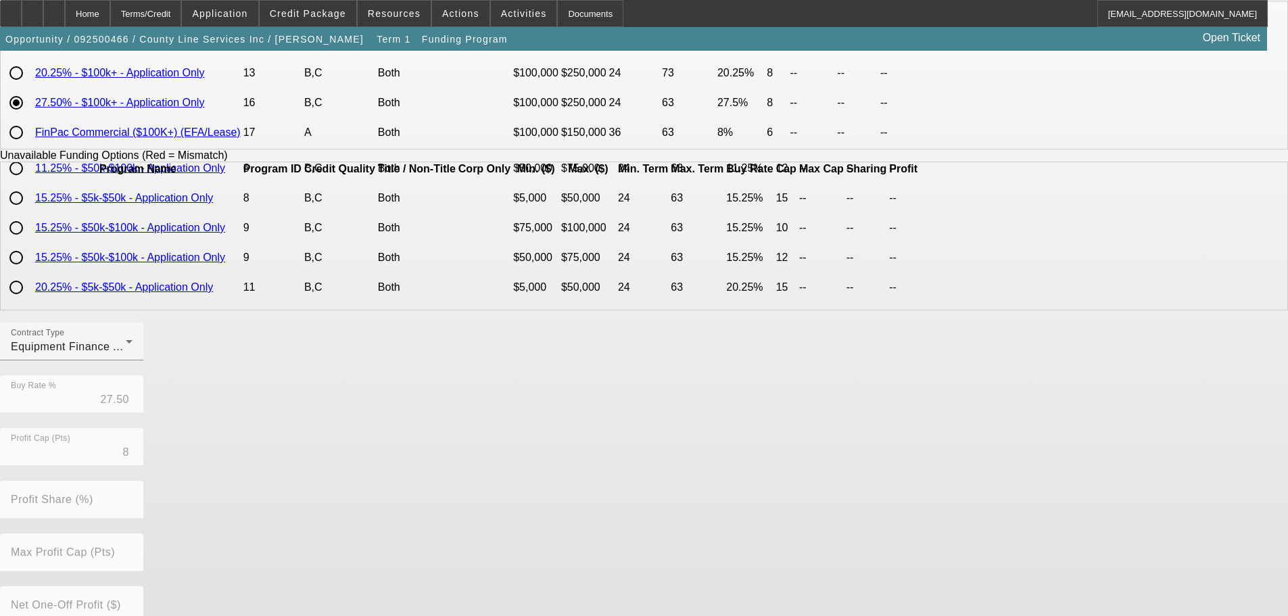
scroll to position [307, 0]
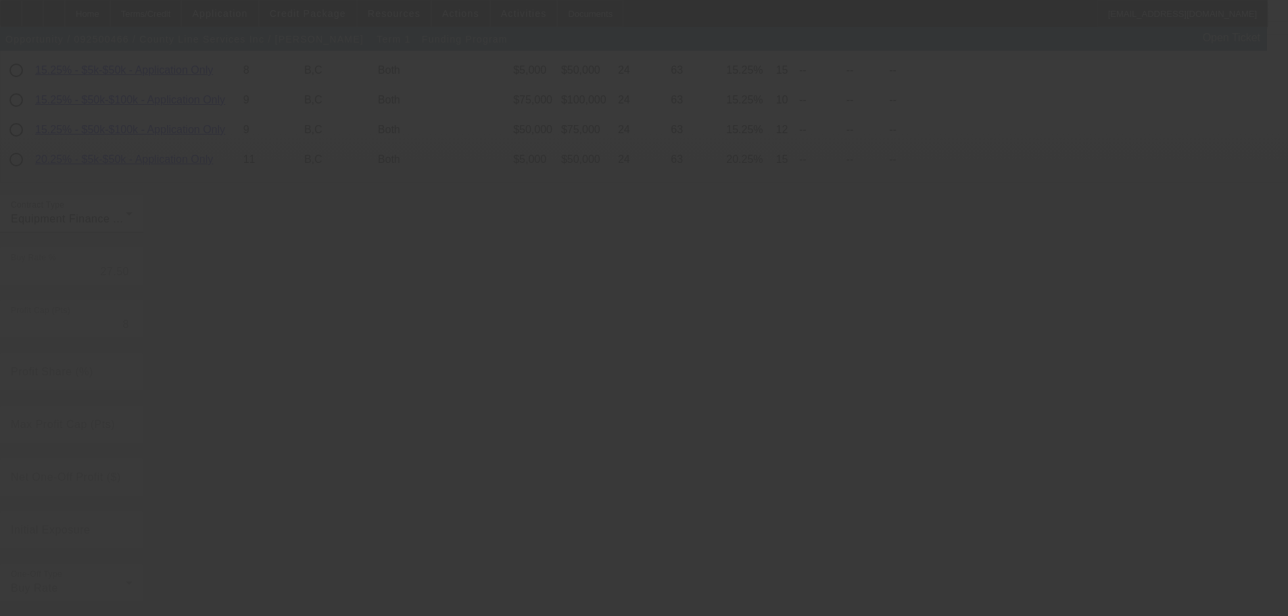
radio input "true"
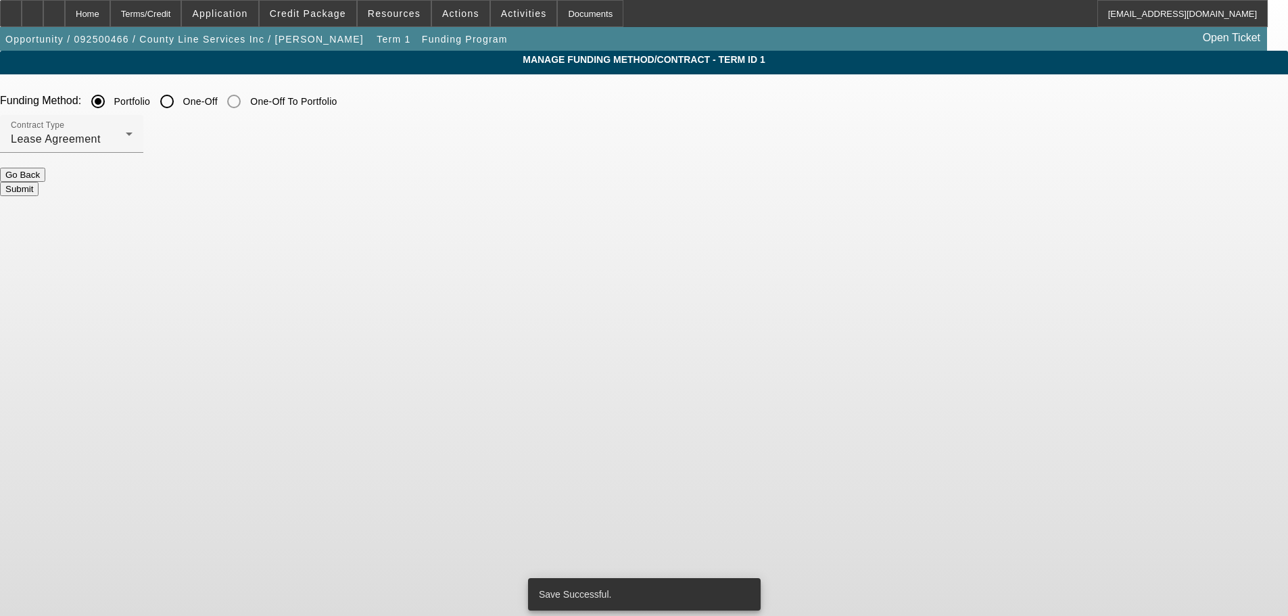
scroll to position [0, 0]
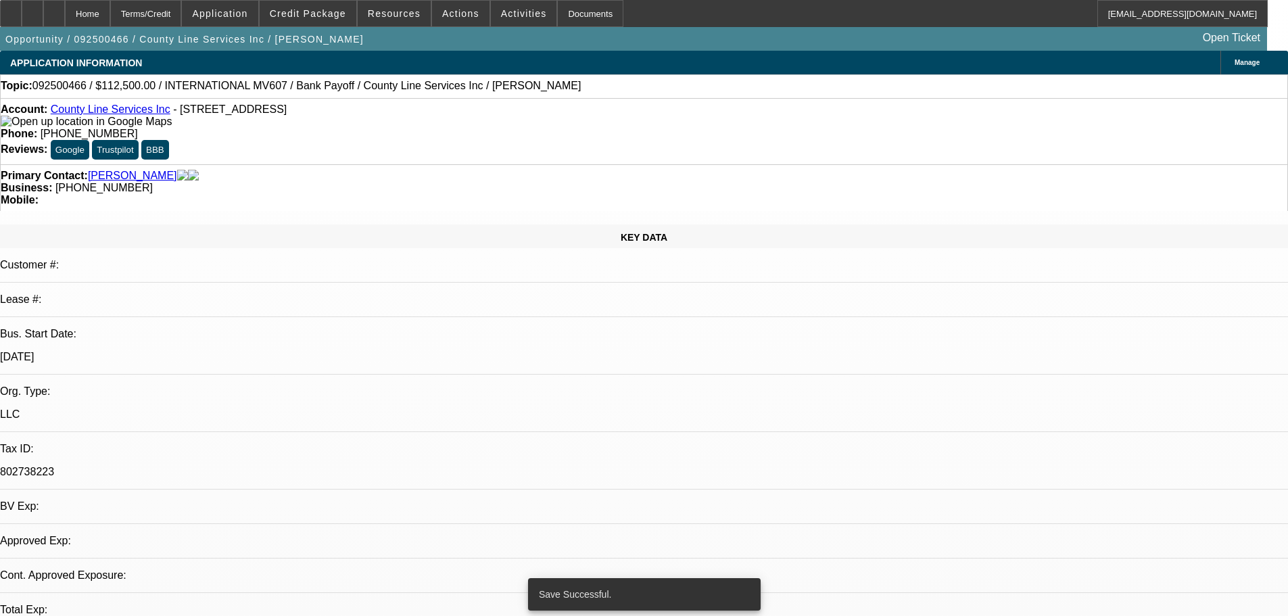
select select "0"
select select "2"
select select "0"
select select "6"
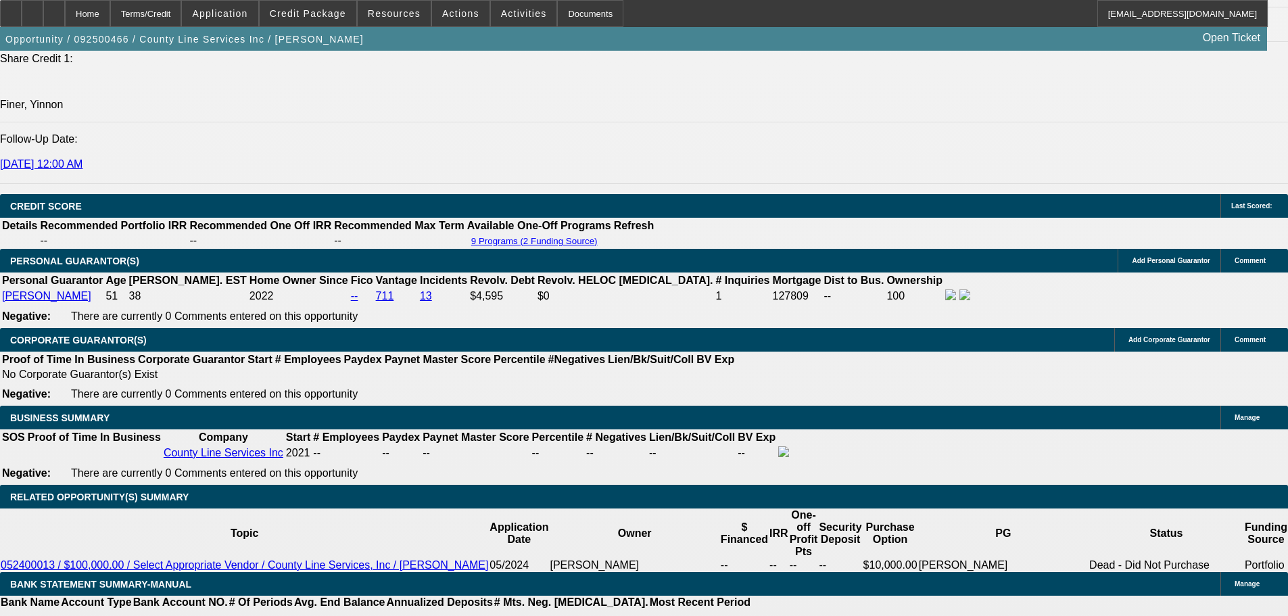
scroll to position [1694, 0]
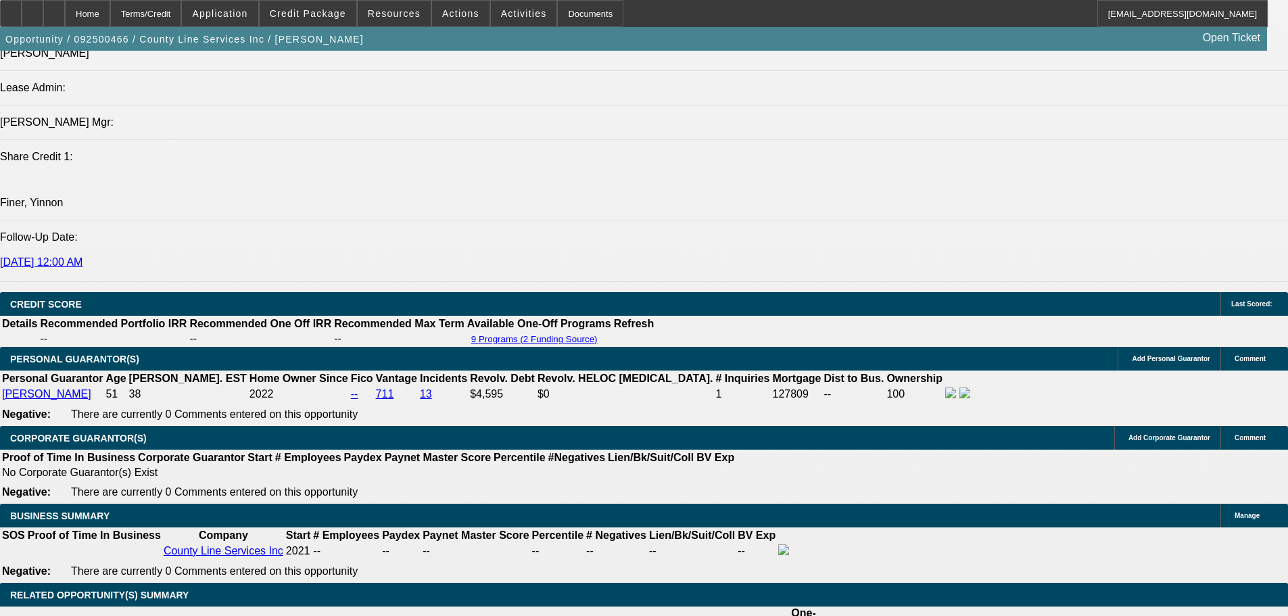
type input "3"
type input "$4,042.96"
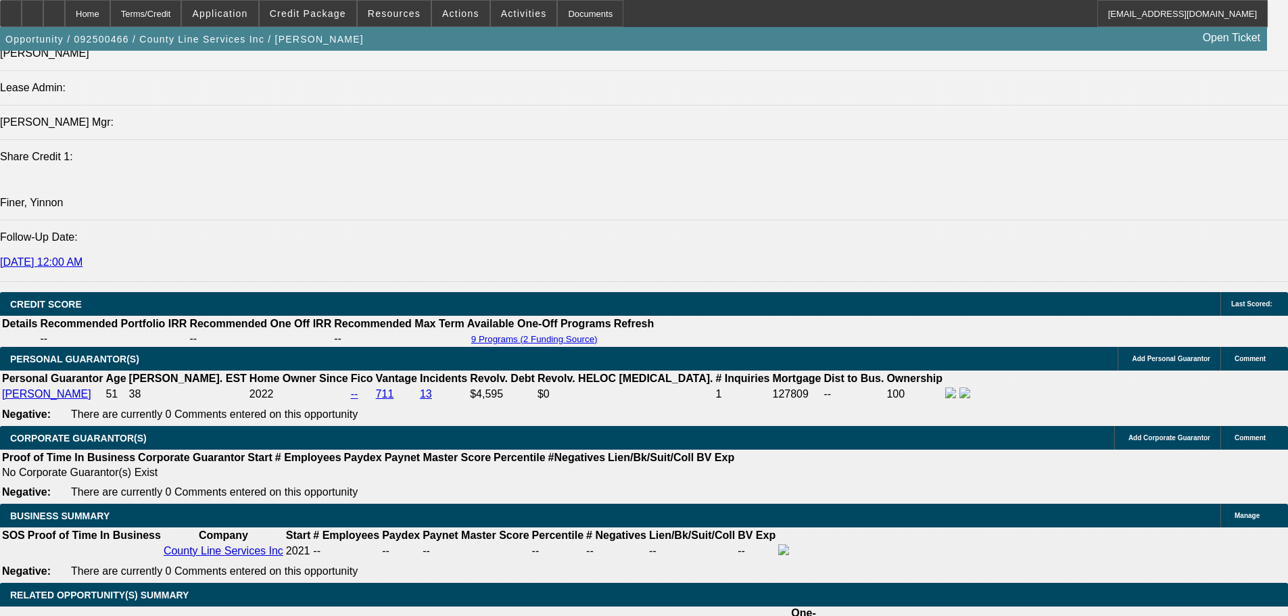
type input "$2,021.48"
type input "33"
type input "$7,699.50"
type input "$3,849.75"
type input "33"
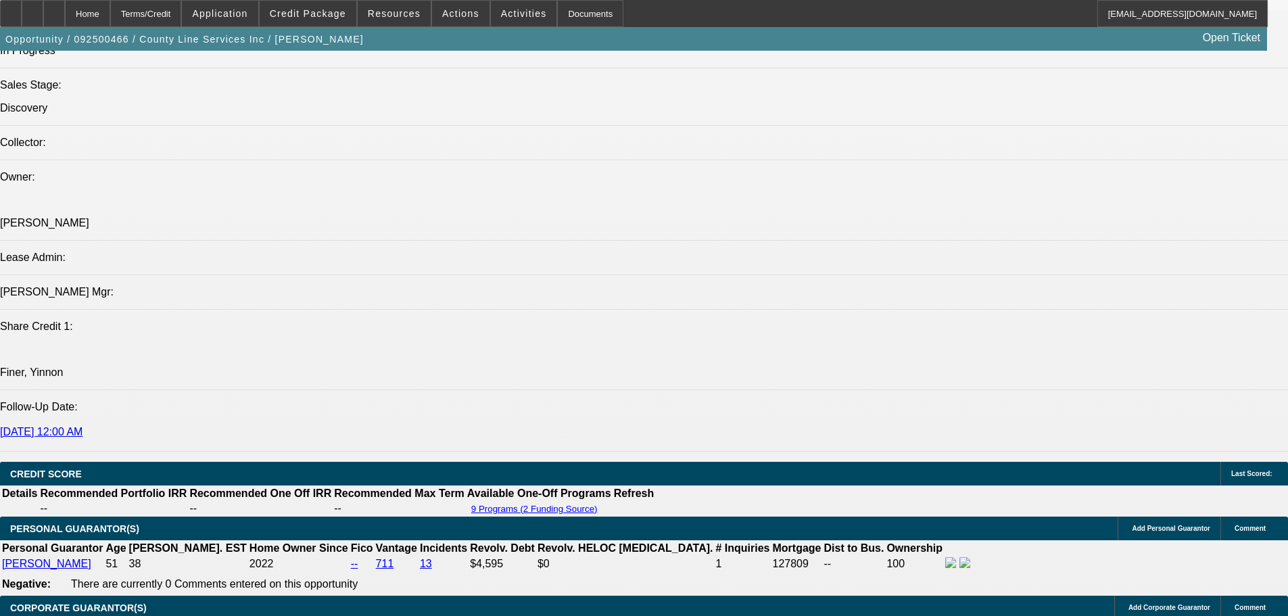
scroll to position [1424, 0]
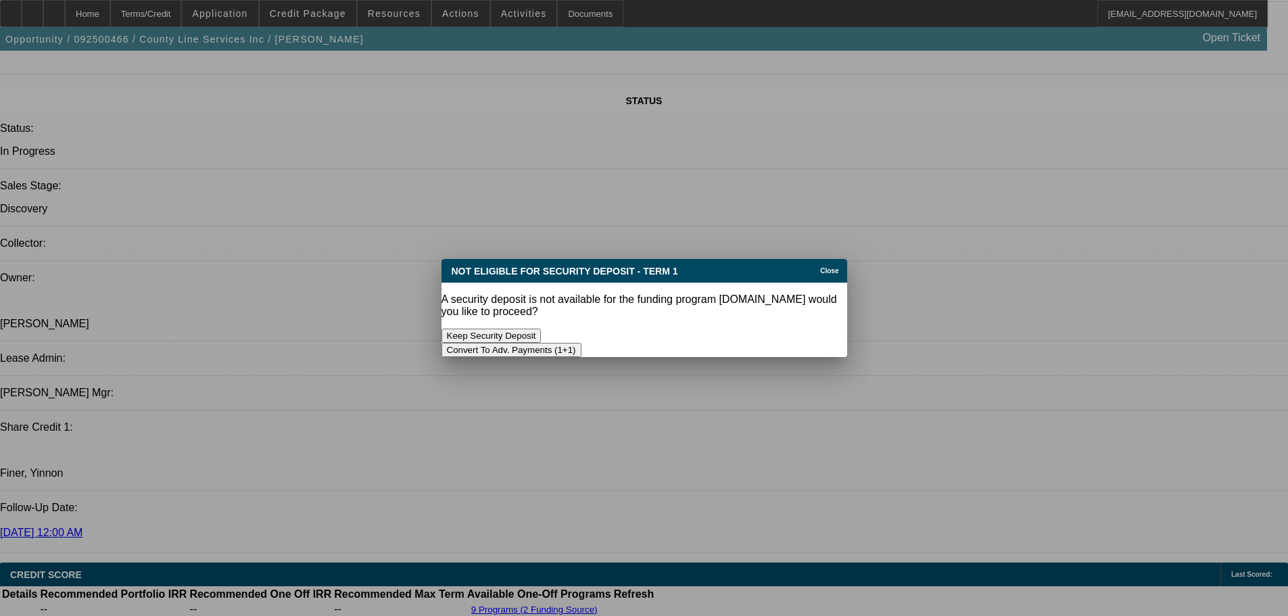
scroll to position [0, 0]
click at [582, 343] on button "Convert To Adv. Payments (1+1)" at bounding box center [512, 350] width 140 height 14
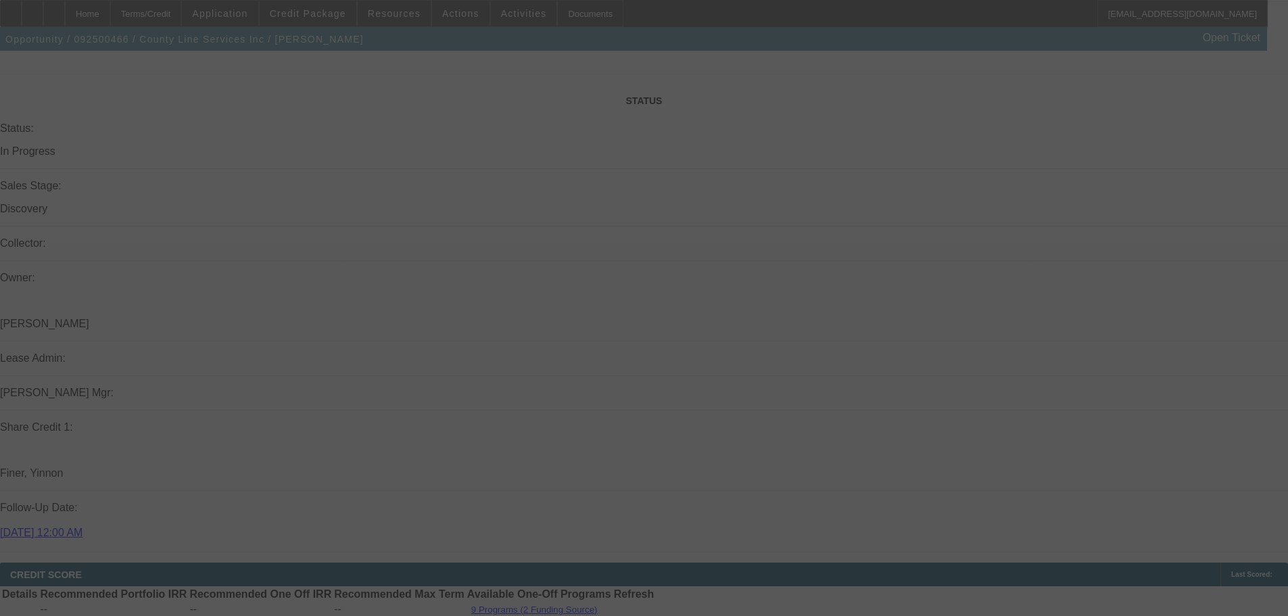
type input "$0.00"
select select "0"
select select "1"
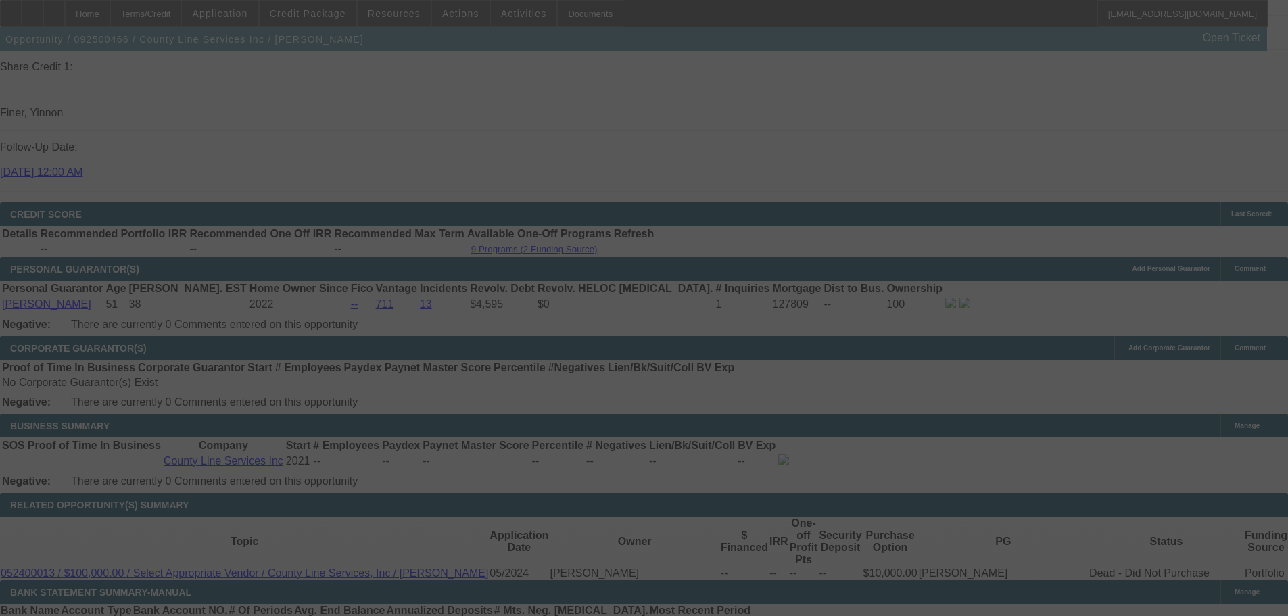
scroll to position [1897, 0]
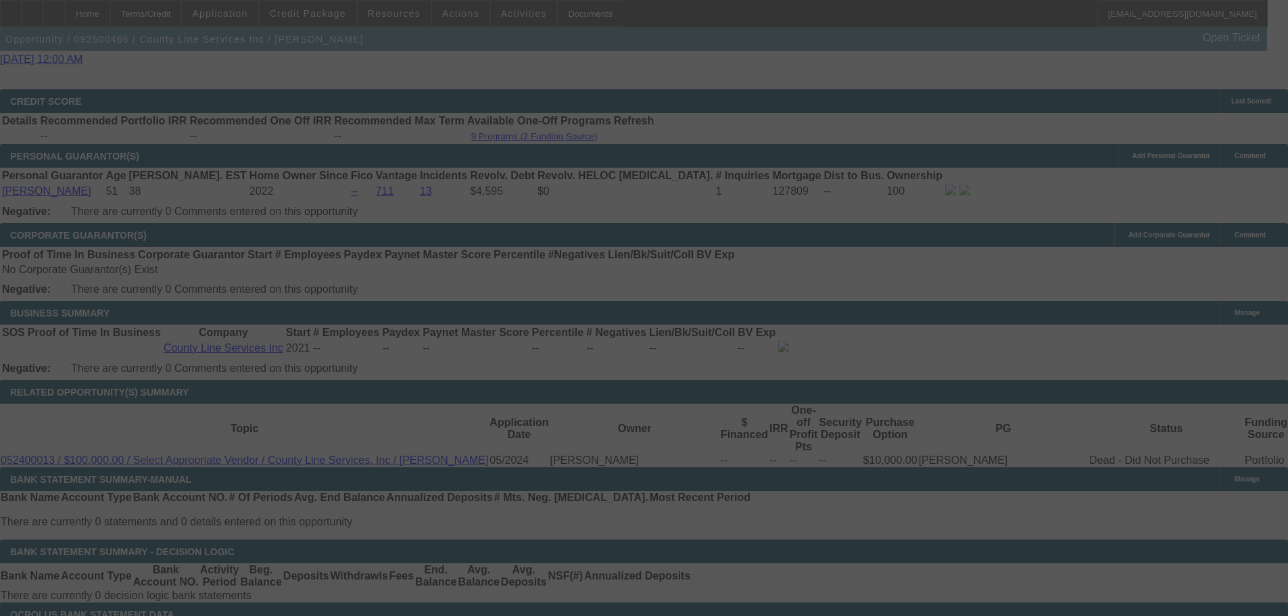
select select "0"
select select "6"
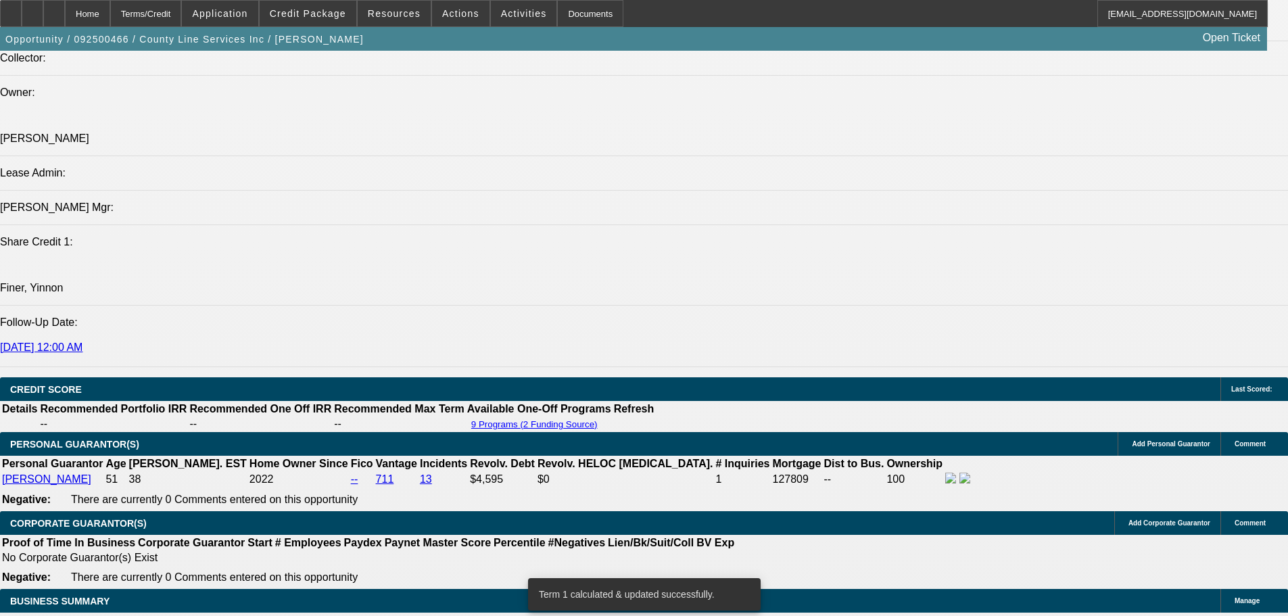
scroll to position [1559, 0]
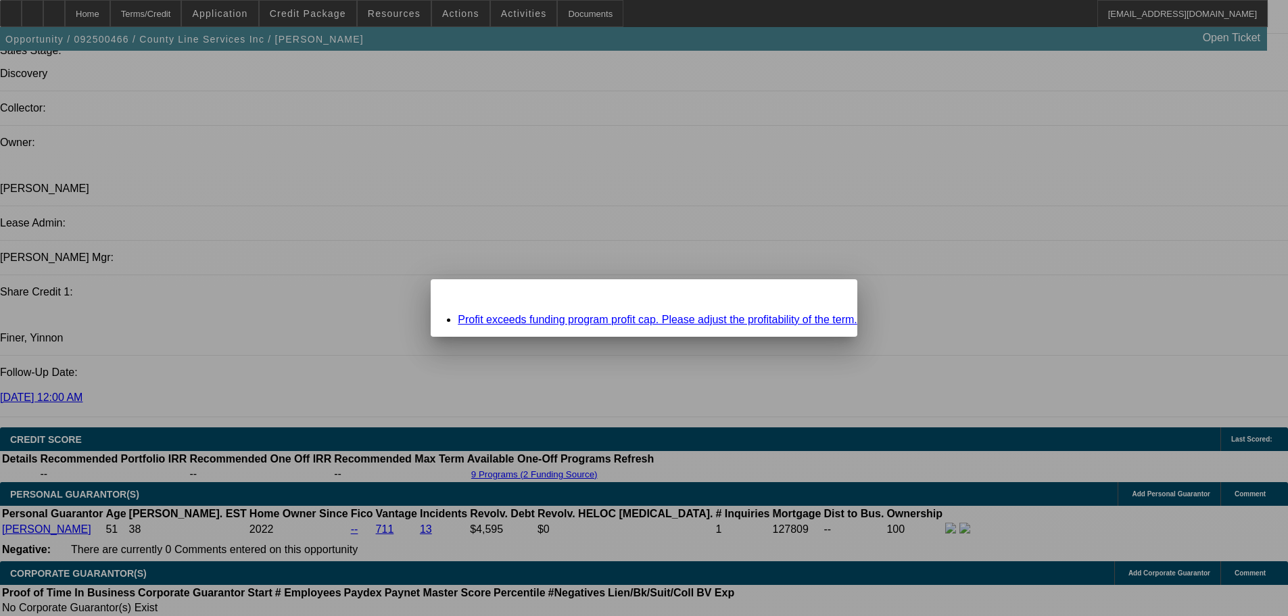
click at [831, 295] on span "Close" at bounding box center [840, 290] width 18 height 7
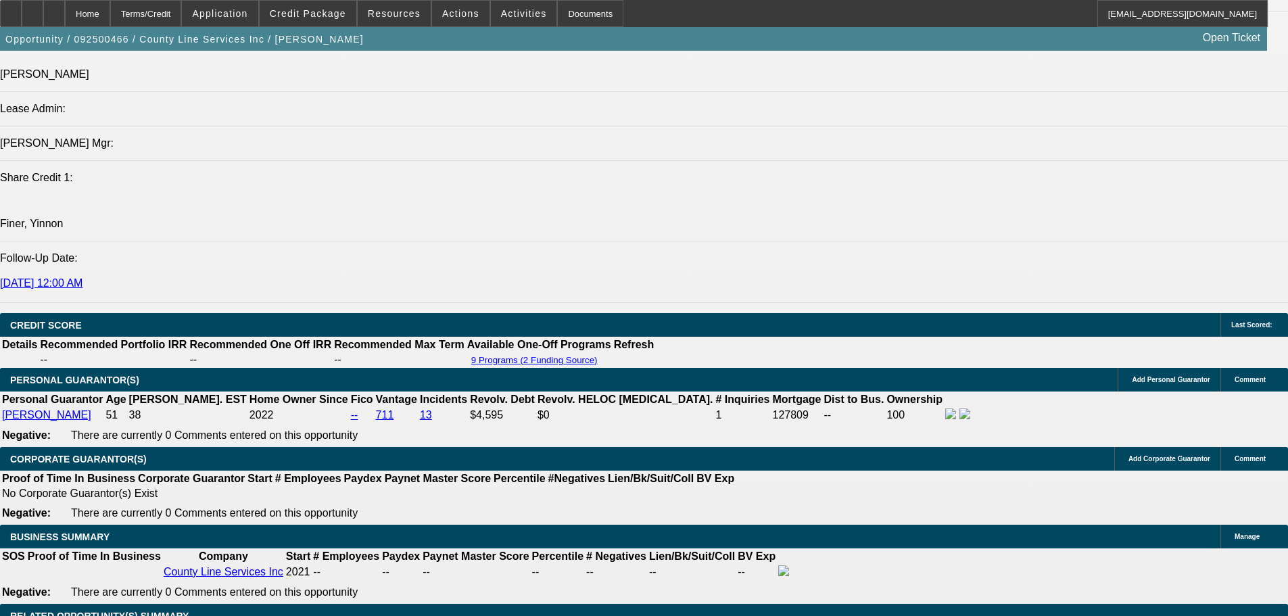
scroll to position [1762, 0]
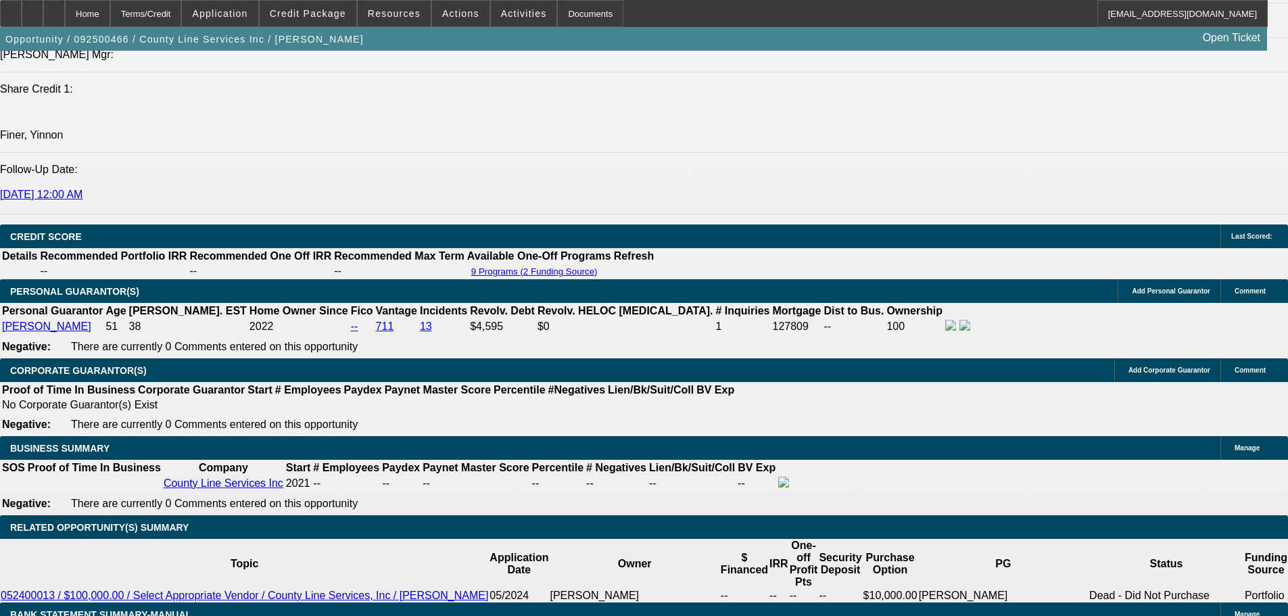
type input "3"
type input "UNKNOWN"
type input "30"
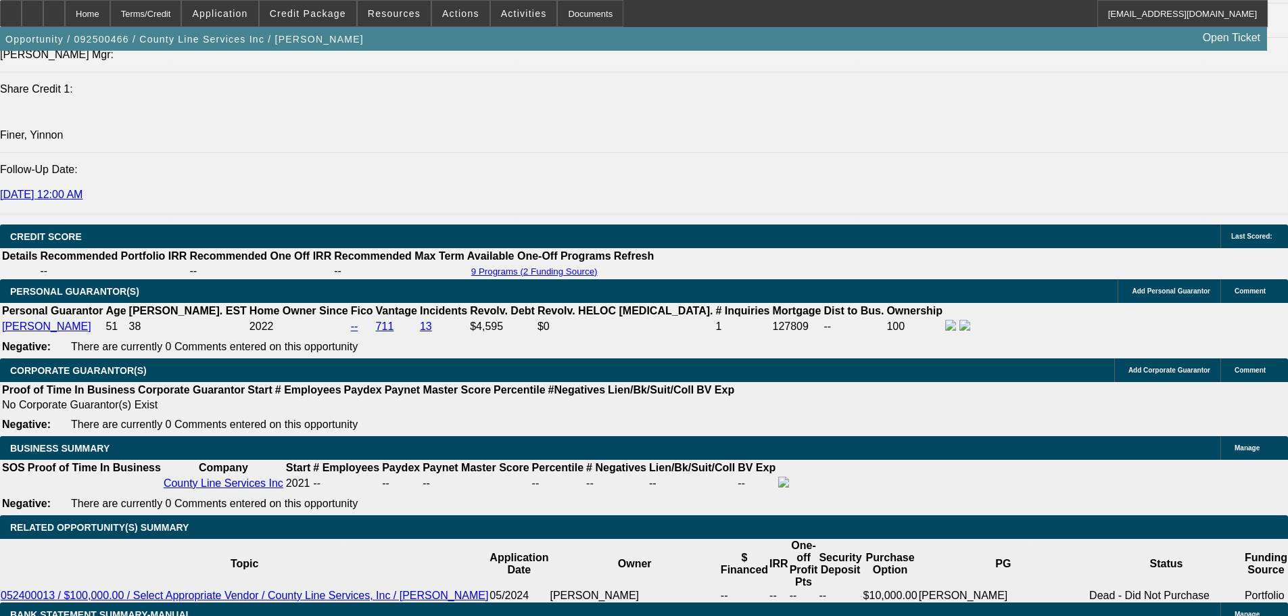
type input "$3,639.76"
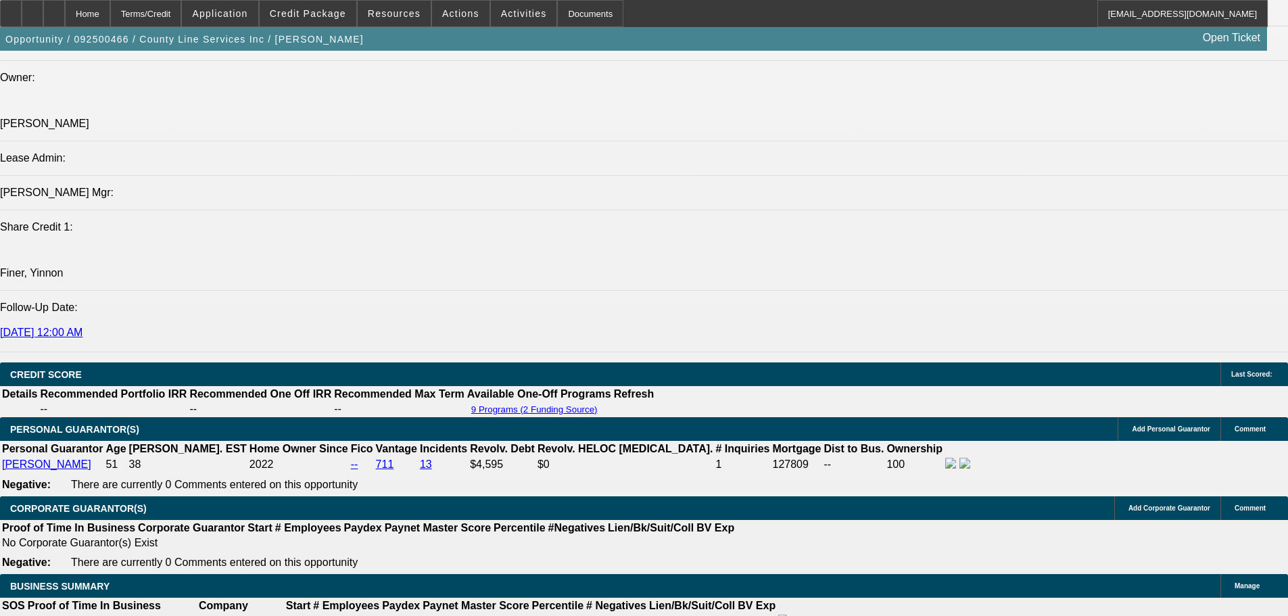
scroll to position [1491, 0]
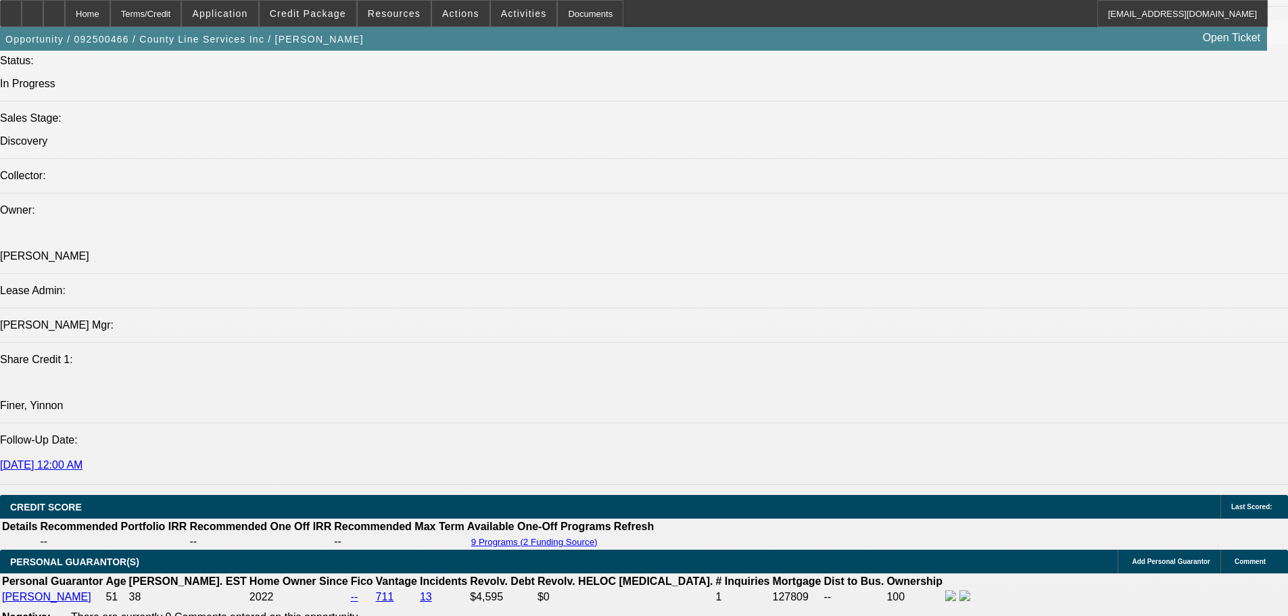
type input "30"
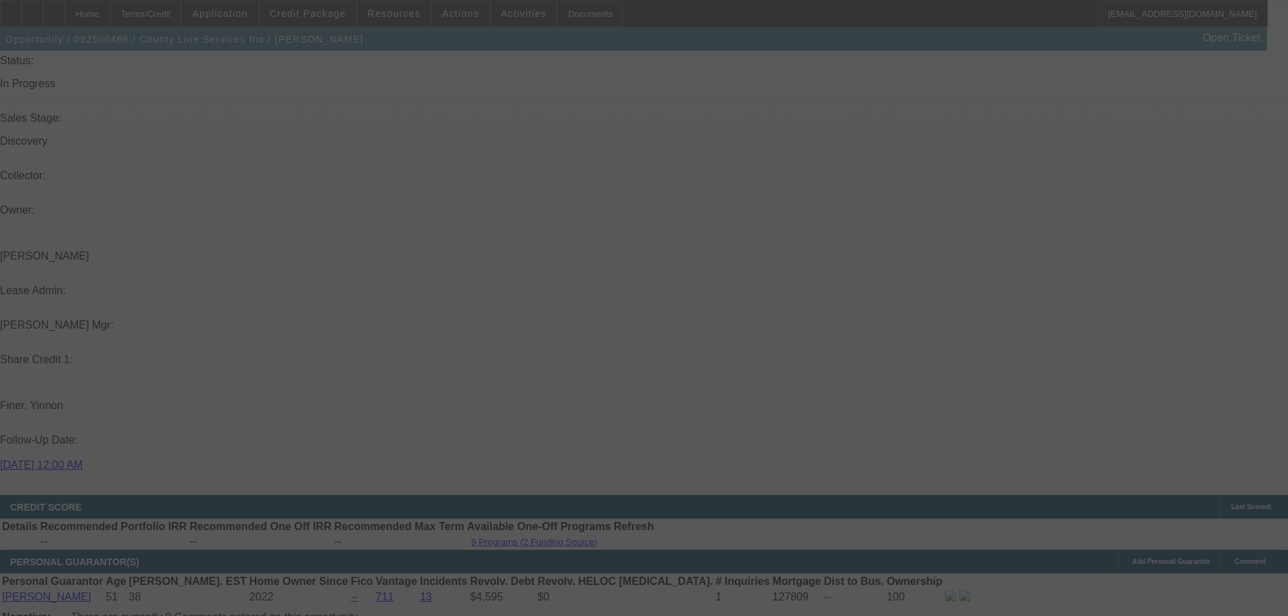
select select "0"
select select "6"
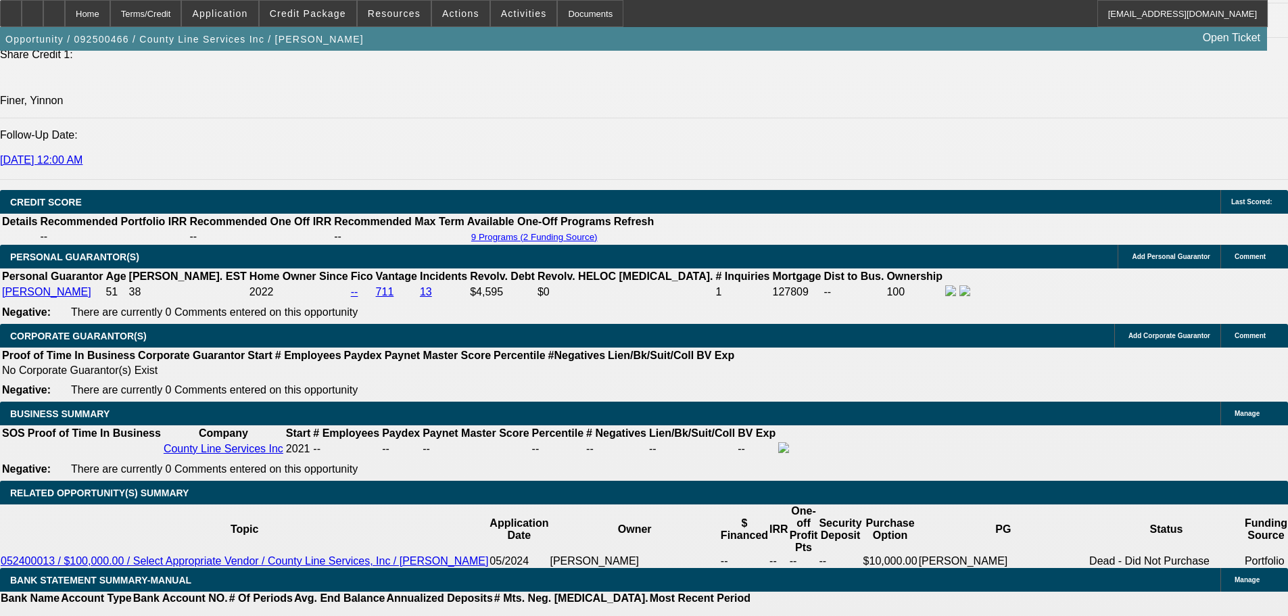
scroll to position [2032, 0]
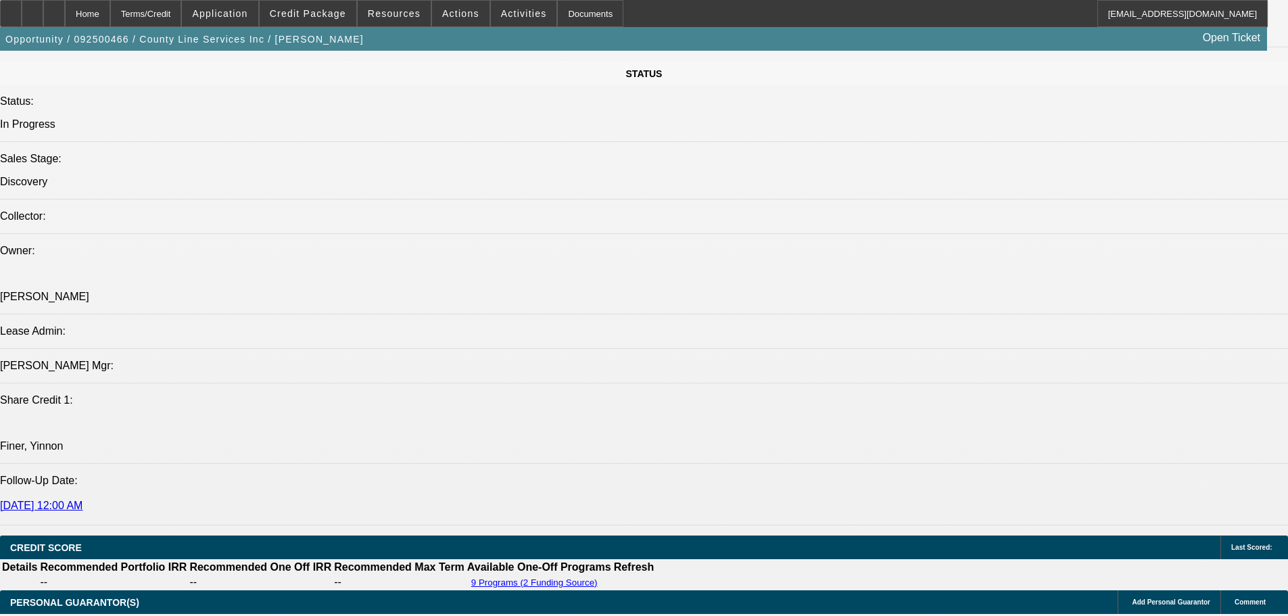
drag, startPoint x: 575, startPoint y: 450, endPoint x: 576, endPoint y: 285, distance: 164.3
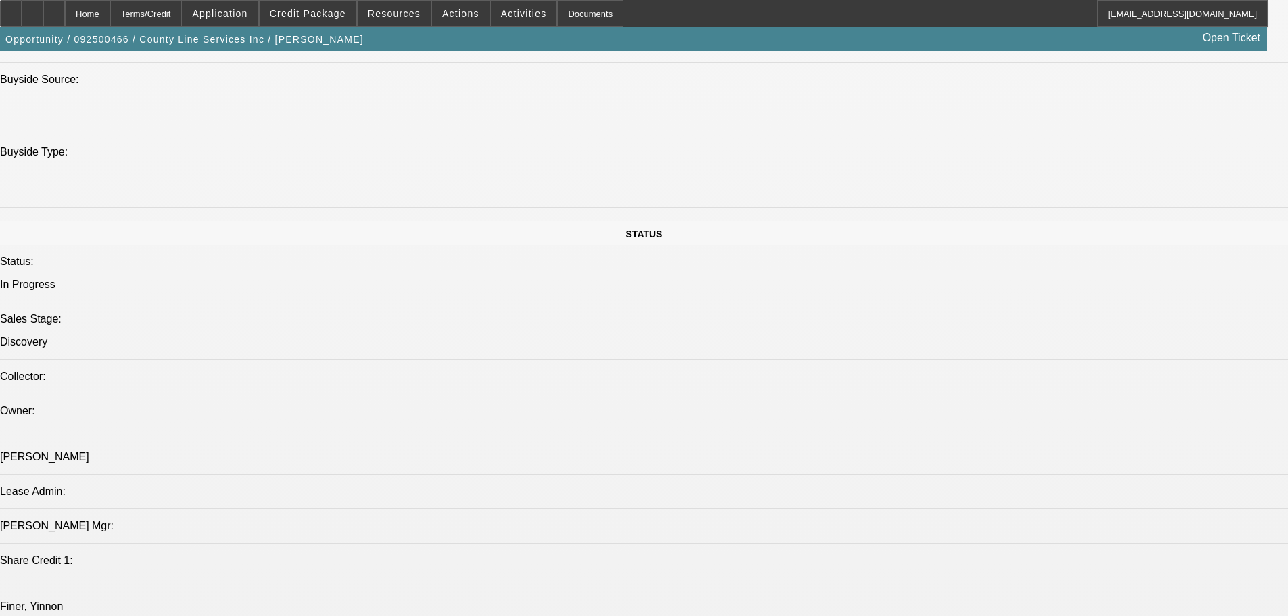
scroll to position [0, 0]
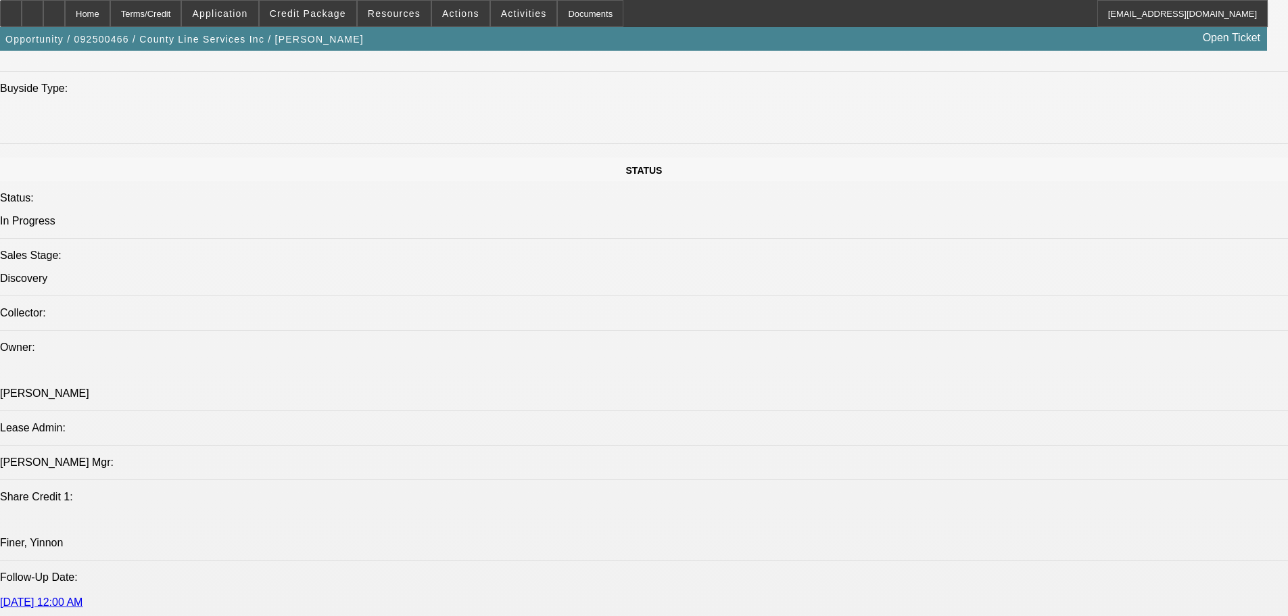
drag, startPoint x: 429, startPoint y: 394, endPoint x: 475, endPoint y: 530, distance: 142.7
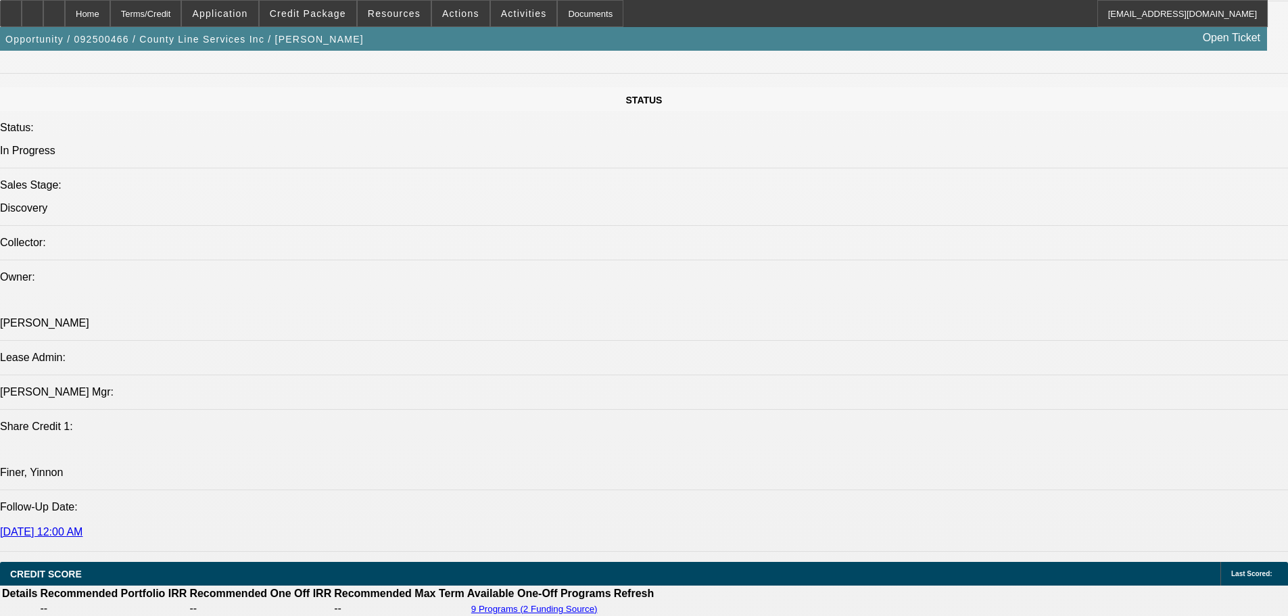
scroll to position [1424, 0]
click at [464, 10] on span "Actions" at bounding box center [460, 13] width 37 height 11
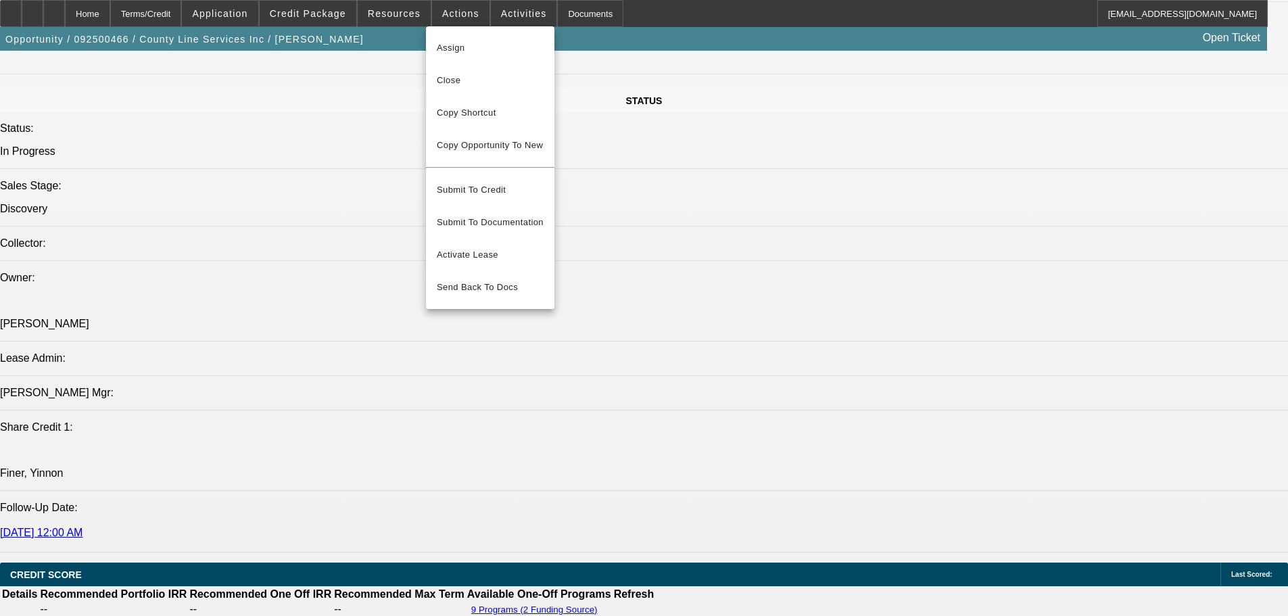
click at [686, 161] on div at bounding box center [644, 308] width 1288 height 616
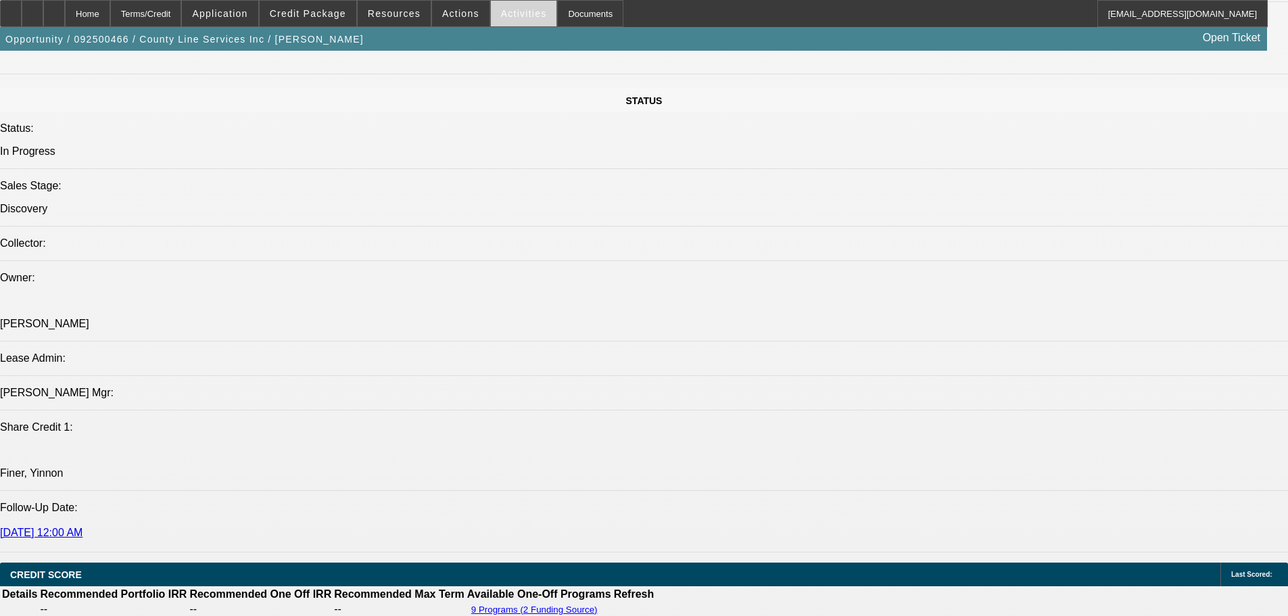
click at [495, 25] on span at bounding box center [524, 13] width 66 height 32
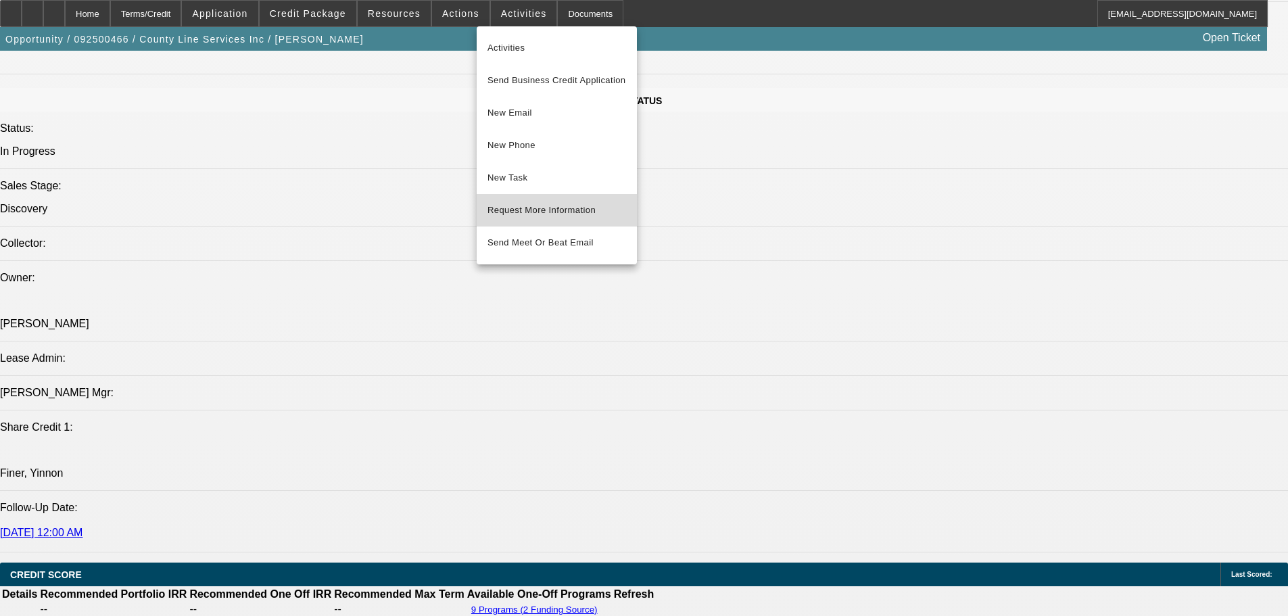
click at [559, 205] on span "Request More Information" at bounding box center [557, 210] width 139 height 16
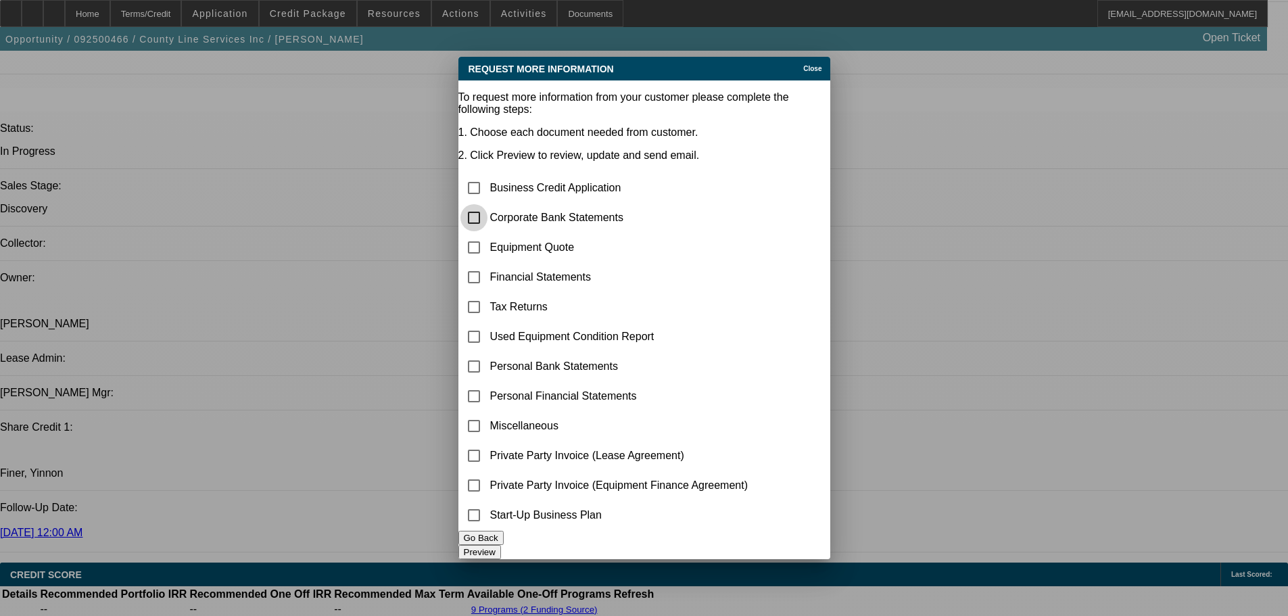
click at [488, 204] on input "checkbox" at bounding box center [474, 217] width 27 height 27
checkbox input "true"
click at [488, 413] on input "checkbox" at bounding box center [474, 426] width 27 height 27
checkbox input "true"
click at [488, 234] on input "checkbox" at bounding box center [474, 247] width 27 height 27
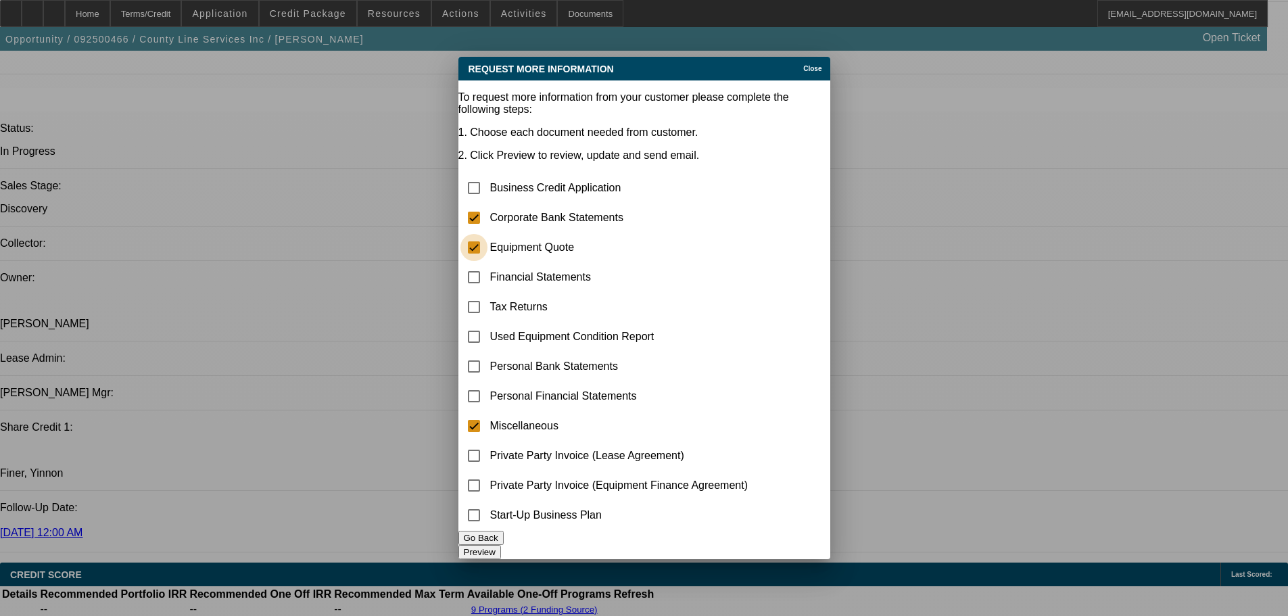
checkbox input "true"
click at [501, 545] on button "Preview" at bounding box center [480, 552] width 43 height 14
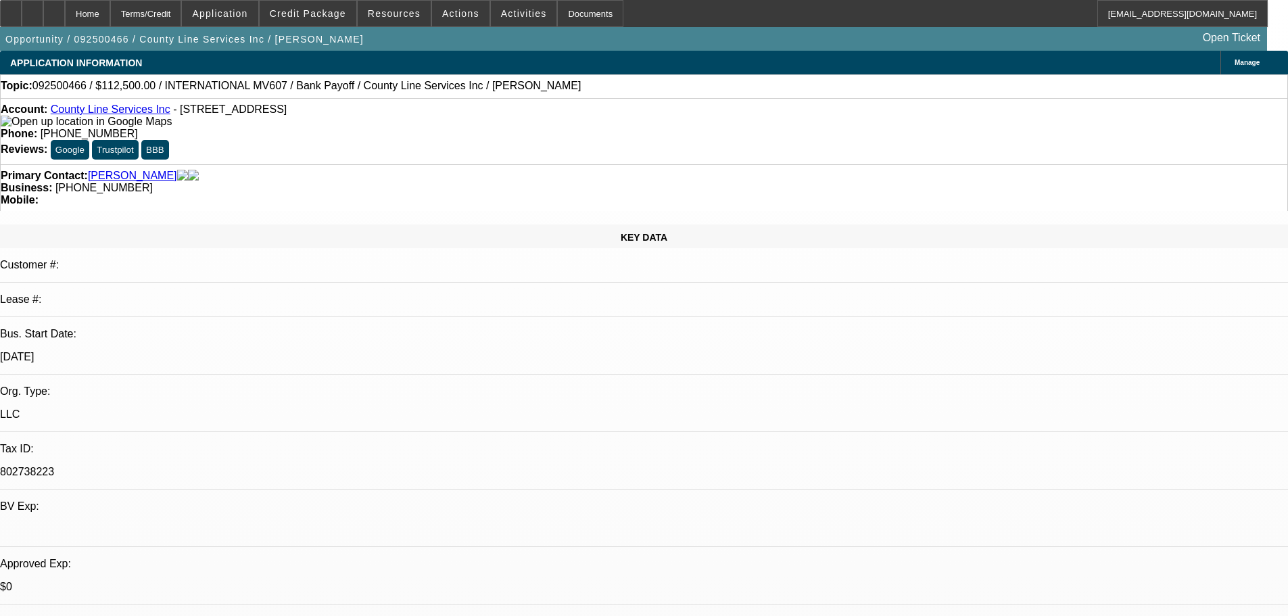
drag, startPoint x: 594, startPoint y: 492, endPoint x: 615, endPoint y: 279, distance: 214.1
drag, startPoint x: 645, startPoint y: 387, endPoint x: 601, endPoint y: 187, distance: 205.0
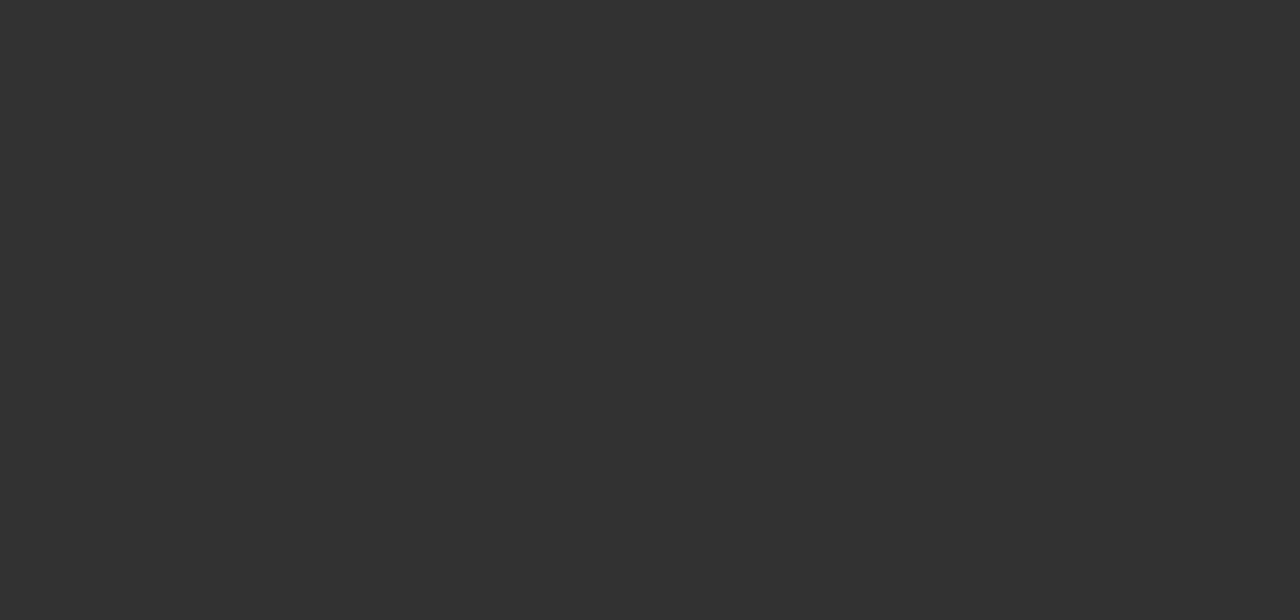
click at [625, 288] on span "Open calendar" at bounding box center [641, 272] width 32 height 32
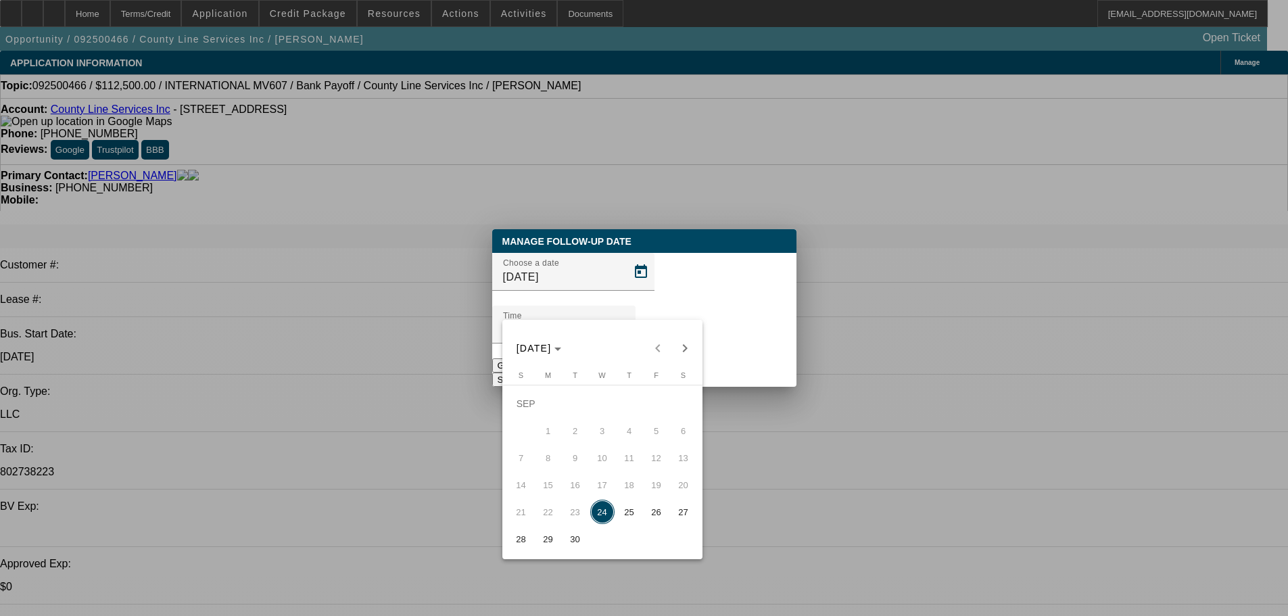
click at [621, 524] on span "25" at bounding box center [629, 512] width 24 height 24
type input "9/25/2025"
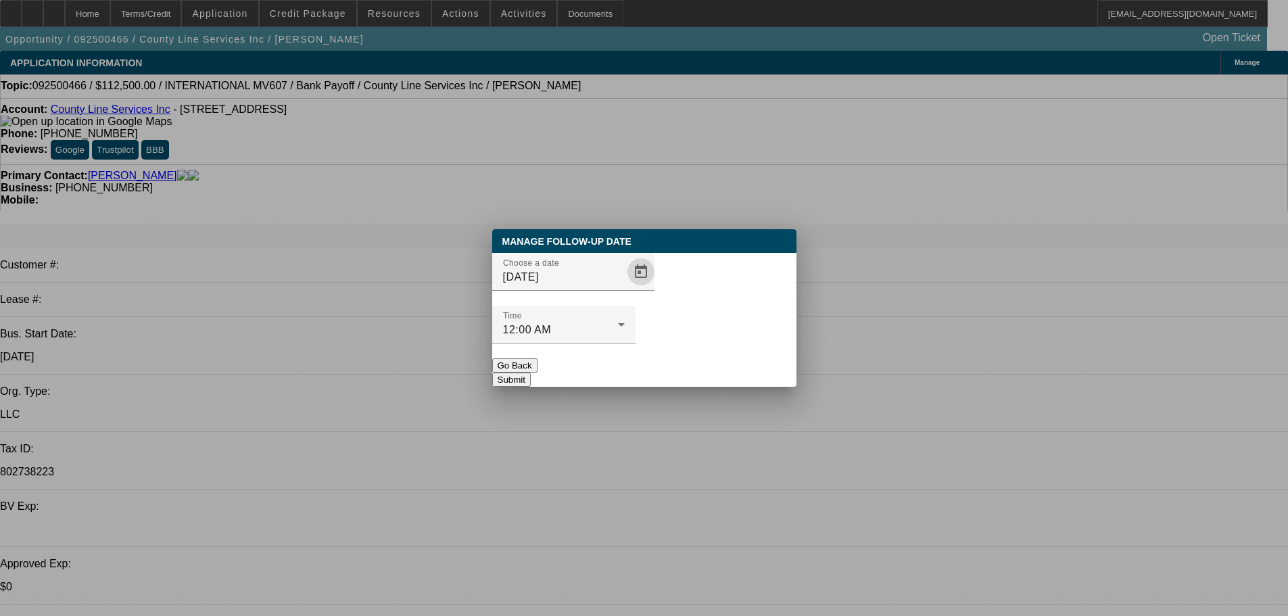
click at [531, 373] on button "Submit" at bounding box center [511, 380] width 39 height 14
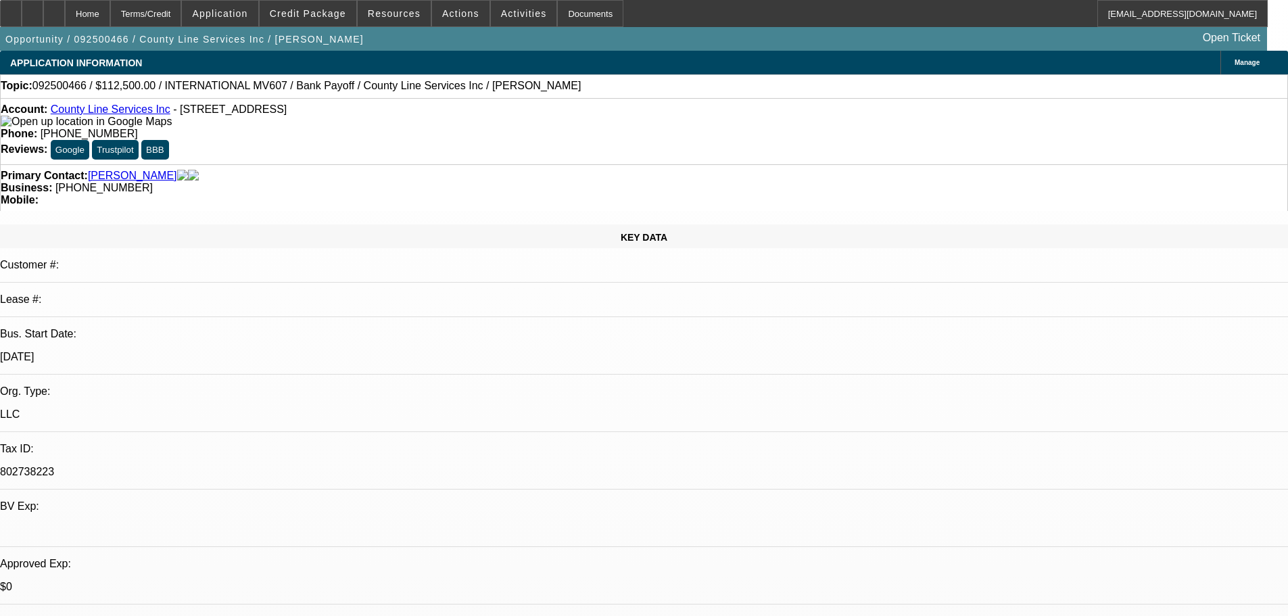
drag, startPoint x: 648, startPoint y: 430, endPoint x: 461, endPoint y: 197, distance: 299.2
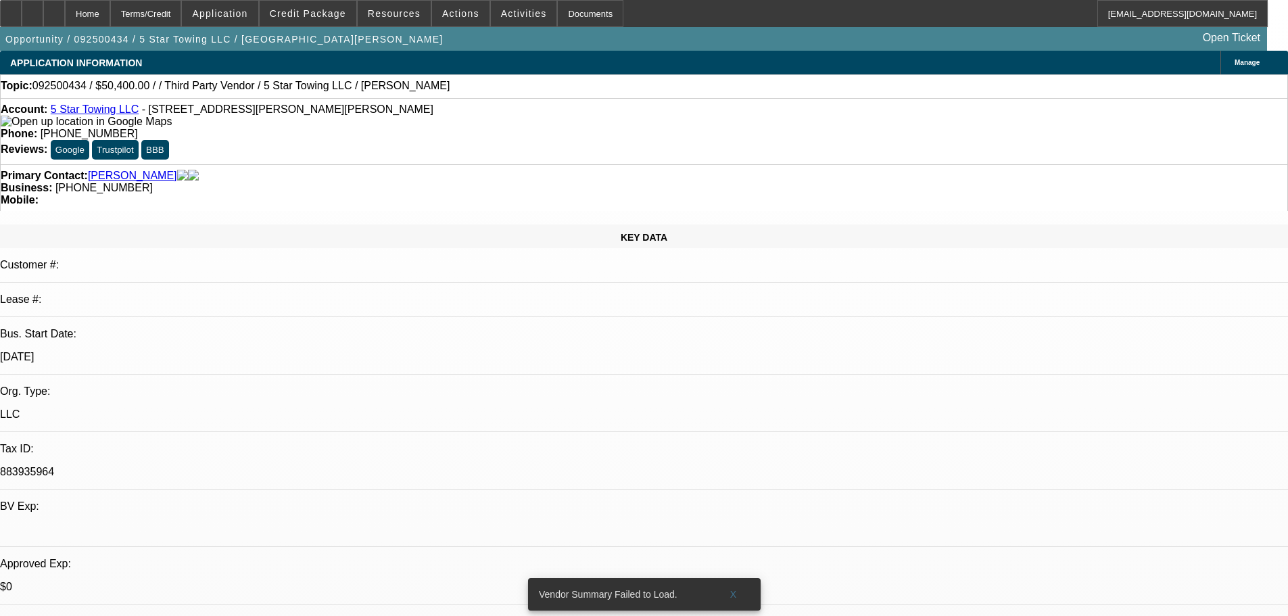
select select "0"
select select "2"
select select "0"
select select "6"
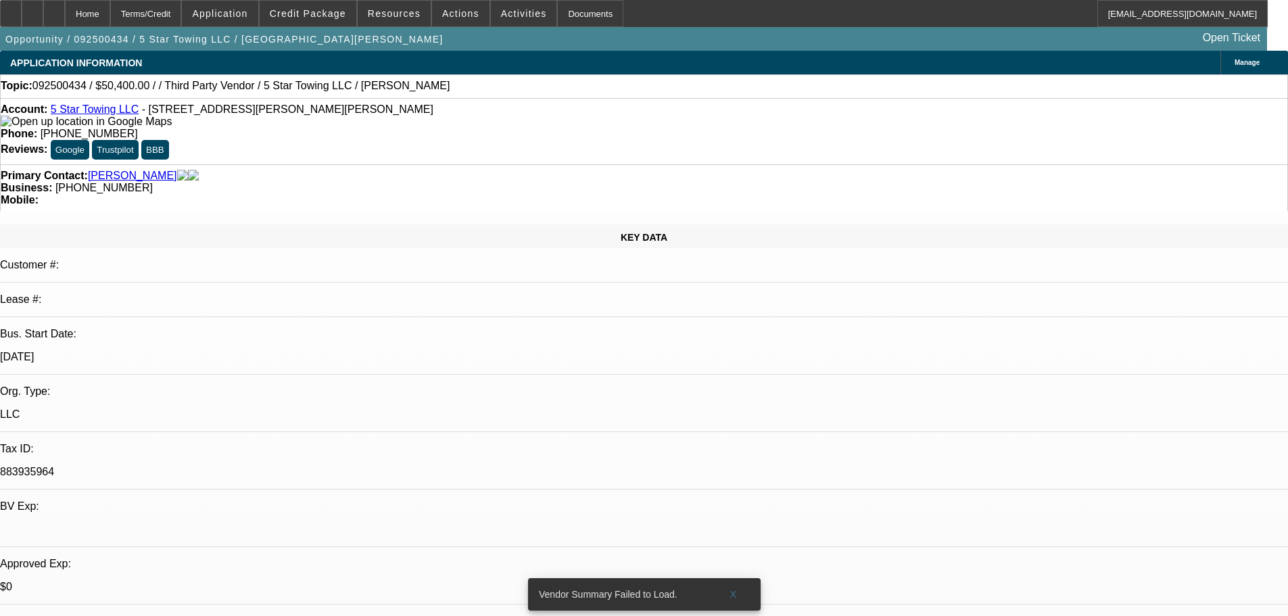
select select "0.1"
select select "2"
select select "0"
select select "6"
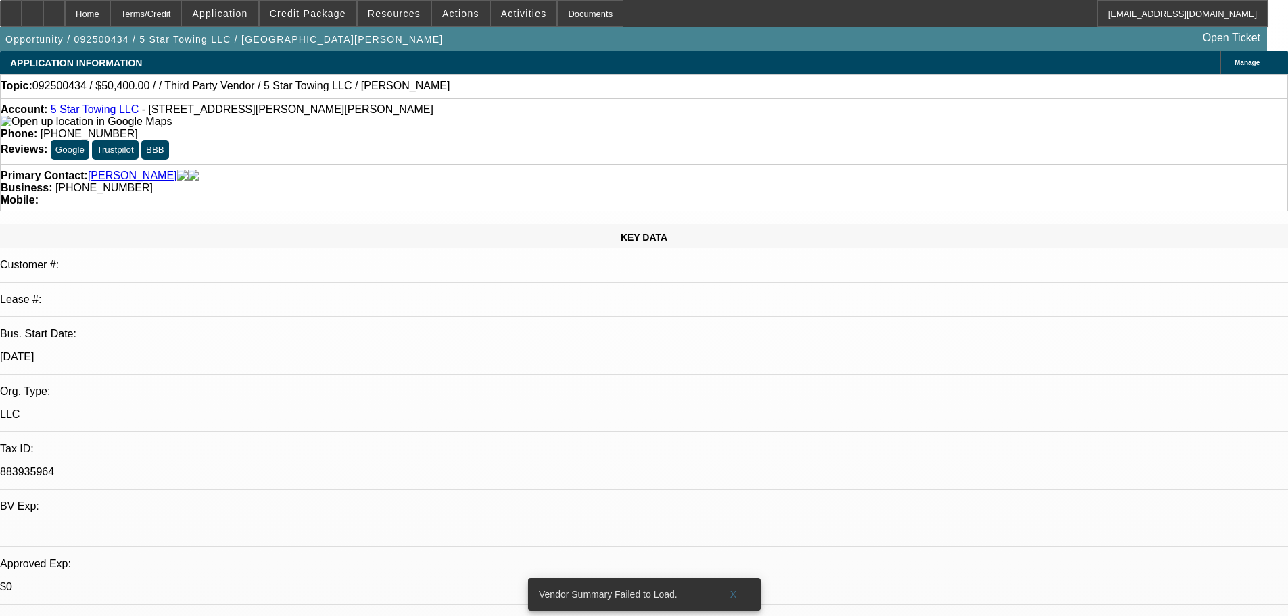
drag, startPoint x: 542, startPoint y: 151, endPoint x: 485, endPoint y: 151, distance: 57.5
click at [153, 182] on span "[PHONE_NUMBER]" at bounding box center [103, 187] width 97 height 11
copy span "[PHONE_NUMBER]"
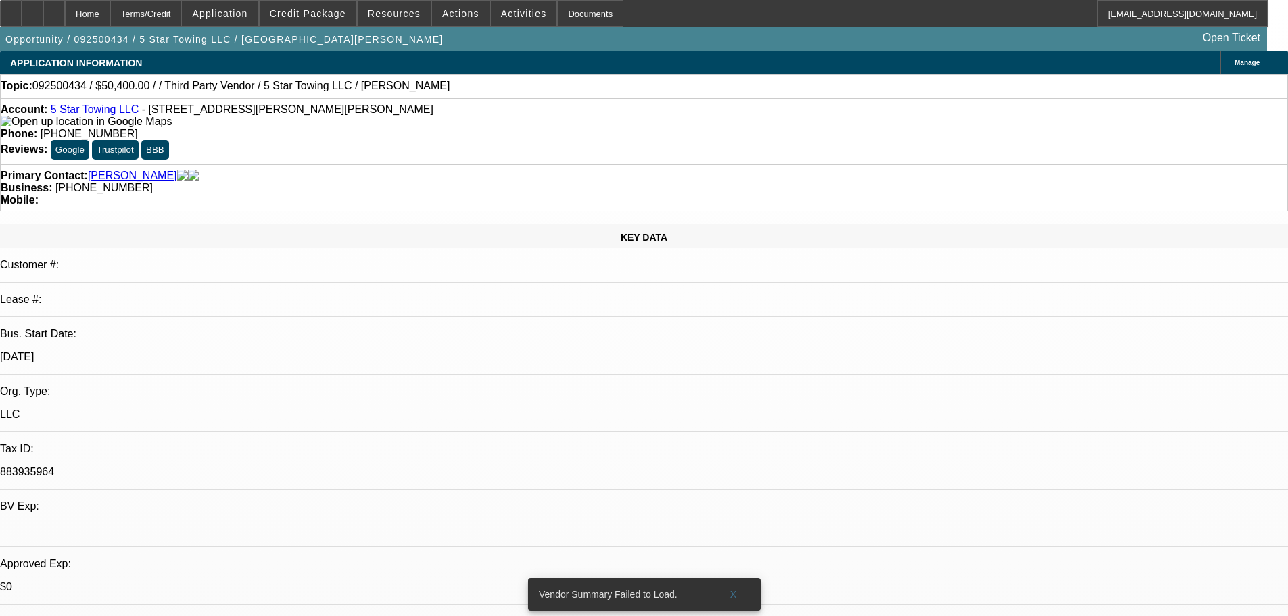
click at [732, 421] on span "X" at bounding box center [733, 594] width 7 height 11
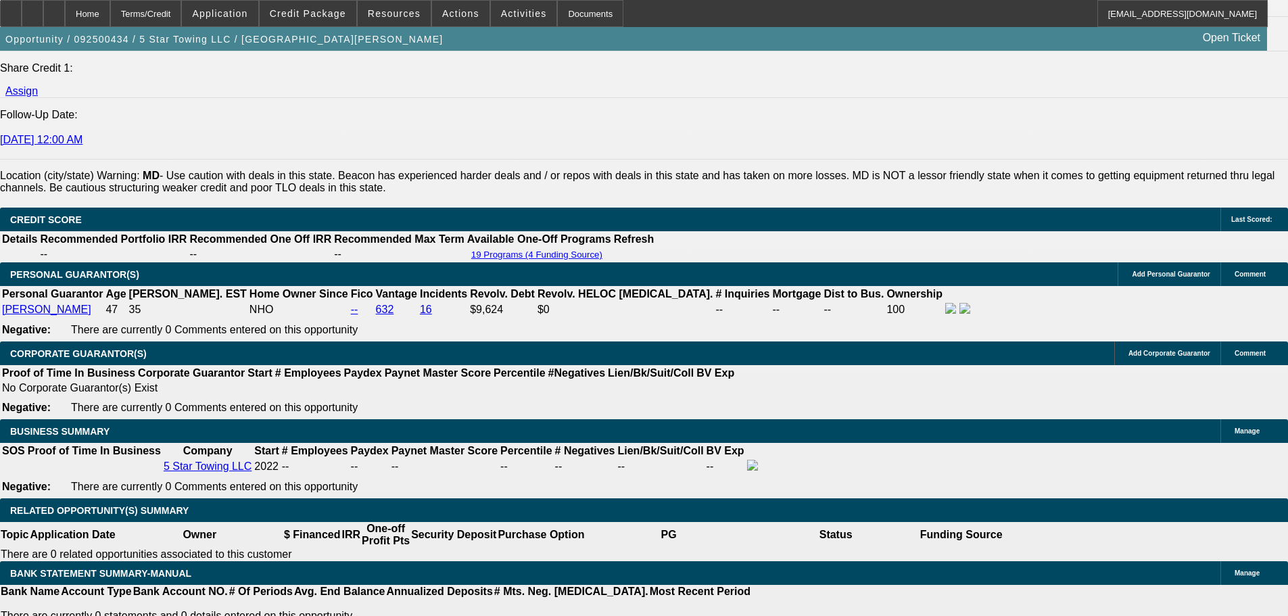
scroll to position [1556, 0]
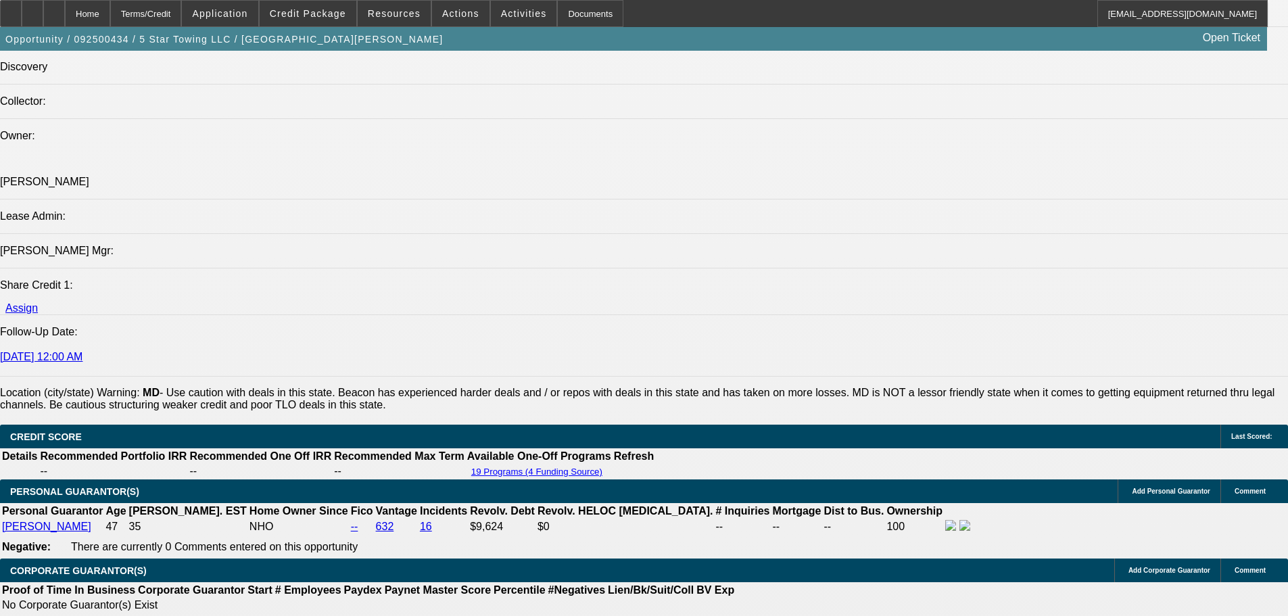
drag, startPoint x: 978, startPoint y: 369, endPoint x: 868, endPoint y: 317, distance: 121.9
copy div "9/19 tt Najam, let him know if we beat it we'd be around 1750/mo assuming truck…"
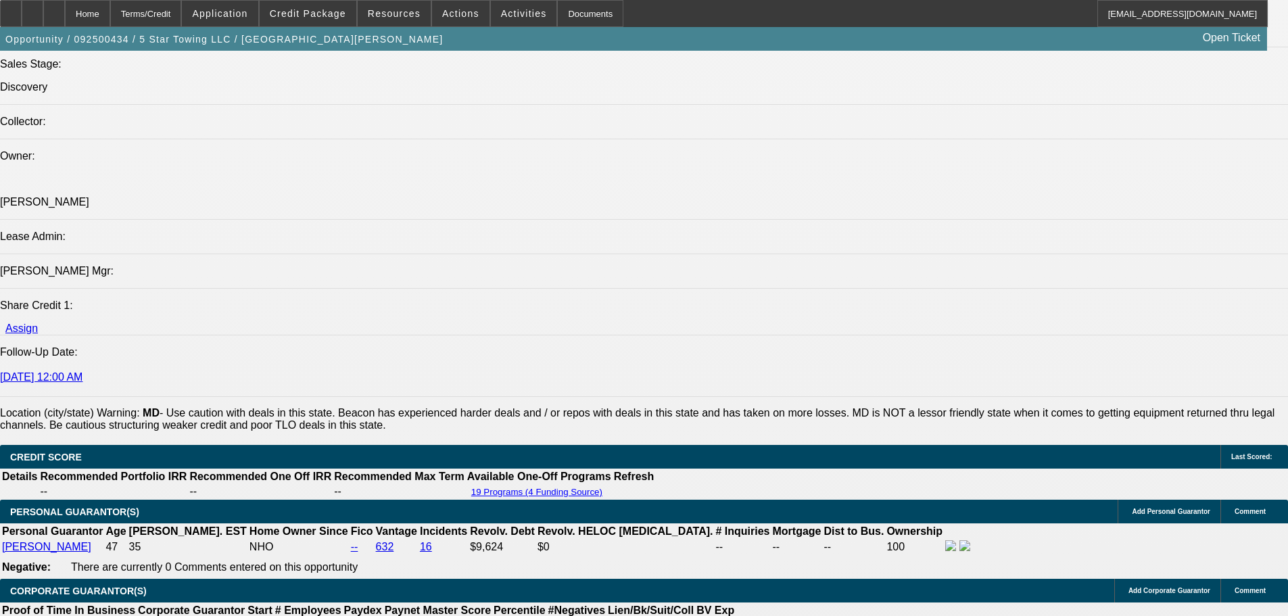
drag, startPoint x: 597, startPoint y: 135, endPoint x: 618, endPoint y: 184, distance: 53.3
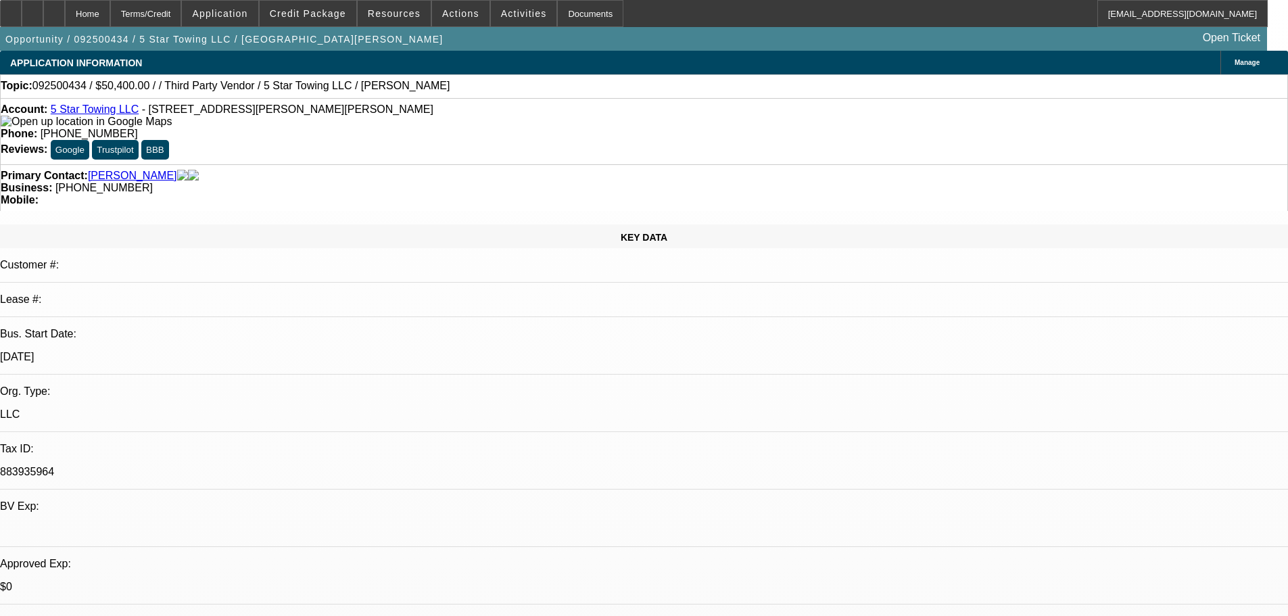
drag, startPoint x: 546, startPoint y: 211, endPoint x: 676, endPoint y: 423, distance: 248.6
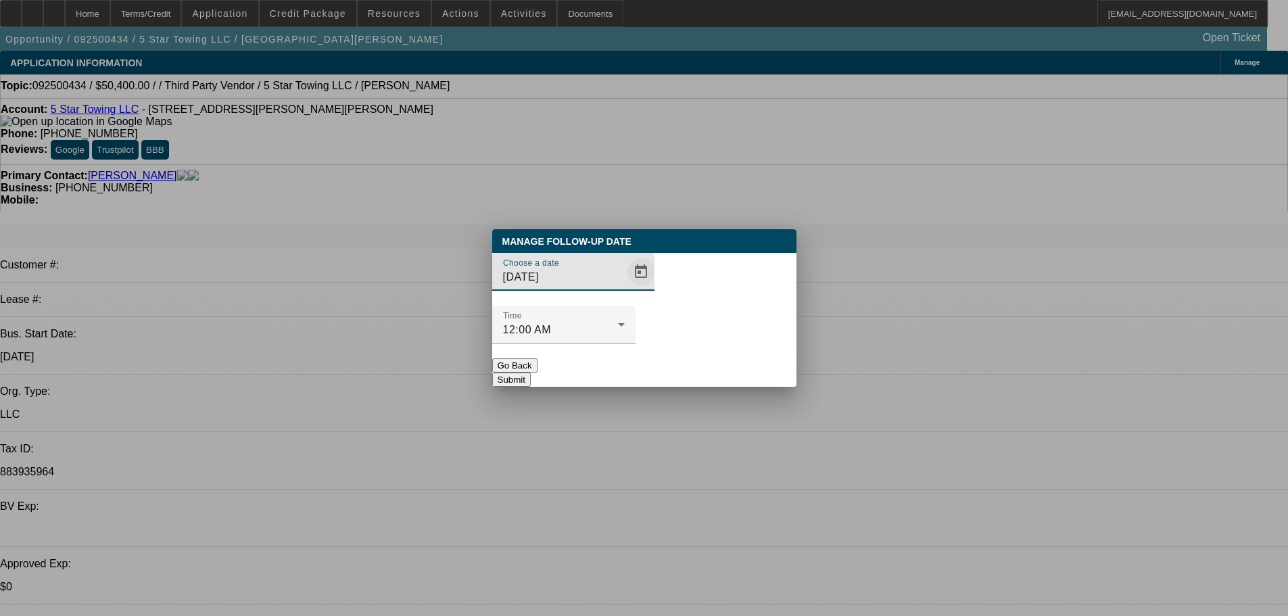
click at [625, 288] on span "Open calendar" at bounding box center [641, 272] width 32 height 32
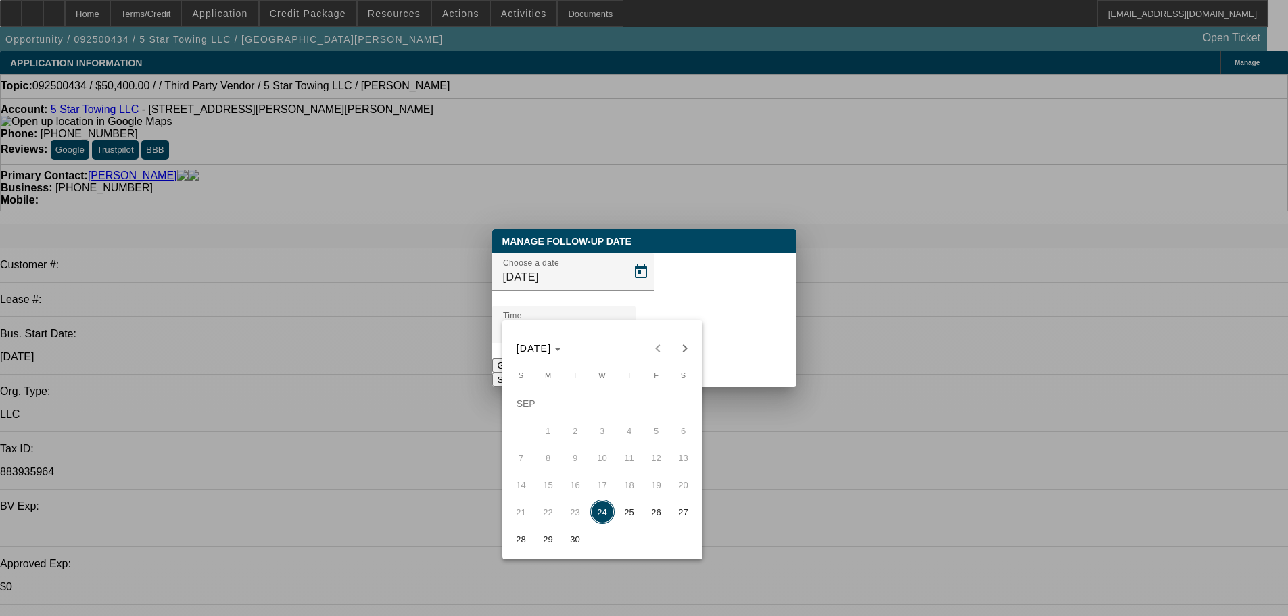
click at [657, 421] on span "26" at bounding box center [657, 512] width 24 height 24
type input "9/26/2025"
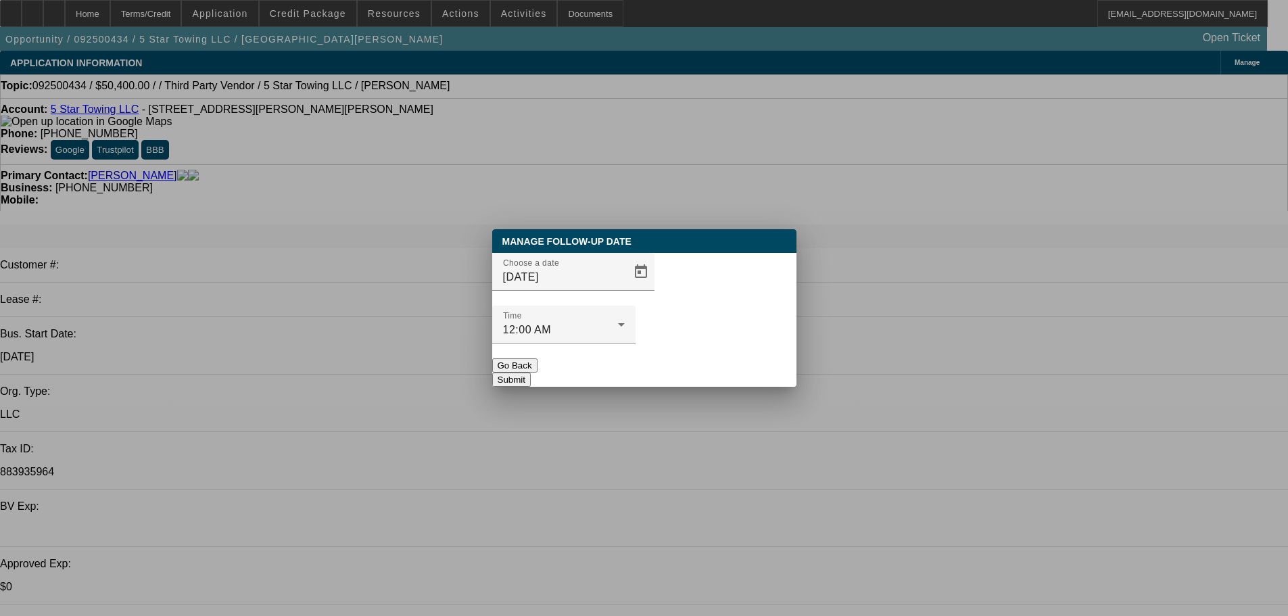
click at [531, 373] on button "Submit" at bounding box center [511, 380] width 39 height 14
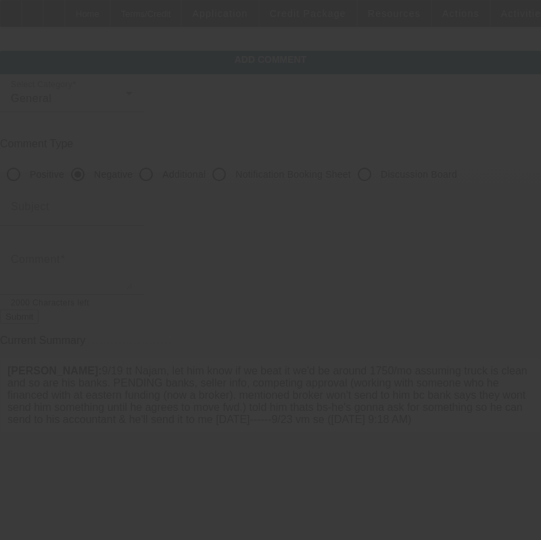
click at [378, 165] on input "Discussion Board" at bounding box center [364, 174] width 27 height 27
radio input "true"
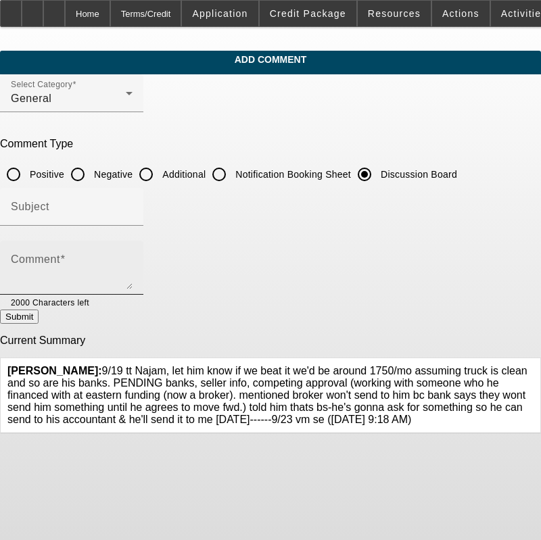
click at [133, 250] on div "Comment" at bounding box center [72, 268] width 122 height 54
paste textarea "9/19 tt Najam, let him know if we beat it we'd be around 1750/mo assuming truck…"
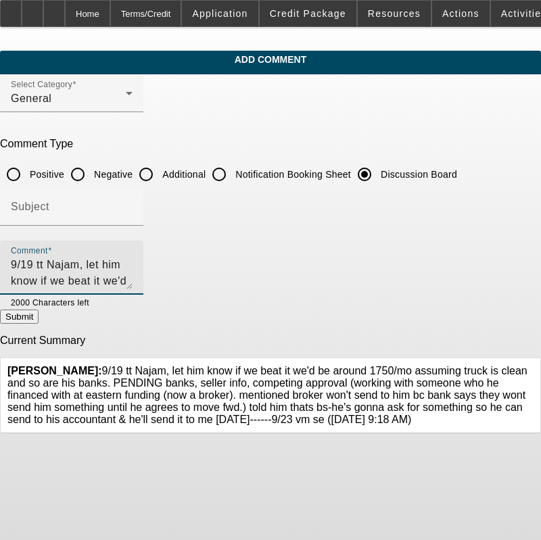
scroll to position [45, 0]
type textarea "9/19 tt Najam, let him know if we beat it we'd be around 1750/mo assuming truck…"
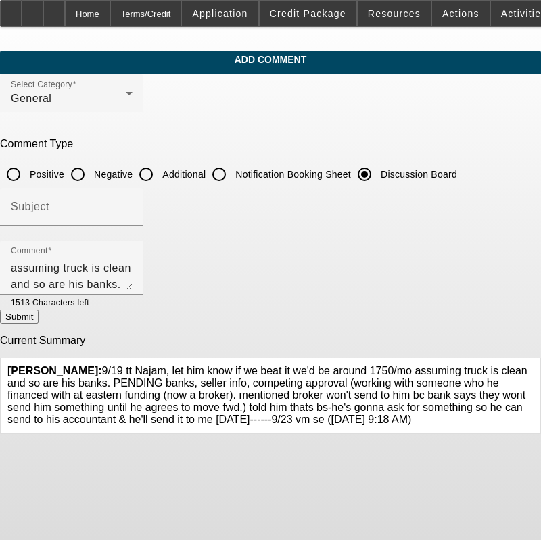
click at [39, 320] on button "Submit" at bounding box center [19, 317] width 39 height 14
radio input "true"
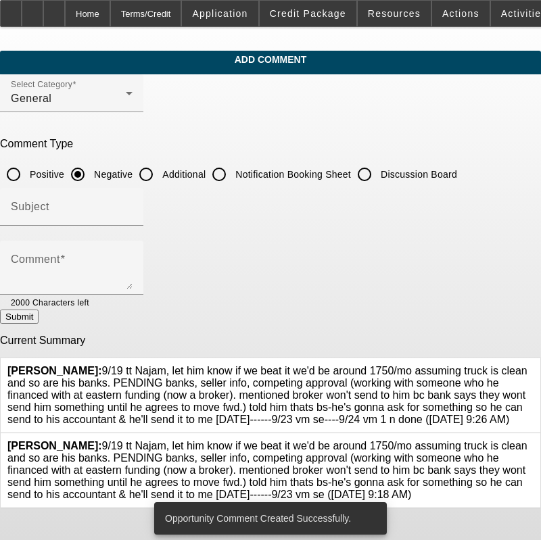
click at [534, 446] on div at bounding box center [534, 470] width 0 height 61
click at [534, 440] on icon at bounding box center [534, 440] width 0 height 0
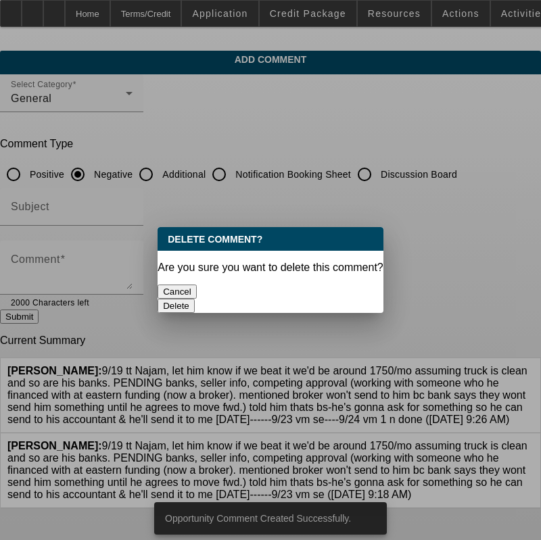
click at [195, 299] on button "Delete" at bounding box center [176, 306] width 37 height 14
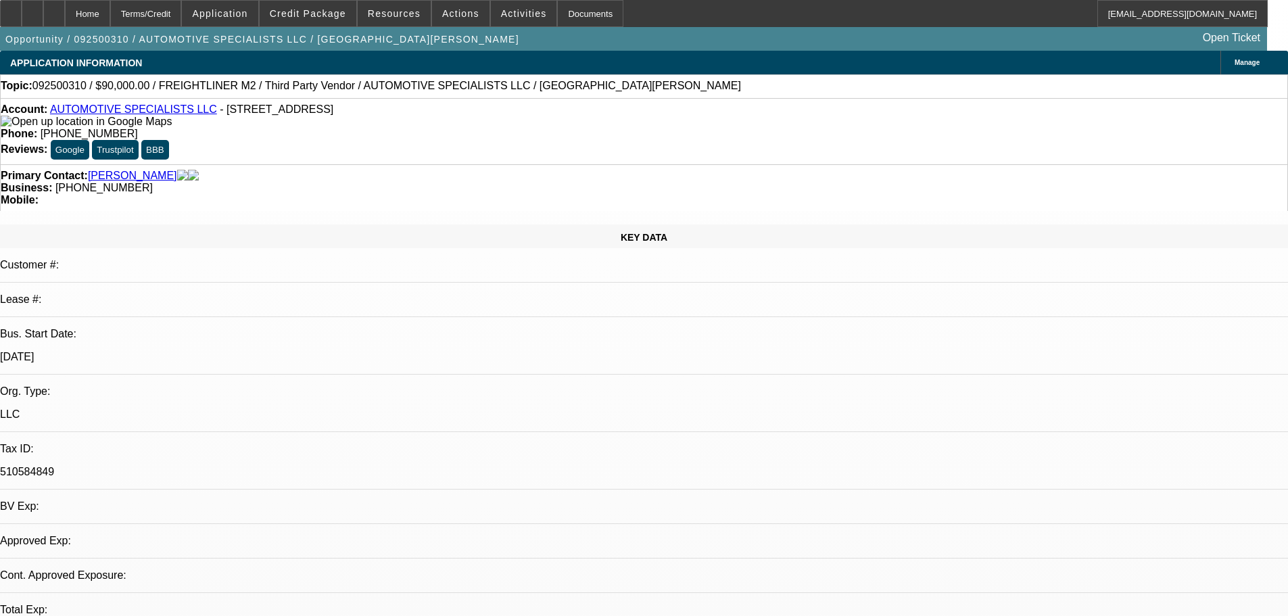
select select "0"
select select "2"
select select "0.1"
select select "4"
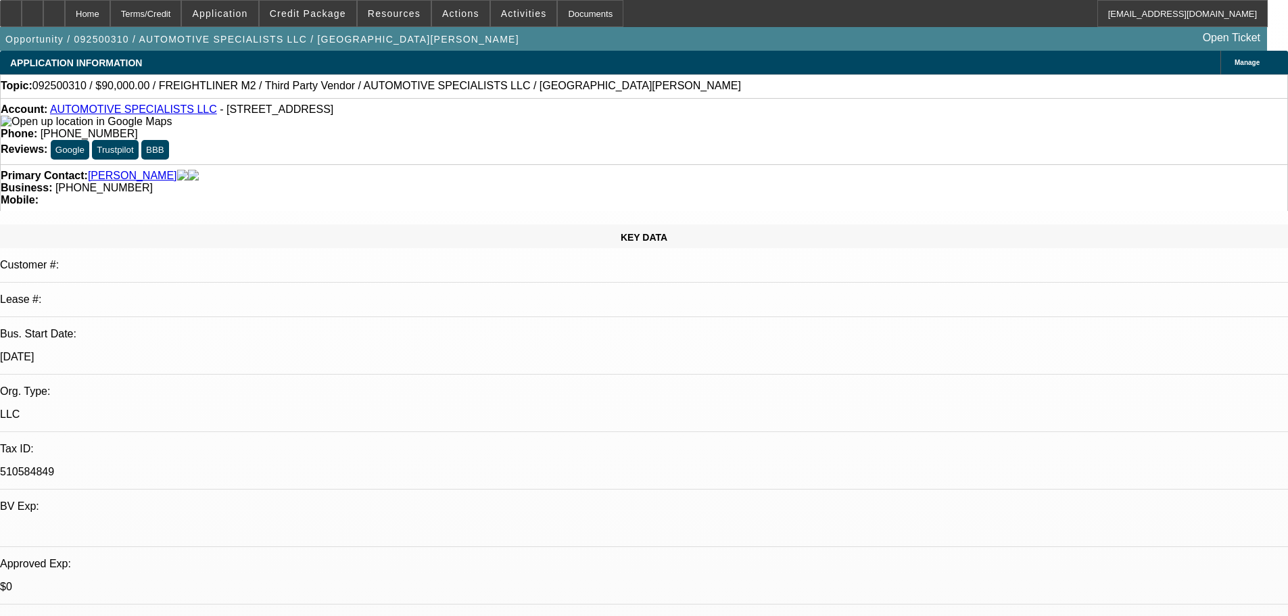
drag, startPoint x: 1064, startPoint y: 158, endPoint x: 1074, endPoint y: 138, distance: 22.1
